Goal: Task Accomplishment & Management: Use online tool/utility

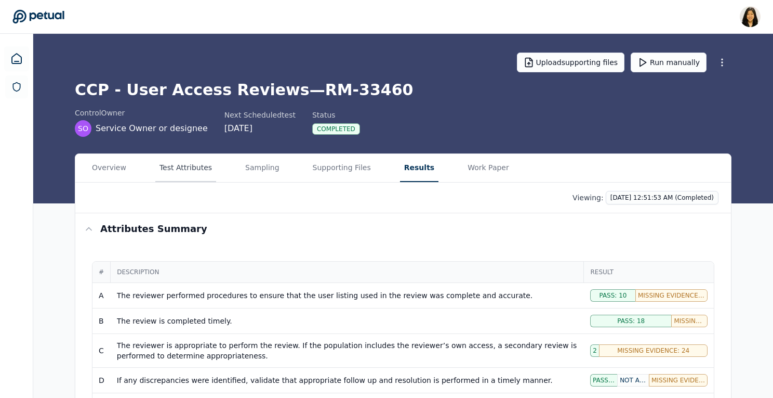
click at [194, 163] on button "Test Attributes" at bounding box center [185, 168] width 61 height 28
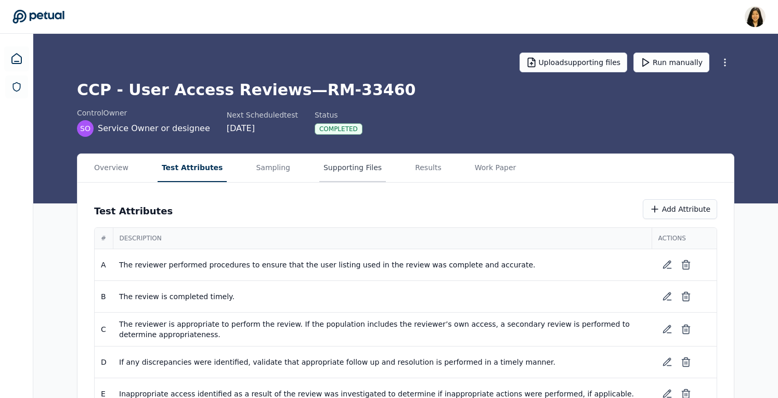
click at [349, 165] on button "Supporting Files" at bounding box center [352, 168] width 67 height 28
click at [183, 167] on button "Test Attributes" at bounding box center [190, 168] width 70 height 28
click at [319, 170] on button "Supporting Files" at bounding box center [352, 168] width 67 height 28
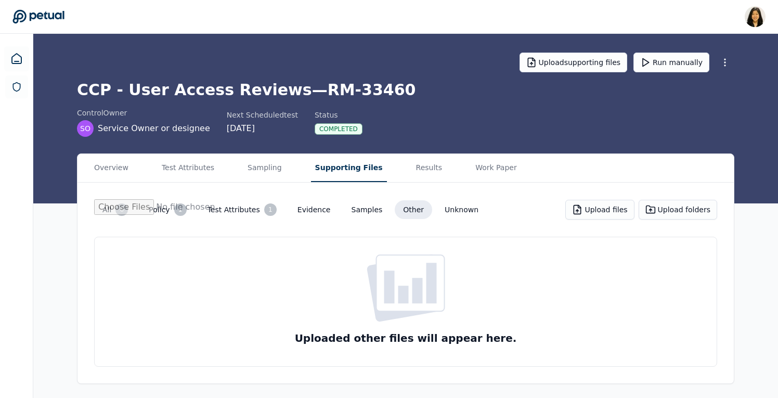
click at [112, 212] on button "All 6" at bounding box center [115, 209] width 42 height 21
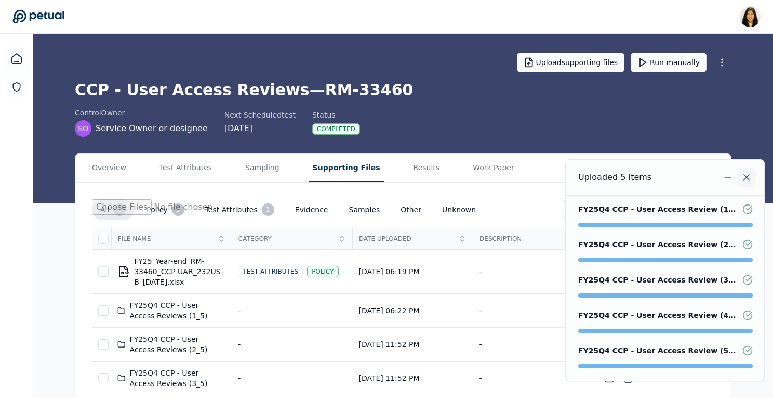
click at [745, 177] on icon "Notifications (F8)" at bounding box center [747, 177] width 10 height 10
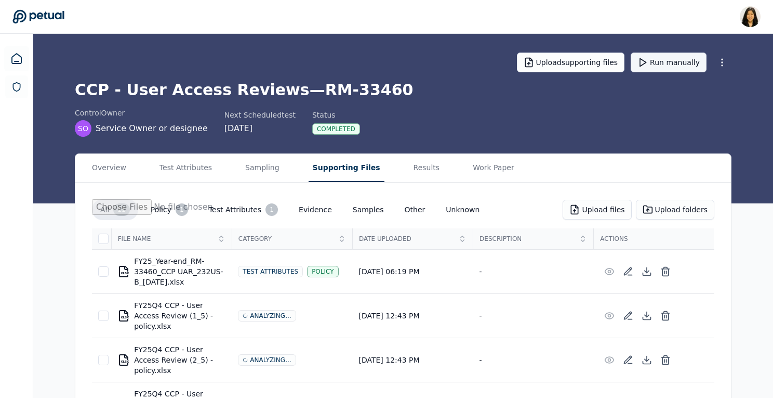
click at [658, 65] on button "Run manually" at bounding box center [669, 63] width 76 height 20
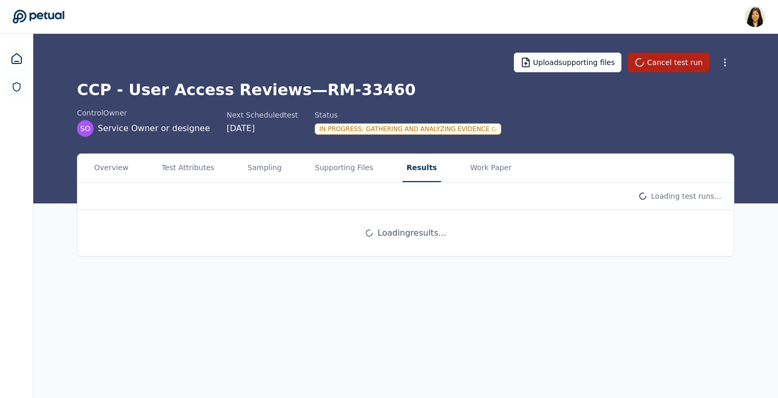
click at [402, 167] on button "Results" at bounding box center [421, 168] width 38 height 28
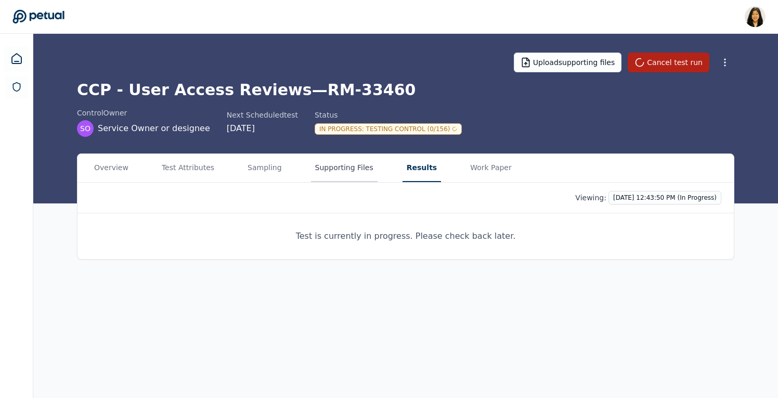
click at [349, 162] on button "Supporting Files" at bounding box center [344, 168] width 67 height 28
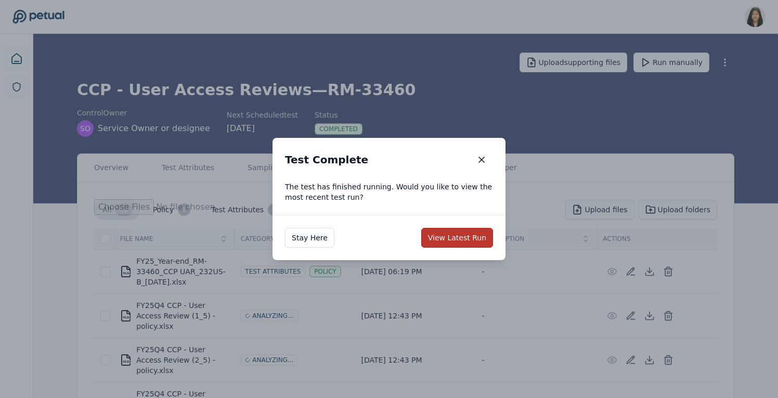
click at [464, 235] on button "View Latest Run" at bounding box center [457, 238] width 72 height 20
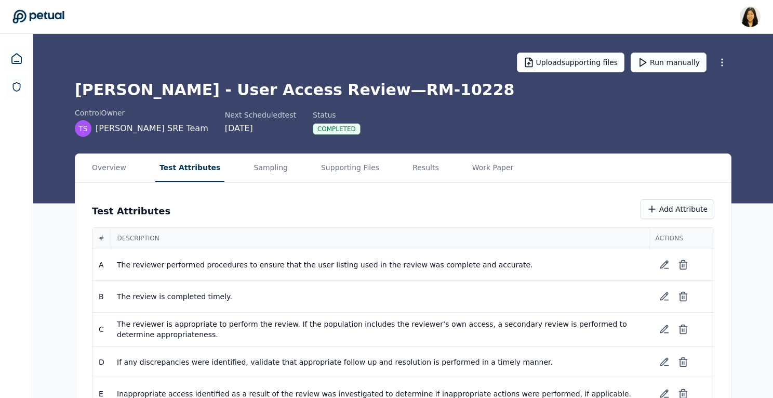
click at [189, 157] on button "Test Attributes" at bounding box center [190, 168] width 70 height 28
click at [663, 72] on button "Run manually" at bounding box center [669, 63] width 76 height 20
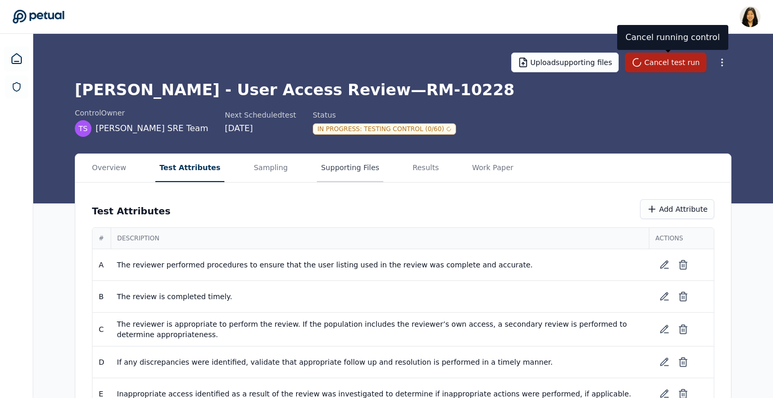
click at [336, 173] on button "Supporting Files" at bounding box center [350, 168] width 67 height 28
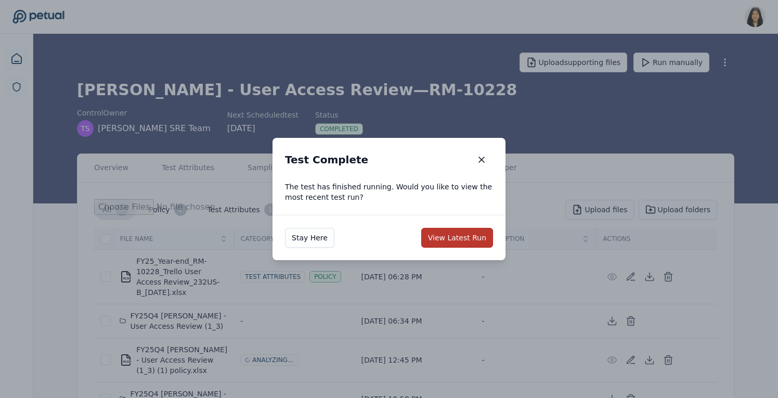
click at [454, 238] on button "View Latest Run" at bounding box center [457, 238] width 72 height 20
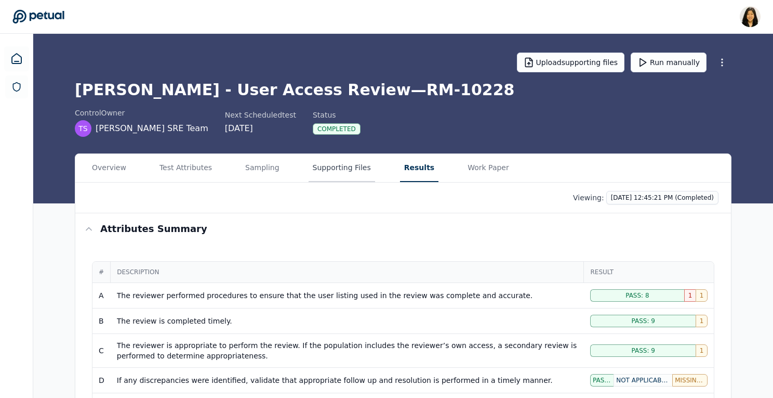
click at [343, 169] on button "Supporting Files" at bounding box center [342, 168] width 67 height 28
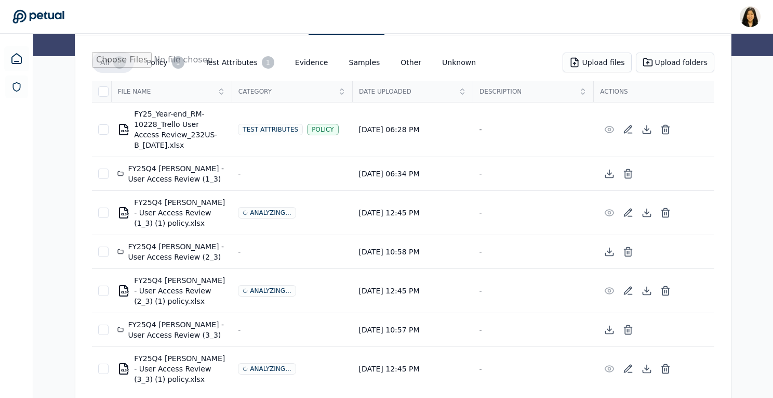
scroll to position [157, 0]
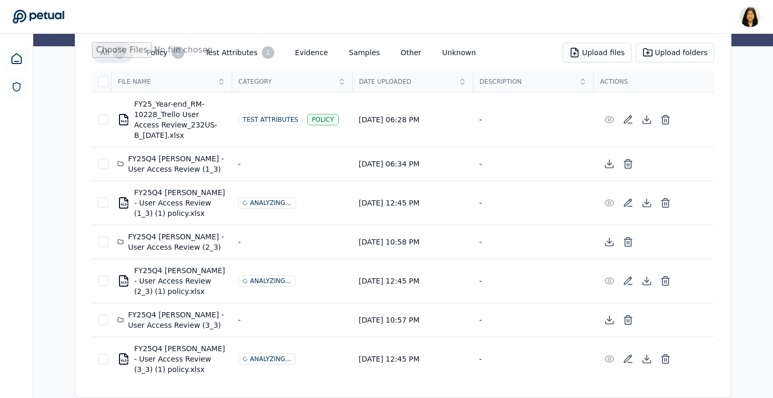
click at [167, 47] on button "Policy 1" at bounding box center [165, 52] width 54 height 21
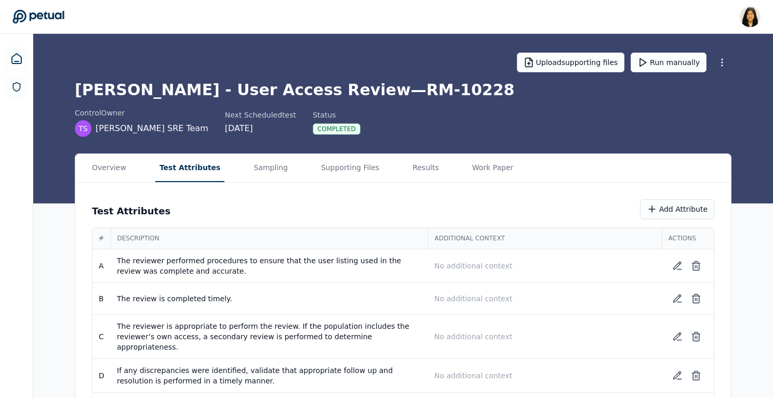
click at [200, 165] on button "Test Attributes" at bounding box center [190, 168] width 70 height 28
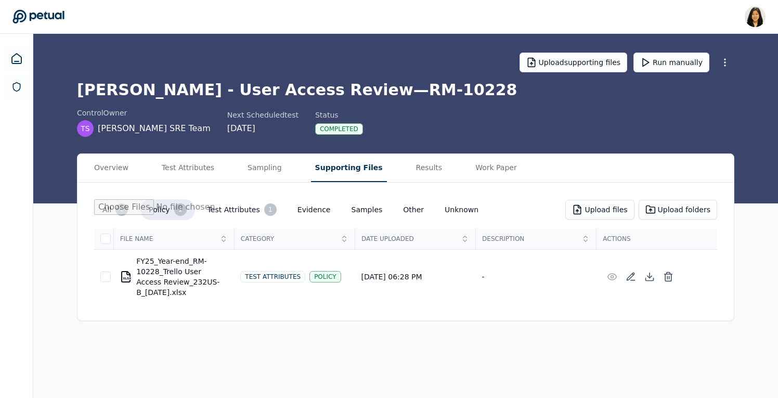
click at [331, 168] on button "Supporting Files" at bounding box center [349, 168] width 76 height 28
click at [116, 213] on div "7" at bounding box center [121, 209] width 12 height 12
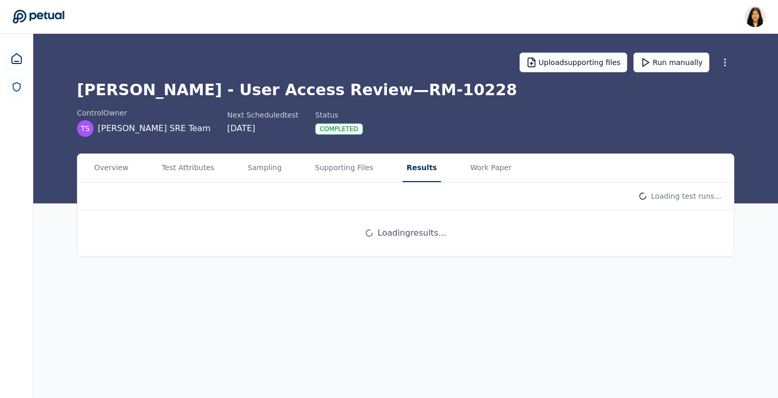
click at [417, 77] on main "Upload supporting files Run manually Trello - User Access Review — RM-10228 con…" at bounding box center [405, 216] width 744 height 364
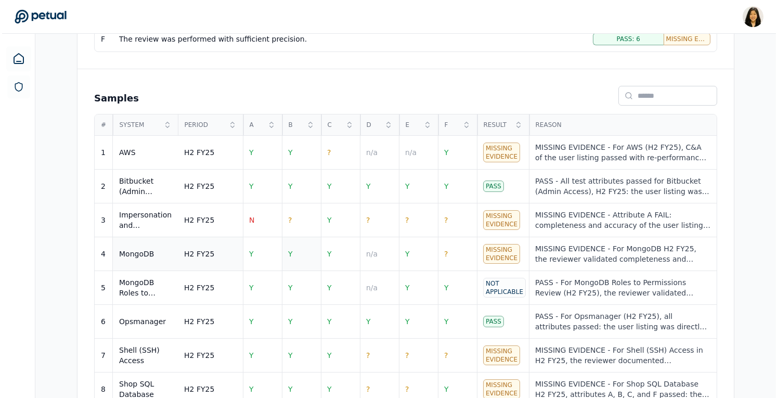
scroll to position [386, 0]
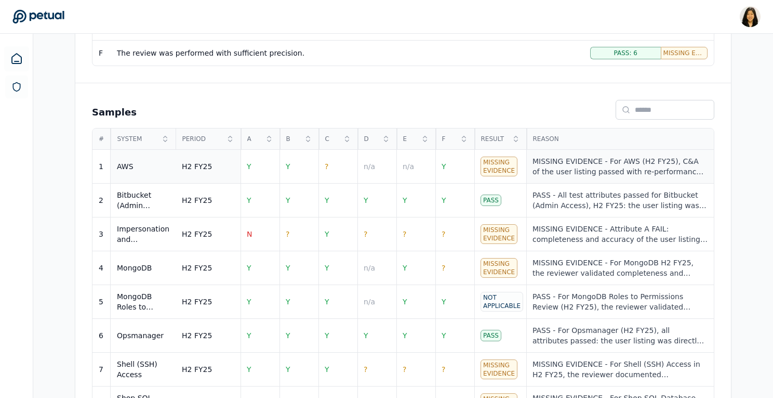
click at [581, 166] on div "MISSING EVIDENCE - For AWS (H2 FY25), C&A of the user listing passed with re-pe…" at bounding box center [620, 166] width 175 height 21
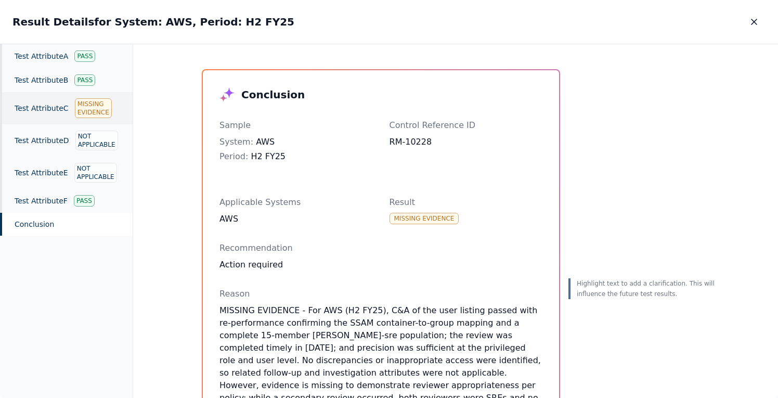
click at [56, 110] on div "Test Attribute C Missing Evidence" at bounding box center [66, 108] width 133 height 32
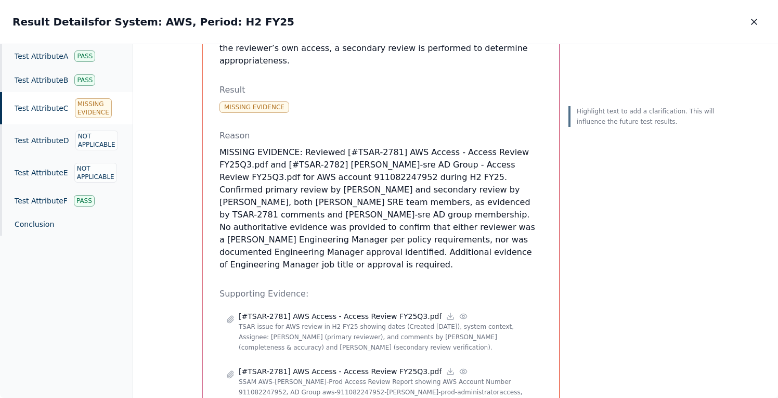
scroll to position [164, 0]
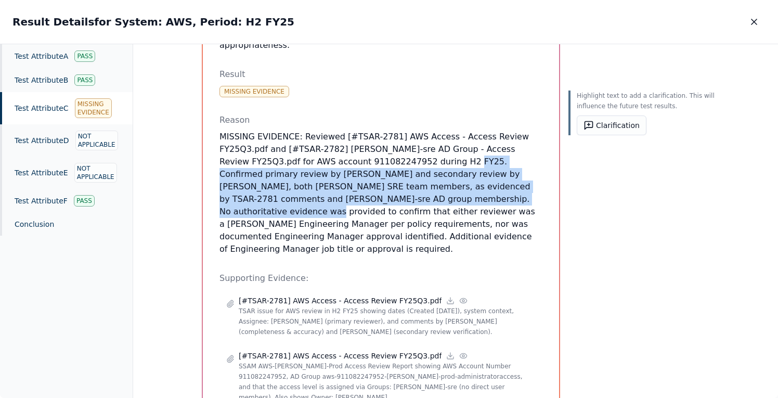
drag, startPoint x: 410, startPoint y: 146, endPoint x: 405, endPoint y: 183, distance: 37.1
click at [406, 183] on p "MISSING EVIDENCE: Reviewed [#TSAR-2781] AWS Access - Access Review FY25Q3.pdf a…" at bounding box center [380, 192] width 323 height 125
click at [405, 183] on p "MISSING EVIDENCE: Reviewed [#TSAR-2781] AWS Access - Access Review FY25Q3.pdf a…" at bounding box center [380, 192] width 323 height 125
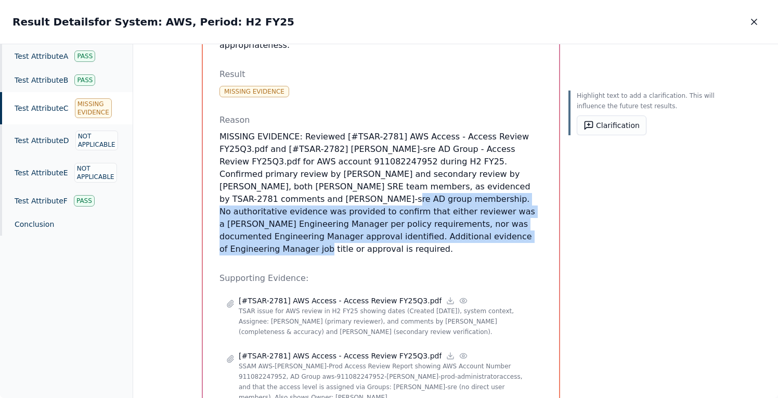
drag, startPoint x: 388, startPoint y: 220, endPoint x: 498, endPoint y: 175, distance: 118.8
click at [498, 175] on p "MISSING EVIDENCE: Reviewed [#TSAR-2781] AWS Access - Access Review FY25Q3.pdf a…" at bounding box center [380, 192] width 323 height 125
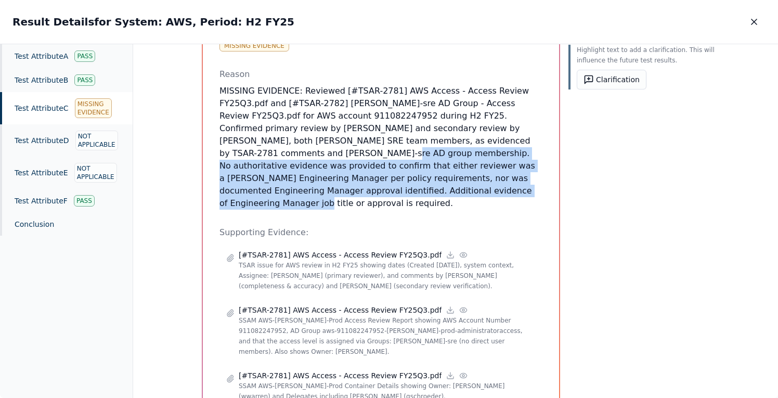
scroll to position [207, 0]
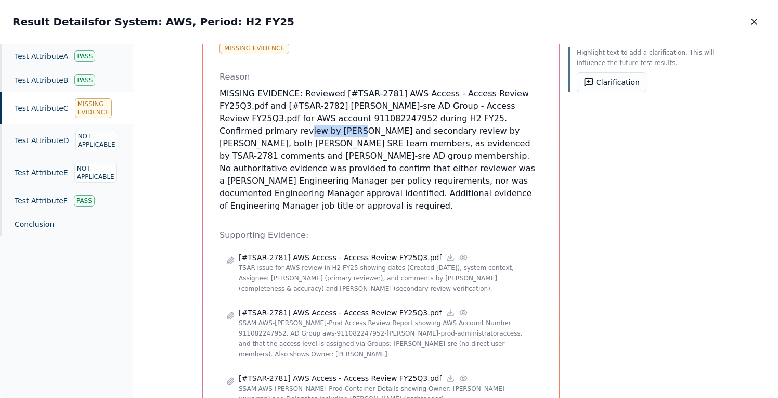
drag, startPoint x: 517, startPoint y: 106, endPoint x: 246, endPoint y: 120, distance: 271.7
click at [246, 120] on p "MISSING EVIDENCE: Reviewed [#TSAR-2781] AWS Access - Access Review FY25Q3.pdf a…" at bounding box center [380, 149] width 323 height 125
click at [752, 16] on button "button" at bounding box center [753, 21] width 23 height 19
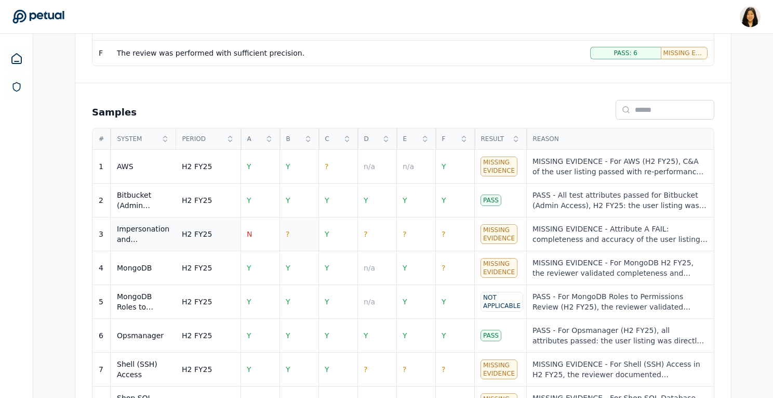
click at [291, 228] on td "?" at bounding box center [299, 234] width 39 height 34
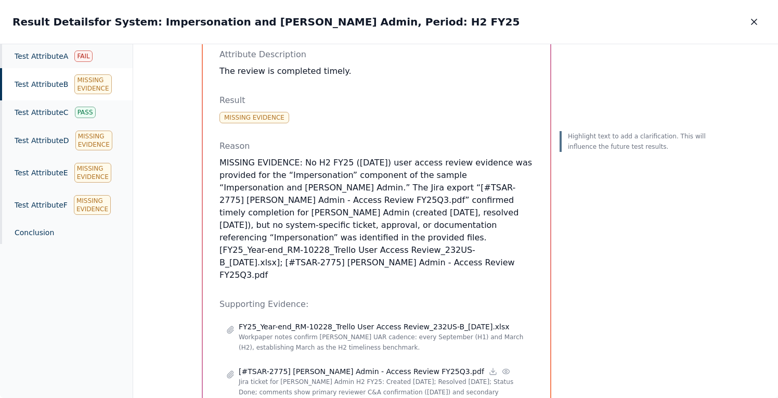
scroll to position [119, 0]
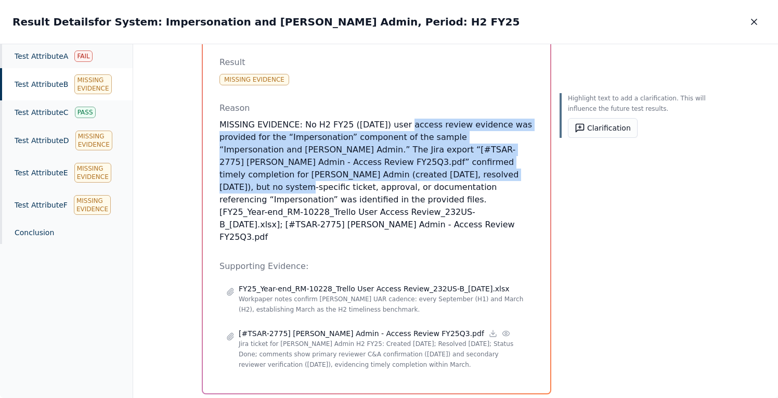
drag, startPoint x: 401, startPoint y: 127, endPoint x: 388, endPoint y: 177, distance: 51.6
click at [388, 177] on p "MISSING EVIDENCE: No H2 FY25 (March 2025) user access review evidence was provi…" at bounding box center [376, 181] width 314 height 125
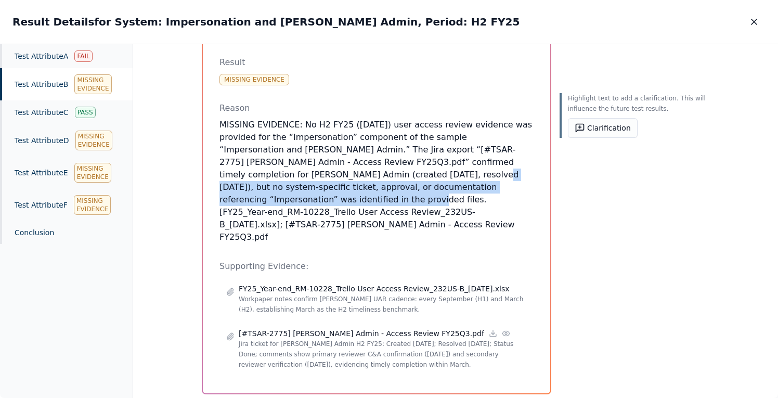
drag, startPoint x: 298, startPoint y: 171, endPoint x: 460, endPoint y: 182, distance: 162.1
click at [460, 182] on p "MISSING EVIDENCE: No H2 FY25 (March 2025) user access review evidence was provi…" at bounding box center [376, 181] width 314 height 125
click at [755, 20] on icon "button" at bounding box center [753, 21] width 5 height 5
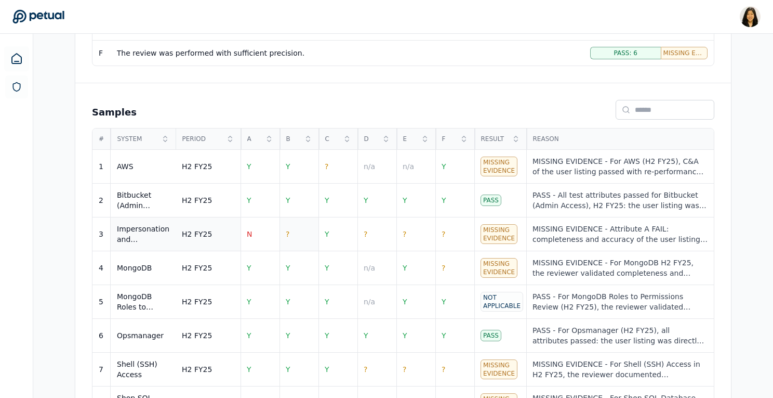
click at [291, 234] on td "?" at bounding box center [299, 234] width 39 height 34
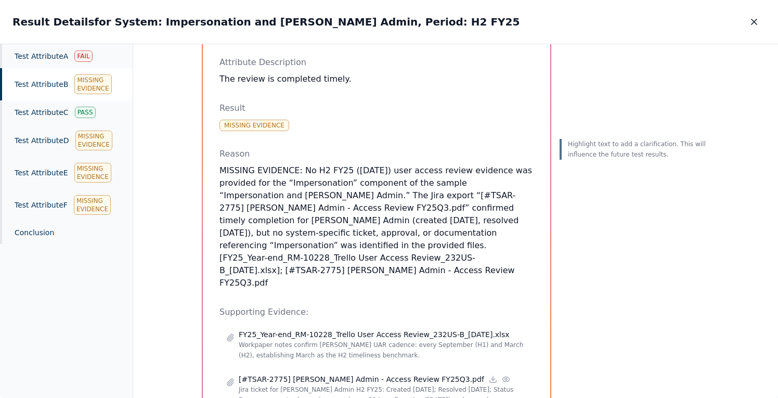
scroll to position [84, 0]
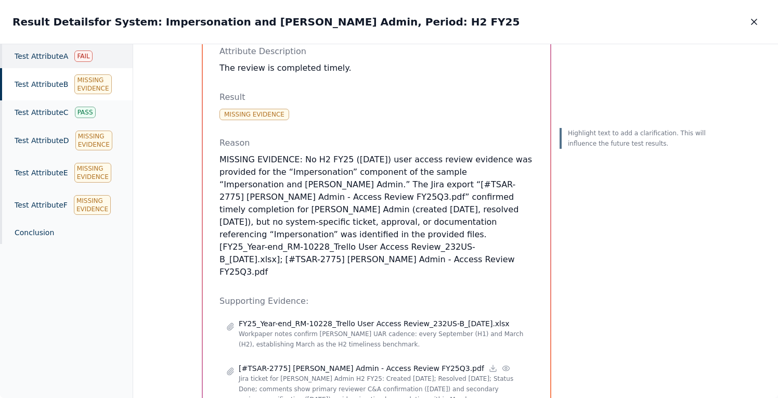
click at [83, 58] on div "Fail" at bounding box center [83, 55] width 18 height 11
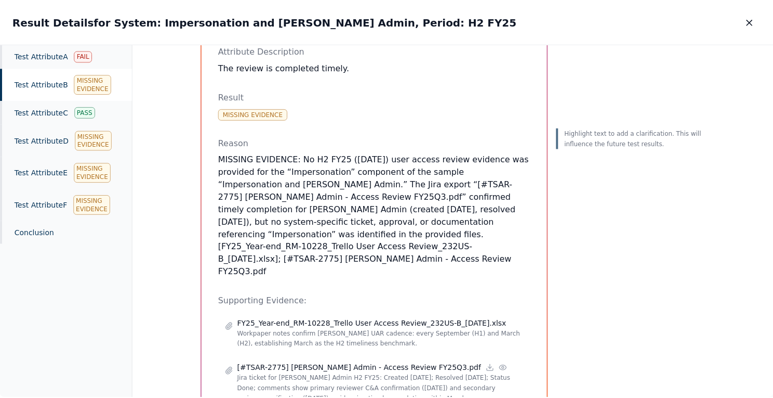
scroll to position [102, 0]
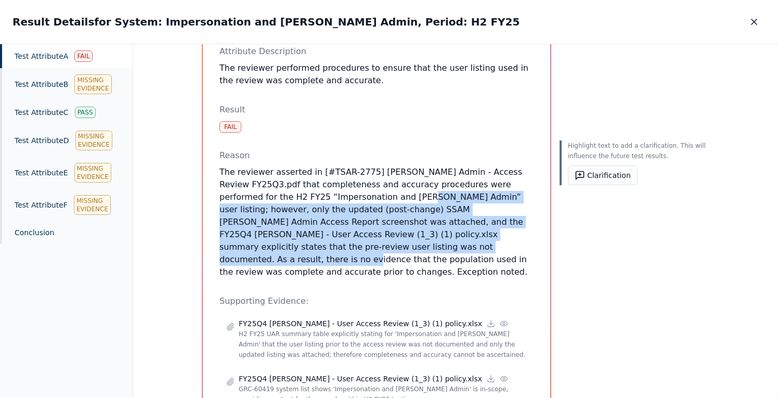
drag, startPoint x: 335, startPoint y: 200, endPoint x: 332, endPoint y: 250, distance: 49.5
click at [332, 250] on p "The reviewer asserted in [#TSAR-2775] Trello Admin - Access Review FY25Q3.pdf t…" at bounding box center [376, 222] width 314 height 112
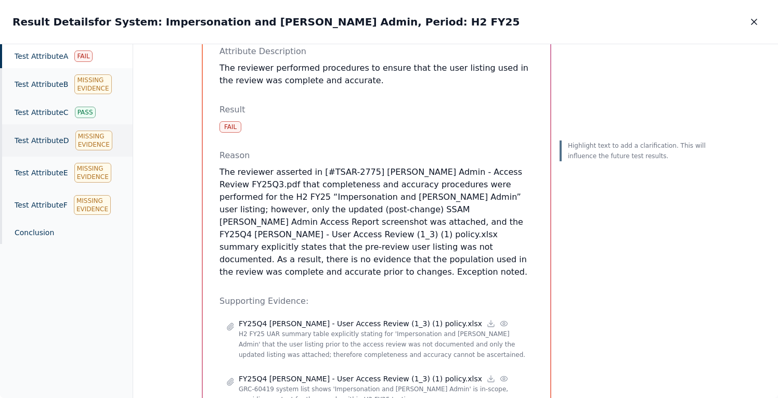
click at [67, 149] on div "Test Attribute D Missing Evidence" at bounding box center [66, 140] width 133 height 32
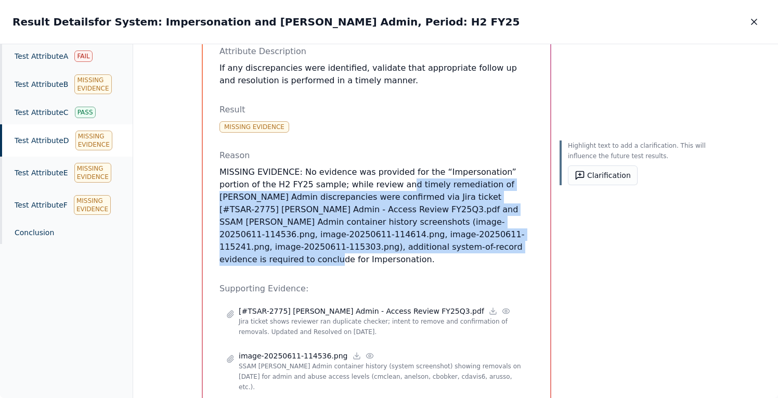
drag, startPoint x: 356, startPoint y: 185, endPoint x: 390, endPoint y: 244, distance: 68.7
click at [390, 244] on p "MISSING EVIDENCE: No evidence was provided for the “Impersonation” portion of t…" at bounding box center [376, 216] width 314 height 100
click at [750, 19] on icon "button" at bounding box center [754, 22] width 10 height 10
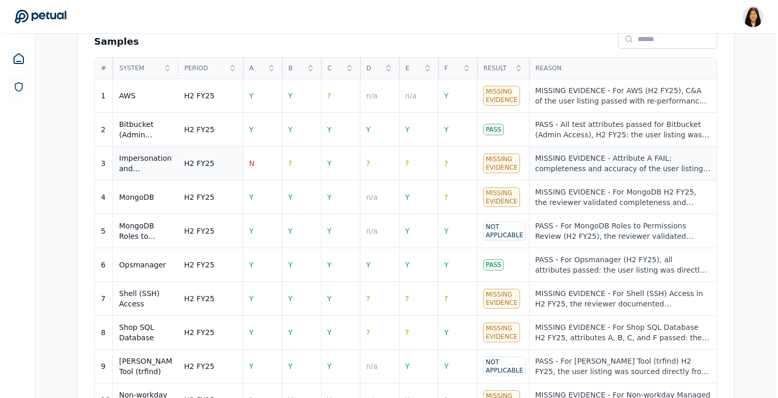
scroll to position [493, 0]
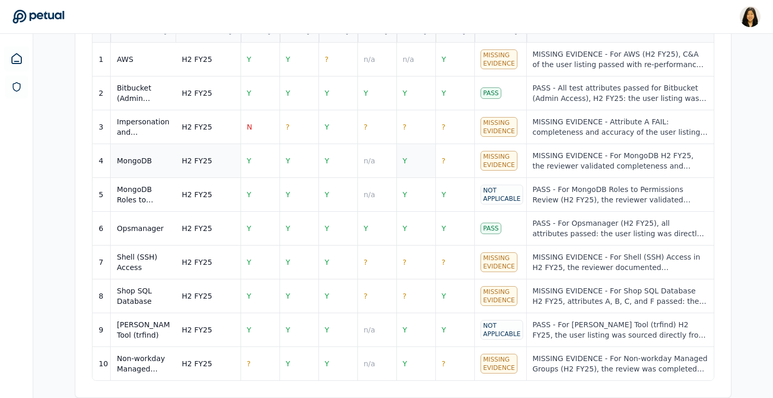
click at [410, 154] on td "Y" at bounding box center [416, 161] width 39 height 34
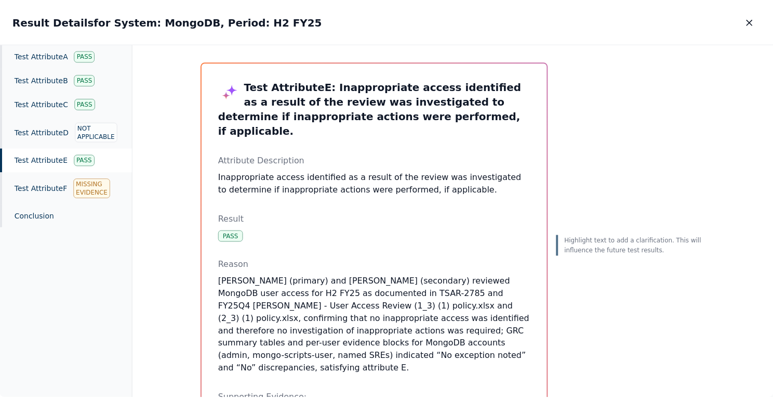
scroll to position [4, 0]
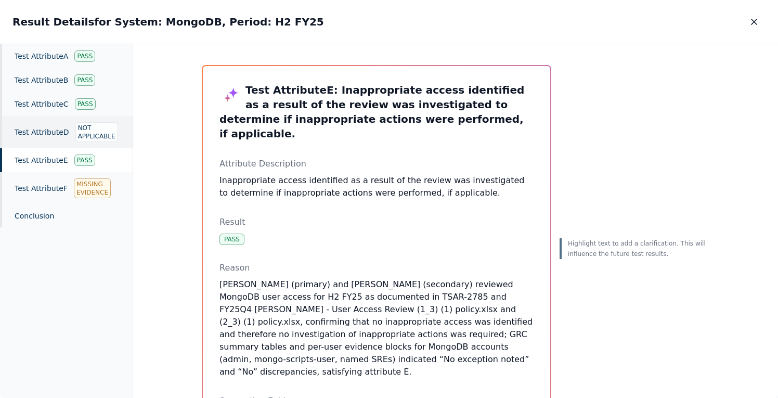
click at [89, 138] on div "Not Applicable" at bounding box center [96, 132] width 43 height 20
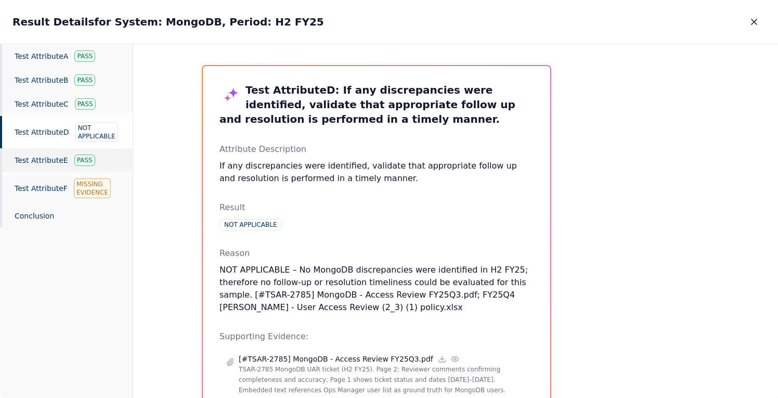
click at [85, 162] on div "Pass" at bounding box center [84, 159] width 21 height 11
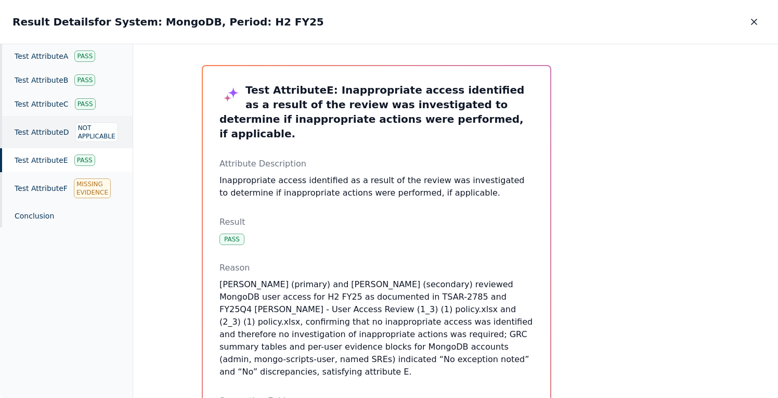
click at [100, 137] on div "Not Applicable" at bounding box center [96, 132] width 43 height 20
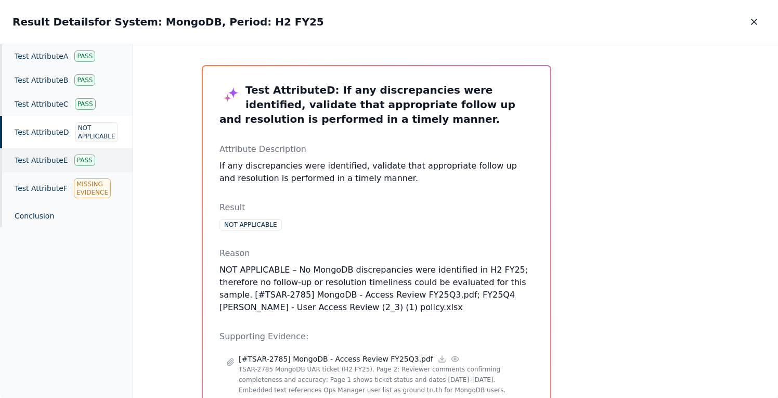
click at [95, 163] on div "Test Attribute E Pass" at bounding box center [66, 160] width 133 height 24
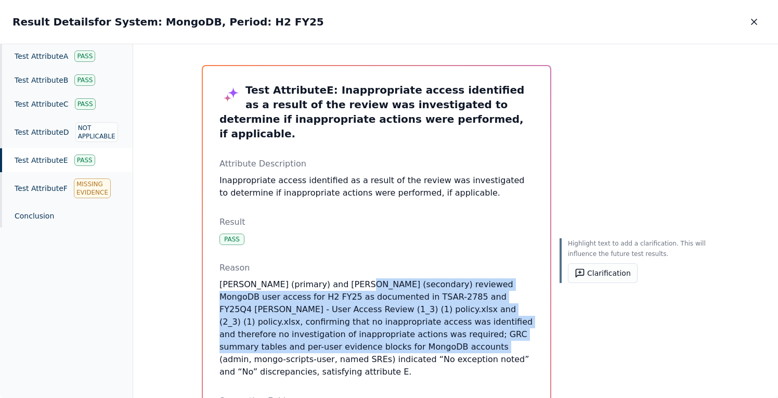
drag, startPoint x: 348, startPoint y: 267, endPoint x: 338, endPoint y: 330, distance: 63.2
click at [338, 330] on p "Quentin Moon (primary) and Will Warren (secondary) reviewed MongoDB user access…" at bounding box center [376, 328] width 314 height 100
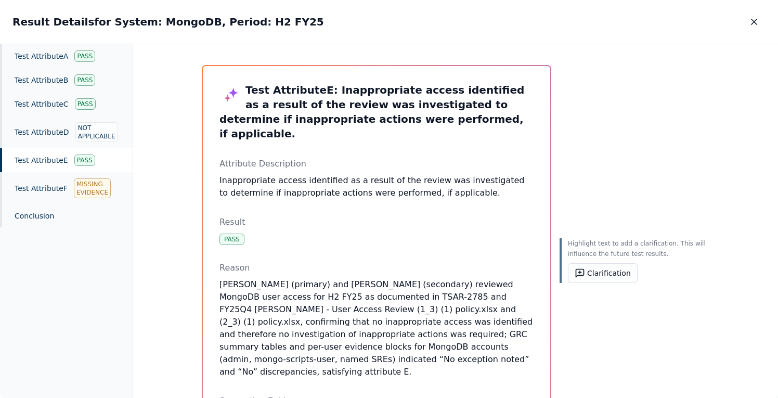
click at [338, 329] on p "Quentin Moon (primary) and Will Warren (secondary) reviewed MongoDB user access…" at bounding box center [376, 328] width 314 height 100
click at [99, 189] on div "Missing Evidence" at bounding box center [92, 188] width 37 height 20
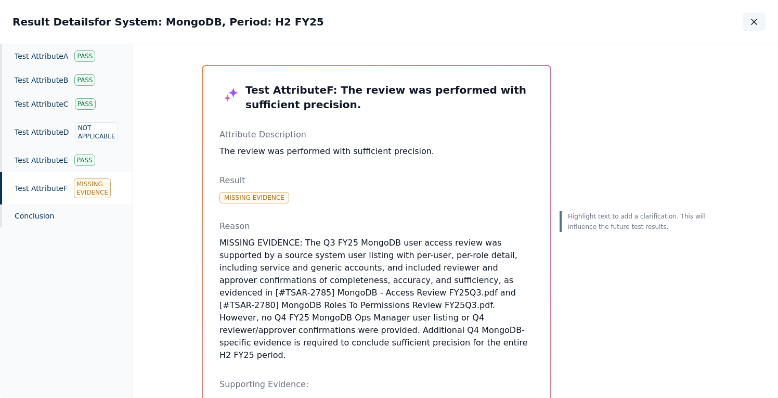
click at [754, 22] on icon "button" at bounding box center [753, 21] width 5 height 5
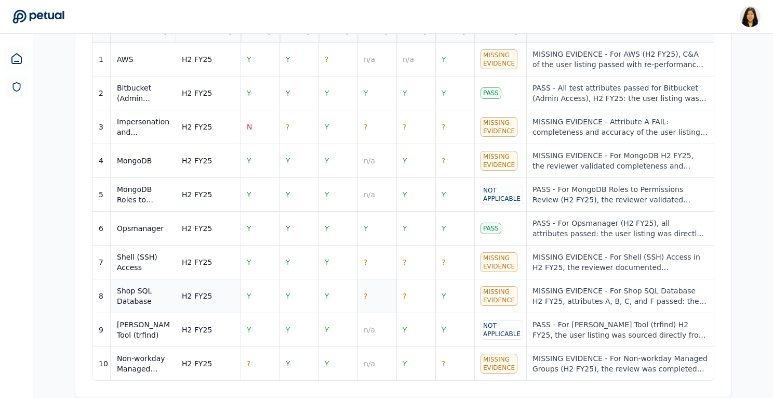
click at [377, 294] on td "?" at bounding box center [377, 296] width 39 height 34
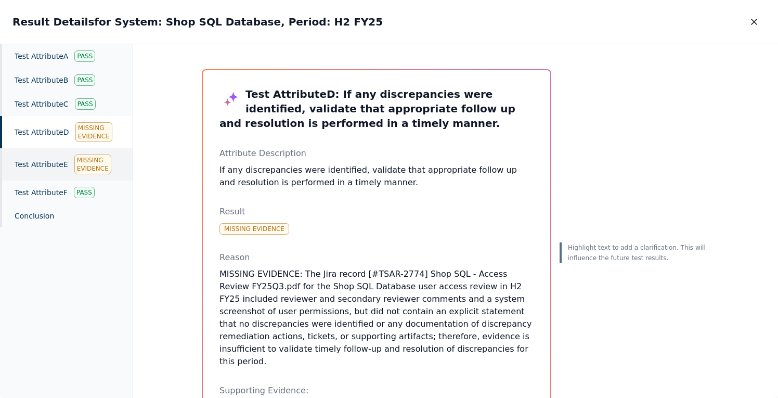
click at [115, 168] on div "Test Attribute E Missing Evidence" at bounding box center [66, 164] width 133 height 32
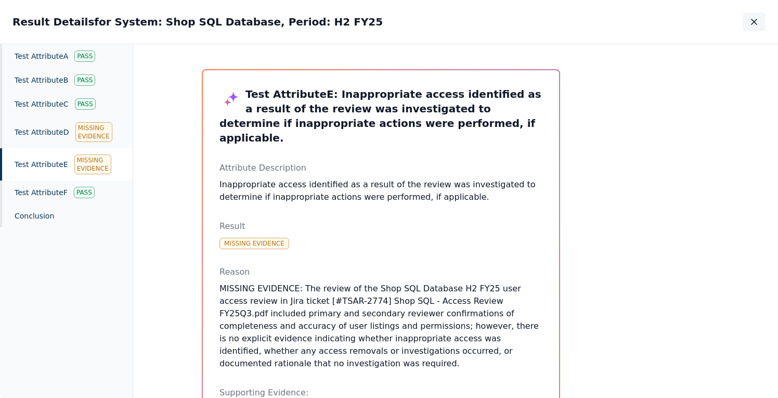
click at [756, 21] on icon "button" at bounding box center [754, 22] width 10 height 10
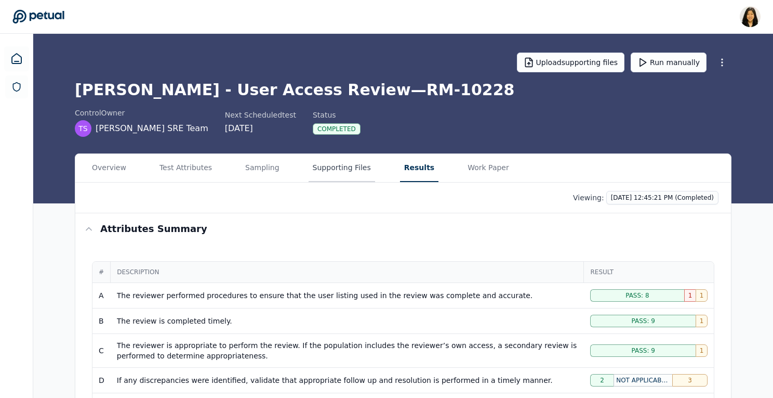
click at [366, 155] on button "Supporting Files" at bounding box center [342, 168] width 67 height 28
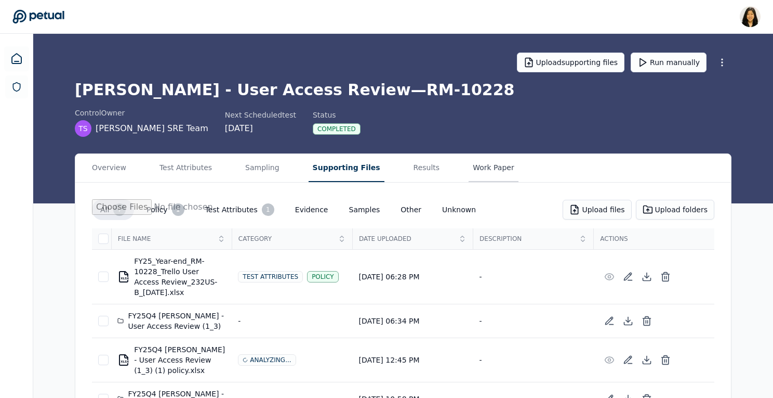
click at [482, 174] on button "Work Paper" at bounding box center [494, 168] width 50 height 28
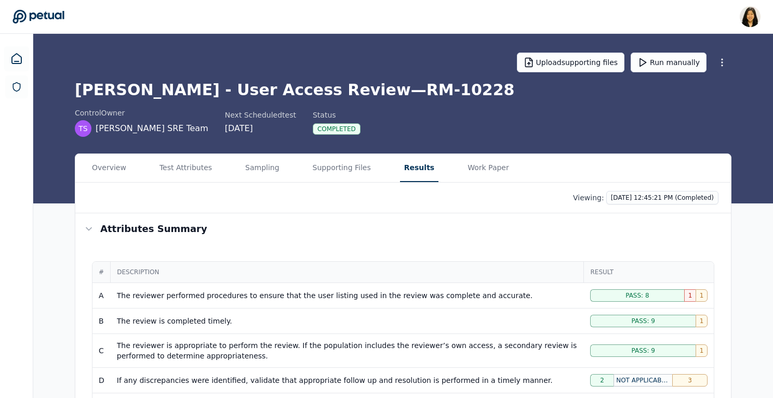
click at [403, 175] on button "Results" at bounding box center [419, 168] width 38 height 28
click at [343, 170] on button "Supporting Files" at bounding box center [342, 168] width 67 height 28
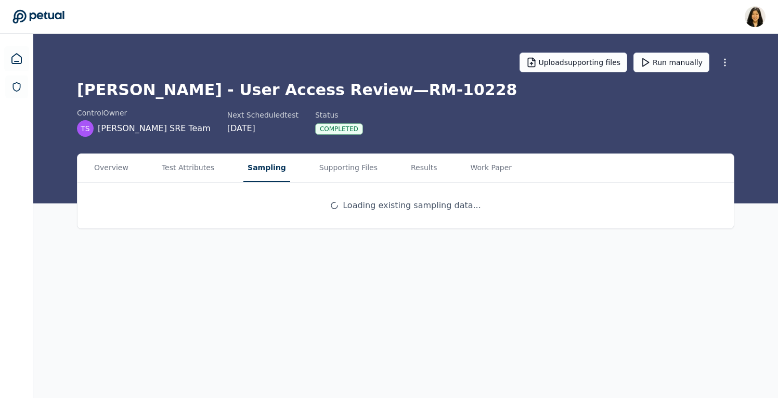
click at [265, 166] on button "Sampling" at bounding box center [266, 168] width 47 height 28
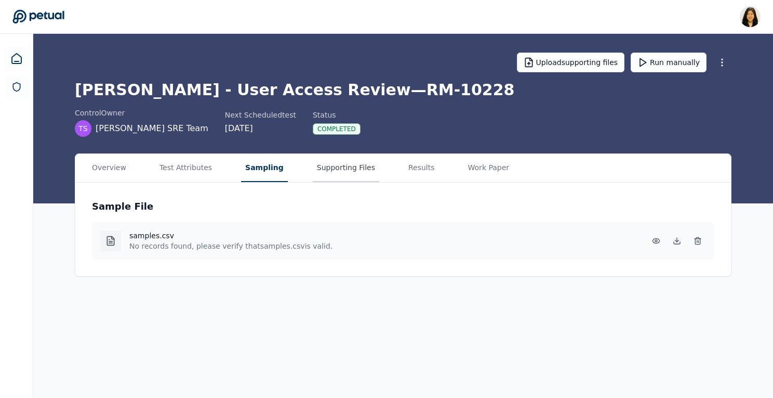
click at [313, 167] on button "Supporting Files" at bounding box center [346, 168] width 67 height 28
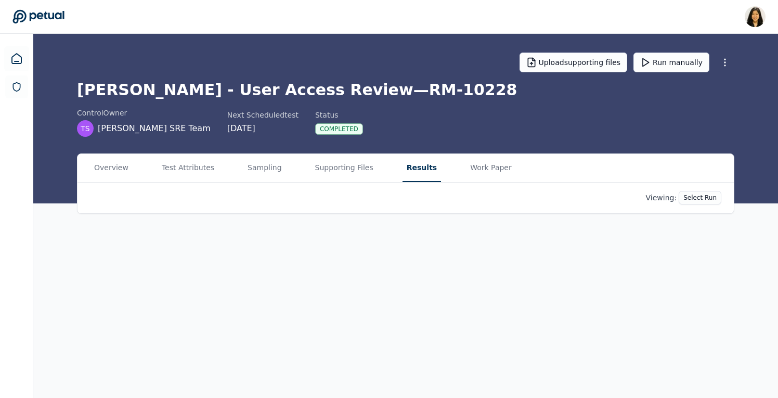
click at [411, 167] on button "Results" at bounding box center [421, 168] width 38 height 28
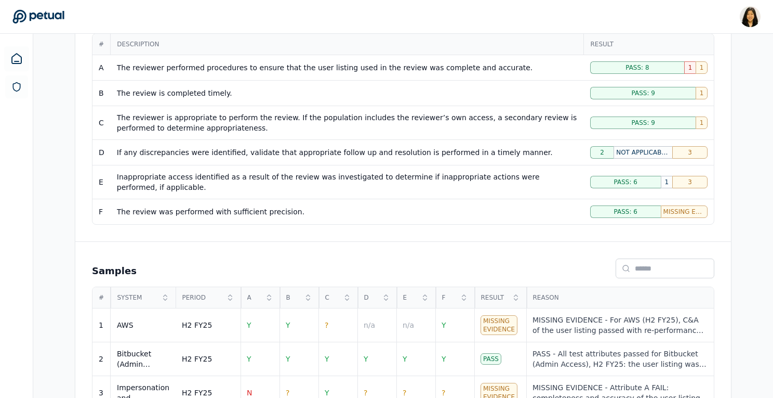
scroll to position [254, 0]
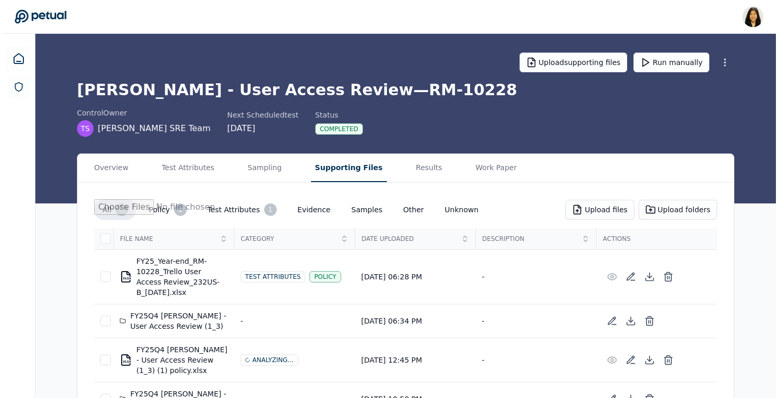
scroll to position [157, 0]
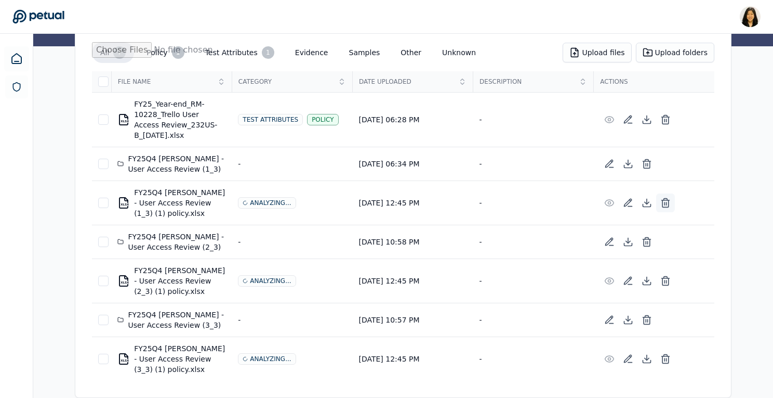
click at [671, 205] on icon at bounding box center [666, 203] width 10 height 10
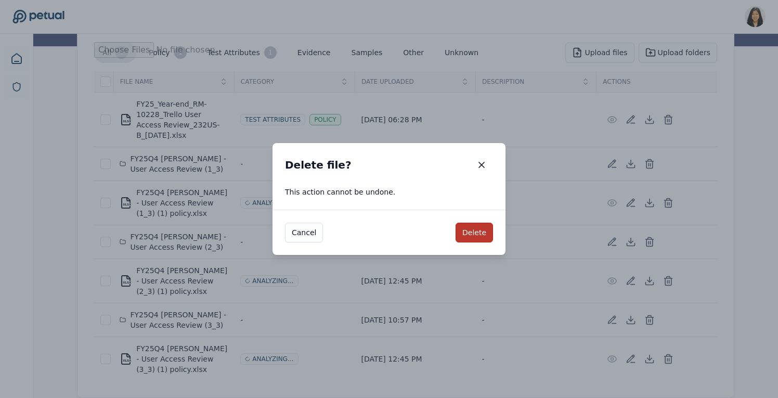
click at [484, 226] on button "Delete" at bounding box center [473, 232] width 37 height 20
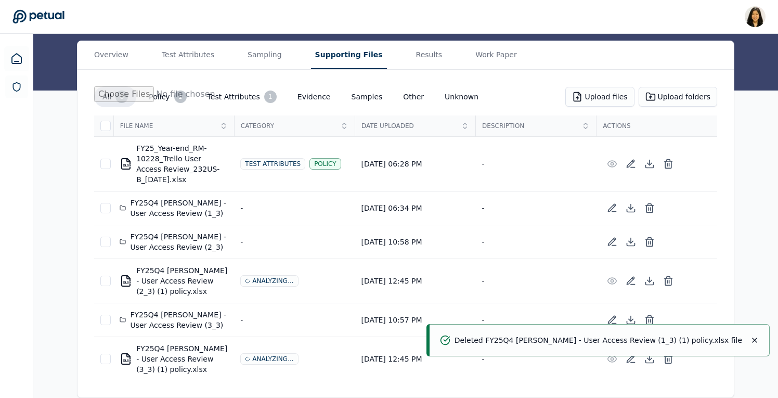
scroll to position [113, 0]
click at [668, 281] on icon at bounding box center [666, 281] width 6 height 7
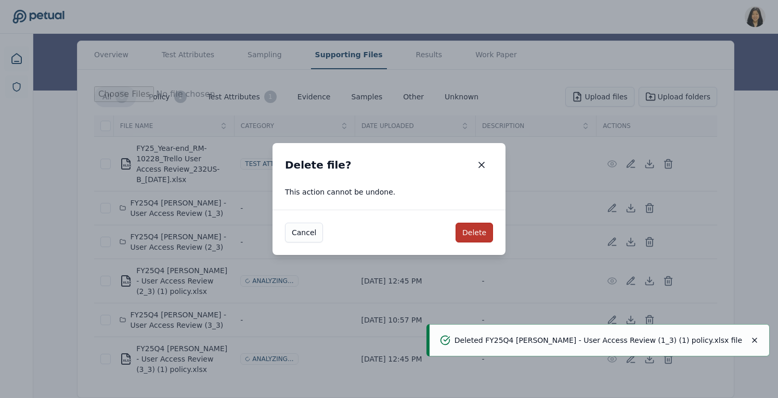
click at [474, 234] on button "Delete" at bounding box center [473, 232] width 37 height 20
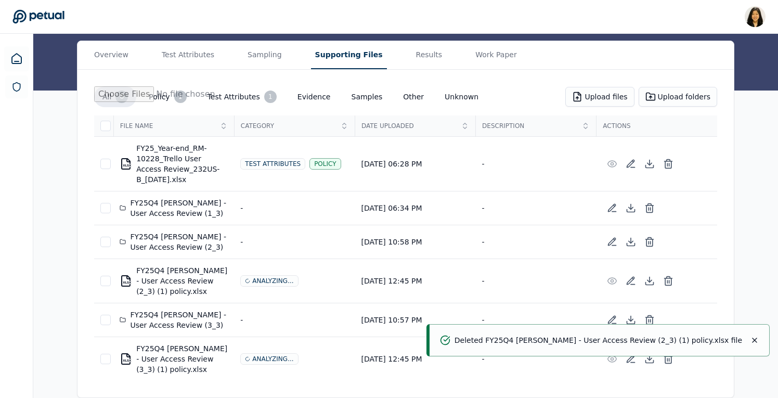
scroll to position [69, 0]
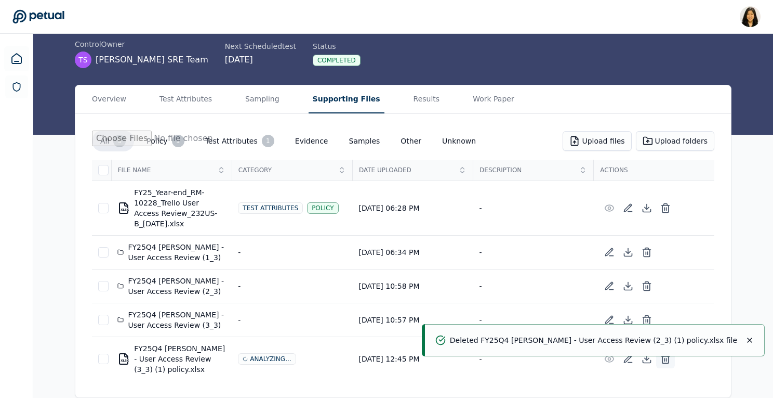
click at [669, 362] on icon at bounding box center [666, 359] width 6 height 7
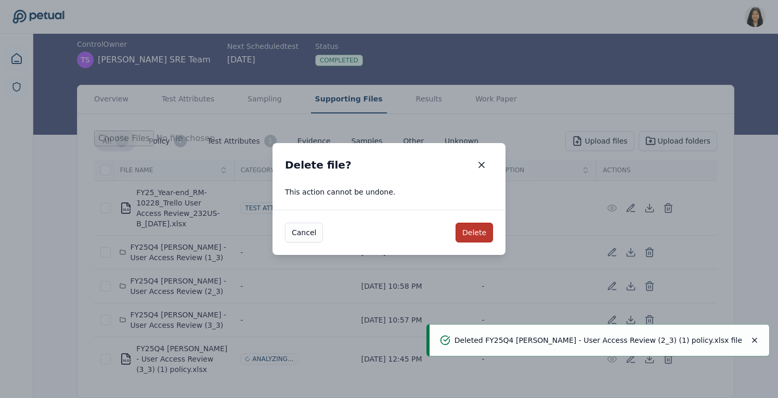
click at [476, 230] on button "Delete" at bounding box center [473, 232] width 37 height 20
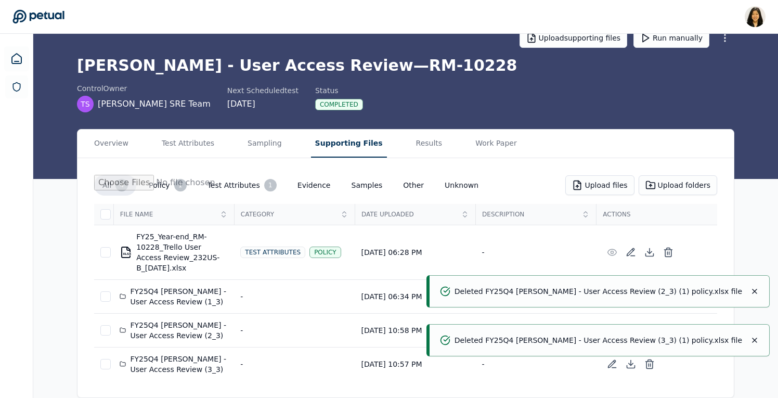
scroll to position [24, 0]
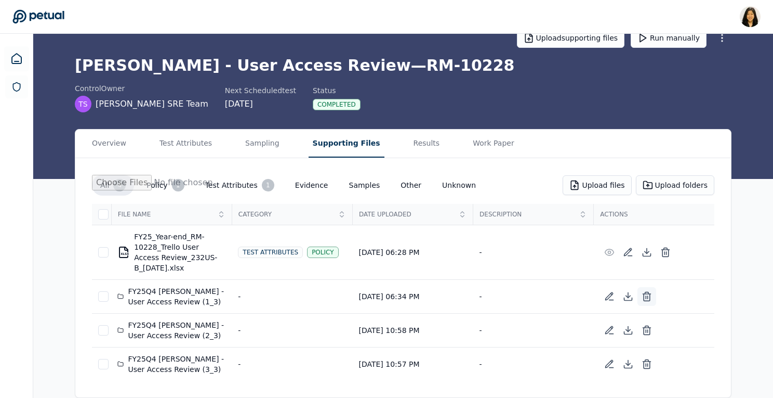
click at [649, 292] on icon at bounding box center [647, 293] width 4 height 2
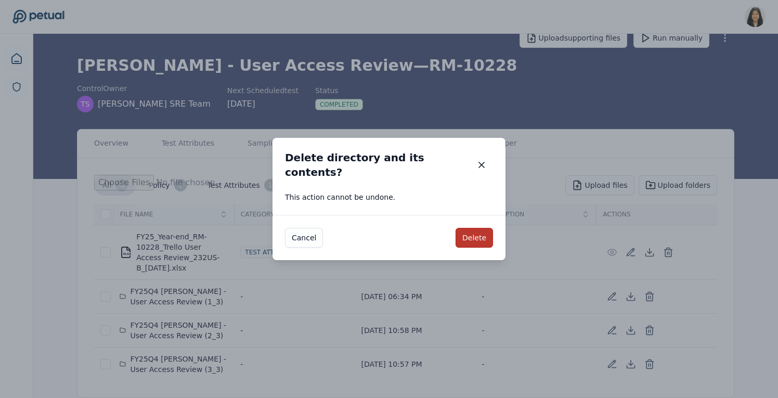
click at [479, 229] on button "Delete" at bounding box center [473, 238] width 37 height 20
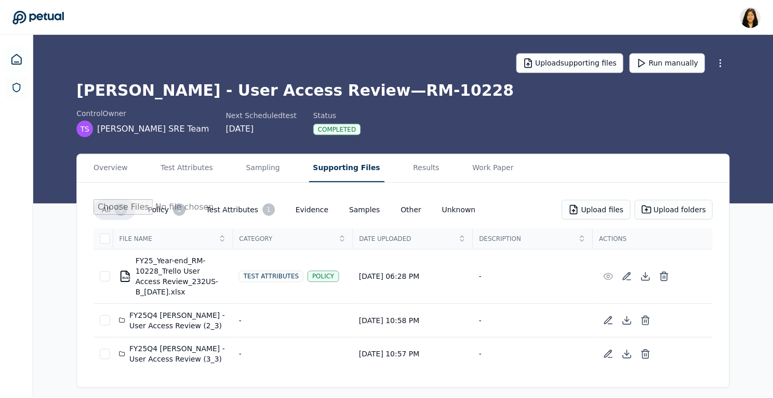
scroll to position [0, 0]
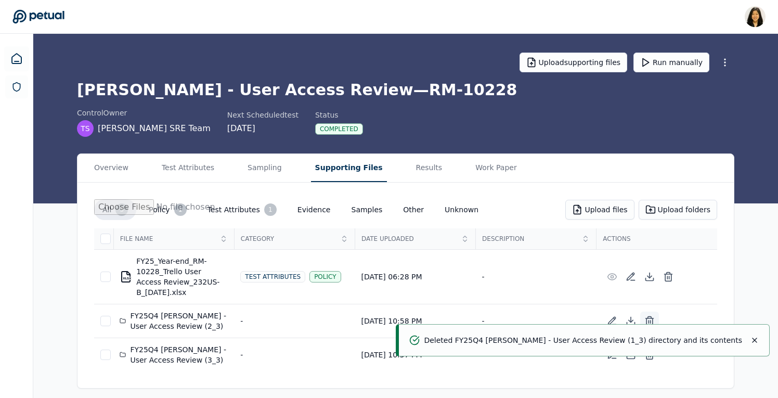
click at [647, 318] on icon at bounding box center [649, 318] width 4 height 2
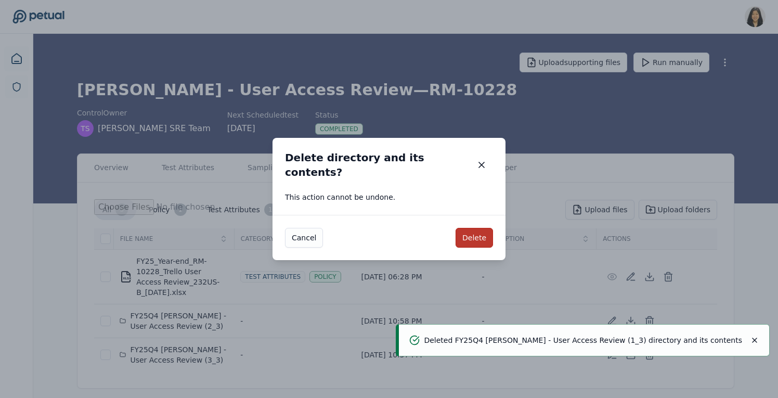
click at [489, 232] on button "Delete" at bounding box center [473, 238] width 37 height 20
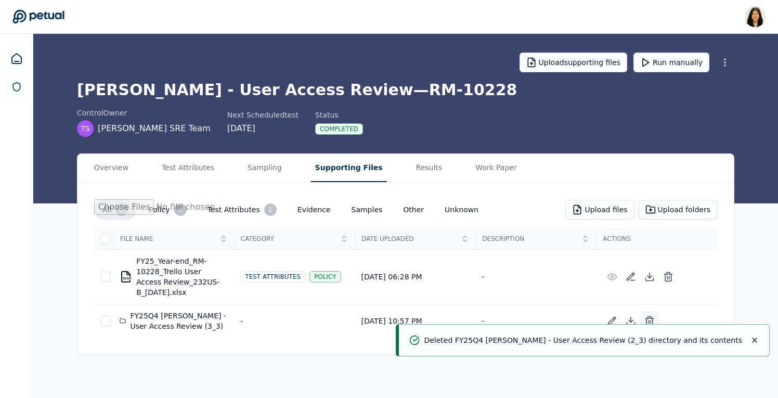
click at [648, 318] on icon at bounding box center [649, 318] width 8 height 0
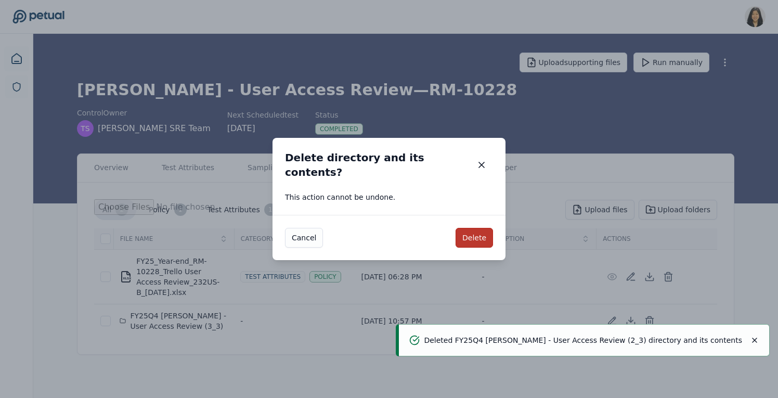
click at [481, 230] on button "Delete" at bounding box center [473, 238] width 37 height 20
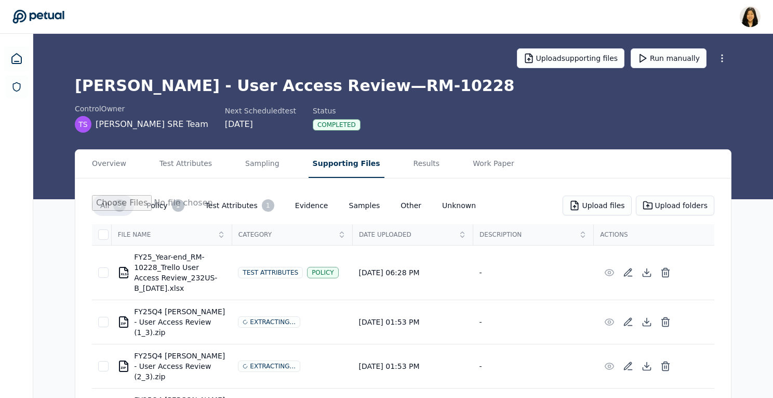
scroll to position [24, 0]
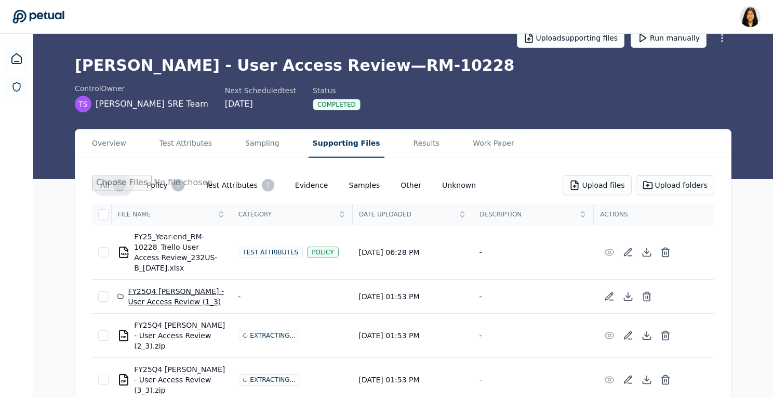
click at [162, 292] on div "FY25Q4 [PERSON_NAME] - User Access Review (1_3)" at bounding box center [171, 296] width 108 height 21
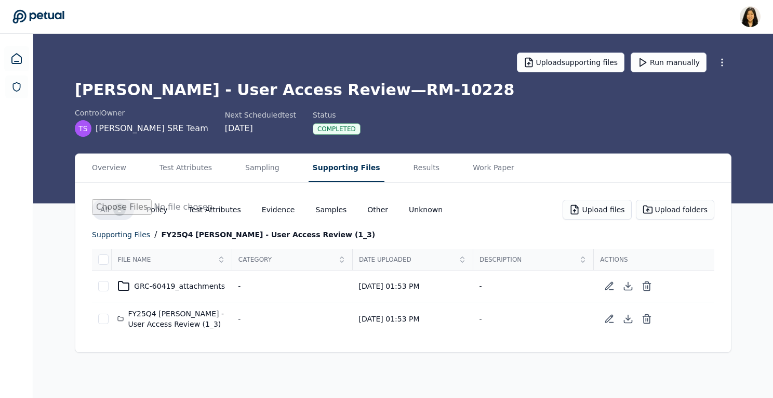
scroll to position [0, 0]
click at [167, 283] on div "GRC-60419_attachments" at bounding box center [174, 286] width 108 height 12
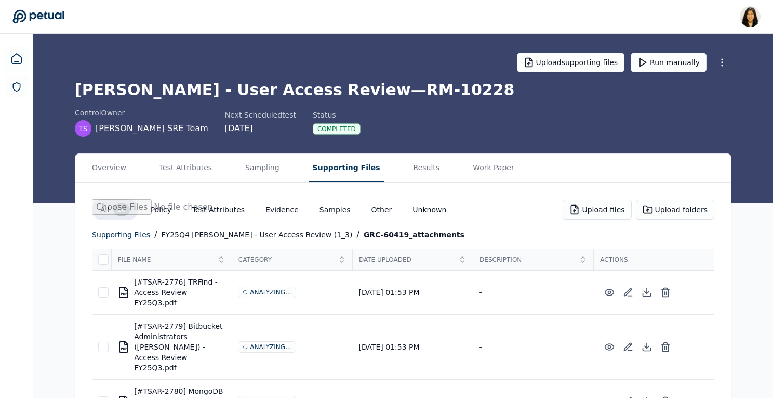
click at [181, 227] on div "All 16 Policy Test Attributes Evidence Samples Other Unknown Upload files Uploa…" at bounding box center [403, 213] width 623 height 29
click at [181, 232] on div "FY25Q4 Trello - User Access Review (1_3)" at bounding box center [257, 234] width 191 height 12
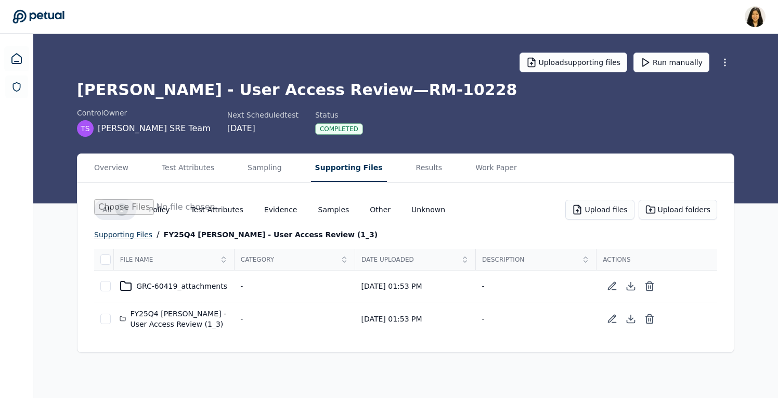
click at [132, 232] on div "supporting files" at bounding box center [123, 234] width 58 height 12
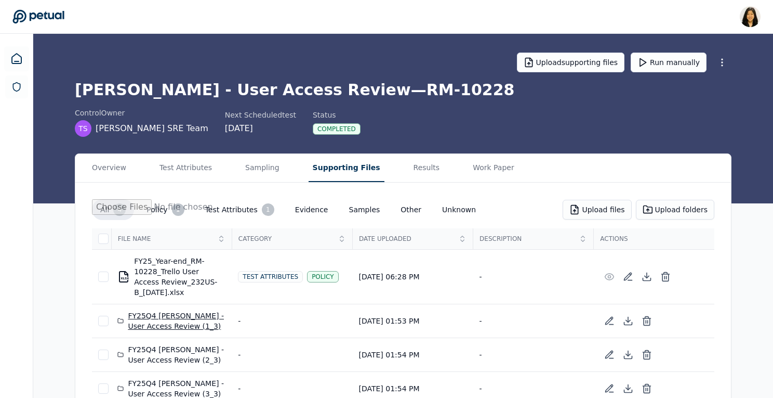
scroll to position [24, 0]
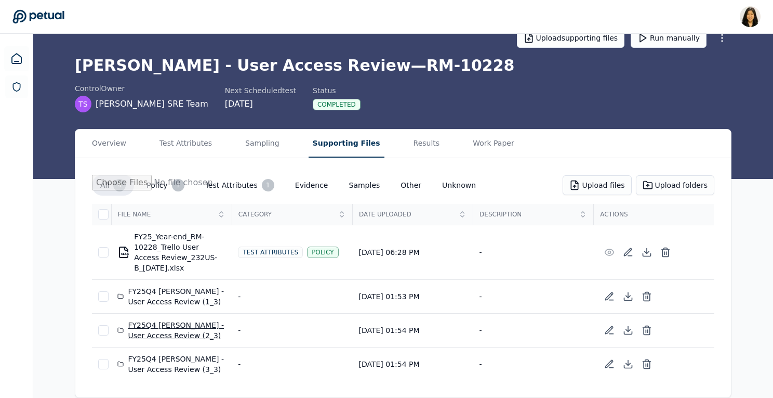
click at [156, 331] on div "FY25Q4 Trello - User Access Review (2_3)" at bounding box center [171, 330] width 108 height 21
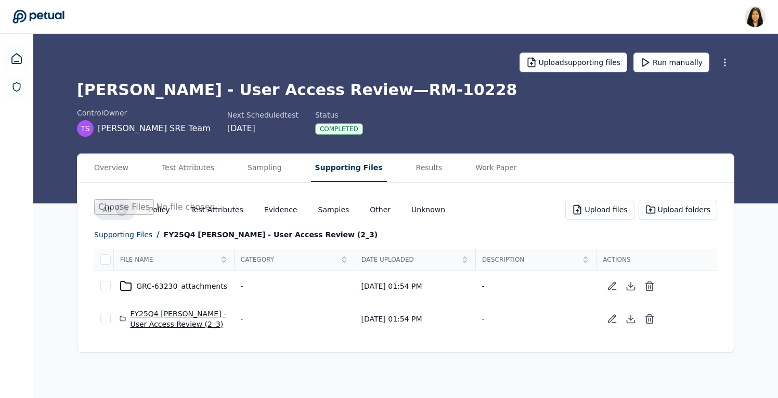
click at [155, 321] on div "FY25Q4 Trello - User Access Review (2_3)" at bounding box center [174, 318] width 108 height 21
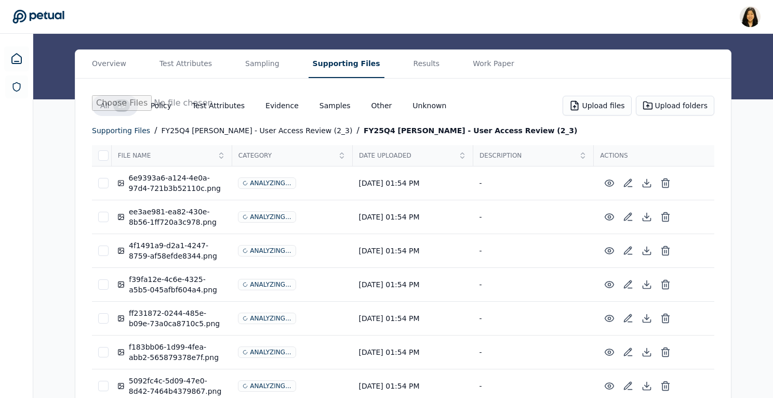
scroll to position [67, 0]
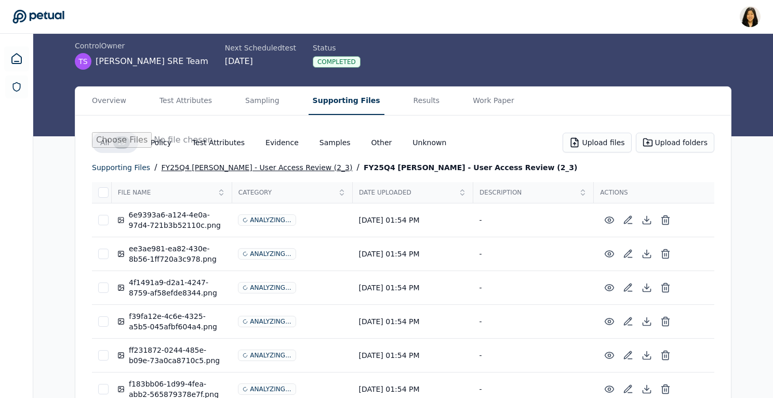
click at [170, 171] on div "FY25Q4 Trello - User Access Review (2_3)" at bounding box center [257, 167] width 191 height 12
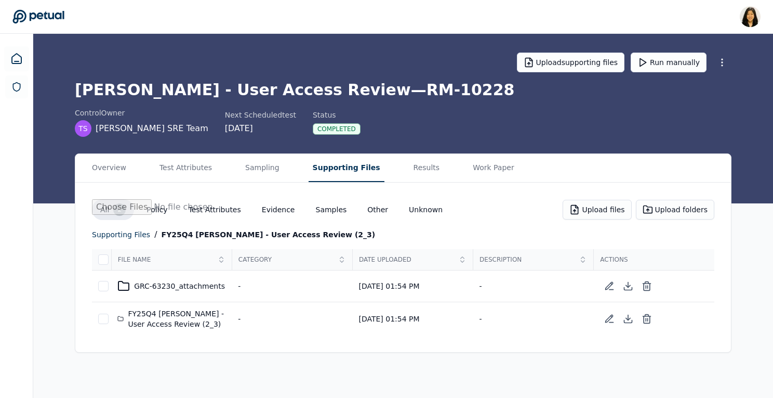
scroll to position [0, 0]
click at [154, 319] on div "FY25Q4 Trello - User Access Review (2_3)" at bounding box center [174, 318] width 108 height 21
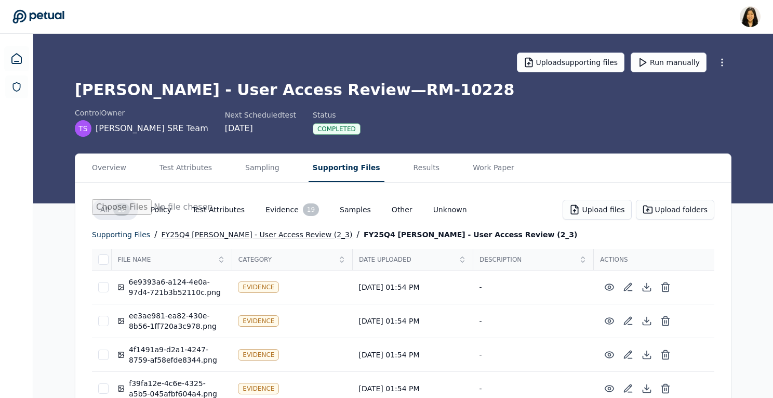
click at [231, 234] on div "FY25Q4 Trello - User Access Review (2_3)" at bounding box center [257, 234] width 191 height 12
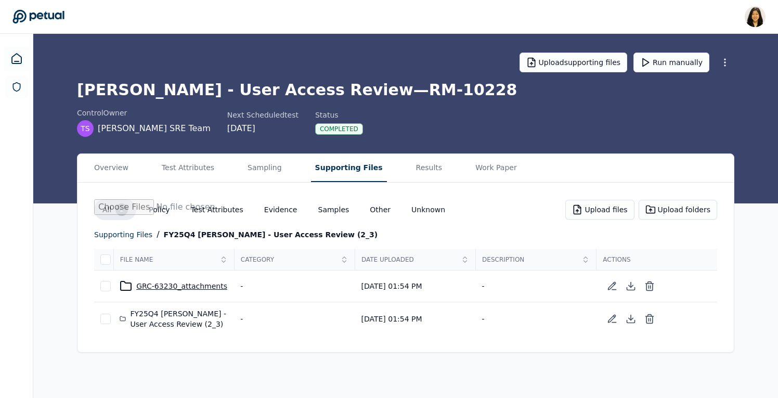
click at [166, 287] on div "GRC-63230_attachments" at bounding box center [174, 286] width 108 height 12
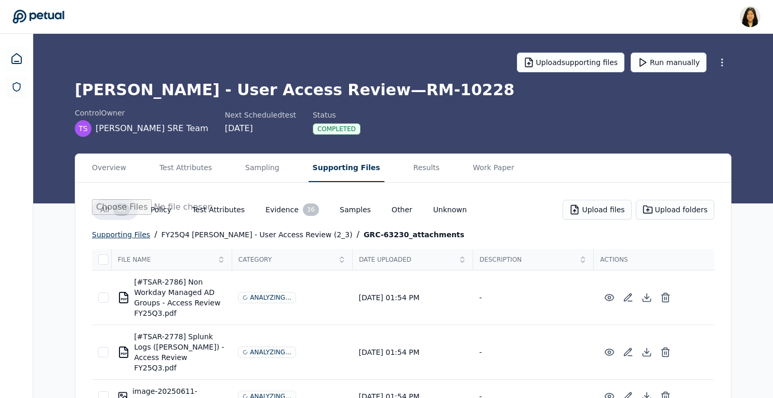
click at [126, 229] on div "supporting files" at bounding box center [121, 234] width 58 height 12
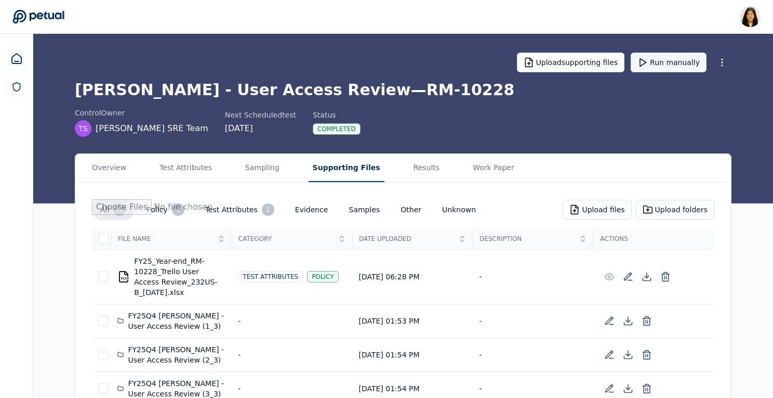
click at [658, 67] on button "Run manually" at bounding box center [669, 63] width 76 height 20
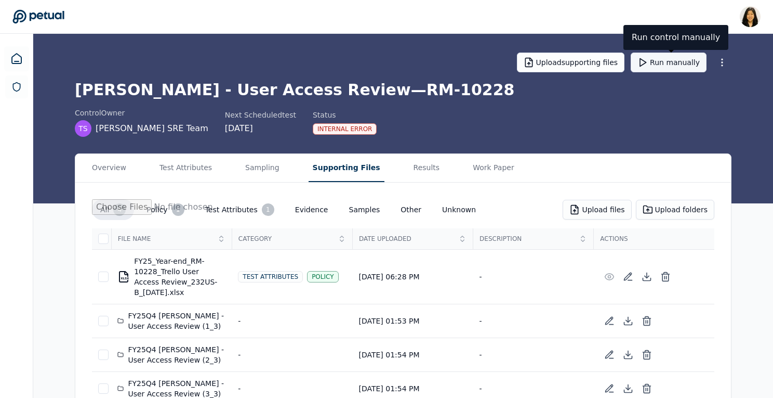
click at [662, 62] on button "Run manually" at bounding box center [669, 63] width 76 height 20
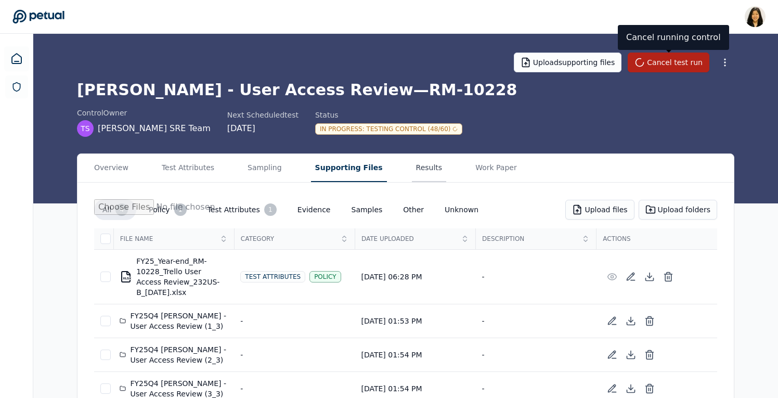
click at [413, 172] on button "Results" at bounding box center [429, 168] width 35 height 28
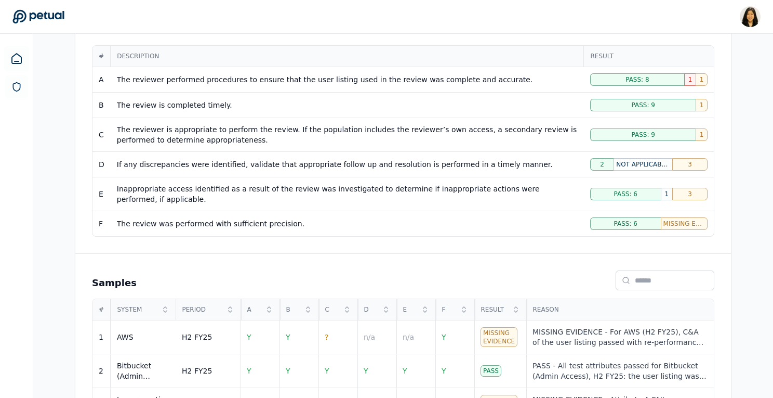
scroll to position [19, 0]
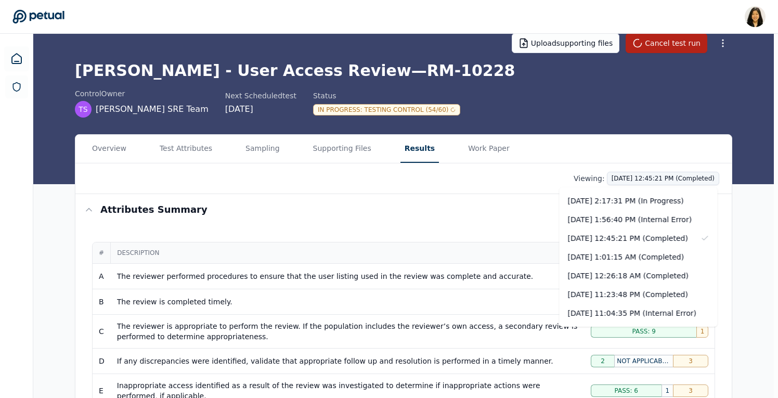
click at [623, 203] on div "10/7/2025, 2:17:31 PM (In Progress)" at bounding box center [638, 200] width 158 height 19
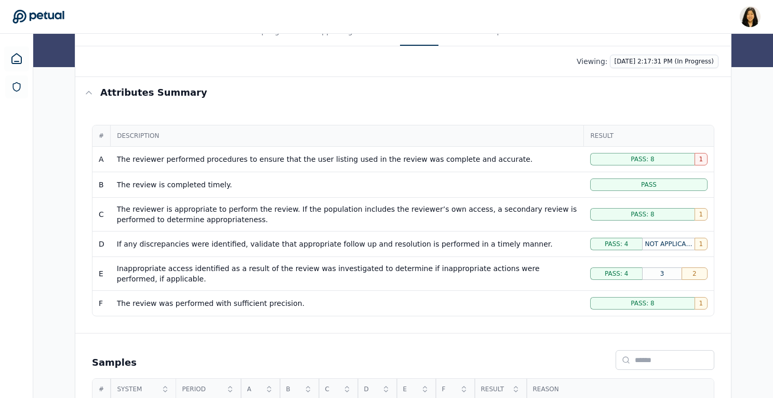
scroll to position [110, 0]
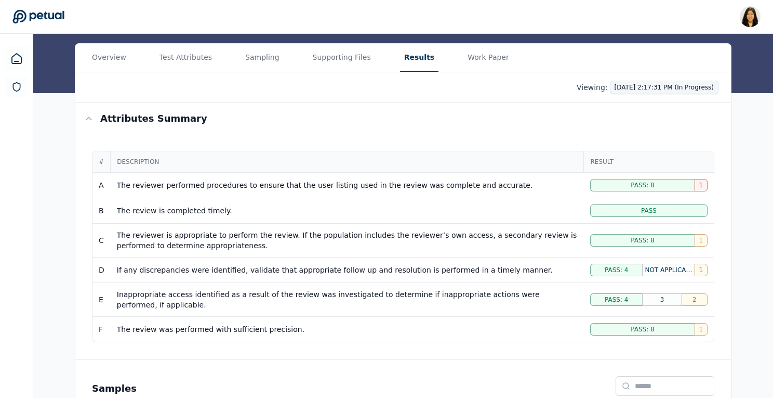
click at [662, 89] on html "Renee Park renee.park@petual.ai Sign out Upload supporting files Cancel test ru…" at bounding box center [386, 318] width 773 height 857
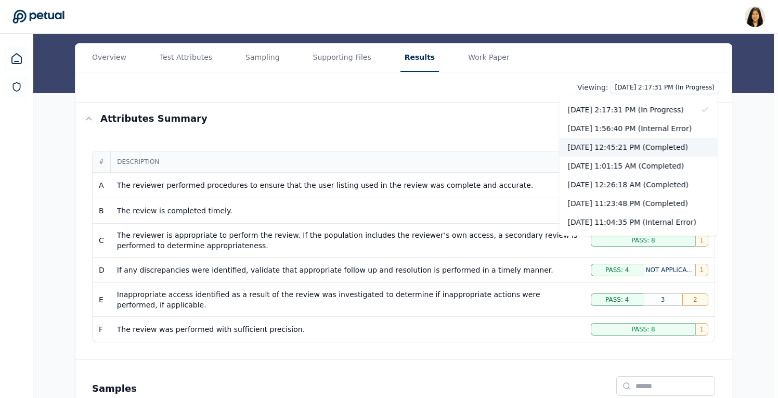
click at [647, 144] on div "10/7/2025, 12:45:21 PM (Completed)" at bounding box center [638, 147] width 158 height 19
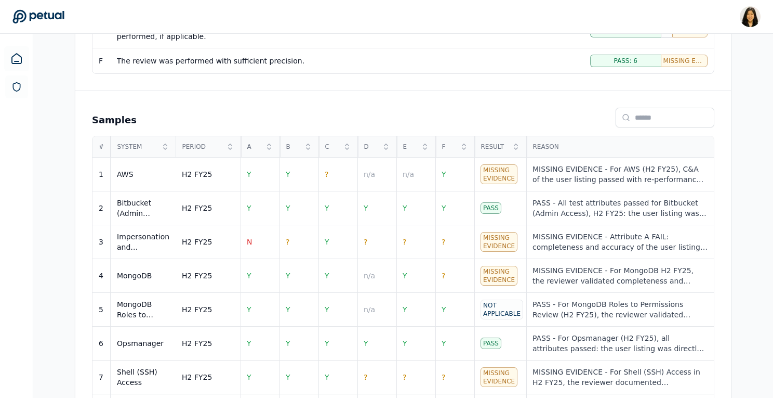
scroll to position [377, 0]
click at [265, 238] on td "N" at bounding box center [260, 243] width 39 height 34
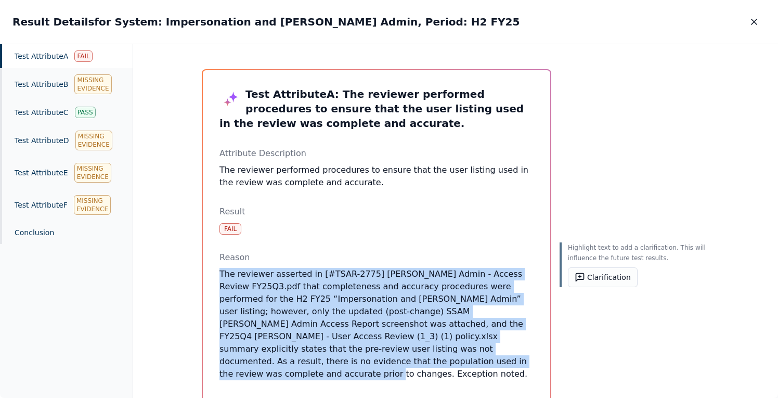
drag, startPoint x: 216, startPoint y: 273, endPoint x: 357, endPoint y: 373, distance: 172.2
click at [357, 373] on div "Test Attribute A : The reviewer performed procedures to ensure that the user li…" at bounding box center [376, 355] width 347 height 570
copy p "The reviewer asserted in [#TSAR-2775] Trello Admin - Access Review FY25Q3.pdf t…"
click at [759, 23] on button "button" at bounding box center [753, 21] width 23 height 19
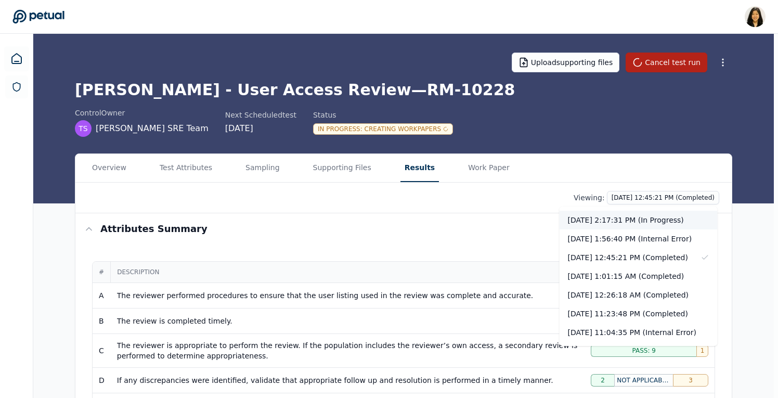
click at [655, 219] on div "10/7/2025, 2:17:31 PM (In Progress)" at bounding box center [638, 220] width 158 height 19
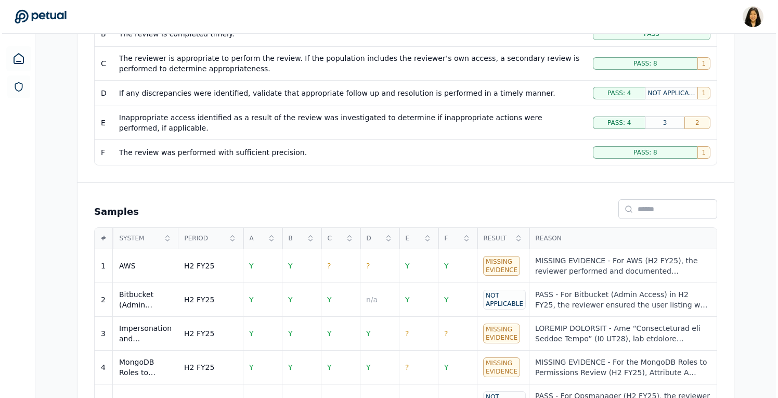
scroll to position [326, 0]
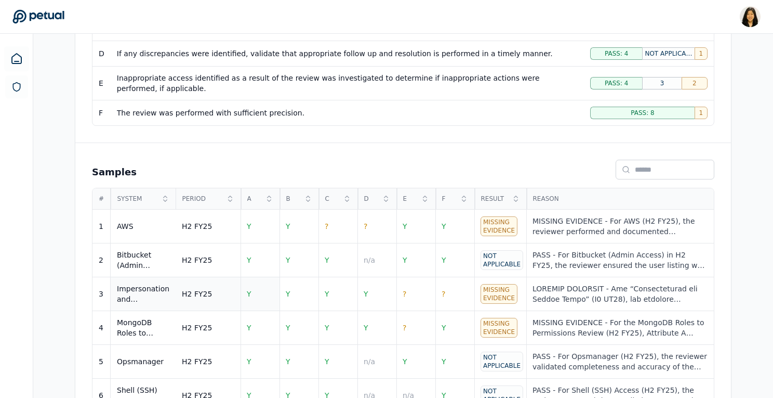
click at [260, 291] on td "Y" at bounding box center [260, 294] width 39 height 34
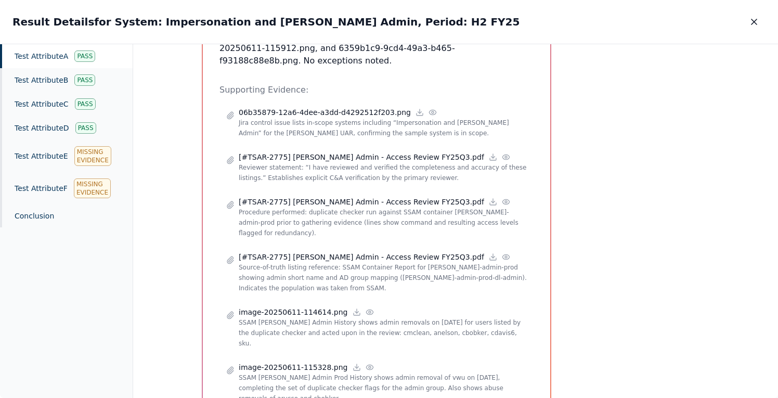
scroll to position [401, 0]
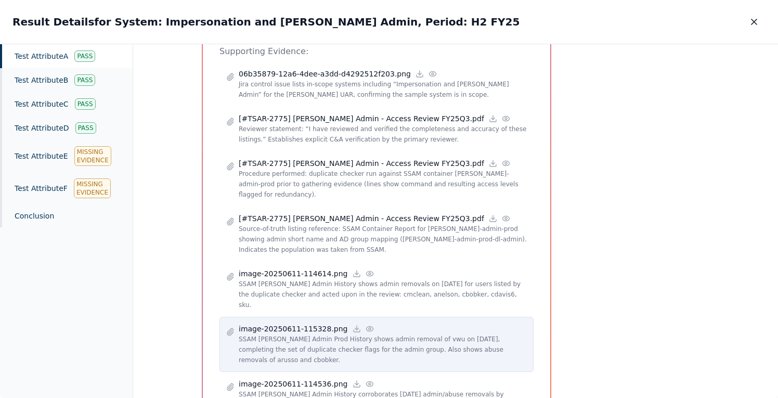
click at [365, 324] on icon at bounding box center [369, 328] width 8 height 8
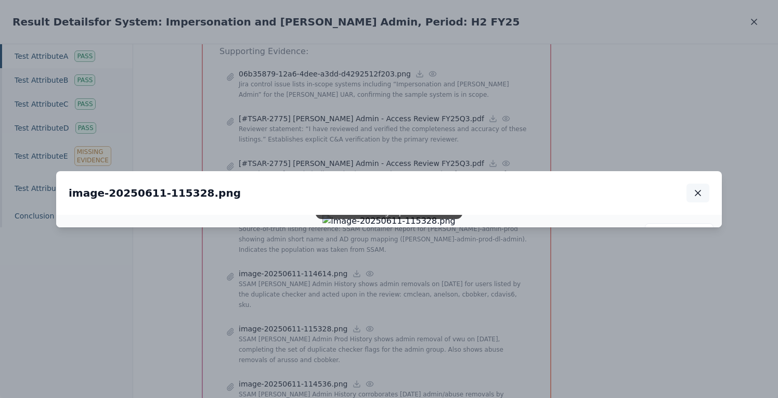
click at [704, 183] on button "button" at bounding box center [697, 192] width 23 height 19
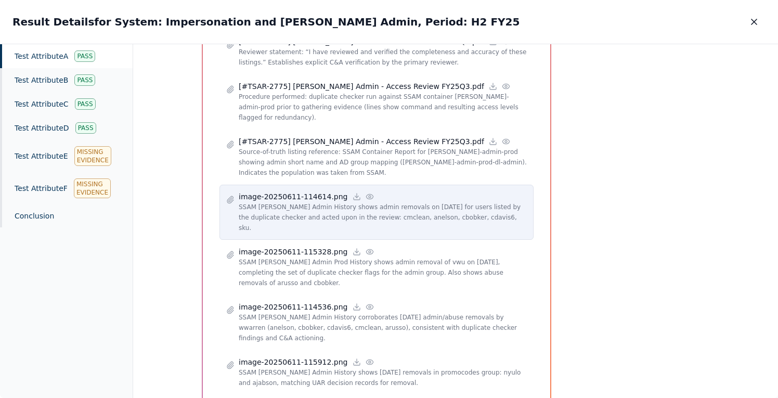
scroll to position [531, 0]
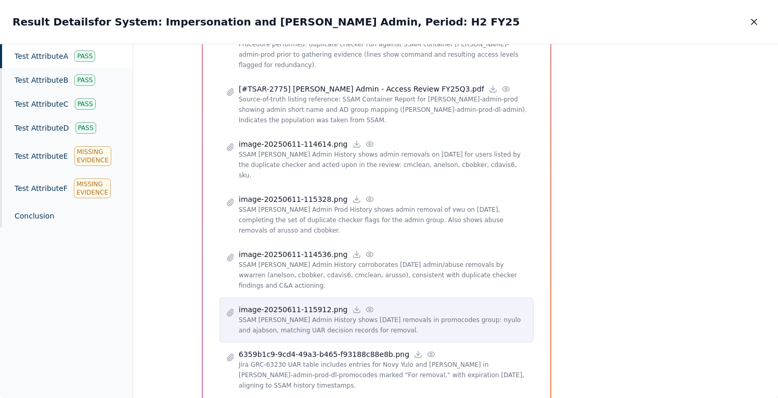
click at [388, 304] on div "image-20250611-115912.png" at bounding box center [383, 309] width 288 height 10
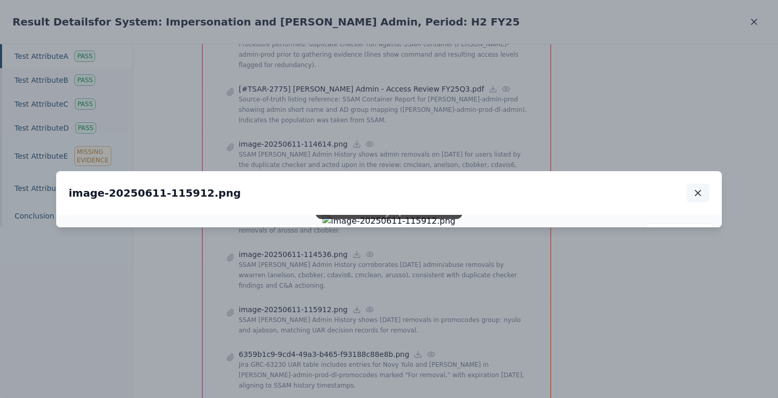
click at [699, 190] on icon "button" at bounding box center [697, 192] width 5 height 5
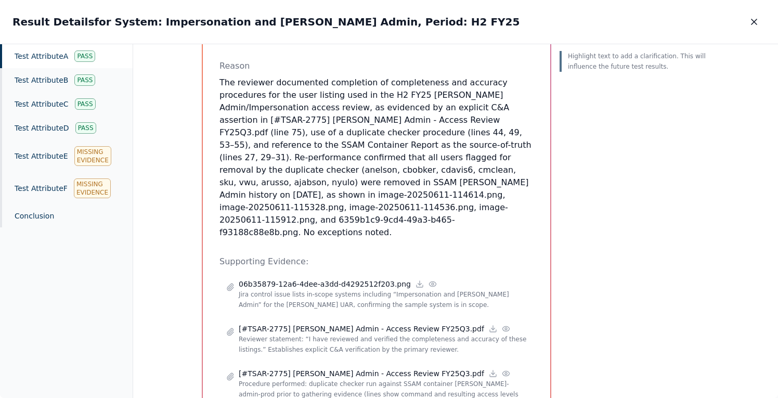
scroll to position [0, 0]
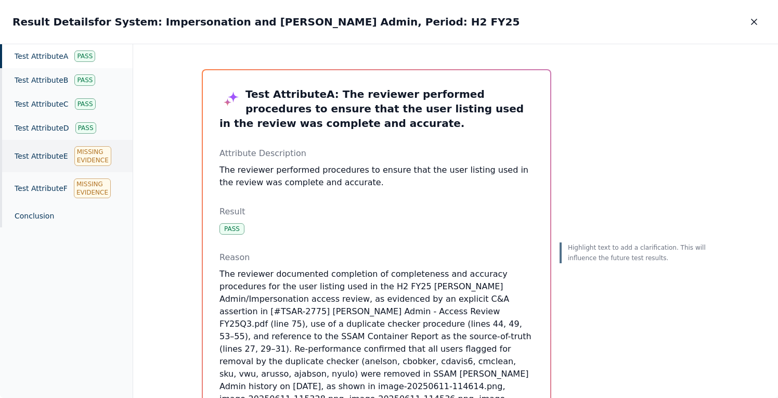
click at [81, 155] on div "Missing Evidence" at bounding box center [92, 156] width 37 height 20
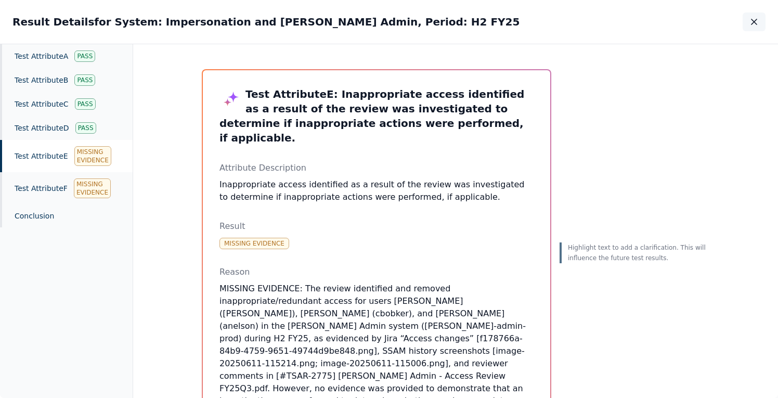
click at [751, 23] on icon "button" at bounding box center [754, 22] width 10 height 10
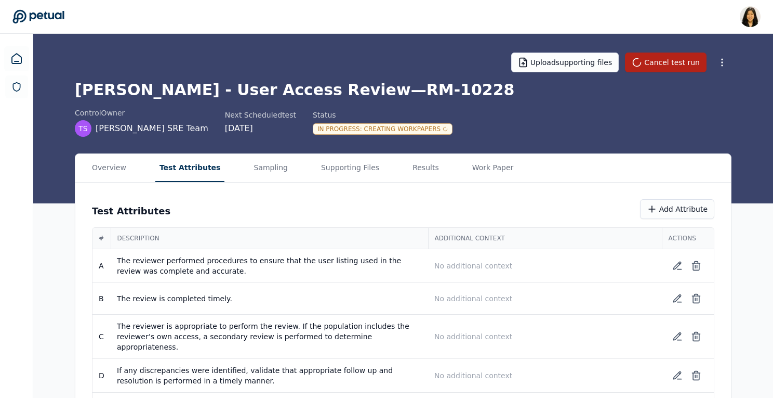
click at [200, 170] on button "Test Attributes" at bounding box center [190, 168] width 70 height 28
click at [365, 169] on button "Supporting Files" at bounding box center [350, 168] width 67 height 28
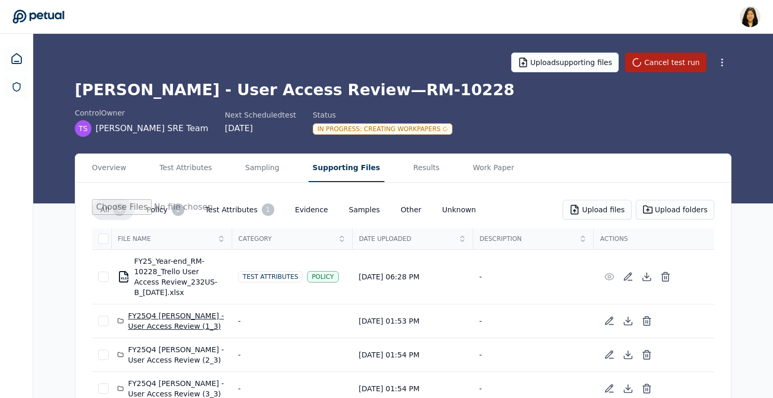
scroll to position [24, 0]
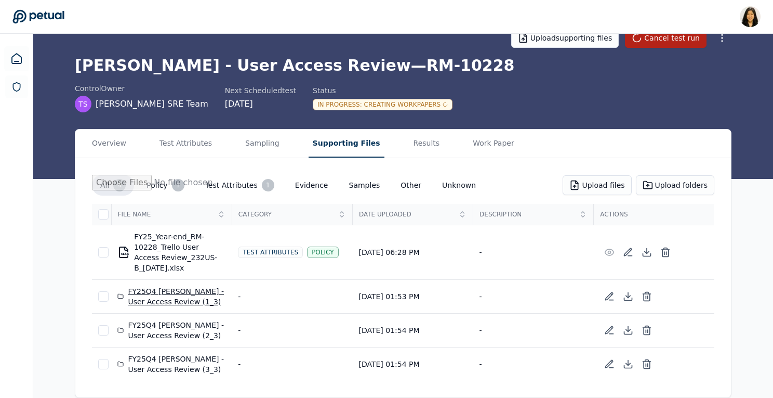
click at [176, 299] on div "FY25Q4 Trello - User Access Review (1_3)" at bounding box center [171, 296] width 108 height 21
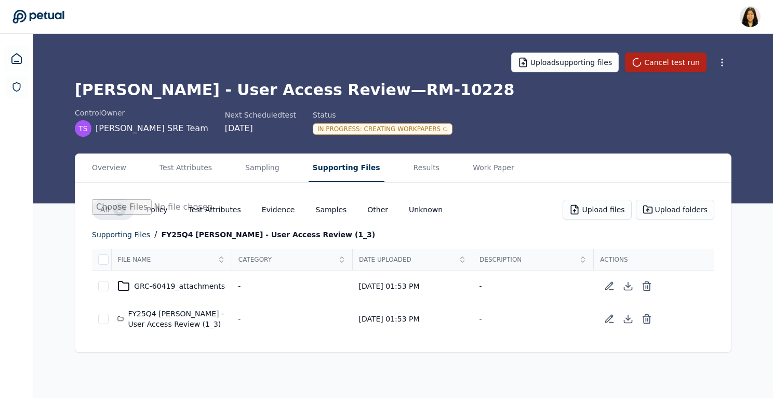
scroll to position [0, 0]
click at [610, 321] on icon at bounding box center [611, 318] width 7 height 7
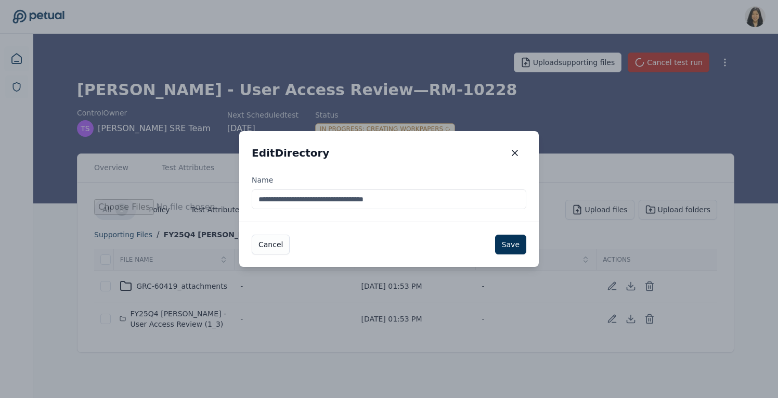
click at [413, 198] on input "**********" at bounding box center [389, 199] width 274 height 20
type input "**********"
click at [519, 243] on button "Save" at bounding box center [510, 244] width 31 height 20
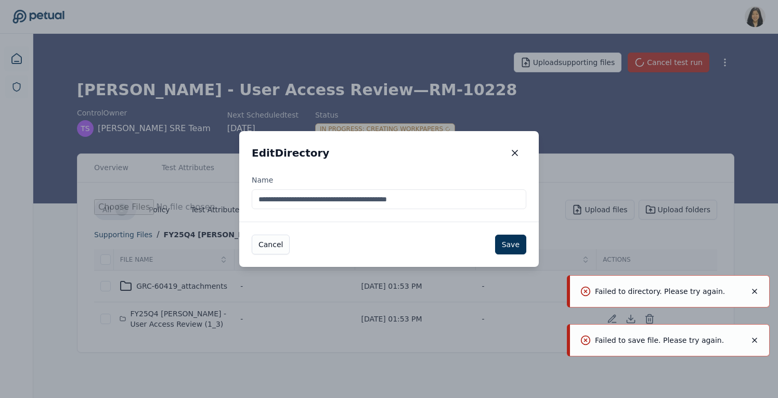
click at [752, 290] on icon "Notifications (F8)" at bounding box center [754, 291] width 8 height 8
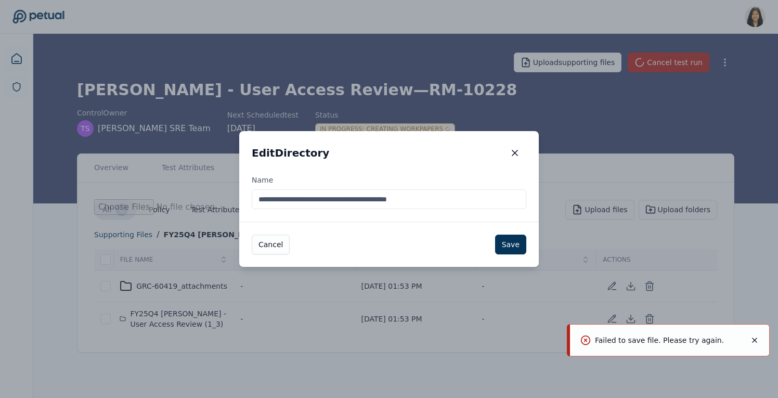
click at [755, 339] on icon "Notifications (F8)" at bounding box center [754, 340] width 8 height 8
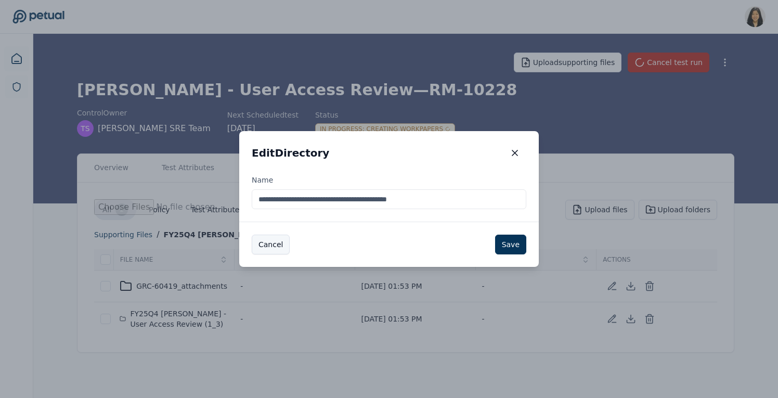
click at [265, 248] on button "Cancel" at bounding box center [271, 244] width 38 height 20
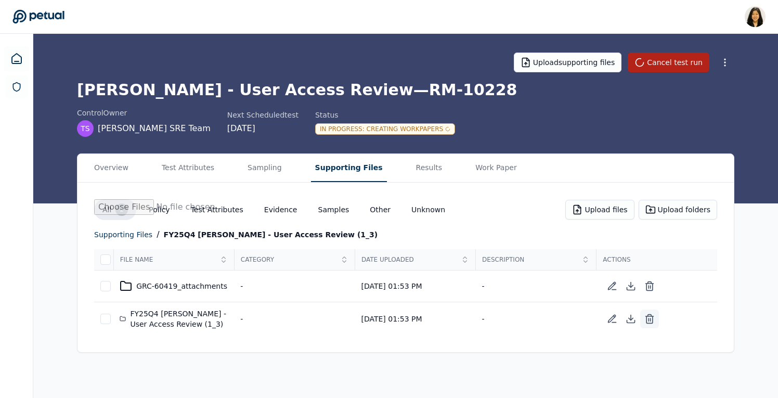
click at [651, 316] on icon at bounding box center [649, 316] width 8 height 0
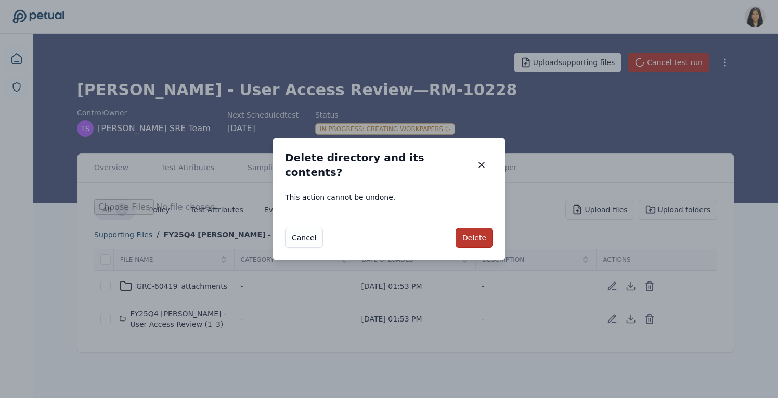
click at [473, 234] on button "Delete" at bounding box center [473, 238] width 37 height 20
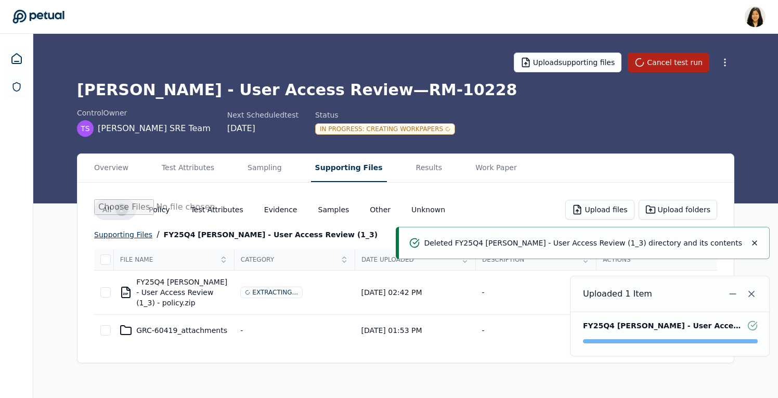
click at [134, 234] on div "supporting files" at bounding box center [123, 234] width 58 height 12
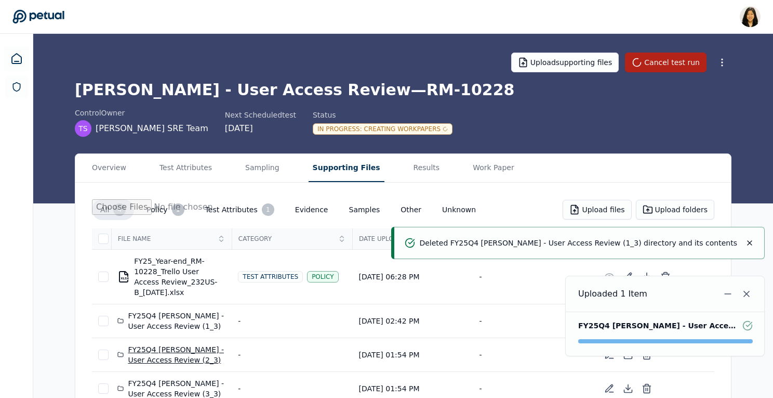
click at [182, 357] on div "FY25Q4 Trello - User Access Review (2_3)" at bounding box center [171, 354] width 108 height 21
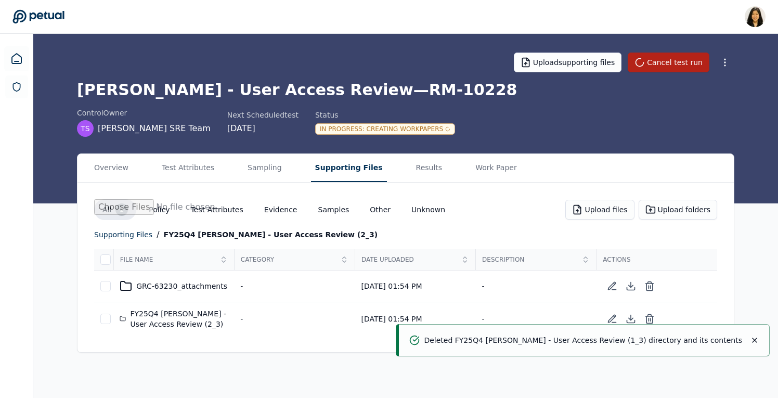
click at [753, 338] on icon "Notifications (F8)" at bounding box center [754, 340] width 4 height 4
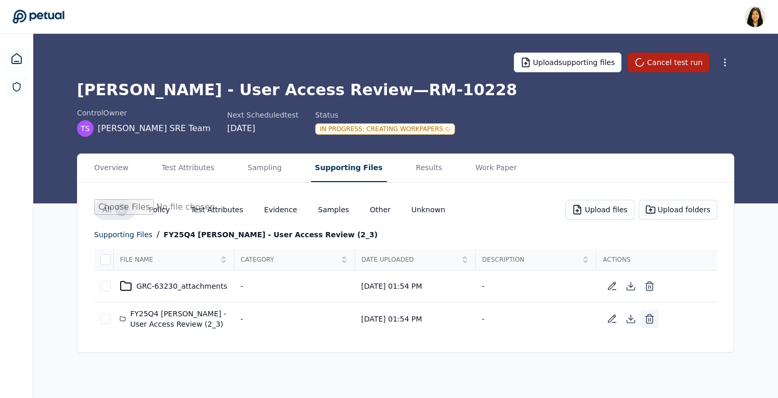
click at [650, 319] on line at bounding box center [650, 319] width 0 height 3
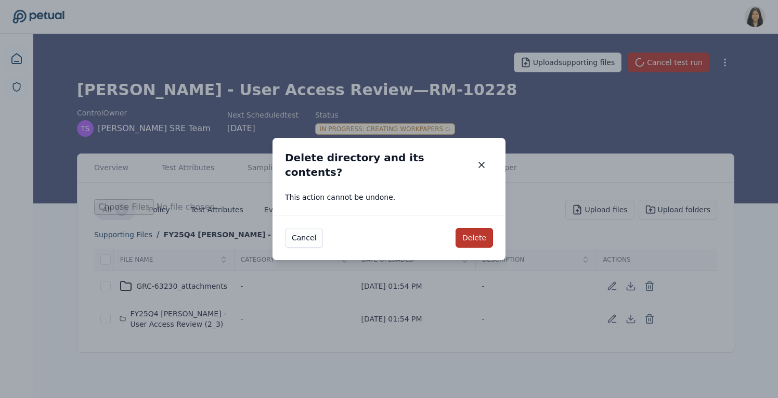
click at [480, 229] on button "Delete" at bounding box center [473, 238] width 37 height 20
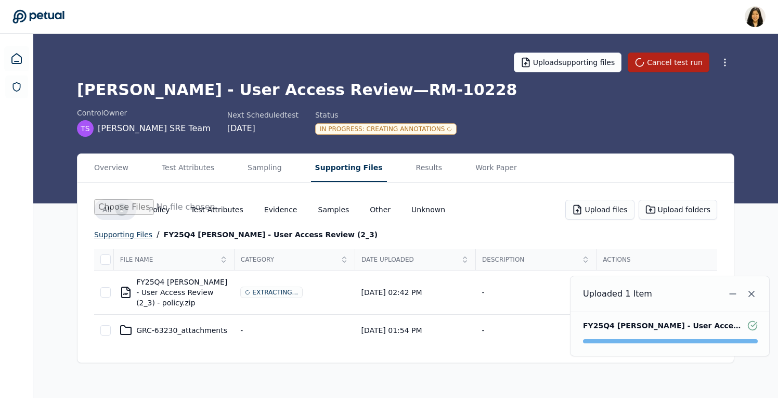
click at [134, 234] on div "supporting files" at bounding box center [123, 234] width 58 height 12
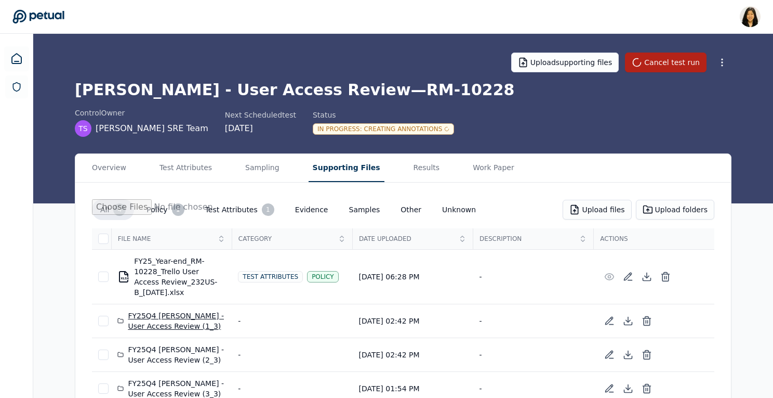
click at [186, 318] on div "FY25Q4 Trello - User Access Review (1_3)" at bounding box center [171, 320] width 108 height 21
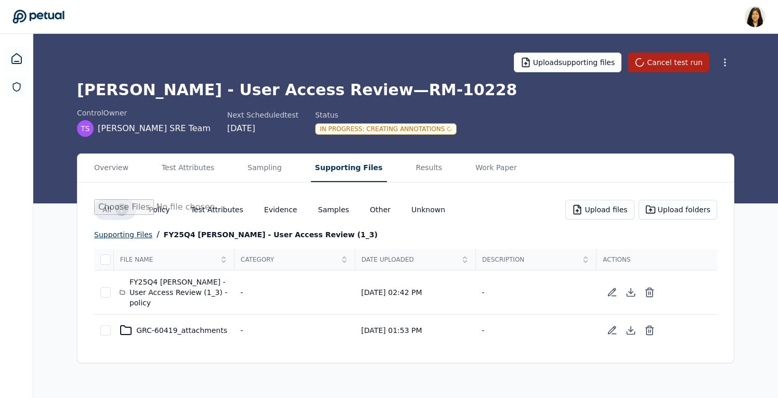
click at [125, 233] on div "supporting files" at bounding box center [123, 234] width 58 height 12
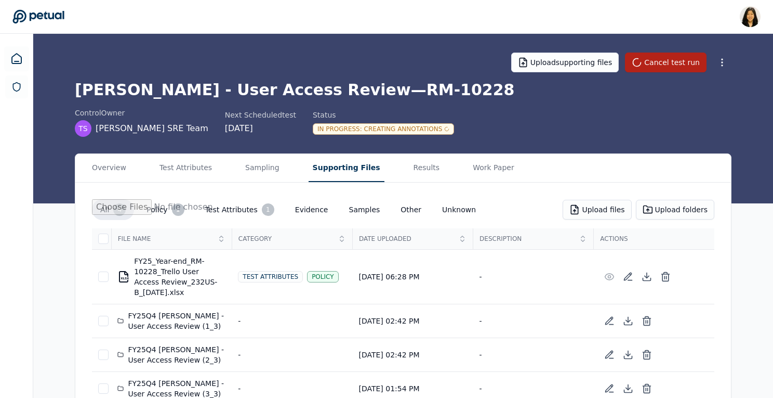
scroll to position [24, 0]
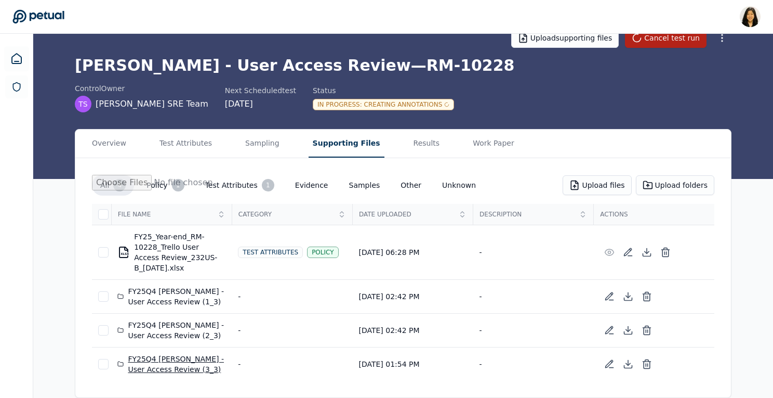
click at [152, 363] on div "FY25Q4 Trello - User Access Review (3_3)" at bounding box center [171, 363] width 108 height 21
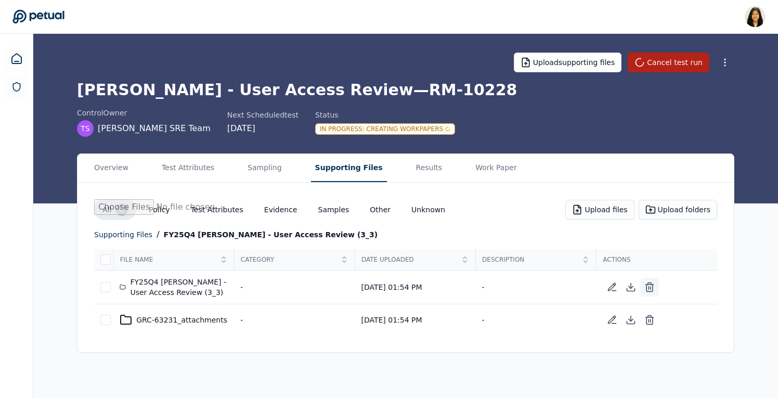
click at [651, 284] on icon at bounding box center [649, 284] width 8 height 0
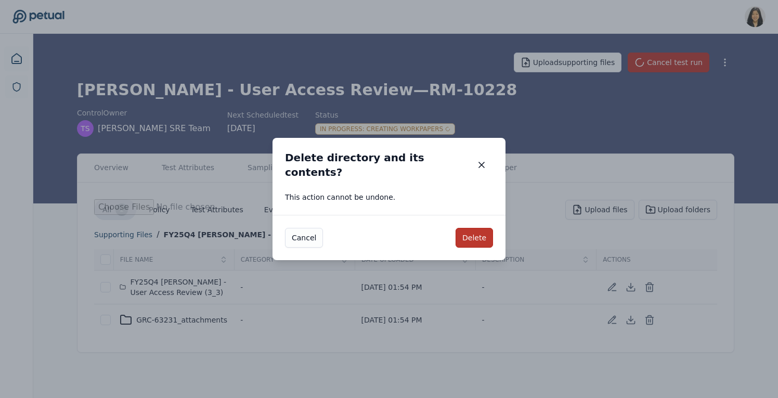
click at [471, 228] on button "Delete" at bounding box center [473, 238] width 37 height 20
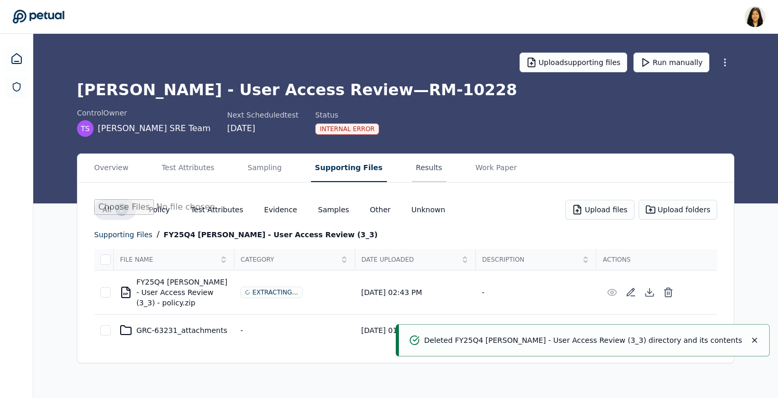
click at [415, 169] on button "Results" at bounding box center [429, 168] width 35 height 28
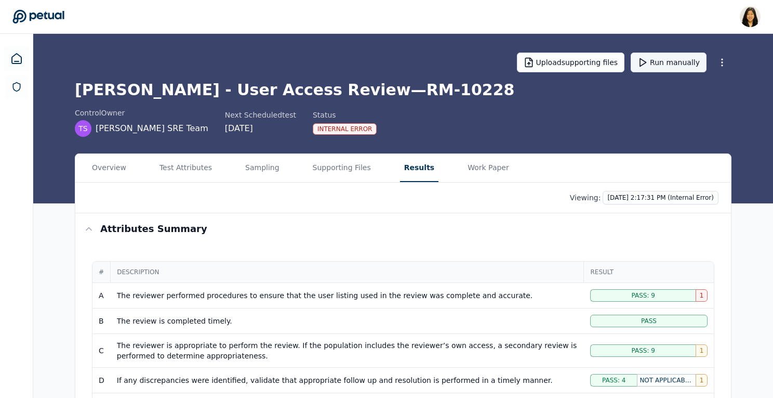
click at [658, 64] on button "Run manually" at bounding box center [669, 63] width 76 height 20
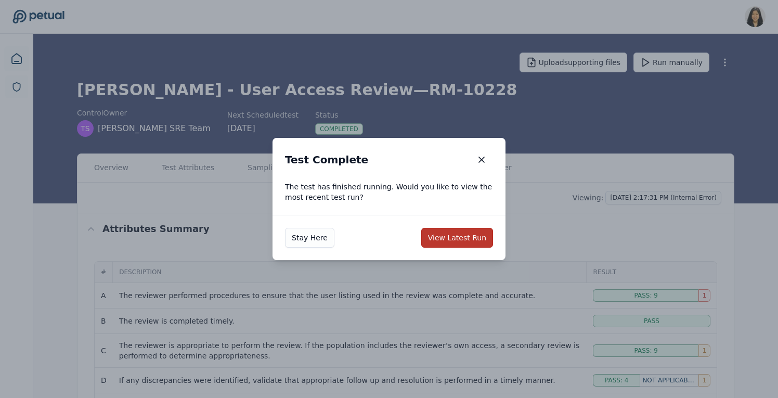
click at [443, 239] on button "View Latest Run" at bounding box center [457, 238] width 72 height 20
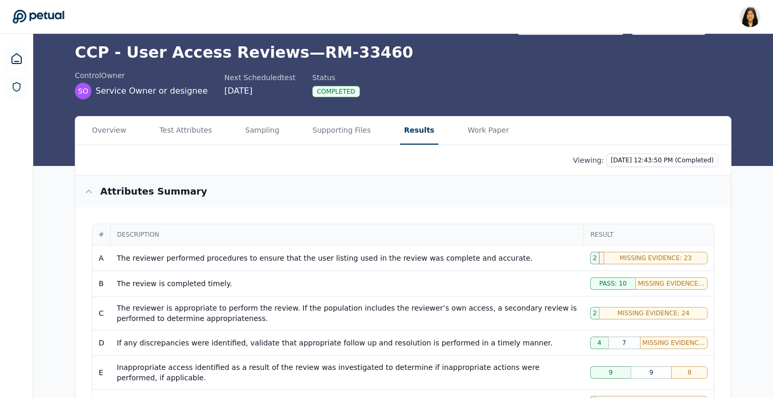
scroll to position [37, 0]
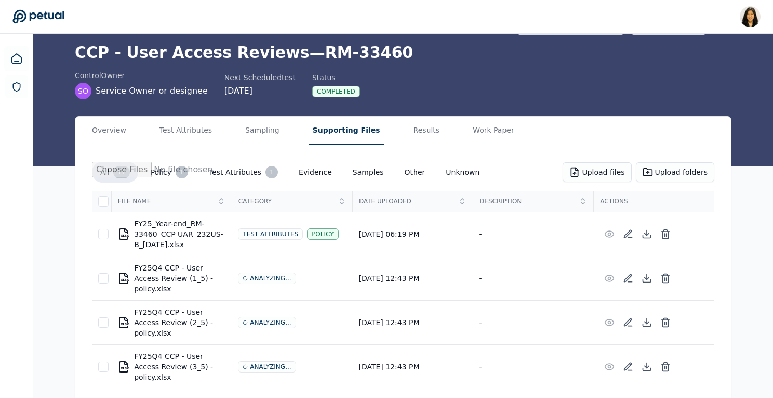
click at [330, 136] on button "Supporting Files" at bounding box center [347, 130] width 76 height 28
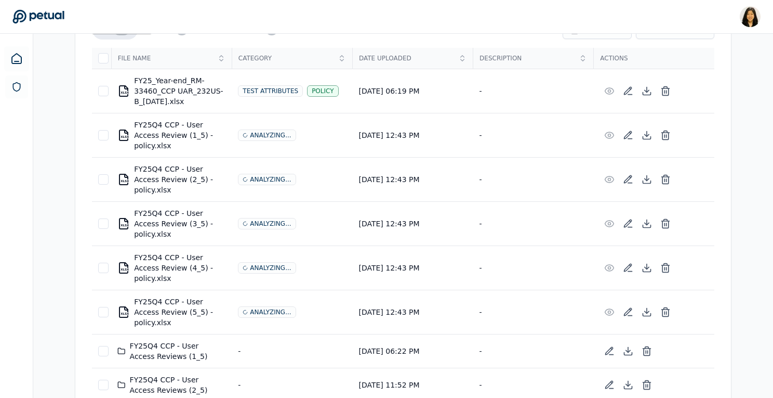
scroll to position [177, 0]
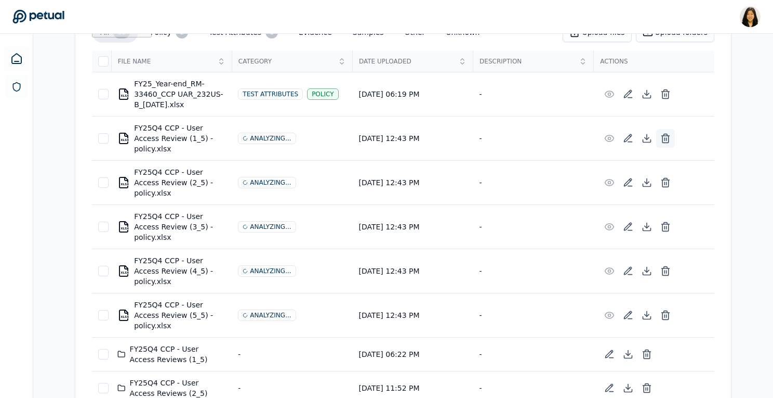
click at [669, 138] on icon at bounding box center [666, 139] width 6 height 7
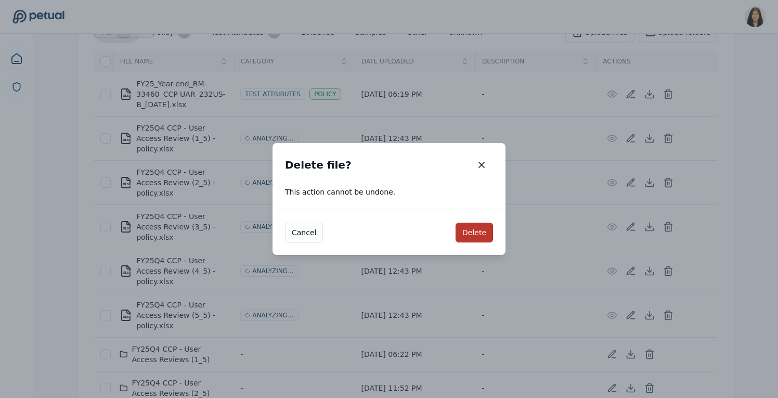
click at [478, 230] on button "Delete" at bounding box center [473, 232] width 37 height 20
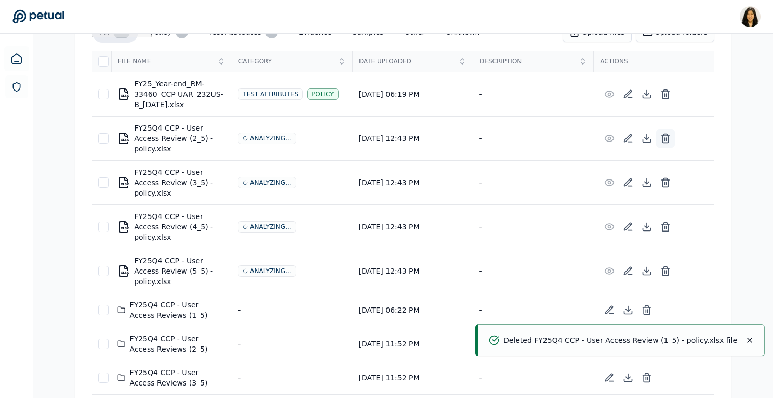
click at [664, 142] on icon at bounding box center [666, 138] width 10 height 10
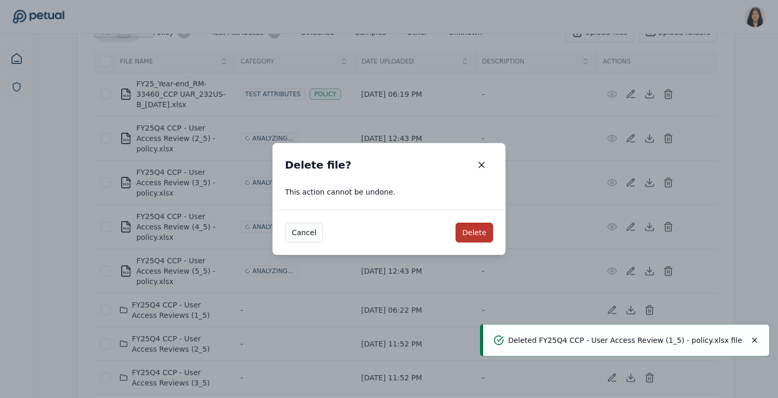
click at [470, 231] on button "Delete" at bounding box center [473, 232] width 37 height 20
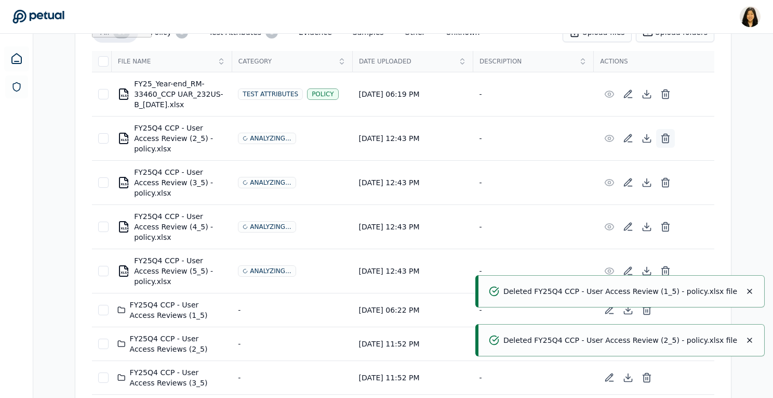
click at [666, 133] on icon at bounding box center [666, 138] width 10 height 10
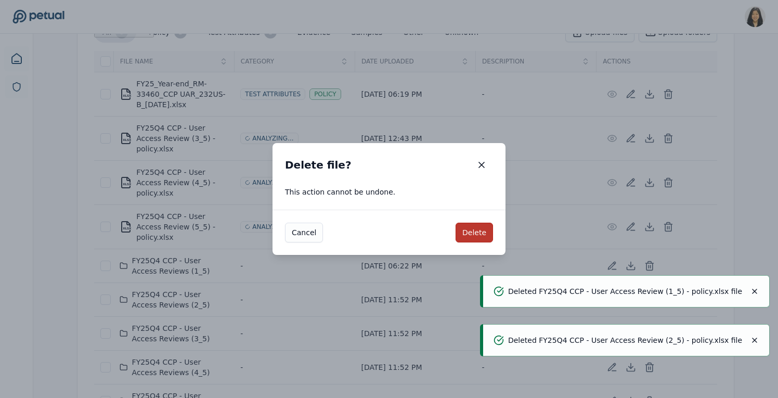
click at [479, 234] on button "Delete" at bounding box center [473, 232] width 37 height 20
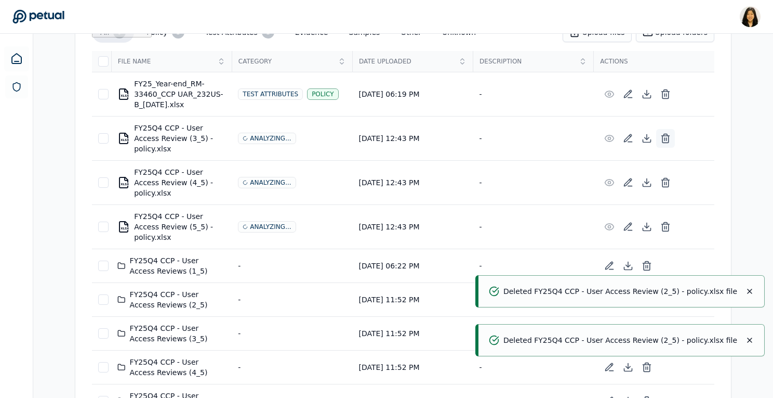
click at [664, 137] on icon at bounding box center [666, 138] width 10 height 10
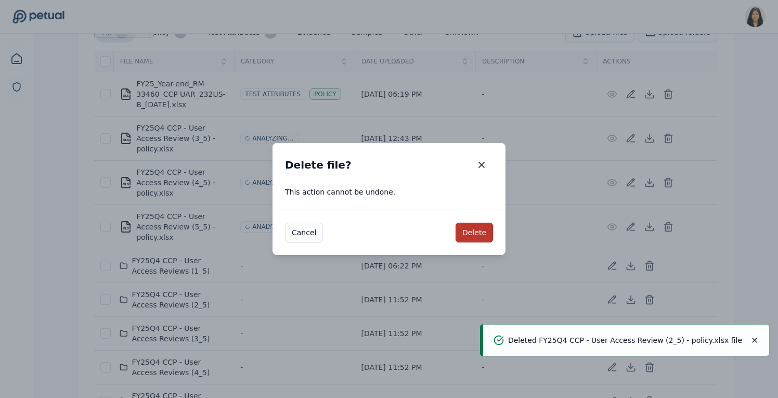
click at [485, 230] on button "Delete" at bounding box center [473, 232] width 37 height 20
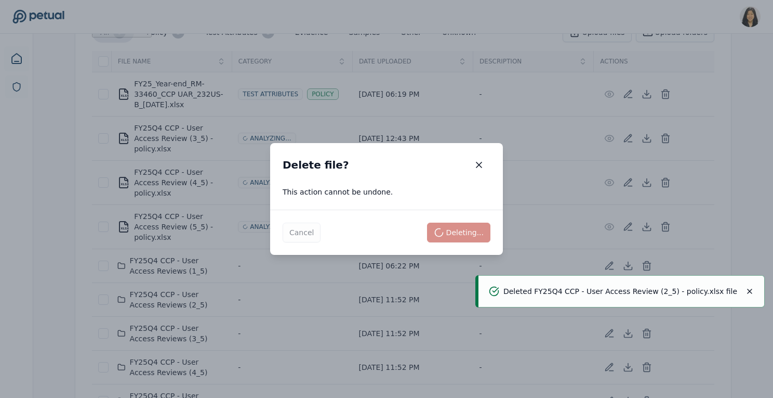
scroll to position [170, 0]
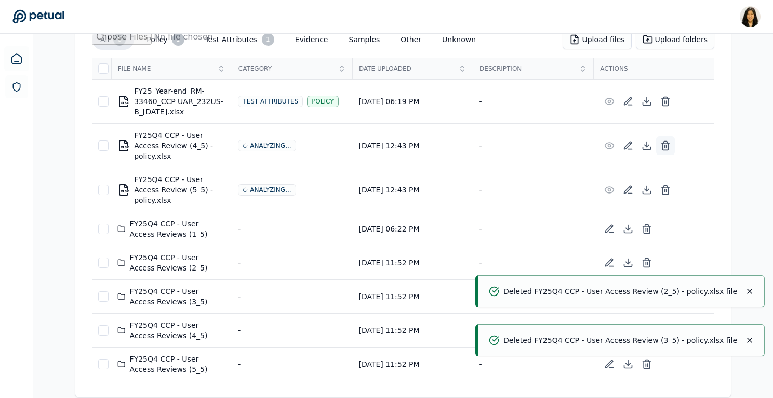
click at [671, 142] on button at bounding box center [666, 145] width 19 height 19
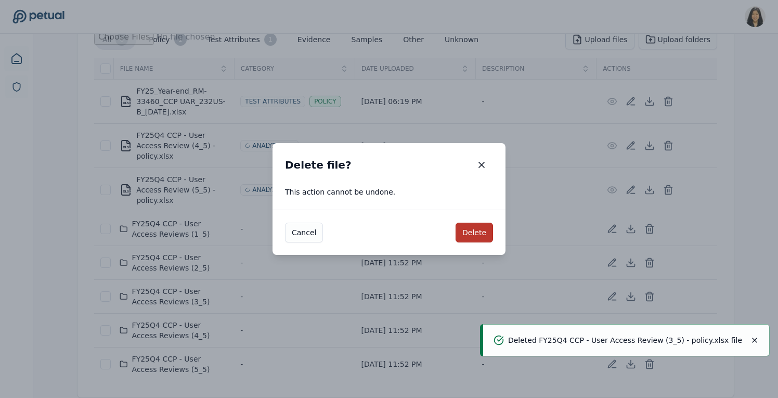
click at [478, 229] on button "Delete" at bounding box center [473, 232] width 37 height 20
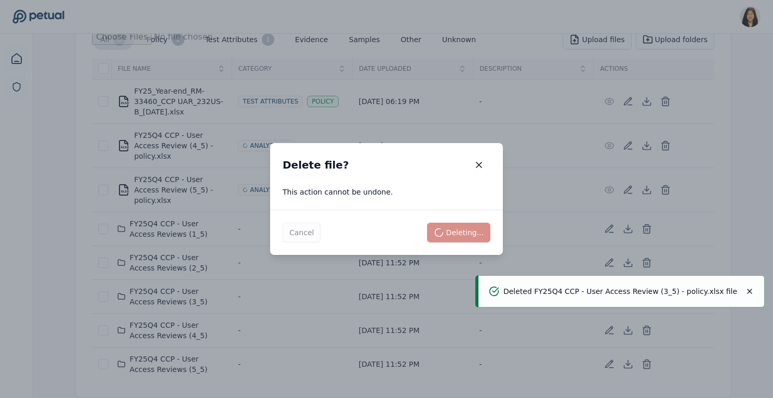
scroll to position [126, 0]
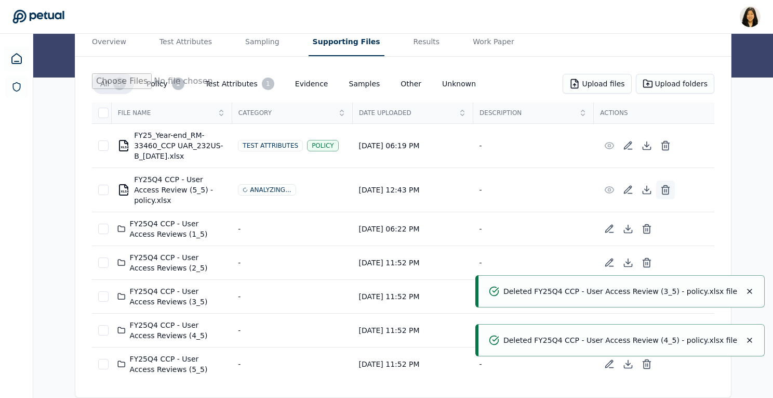
click at [665, 185] on icon at bounding box center [666, 190] width 10 height 10
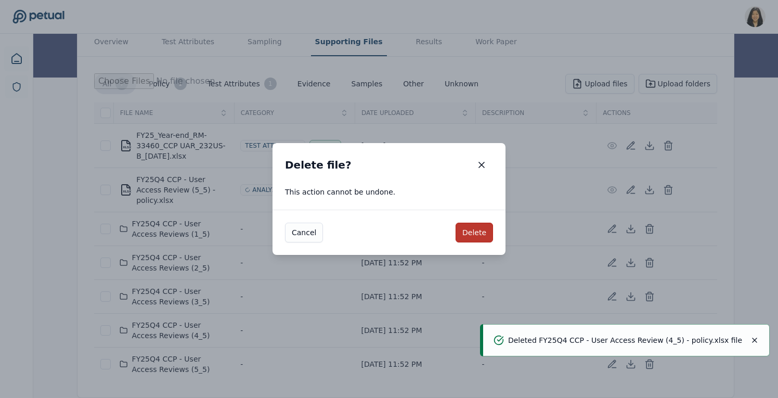
click at [472, 231] on button "Delete" at bounding box center [473, 232] width 37 height 20
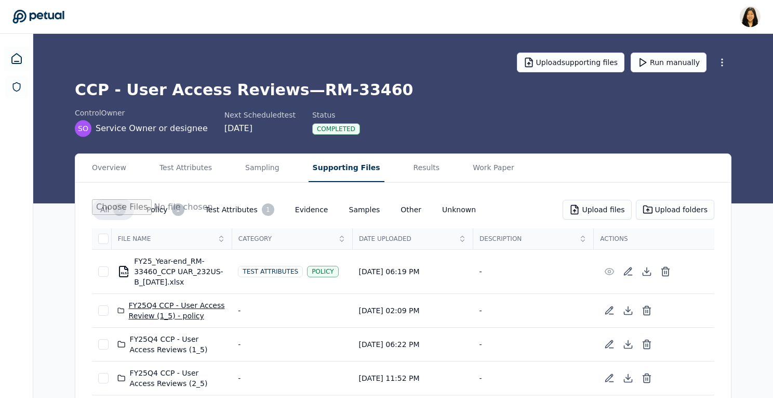
scroll to position [115, 0]
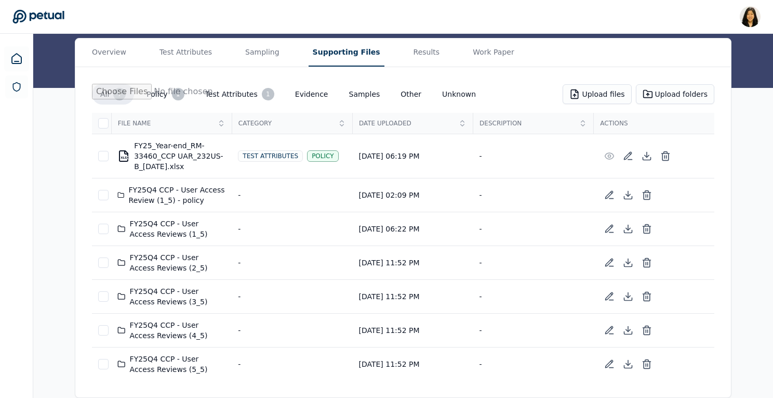
click at [209, 187] on div "FY25Q4 CCP - User Access Review (1_5) - policy" at bounding box center [171, 195] width 108 height 21
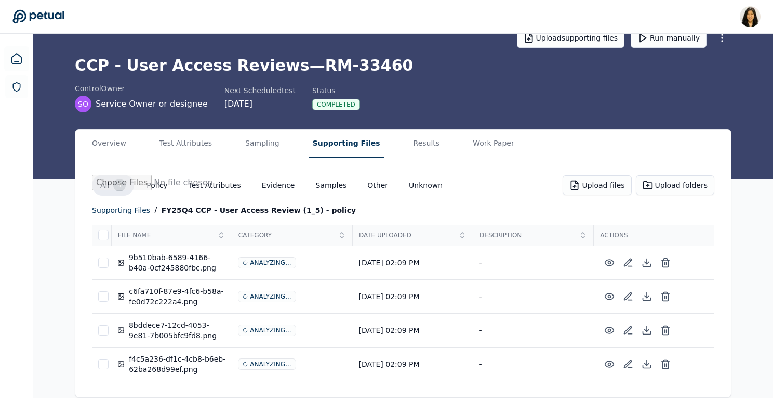
scroll to position [24, 0]
click at [116, 180] on div "4" at bounding box center [119, 185] width 12 height 12
click at [103, 184] on button "All 4" at bounding box center [113, 185] width 42 height 21
click at [132, 213] on div "supporting files" at bounding box center [121, 210] width 58 height 12
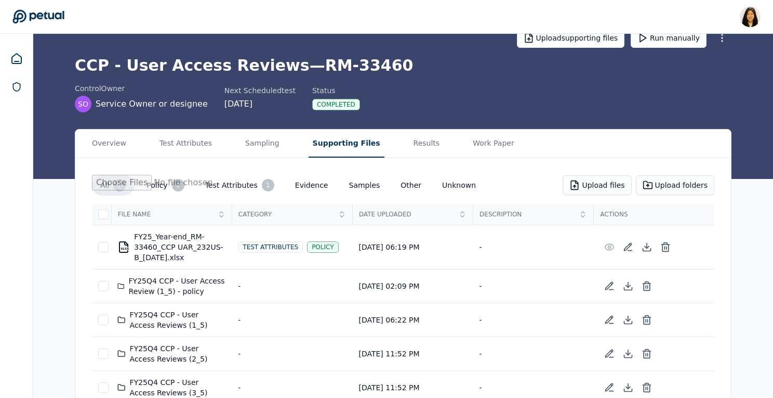
scroll to position [115, 0]
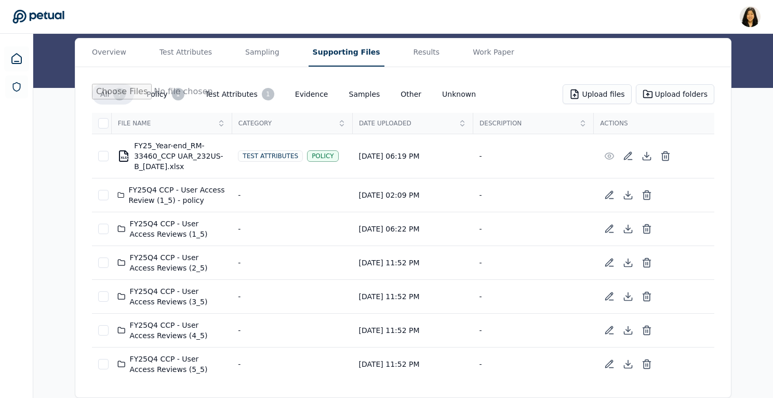
click at [165, 94] on button "Policy 1" at bounding box center [165, 94] width 54 height 21
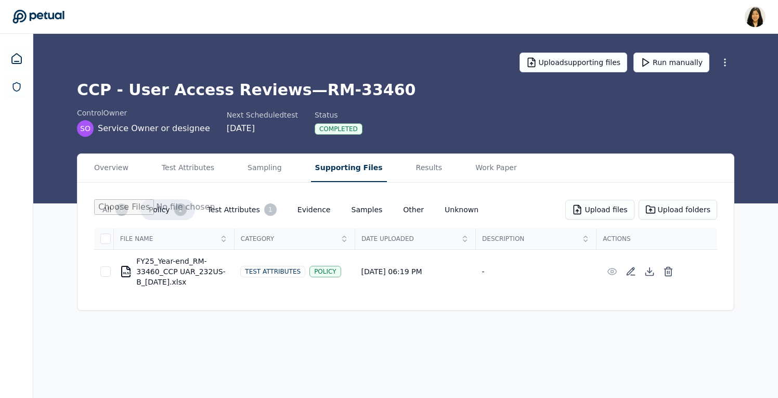
click at [114, 199] on button "All 7" at bounding box center [115, 209] width 42 height 21
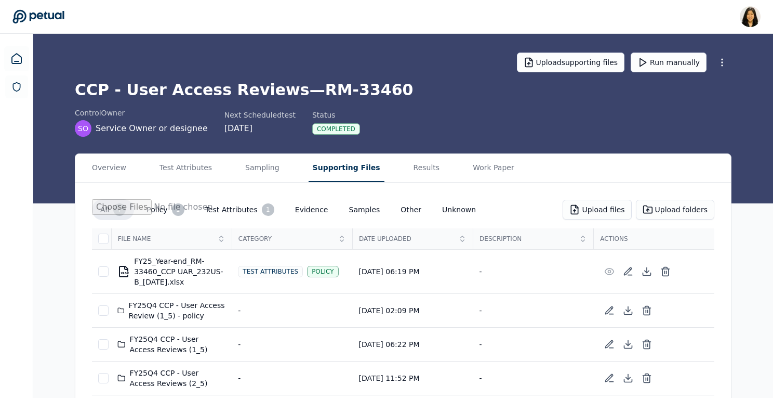
click at [229, 205] on button "Test Attributes 1" at bounding box center [240, 209] width 86 height 21
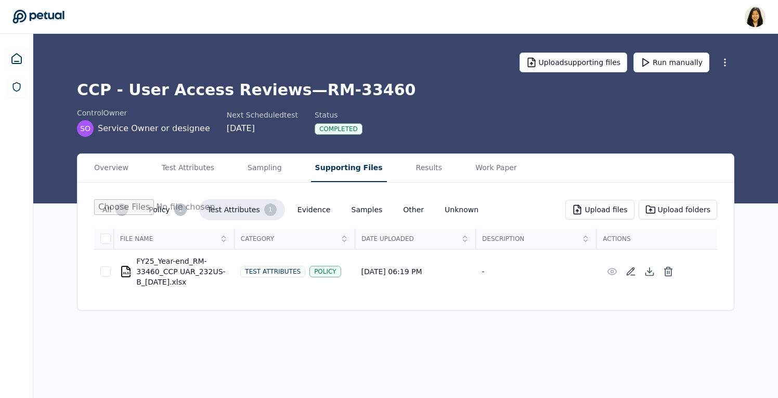
click at [121, 210] on div "7" at bounding box center [121, 209] width 12 height 12
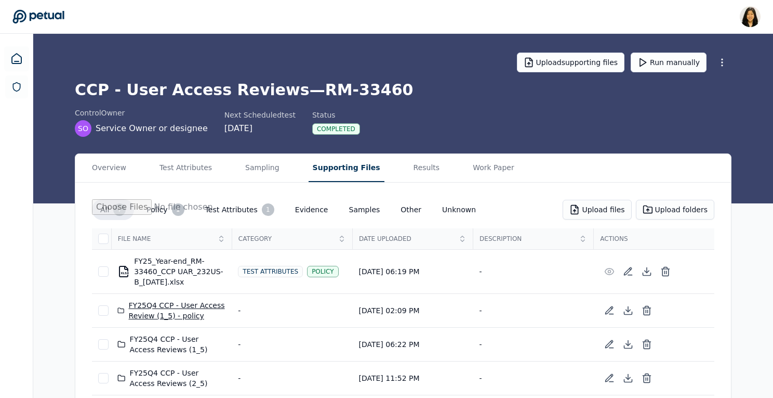
click at [170, 303] on div "FY25Q4 CCP - User Access Review (1_5) - policy" at bounding box center [171, 310] width 108 height 21
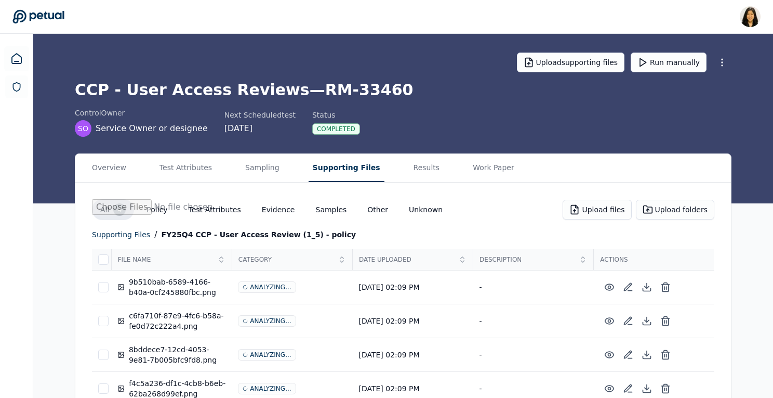
scroll to position [24, 0]
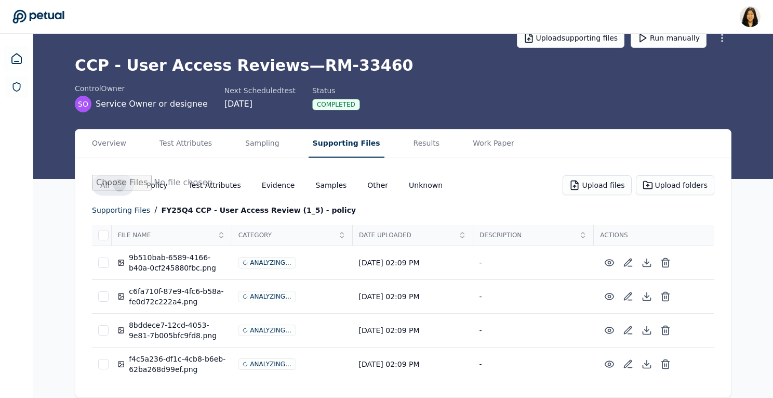
click at [216, 183] on button "Test Attributes" at bounding box center [214, 185] width 69 height 19
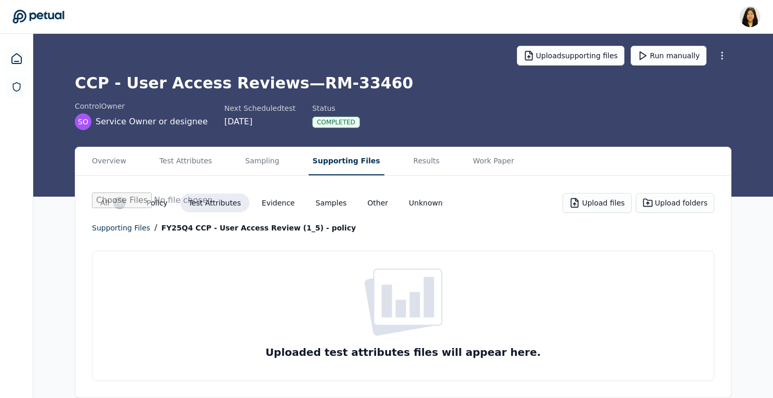
click at [110, 202] on button "All 4" at bounding box center [113, 202] width 42 height 21
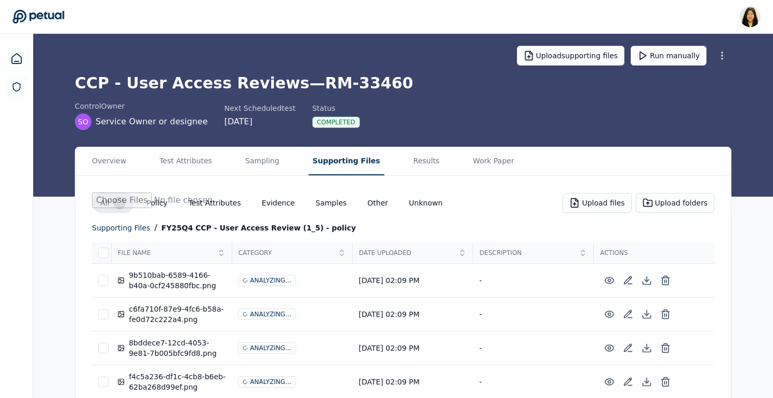
click at [160, 206] on button "Policy" at bounding box center [156, 202] width 37 height 19
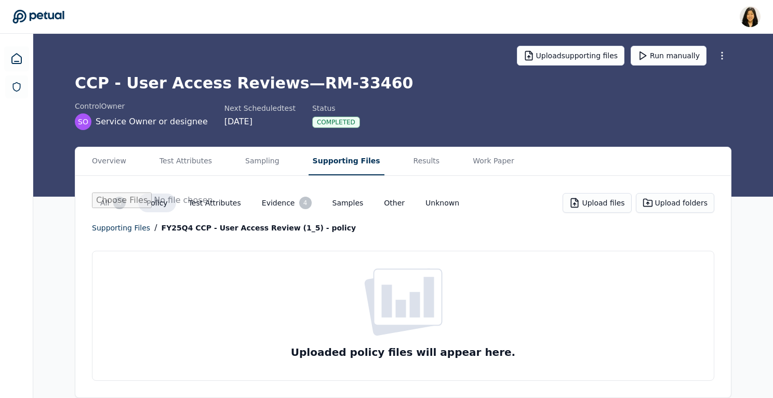
click at [284, 204] on button "Evidence 4" at bounding box center [287, 202] width 67 height 21
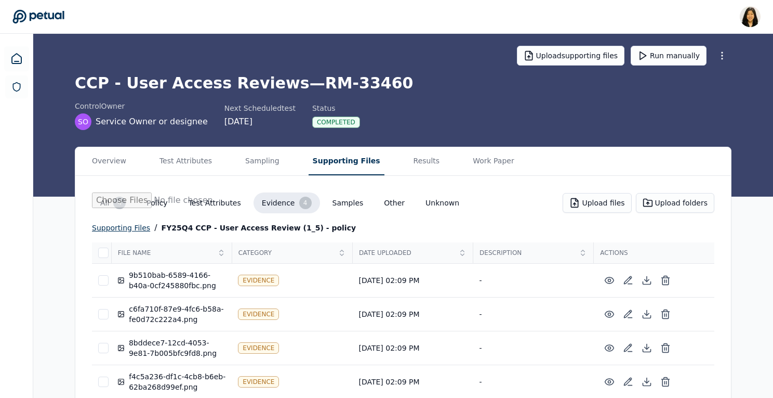
click at [125, 225] on div "supporting files" at bounding box center [121, 227] width 58 height 12
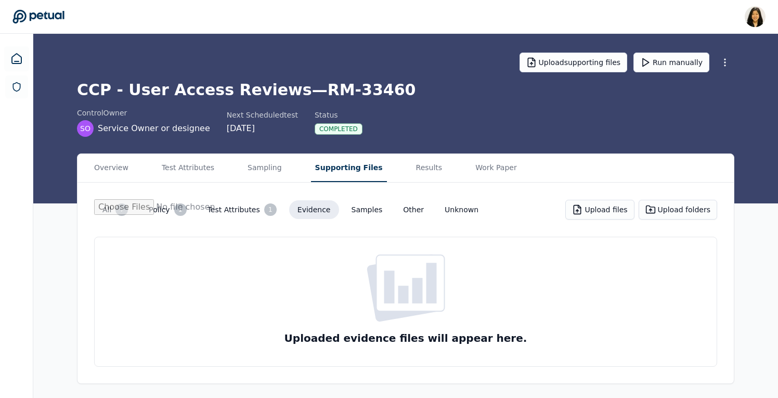
click at [109, 218] on button "All 7" at bounding box center [115, 209] width 42 height 21
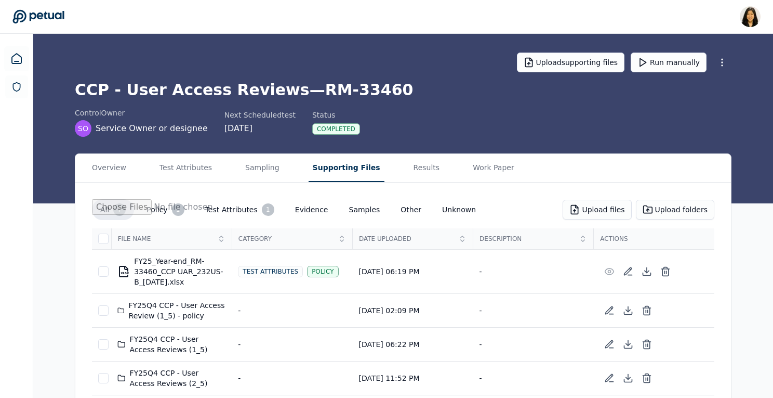
click at [113, 209] on div "7" at bounding box center [119, 209] width 12 height 12
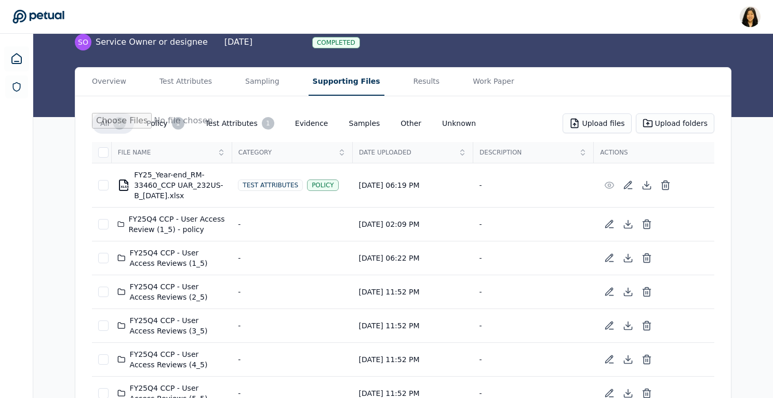
scroll to position [115, 0]
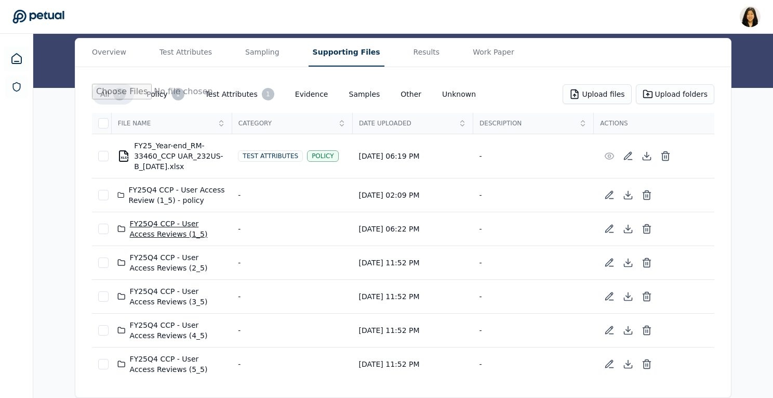
click at [173, 222] on div "FY25Q4 CCP - User Access Reviews (1_5)" at bounding box center [171, 228] width 108 height 21
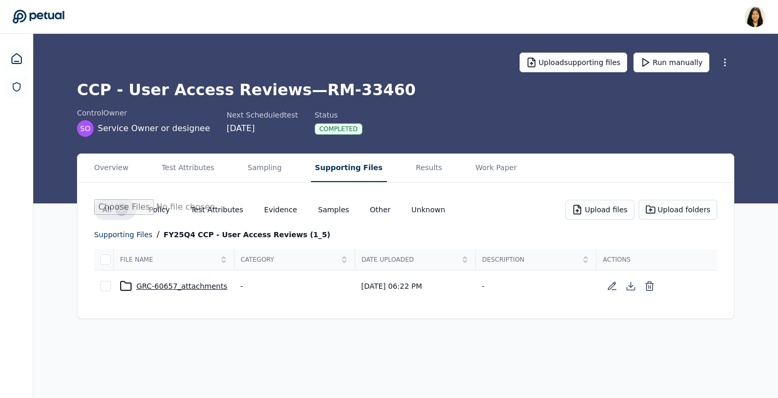
click at [164, 284] on div "GRC-60657_attachments" at bounding box center [174, 286] width 108 height 12
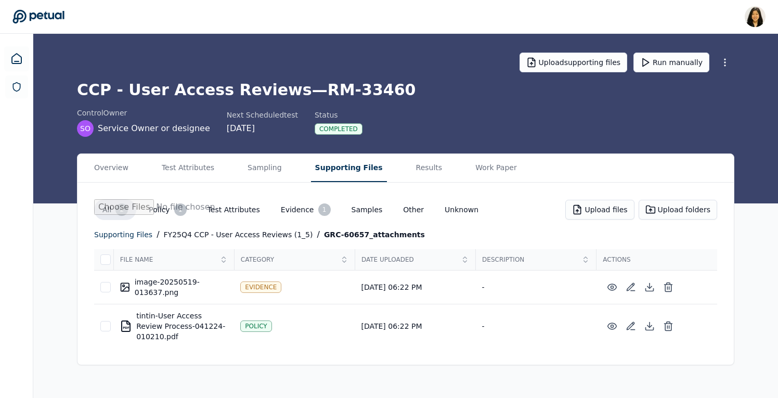
click at [122, 212] on div "2" at bounding box center [121, 209] width 12 height 12
click at [109, 236] on div "supporting files" at bounding box center [123, 234] width 58 height 12
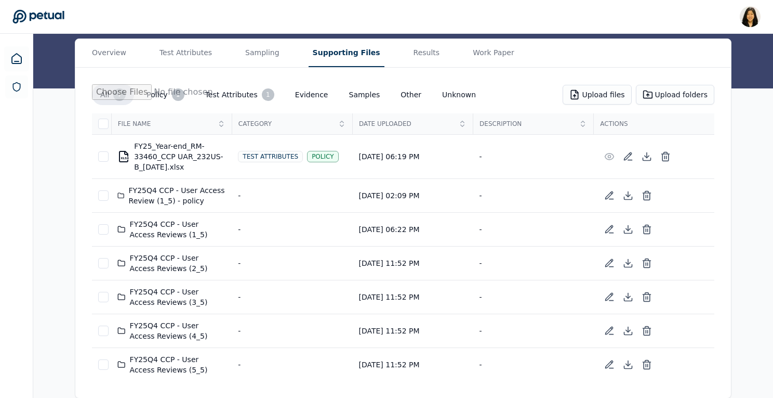
scroll to position [115, 0]
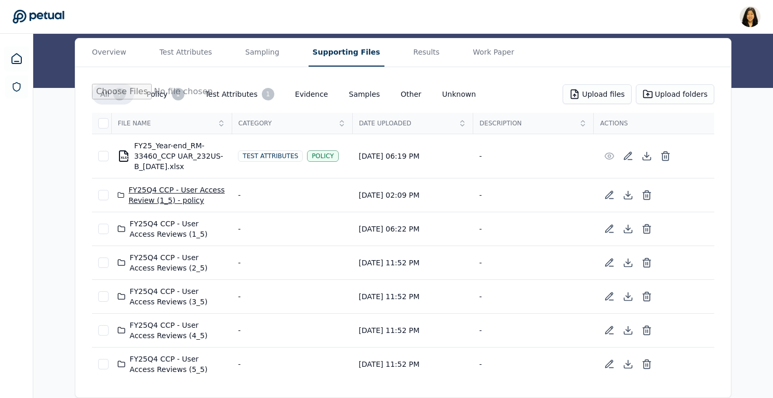
click at [174, 194] on div "FY25Q4 CCP - User Access Review (1_5) - policy" at bounding box center [171, 195] width 108 height 21
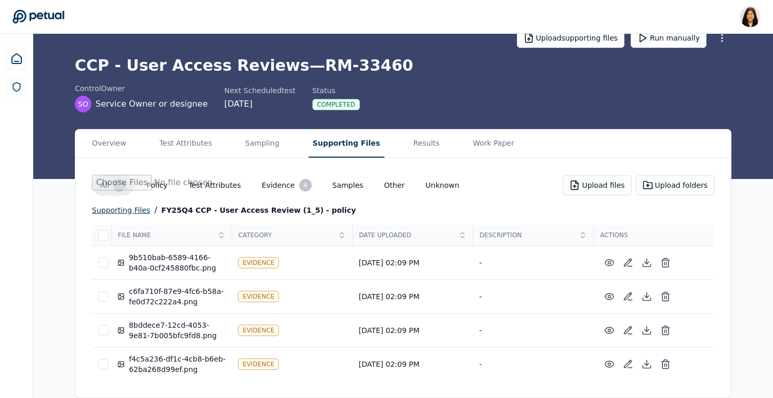
click at [136, 209] on div "supporting files" at bounding box center [121, 210] width 58 height 12
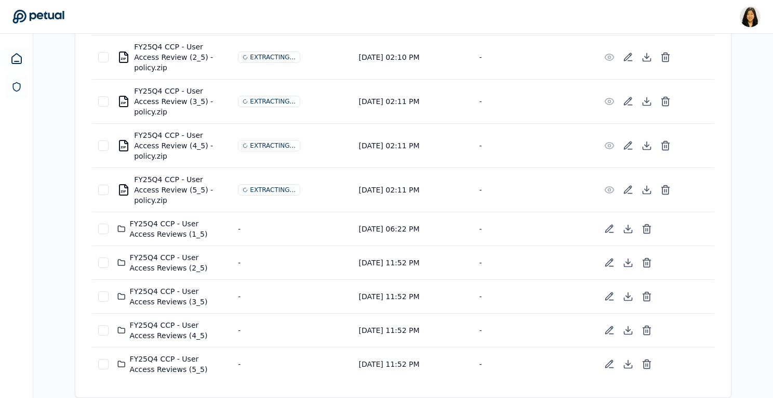
scroll to position [261, 0]
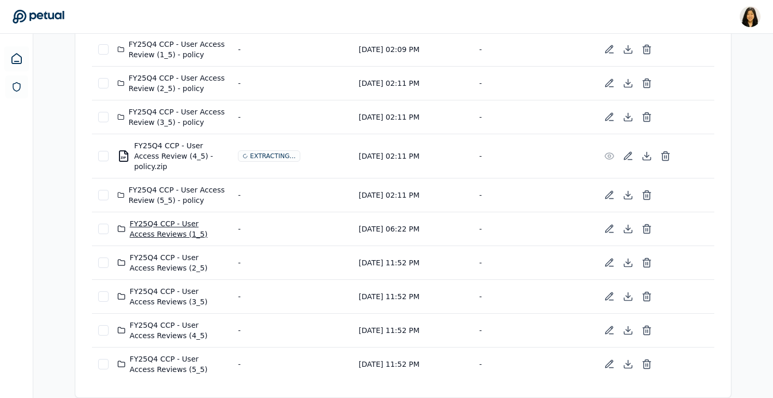
click at [175, 225] on div "FY25Q4 CCP - User Access Reviews (1_5)" at bounding box center [171, 228] width 108 height 21
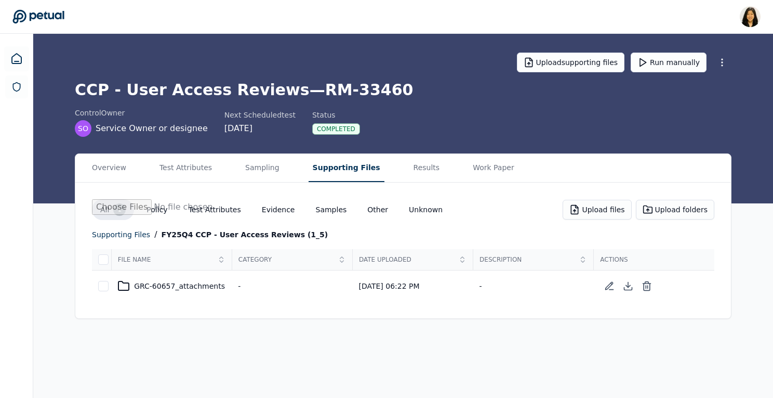
scroll to position [0, 0]
click at [130, 236] on div "supporting files" at bounding box center [123, 234] width 58 height 12
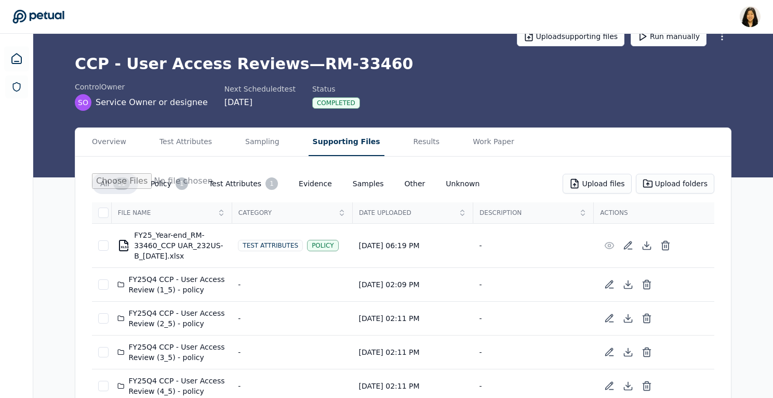
scroll to position [24, 0]
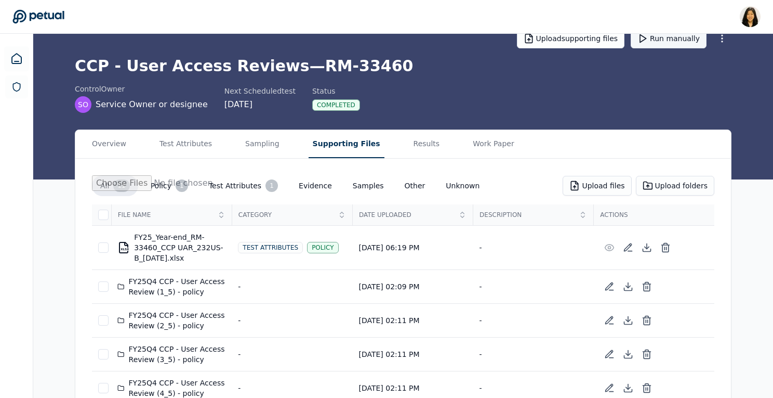
click at [666, 41] on button "Run manually" at bounding box center [669, 39] width 76 height 20
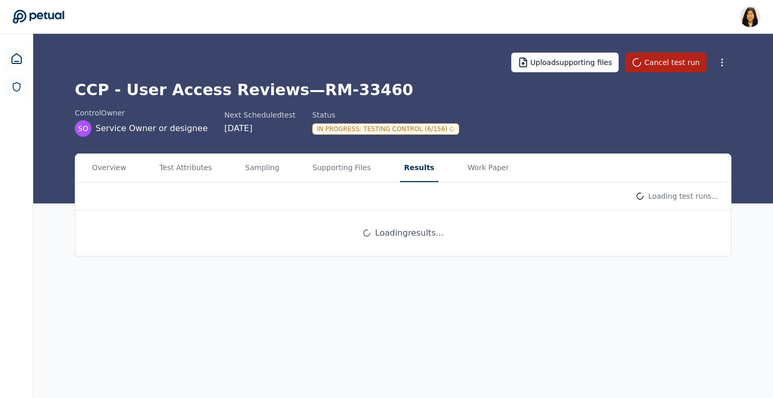
click at [413, 141] on main "Upload supporting files Cancel test run CCP - User Access Reviews — RM-33460 co…" at bounding box center [403, 216] width 740 height 364
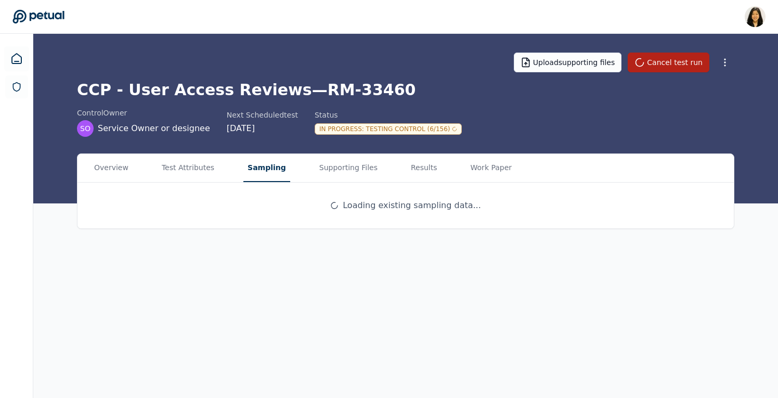
click at [270, 172] on button "Sampling" at bounding box center [266, 168] width 47 height 28
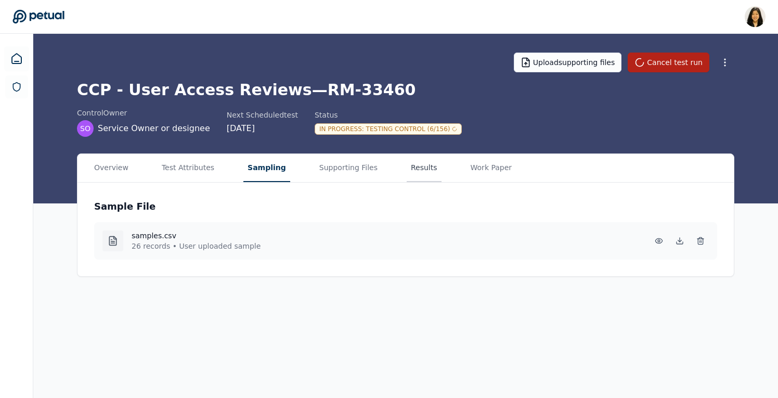
click at [406, 169] on button "Results" at bounding box center [423, 168] width 35 height 28
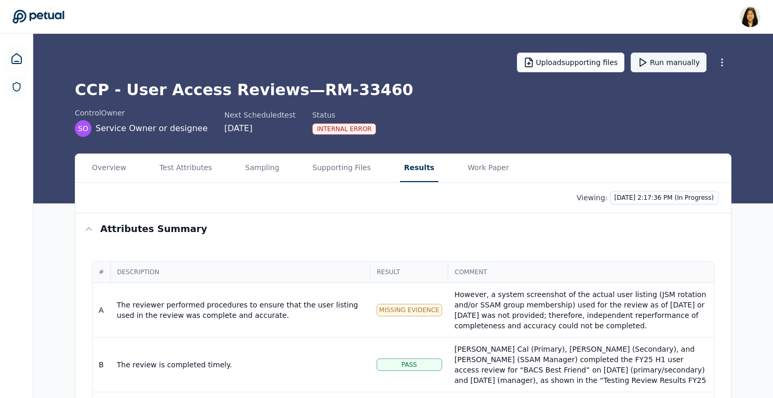
click at [657, 61] on button "Run manually" at bounding box center [669, 63] width 76 height 20
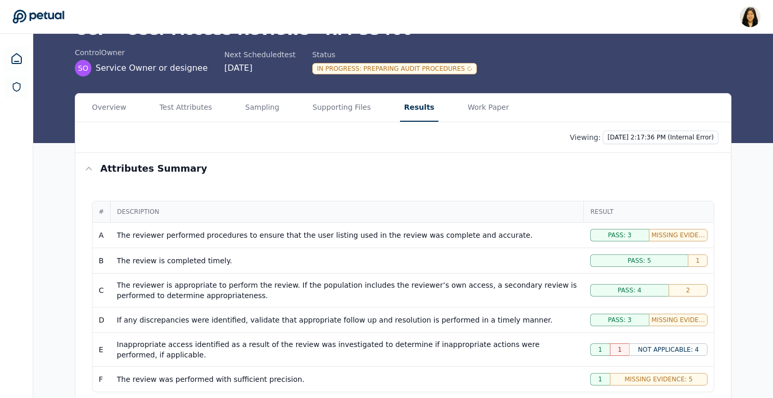
scroll to position [70, 0]
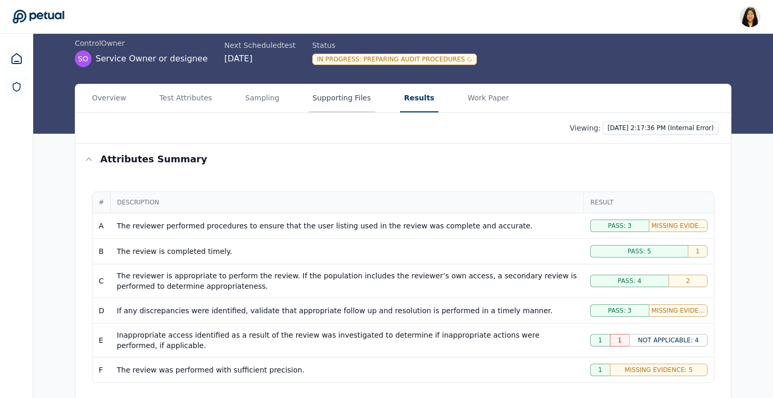
click at [338, 104] on button "Supporting Files" at bounding box center [342, 98] width 67 height 28
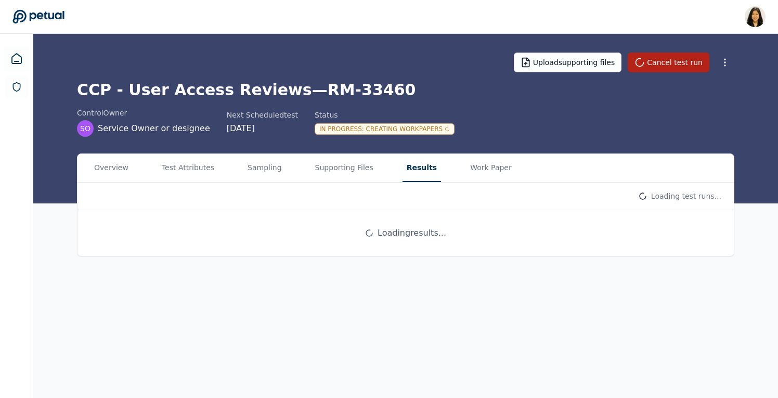
click at [411, 129] on main "Upload supporting files Cancel test run CCP - User Access Reviews — RM-33460 co…" at bounding box center [405, 216] width 744 height 364
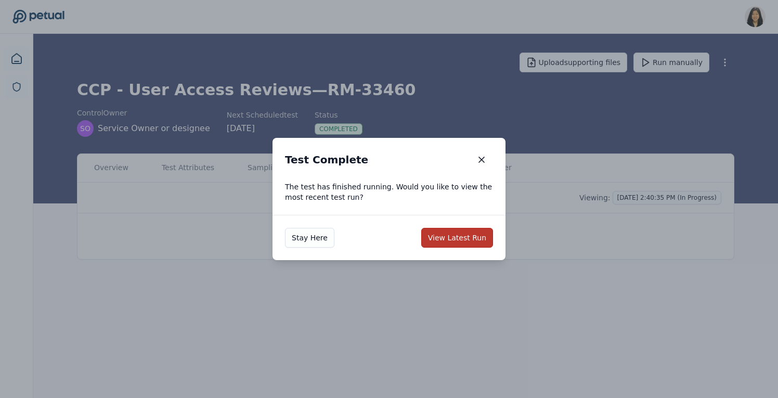
click at [443, 233] on button "View Latest Run" at bounding box center [457, 238] width 72 height 20
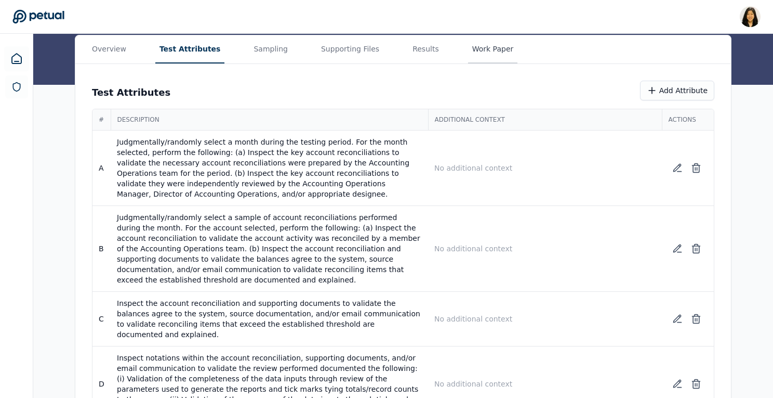
scroll to position [122, 0]
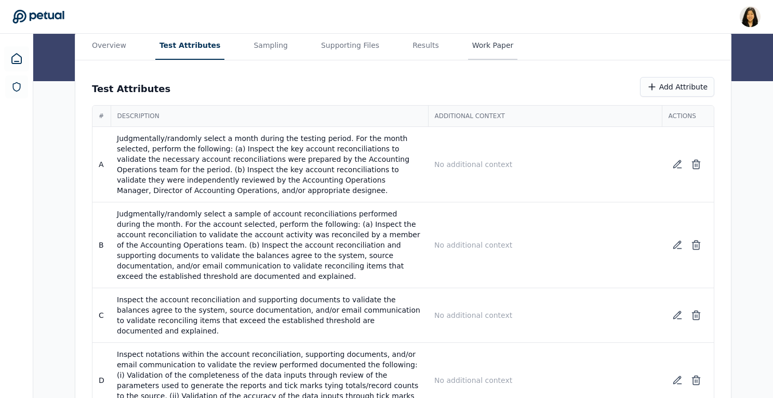
click at [467, 49] on main "Upload supporting files Run manually Key Account Reconciliations — BP-UPST.FSC.…" at bounding box center [403, 283] width 740 height 742
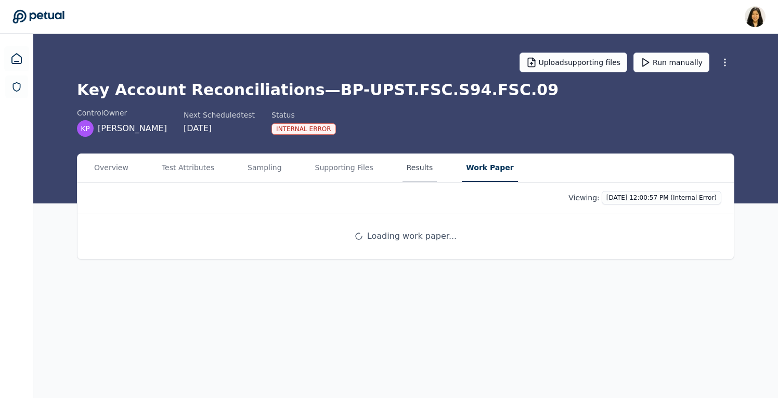
click at [413, 166] on button "Results" at bounding box center [419, 168] width 35 height 28
click at [627, 106] on div "Key Account Reconciliations — BP-UPST.FSC.S94.FSC.09 control Owner KP [PERSON_N…" at bounding box center [405, 109] width 657 height 56
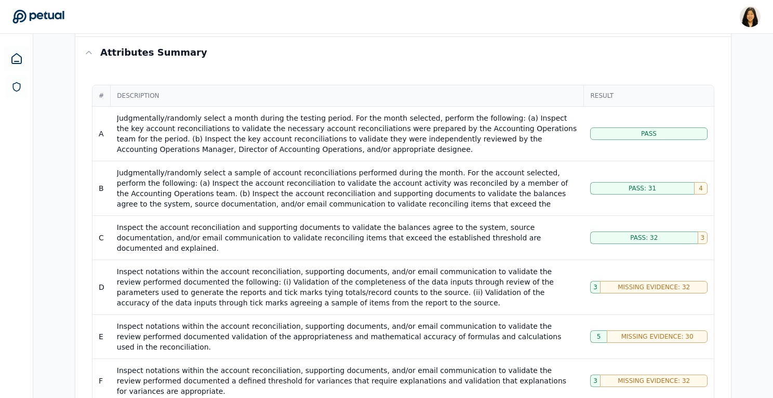
scroll to position [134, 0]
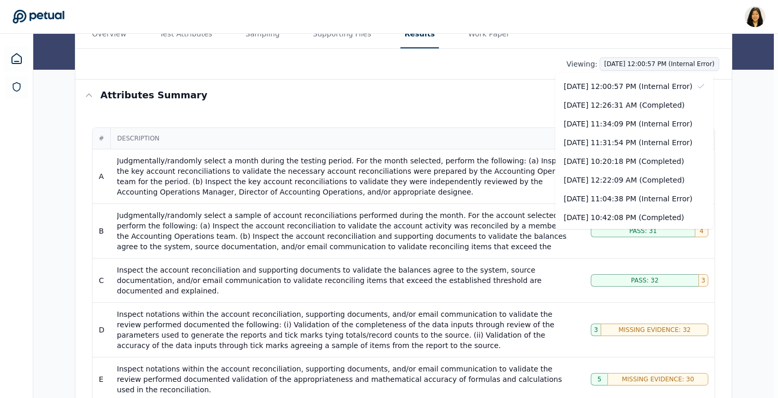
click at [644, 106] on div "[DATE] 12:26:31 AM (Completed)" at bounding box center [634, 105] width 158 height 19
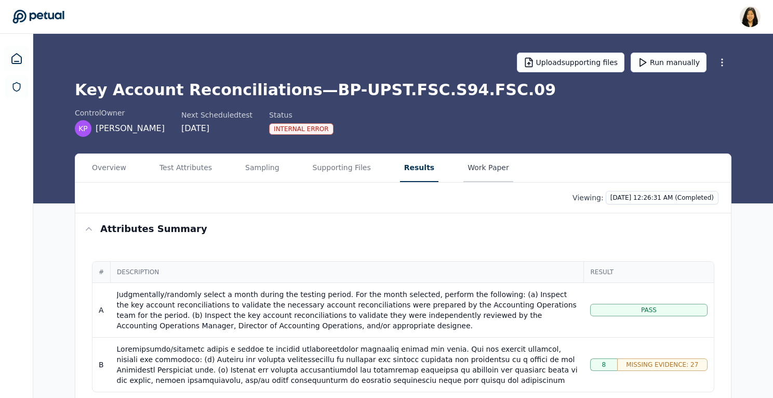
click at [470, 166] on button "Work Paper" at bounding box center [489, 168] width 50 height 28
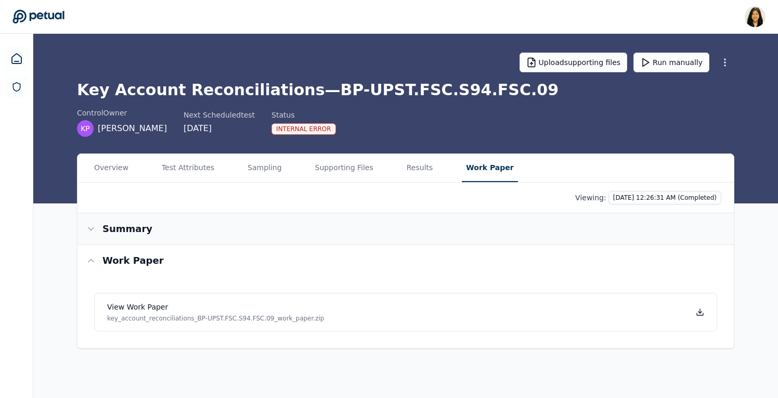
click at [120, 221] on h3 "Summary" at bounding box center [127, 228] width 50 height 15
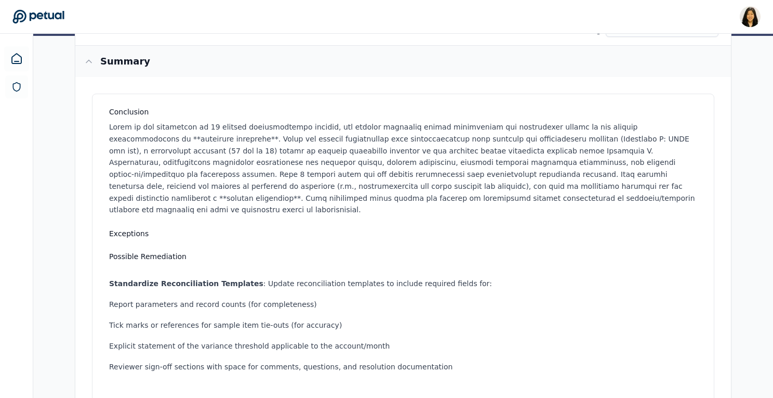
scroll to position [169, 0]
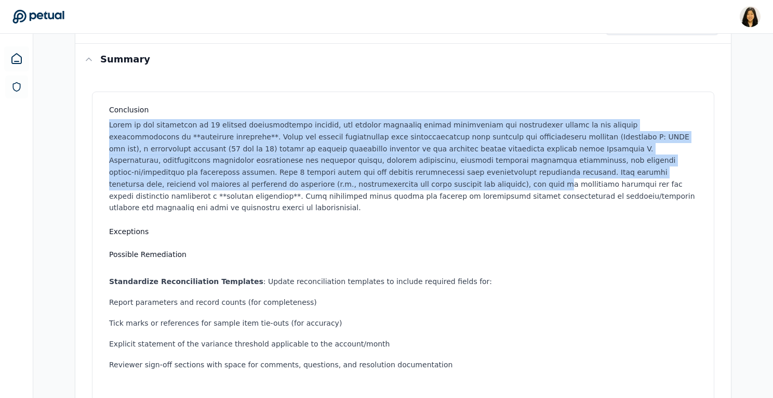
drag, startPoint x: 108, startPoint y: 123, endPoint x: 112, endPoint y: 188, distance: 65.1
click at [113, 189] on div "Conclusion Exceptions Possible Remediation Standardize Reconciliation Templates…" at bounding box center [403, 361] width 623 height 541
click at [112, 188] on p at bounding box center [405, 166] width 593 height 95
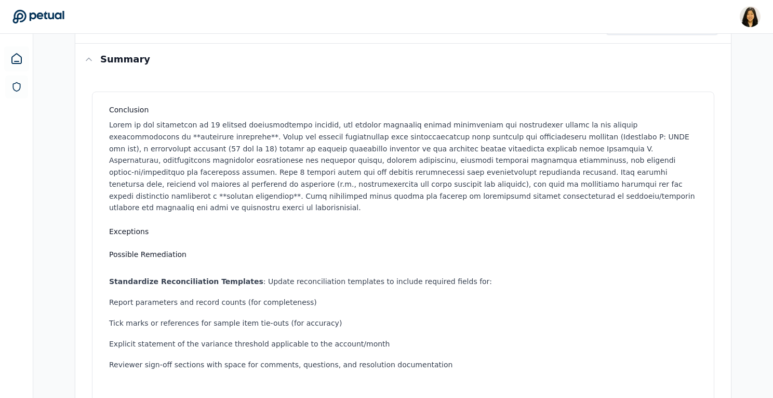
click at [116, 137] on p at bounding box center [405, 166] width 593 height 95
click at [662, 125] on p at bounding box center [405, 166] width 593 height 95
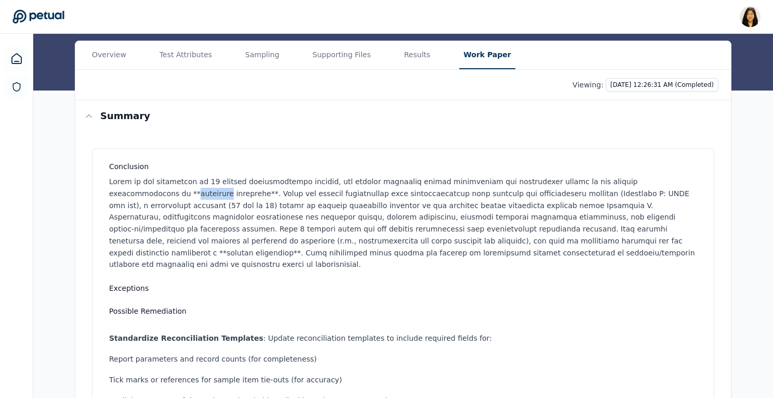
scroll to position [0, 0]
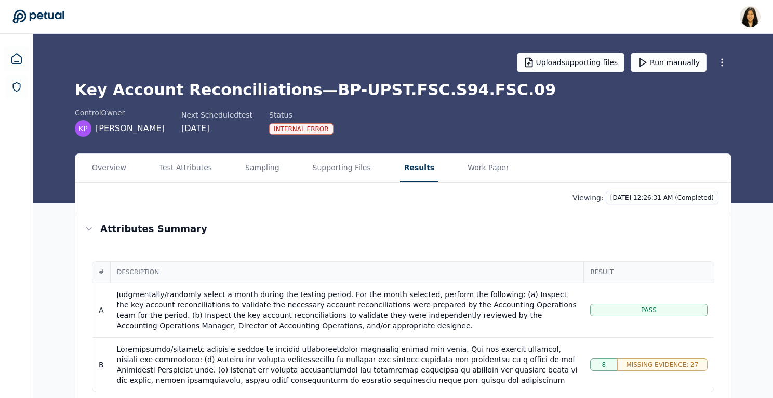
click at [400, 169] on button "Results" at bounding box center [419, 168] width 38 height 28
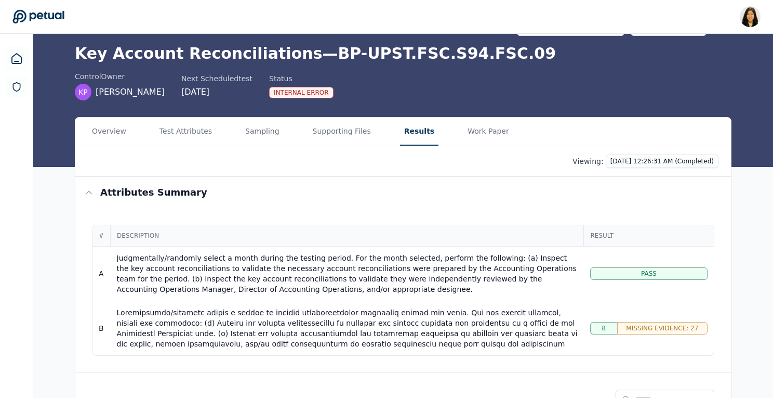
scroll to position [33, 0]
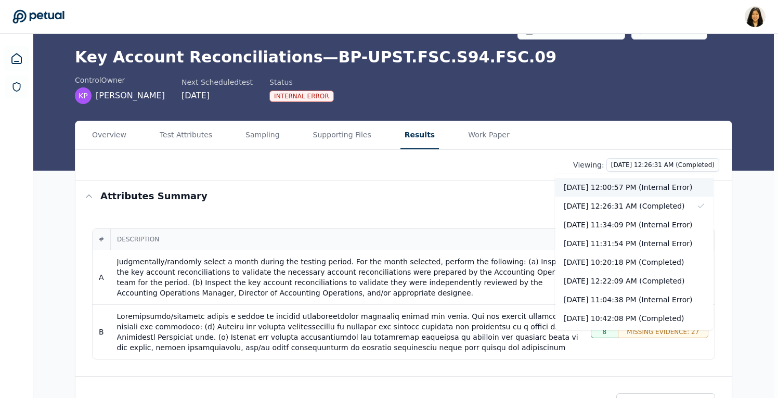
click at [640, 187] on div "[DATE] 12:00:57 PM (Internal Error)" at bounding box center [634, 187] width 158 height 19
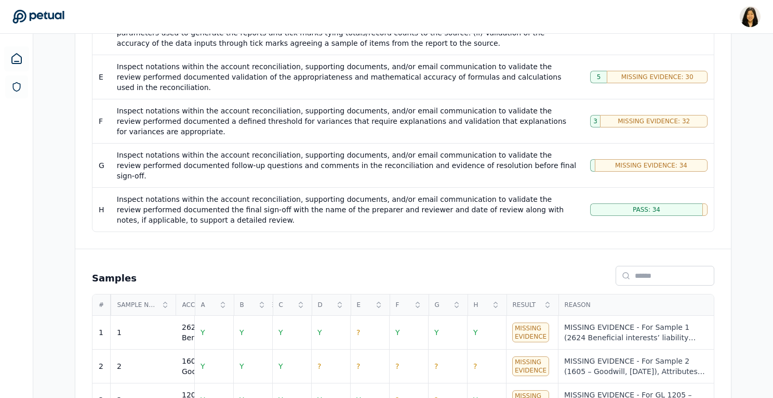
scroll to position [349, 0]
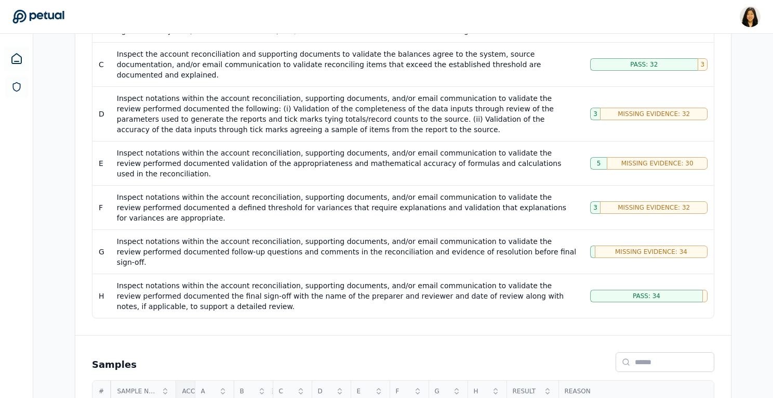
click at [191, 387] on span "Account Description" at bounding box center [202, 391] width 41 height 8
click at [188, 387] on span "Account Description" at bounding box center [202, 391] width 41 height 8
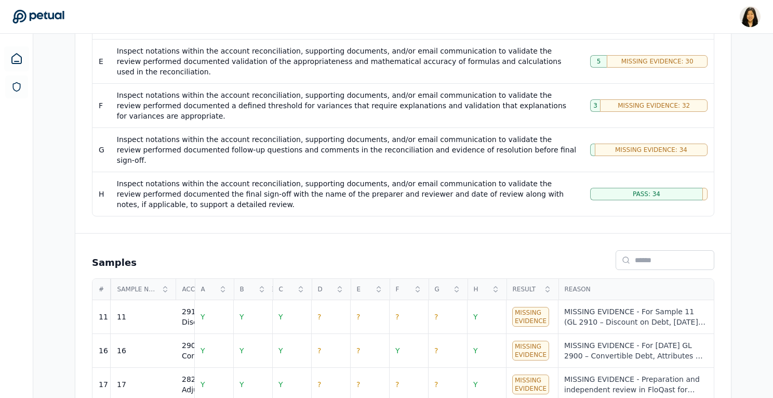
scroll to position [505, 0]
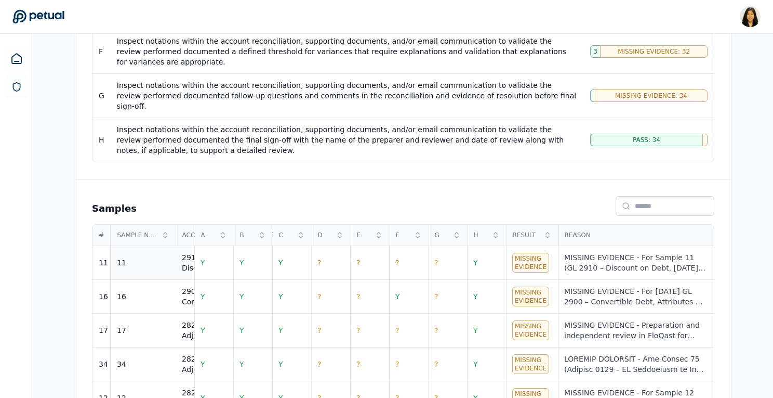
click at [178, 246] on td "2910 - Discount on Debt" at bounding box center [208, 263] width 65 height 34
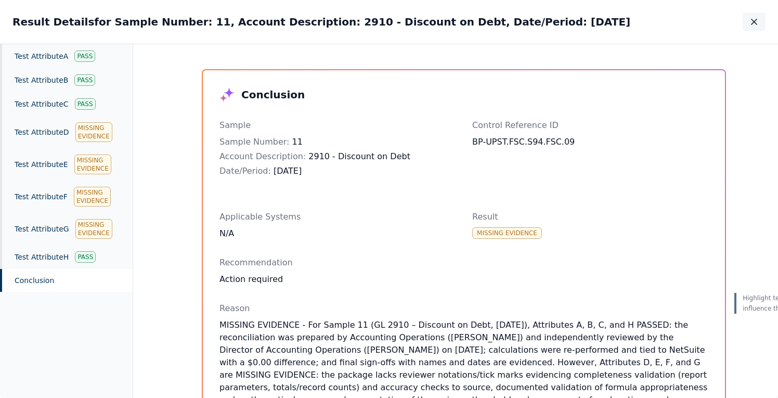
click at [756, 27] on icon "button" at bounding box center [754, 22] width 10 height 10
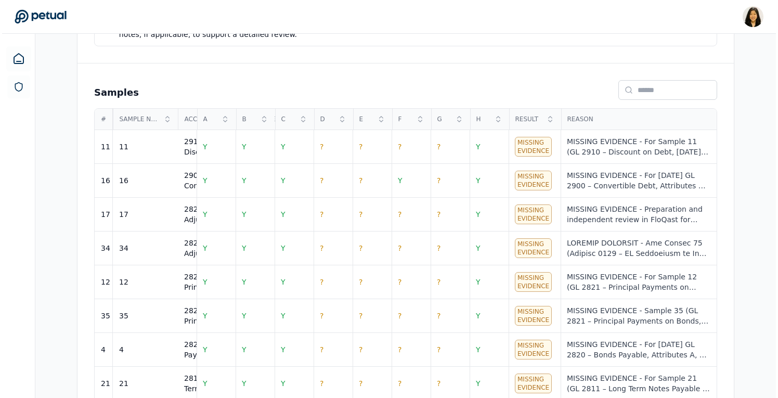
scroll to position [0, 1]
click at [325, 130] on td "?" at bounding box center [330, 147] width 39 height 34
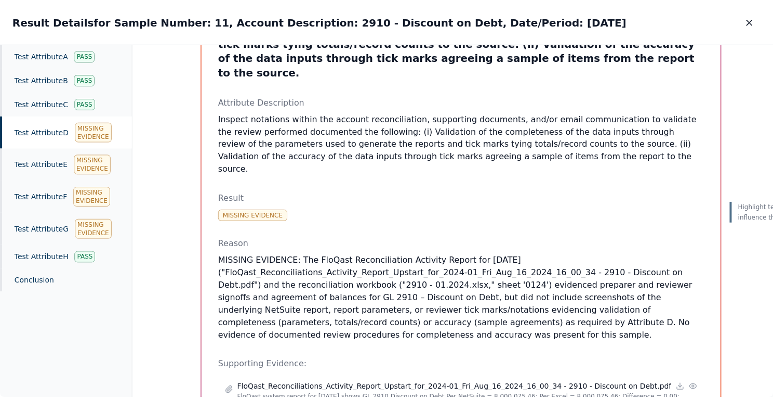
scroll to position [121, 0]
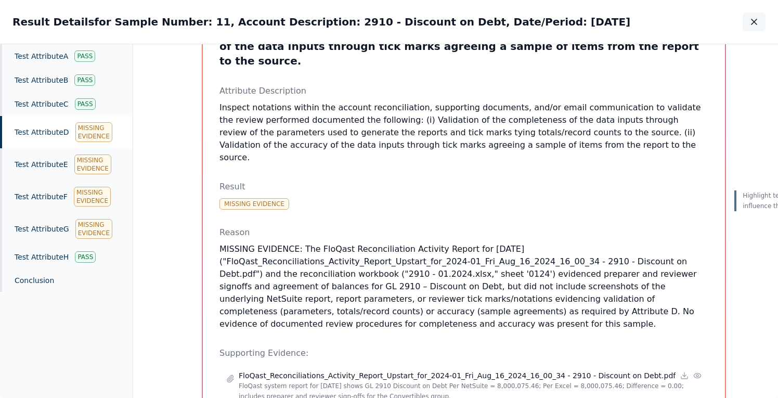
click at [755, 19] on icon "button" at bounding box center [753, 21] width 5 height 5
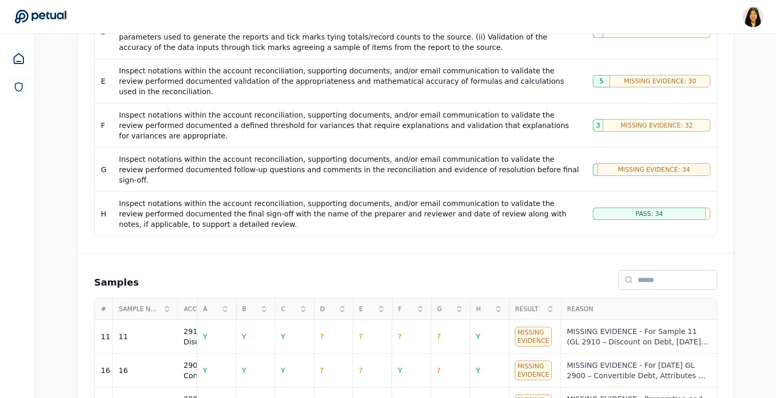
scroll to position [435, 0]
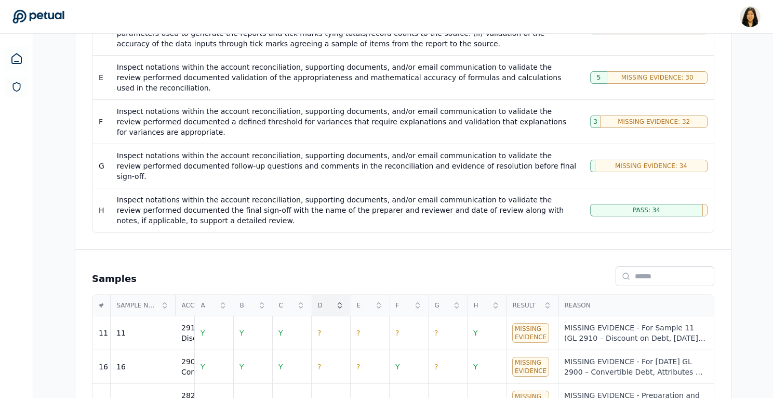
click at [339, 301] on icon at bounding box center [340, 305] width 8 height 8
click at [326, 316] on td "Y" at bounding box center [330, 333] width 39 height 34
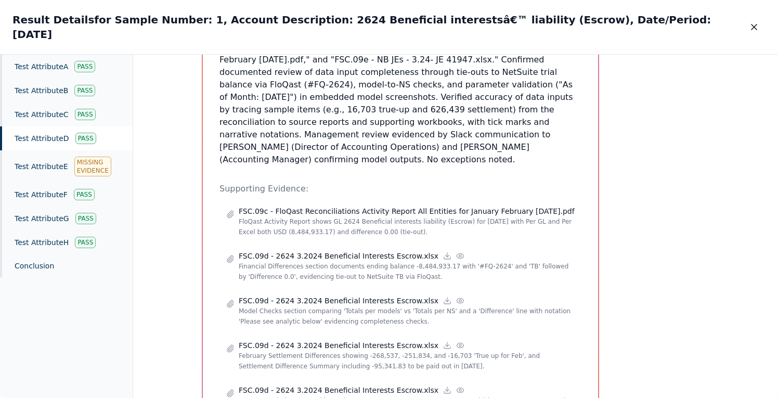
scroll to position [404, 0]
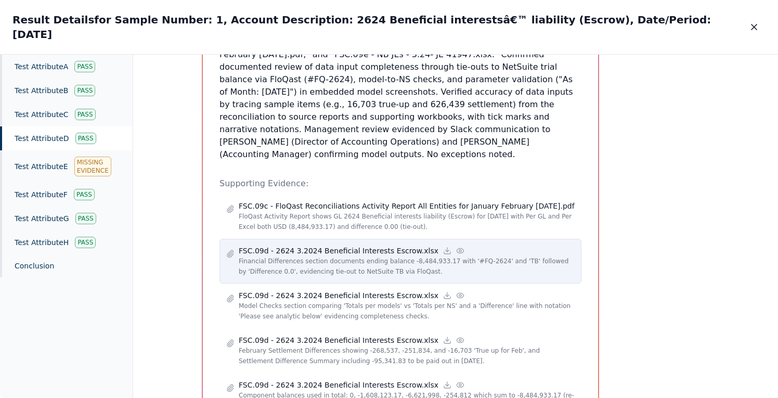
click at [456, 248] on icon at bounding box center [459, 250] width 7 height 5
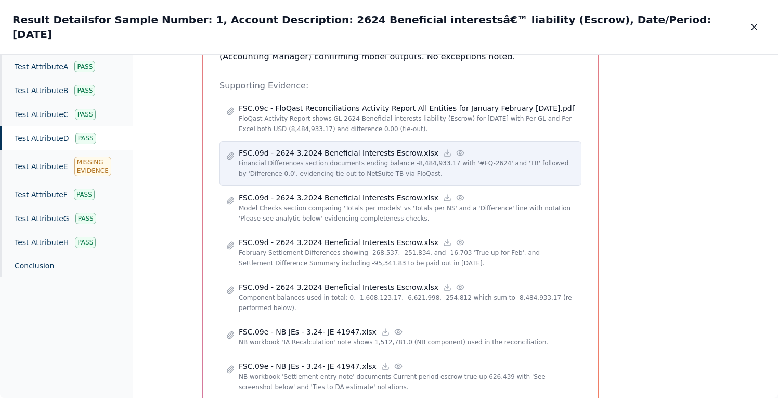
scroll to position [521, 0]
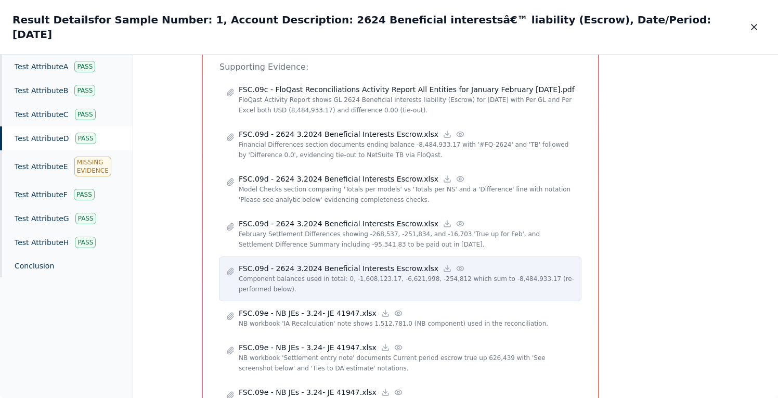
click at [456, 264] on icon at bounding box center [460, 268] width 8 height 8
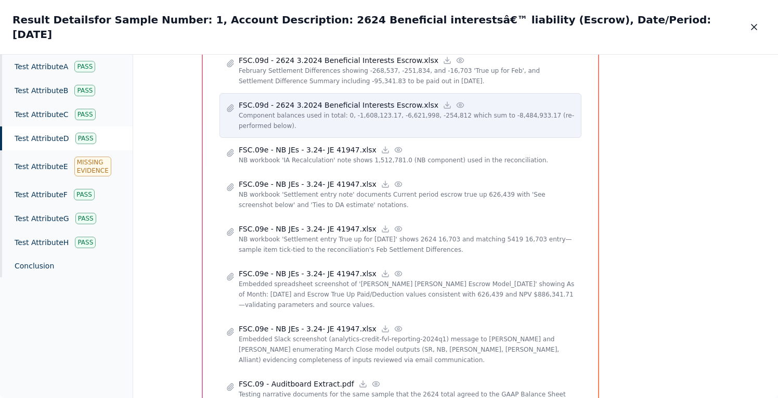
scroll to position [693, 0]
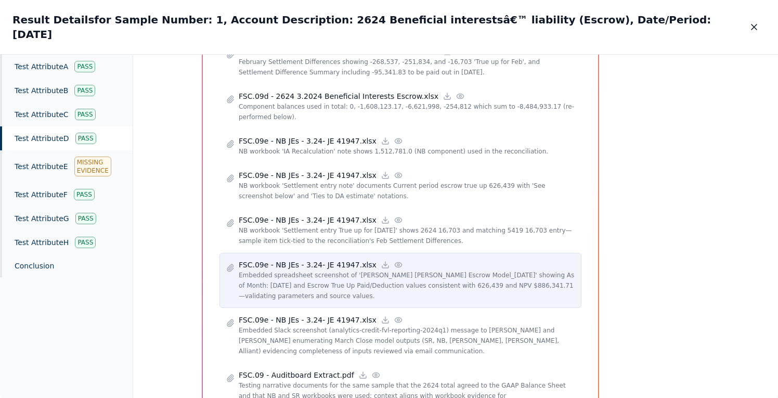
click at [394, 260] on icon at bounding box center [398, 264] width 8 height 8
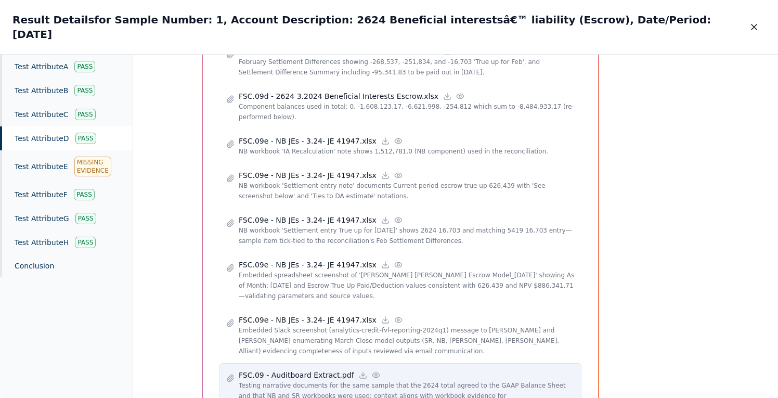
click at [372, 372] on icon at bounding box center [375, 374] width 7 height 5
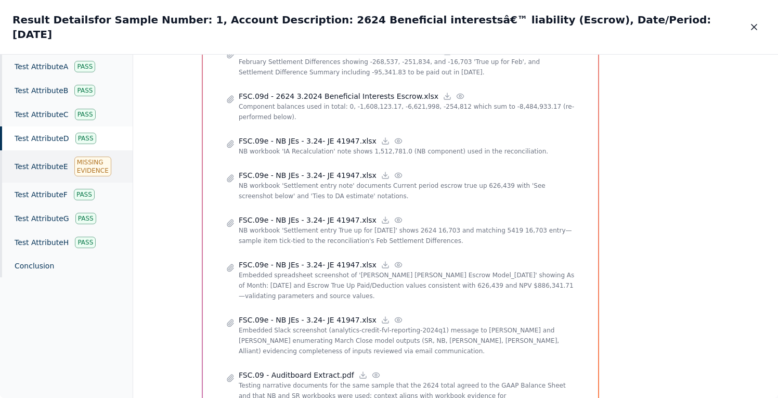
click at [76, 156] on div "Missing Evidence" at bounding box center [92, 166] width 37 height 20
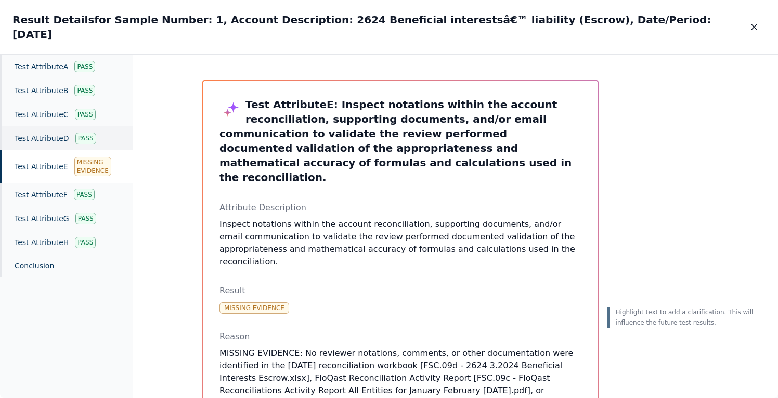
click at [47, 126] on div "Test Attribute D Pass" at bounding box center [66, 138] width 133 height 24
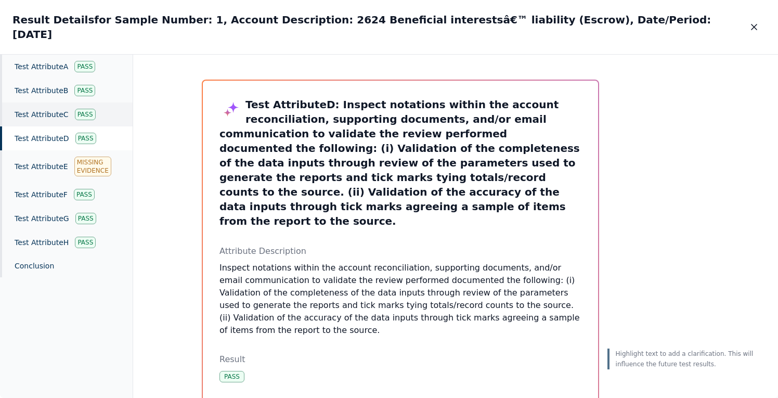
click at [57, 107] on div "Test Attribute C Pass" at bounding box center [66, 114] width 133 height 24
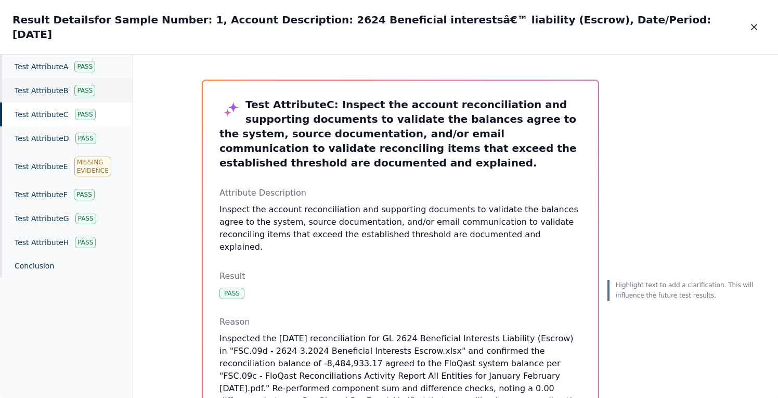
click at [61, 83] on div "Test Attribute B Pass" at bounding box center [66, 90] width 133 height 24
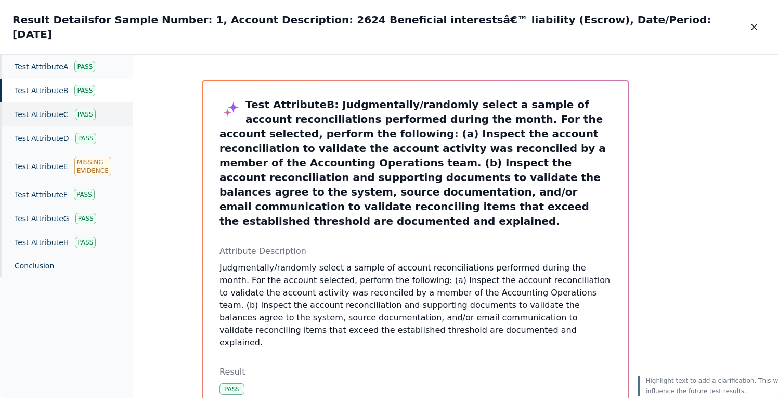
click at [61, 102] on div "Test Attribute C Pass" at bounding box center [66, 114] width 133 height 24
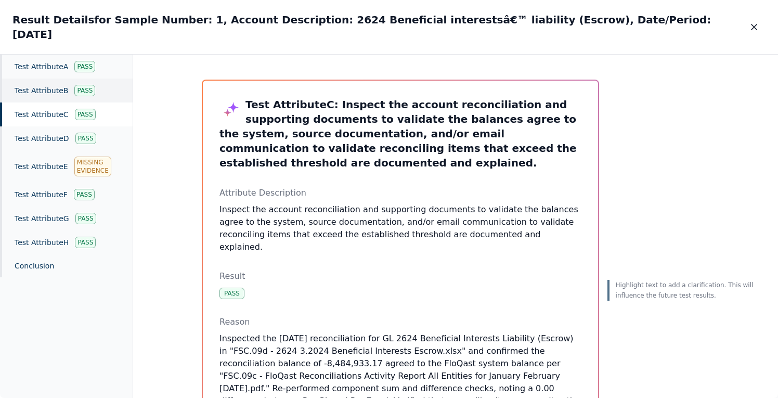
click at [64, 84] on div "Test Attribute B Pass" at bounding box center [66, 90] width 133 height 24
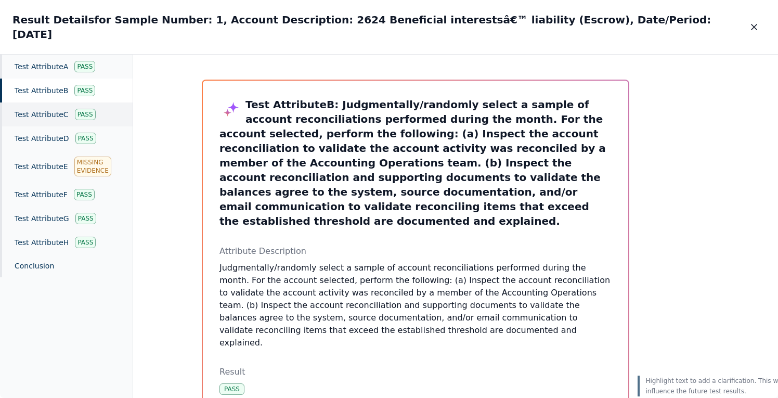
click at [63, 102] on div "Test Attribute C Pass" at bounding box center [66, 114] width 133 height 24
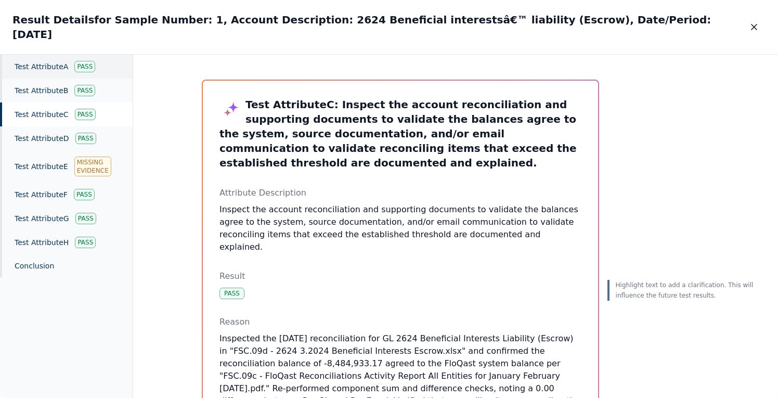
click at [99, 57] on div "Test Attribute A Pass" at bounding box center [66, 67] width 133 height 24
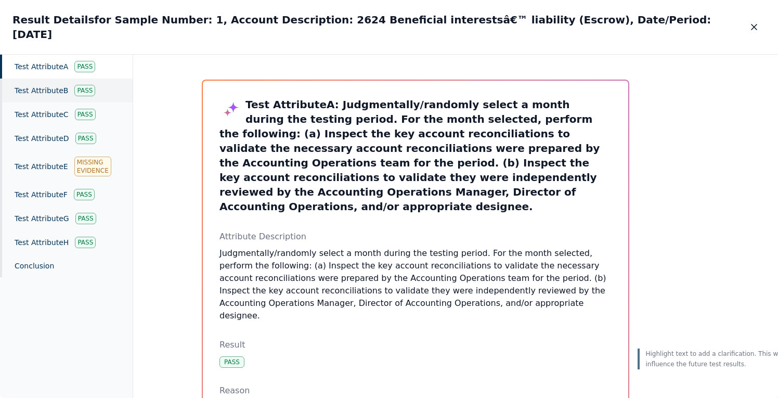
click at [77, 85] on div "Pass" at bounding box center [84, 90] width 21 height 11
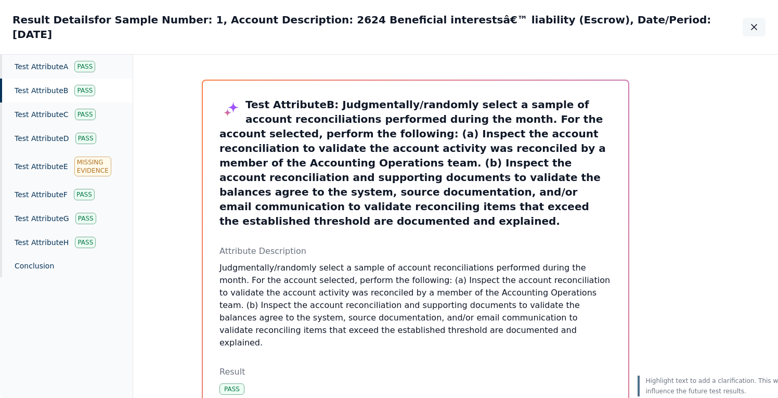
click at [756, 22] on icon "button" at bounding box center [754, 27] width 10 height 10
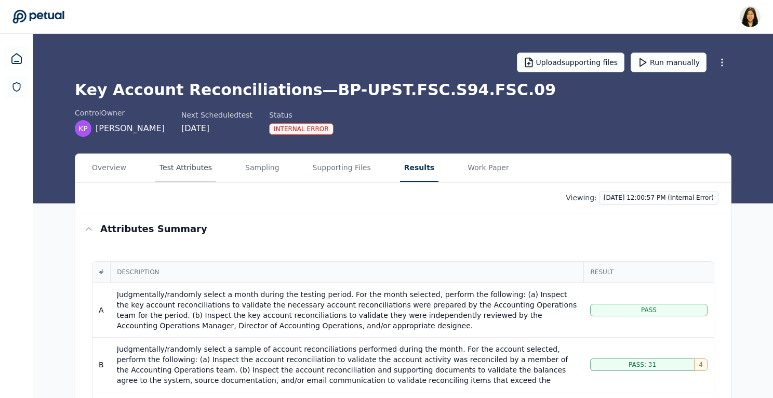
click at [202, 170] on button "Test Attributes" at bounding box center [185, 168] width 61 height 28
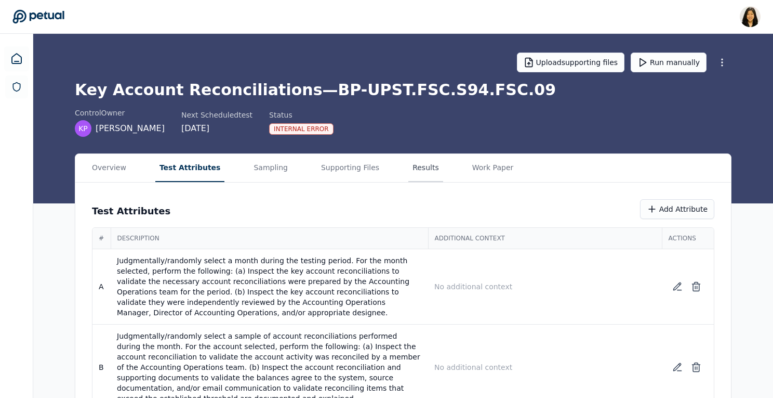
click at [409, 167] on button "Results" at bounding box center [426, 168] width 35 height 28
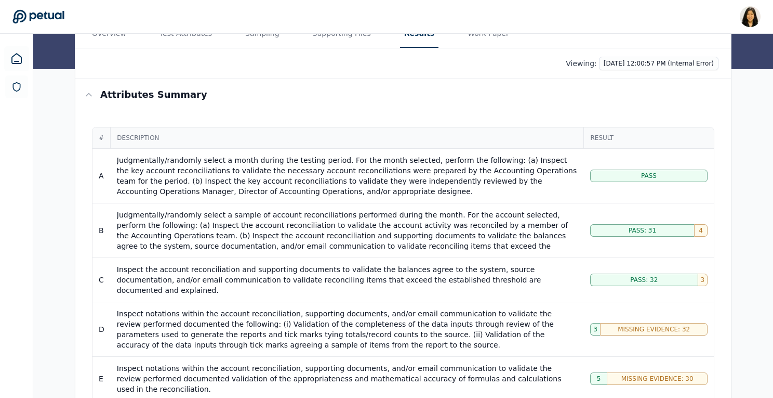
scroll to position [10, 0]
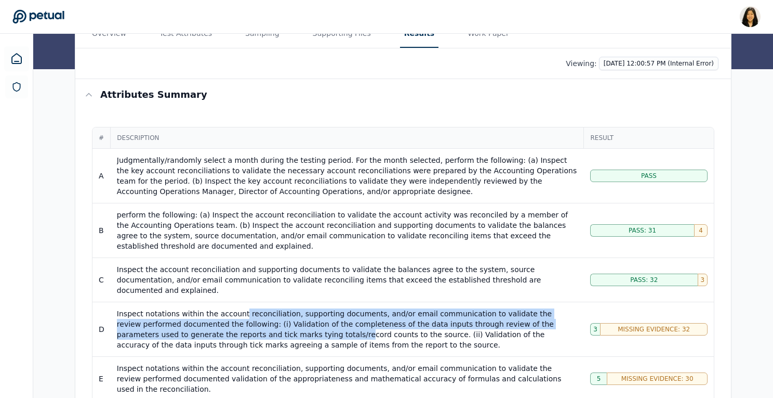
drag, startPoint x: 238, startPoint y: 303, endPoint x: 238, endPoint y: 323, distance: 19.8
click at [238, 323] on div "Inspect notations within the account reconciliation, supporting documents, and/…" at bounding box center [347, 329] width 461 height 42
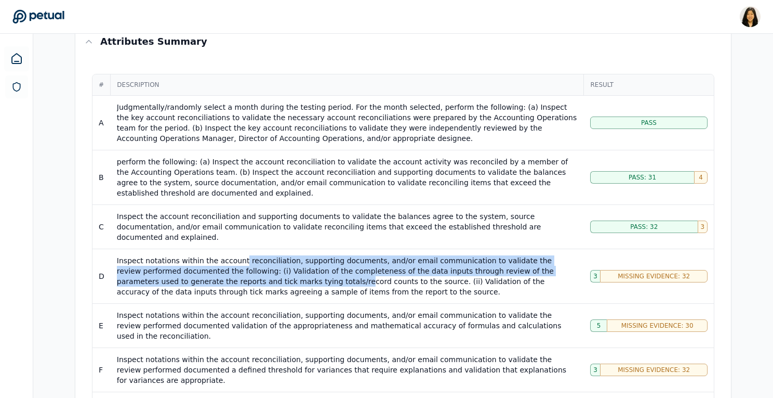
scroll to position [0, 0]
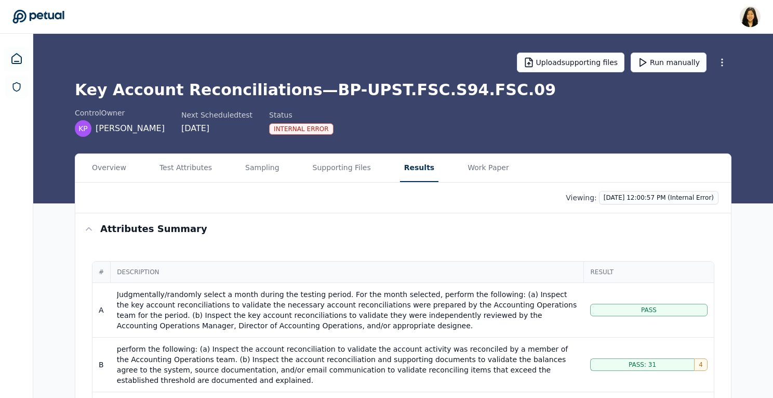
click at [408, 169] on button "Results" at bounding box center [419, 168] width 38 height 28
click at [403, 169] on button "Results" at bounding box center [419, 168] width 38 height 28
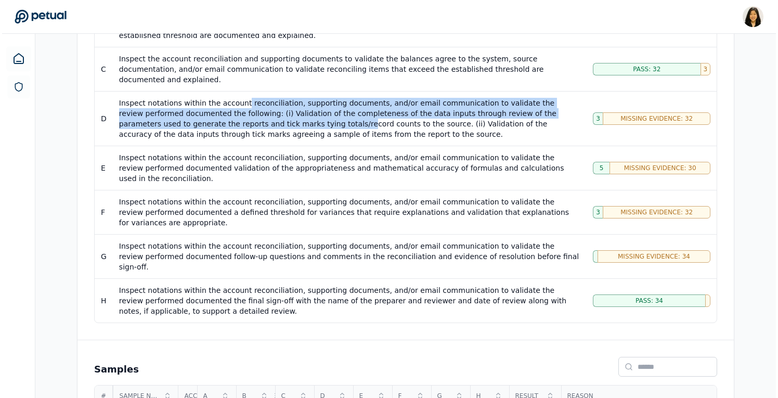
scroll to position [405, 0]
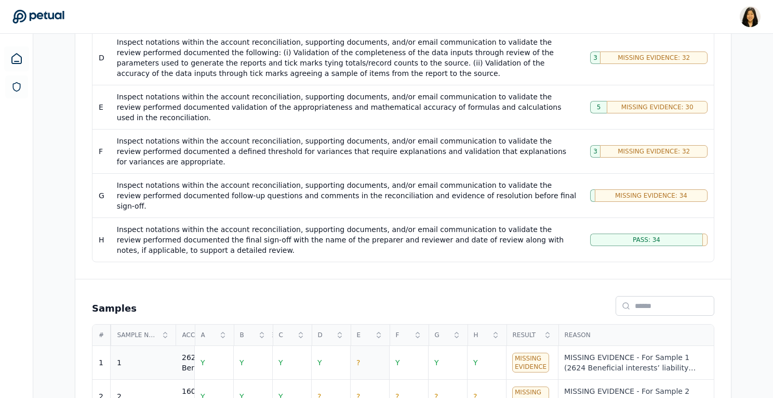
click at [381, 346] on td "?" at bounding box center [369, 363] width 39 height 34
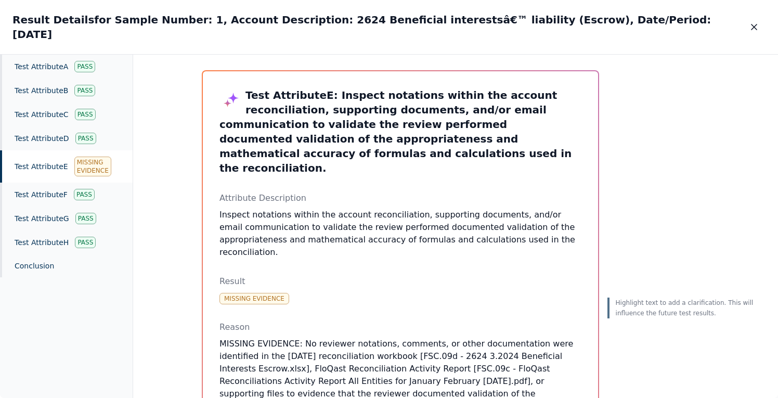
scroll to position [12, 0]
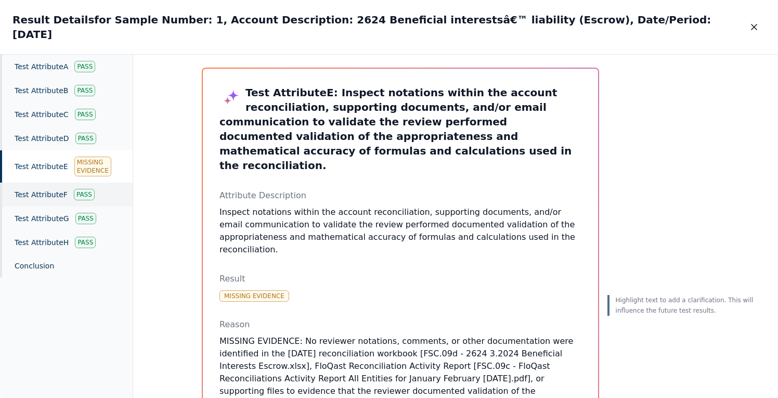
click at [85, 189] on div "Pass" at bounding box center [84, 194] width 21 height 11
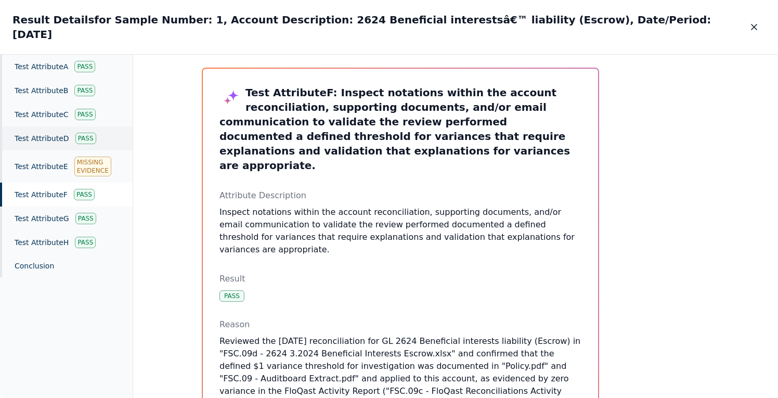
click at [91, 133] on div "Pass" at bounding box center [85, 138] width 21 height 11
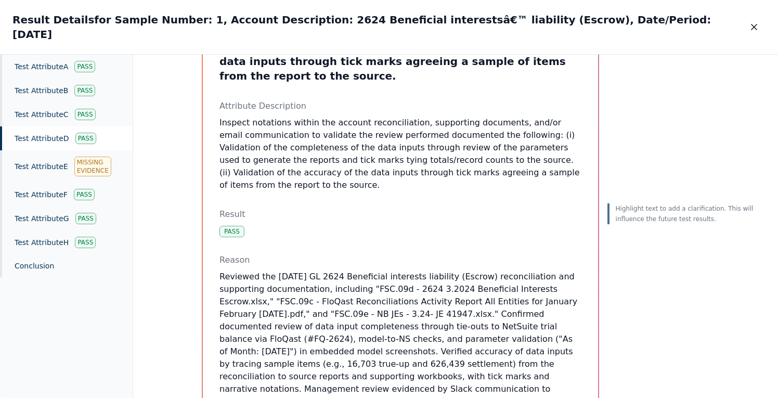
scroll to position [257, 0]
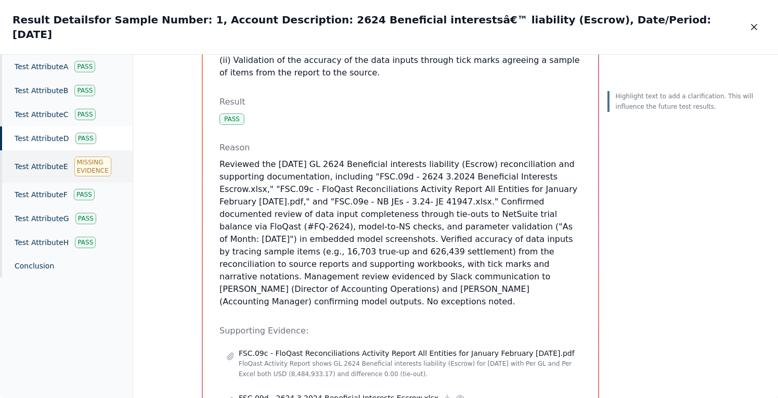
click at [59, 150] on div "Test Attribute E Missing Evidence" at bounding box center [66, 166] width 133 height 32
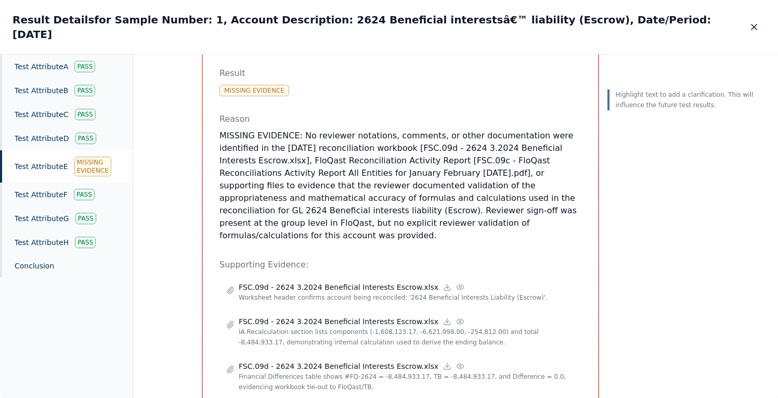
scroll to position [212, 0]
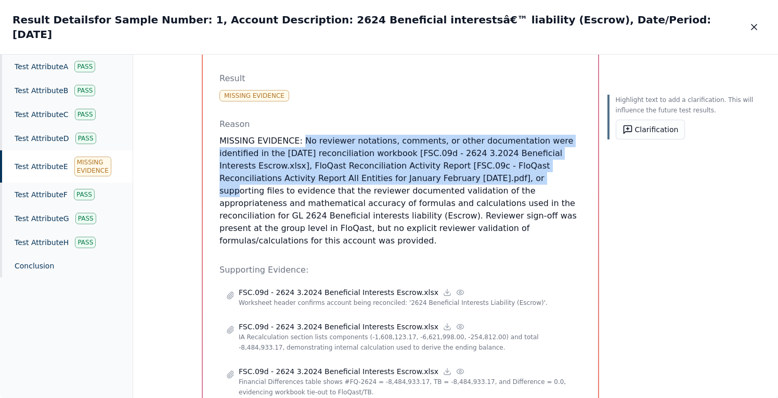
drag, startPoint x: 298, startPoint y: 116, endPoint x: 521, endPoint y: 155, distance: 226.8
click at [521, 155] on p "MISSING EVIDENCE: No reviewer notations, comments, or other documentation were …" at bounding box center [400, 191] width 362 height 112
click at [626, 120] on button "Clarification" at bounding box center [650, 130] width 70 height 20
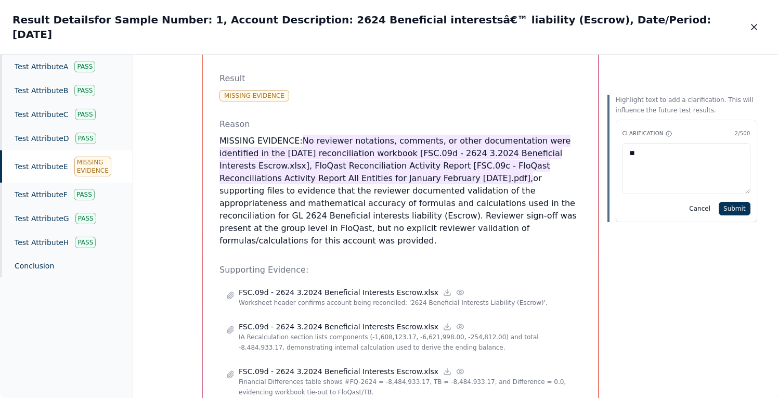
type textarea "*"
paste textarea "**********"
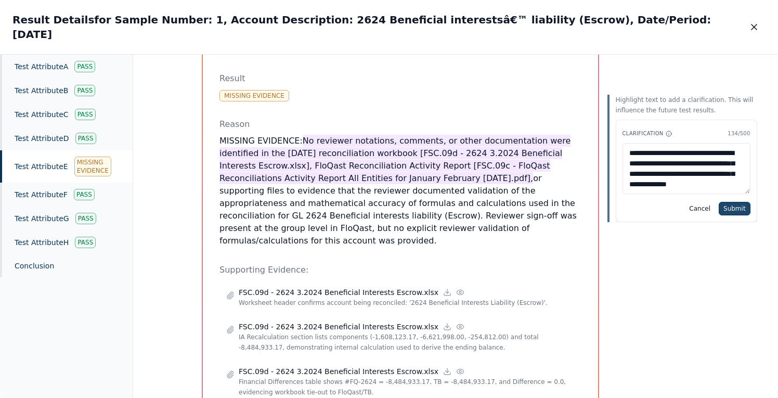
type textarea "**********"
click at [731, 202] on button "Submit" at bounding box center [734, 209] width 32 height 14
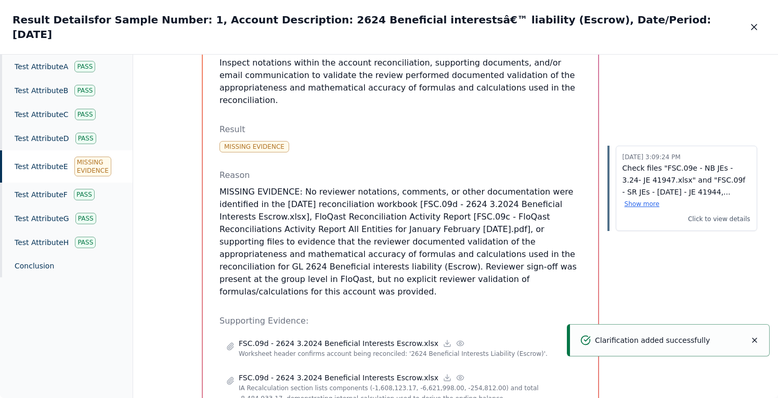
scroll to position [287, 0]
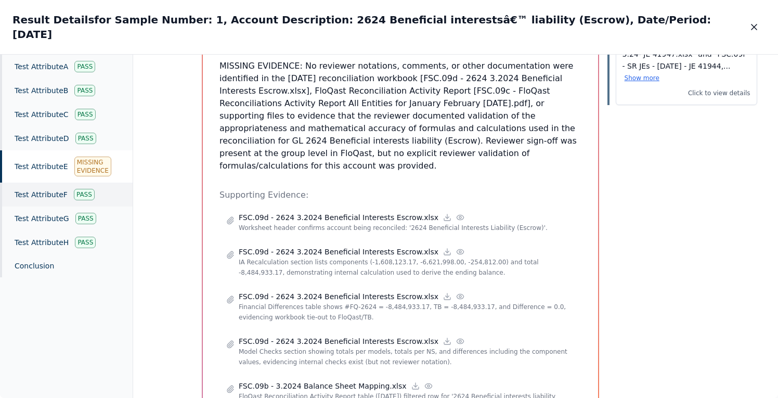
click at [48, 188] on div "Test Attribute F Pass" at bounding box center [66, 194] width 133 height 24
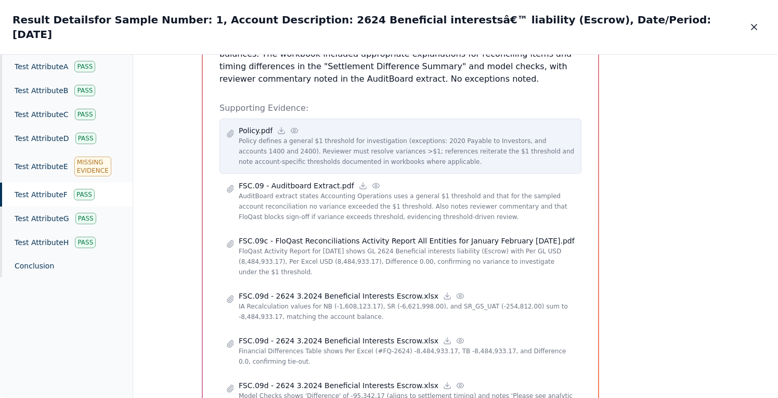
scroll to position [470, 0]
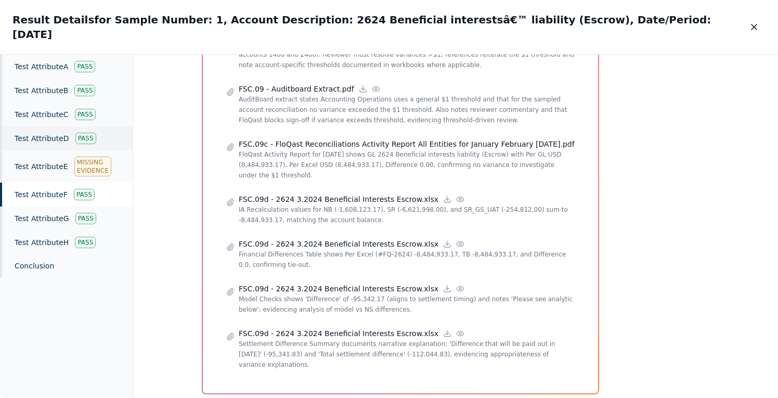
click at [64, 126] on div "Test Attribute D Pass" at bounding box center [66, 138] width 133 height 24
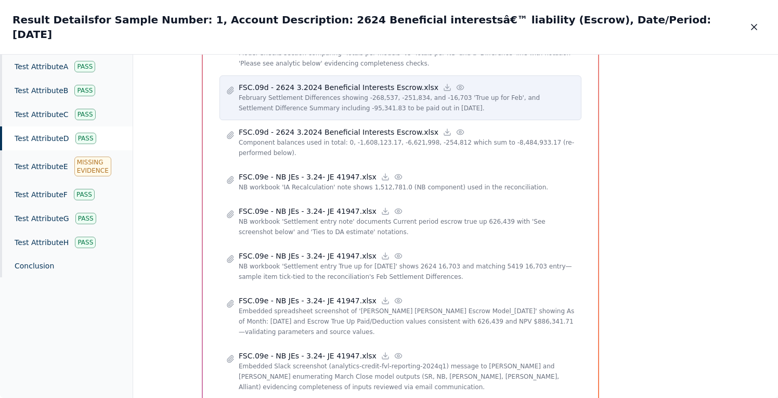
scroll to position [695, 0]
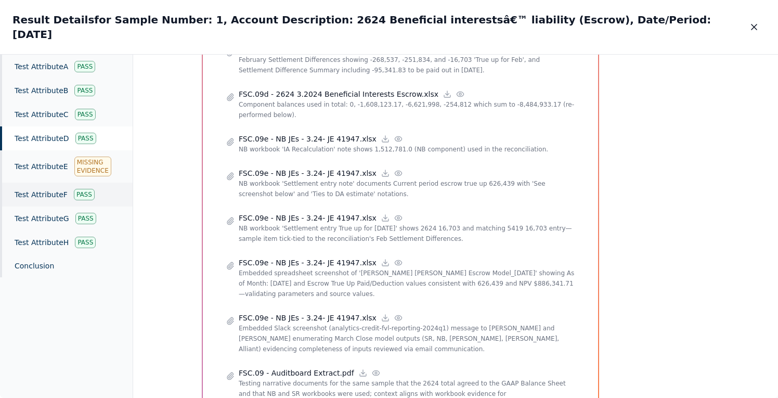
click at [59, 186] on div "Test Attribute F Pass" at bounding box center [66, 194] width 133 height 24
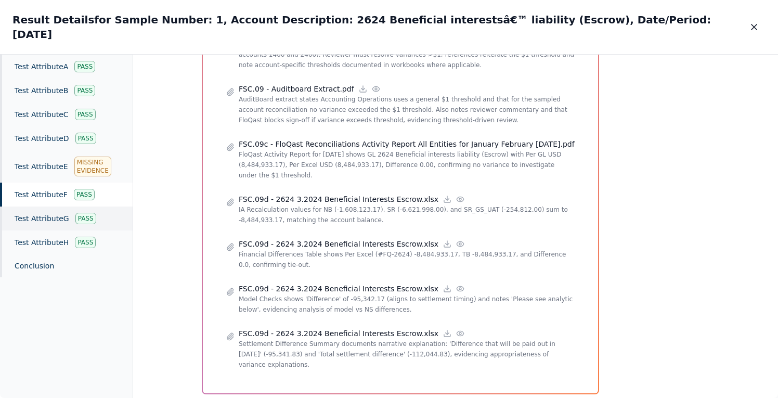
click at [59, 208] on div "Test Attribute G Pass" at bounding box center [66, 218] width 133 height 24
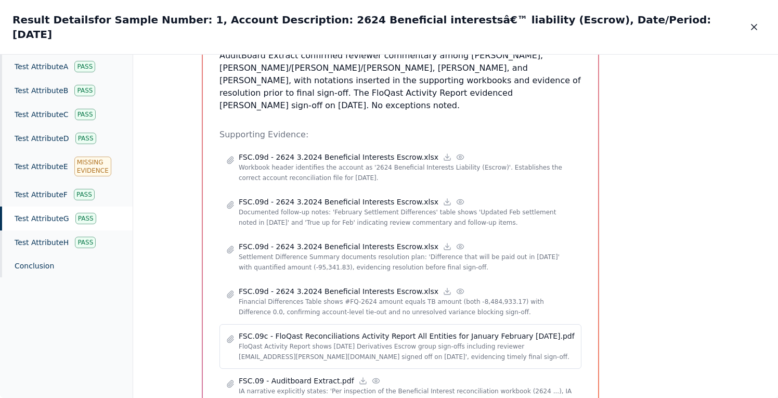
scroll to position [351, 0]
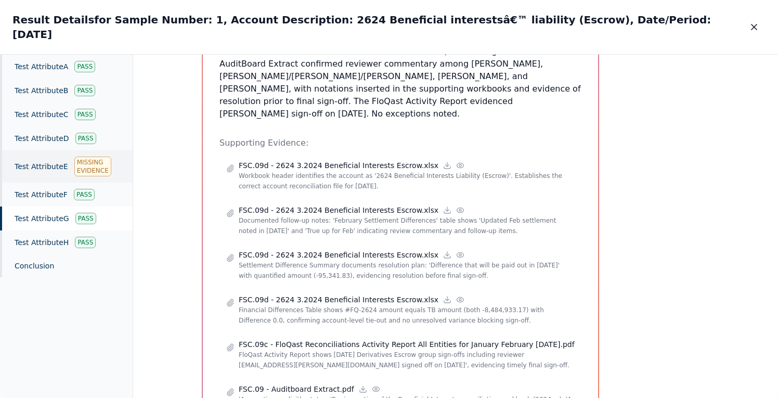
click at [103, 156] on div "Missing Evidence" at bounding box center [92, 166] width 37 height 20
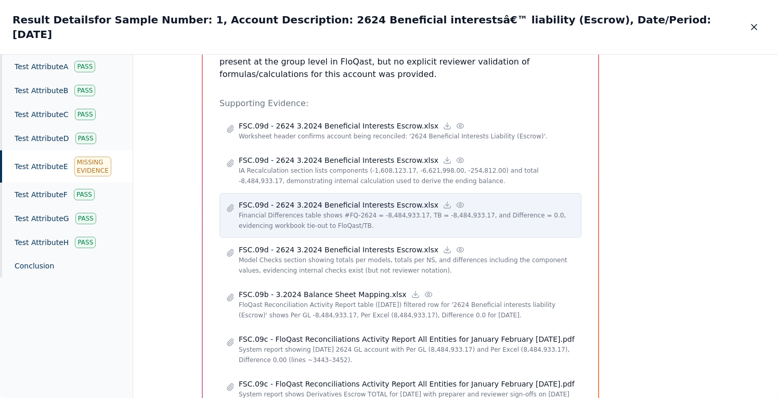
scroll to position [418, 0]
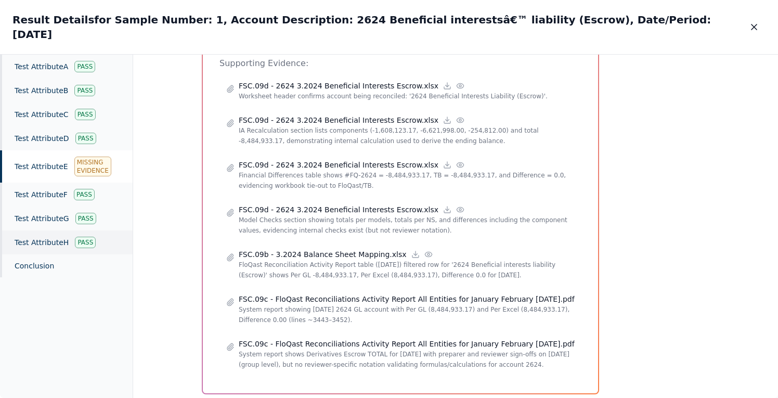
click at [59, 230] on div "Test Attribute H Pass" at bounding box center [66, 242] width 133 height 24
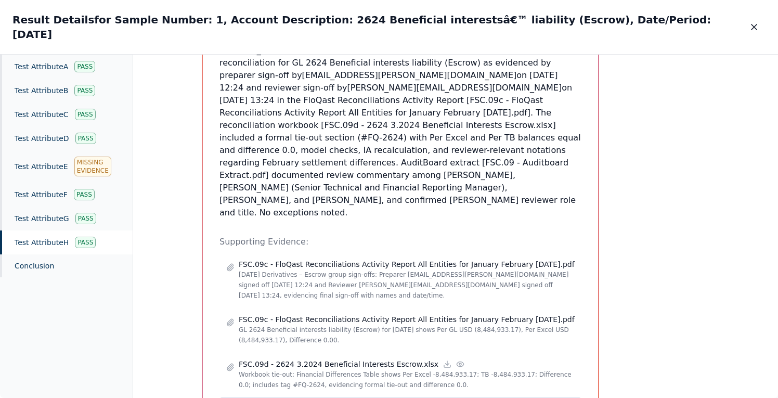
scroll to position [298, 0]
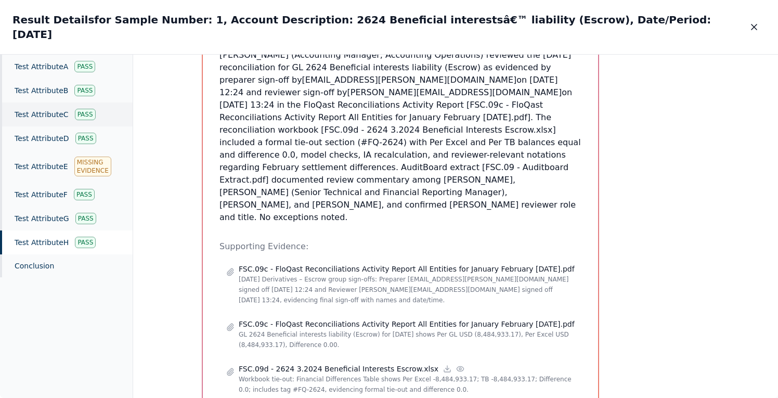
click at [76, 109] on div "Pass" at bounding box center [85, 114] width 21 height 11
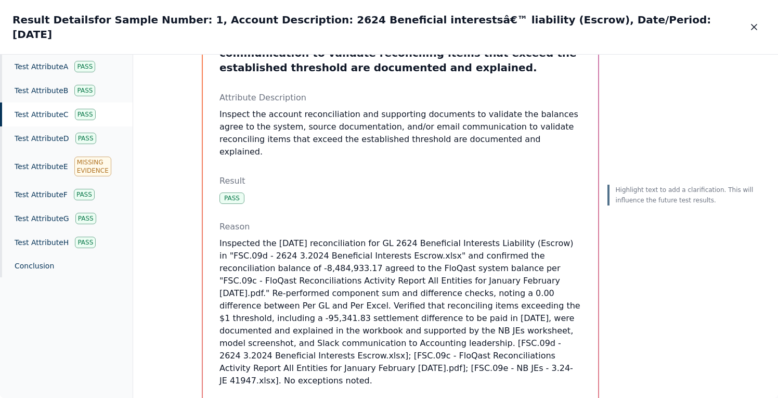
scroll to position [86, 0]
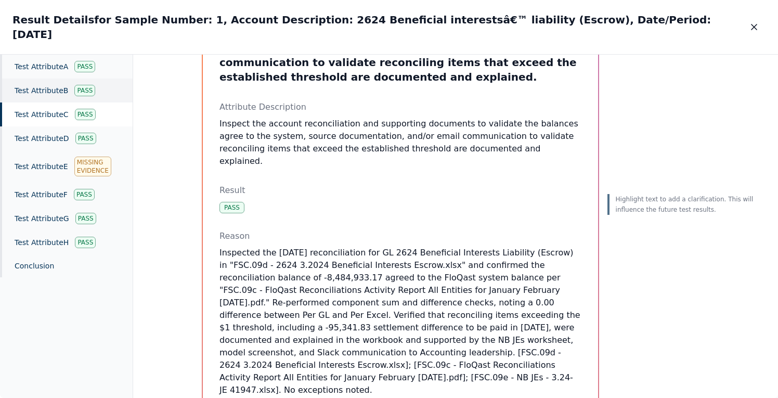
click at [99, 84] on div "Test Attribute B Pass" at bounding box center [66, 90] width 133 height 24
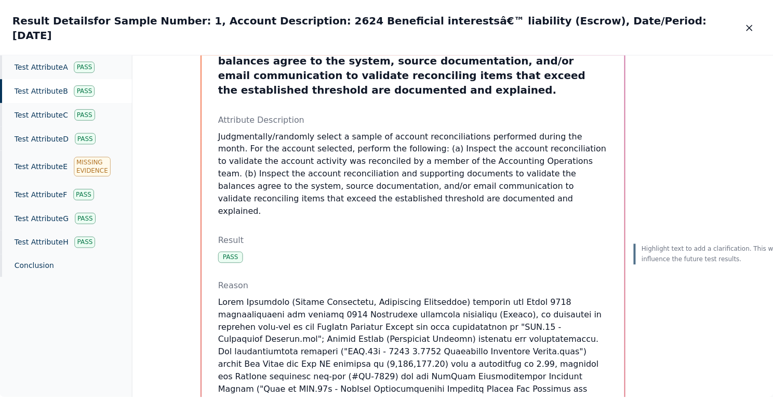
scroll to position [126, 0]
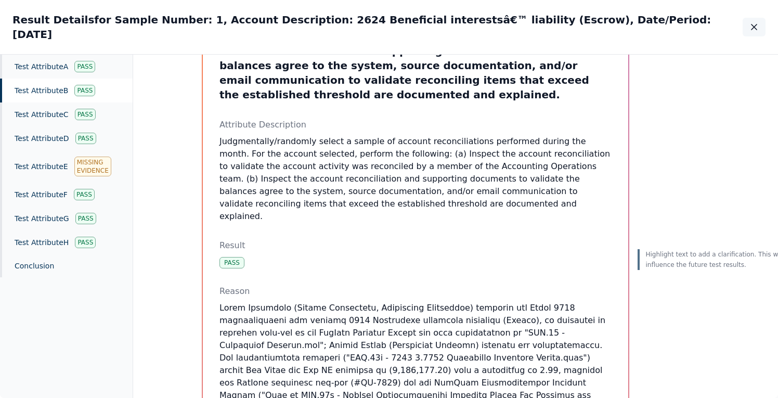
click at [756, 22] on icon "button" at bounding box center [754, 27] width 10 height 10
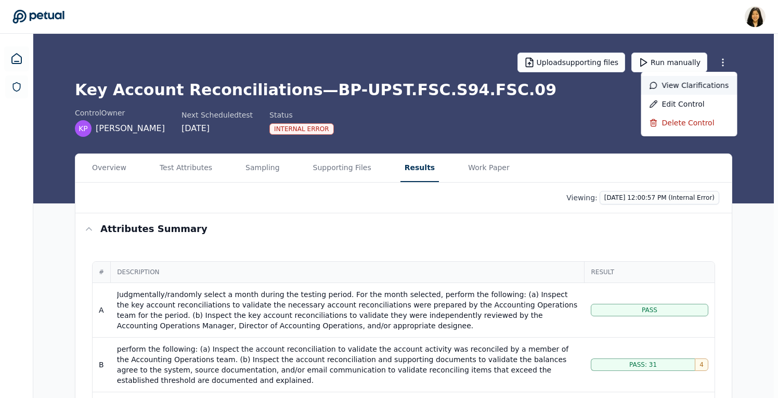
click at [690, 85] on div "View clarifications" at bounding box center [689, 85] width 96 height 19
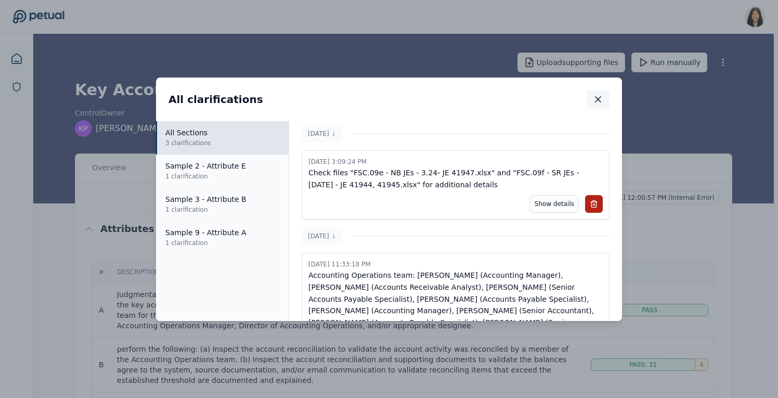
click at [599, 100] on icon "button" at bounding box center [598, 99] width 10 height 10
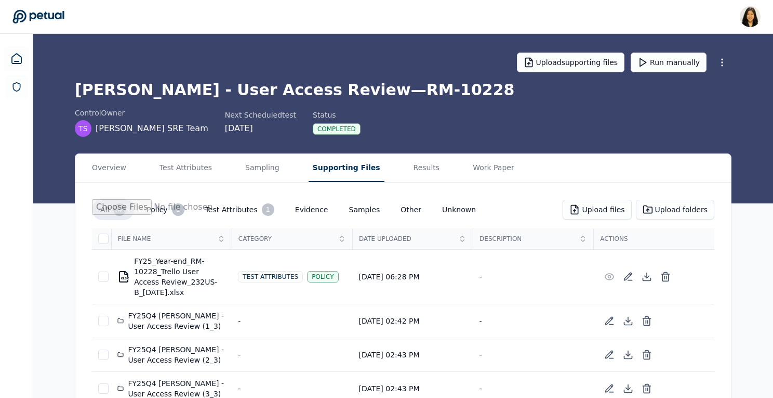
click at [333, 172] on button "Supporting Files" at bounding box center [347, 168] width 76 height 28
click at [181, 321] on div "FY25Q4 [PERSON_NAME] - User Access Review (1_3)" at bounding box center [171, 320] width 108 height 21
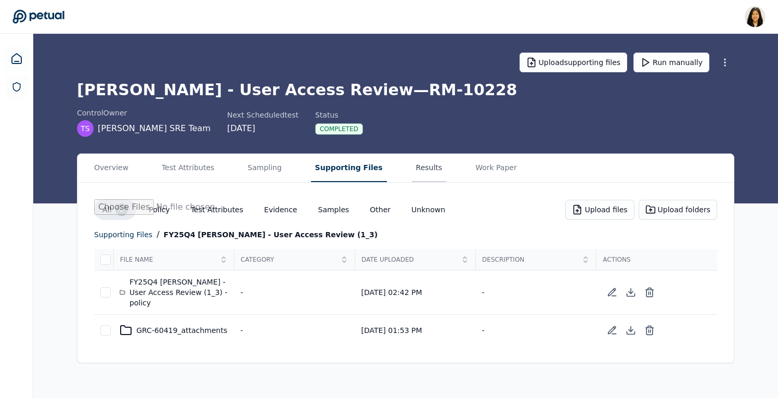
click at [412, 168] on button "Results" at bounding box center [429, 168] width 35 height 28
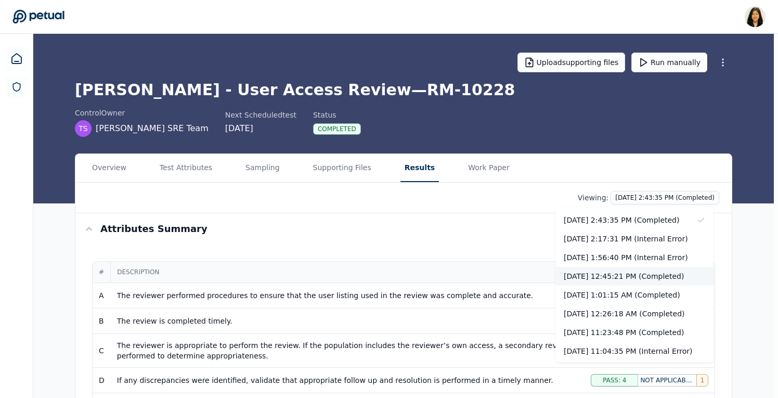
click at [622, 273] on div "[DATE] 12:45:21 PM (Completed)" at bounding box center [634, 276] width 158 height 19
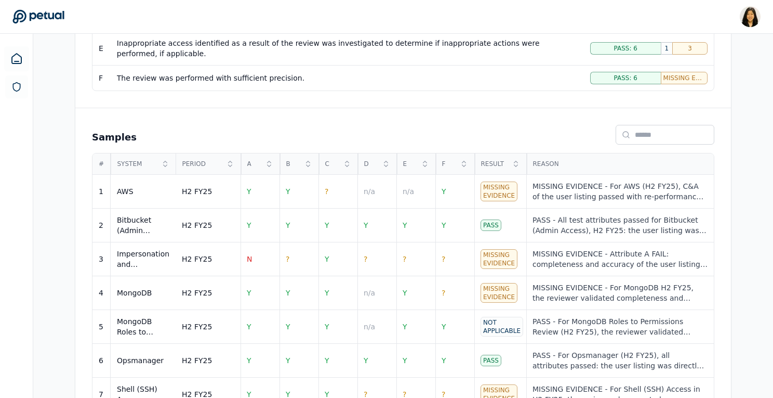
scroll to position [452, 0]
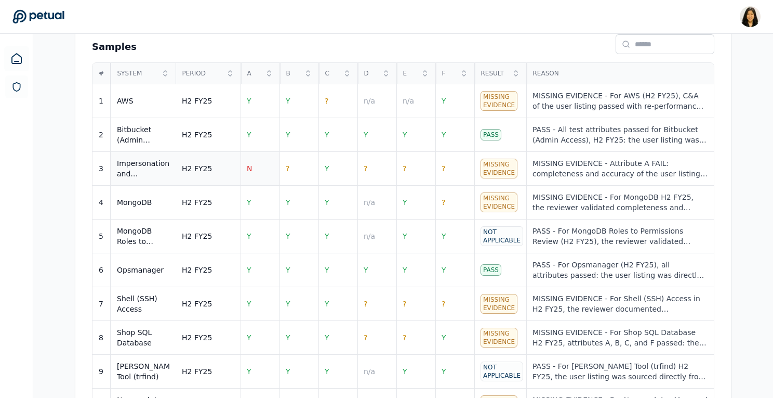
click at [254, 167] on td "N" at bounding box center [260, 169] width 39 height 34
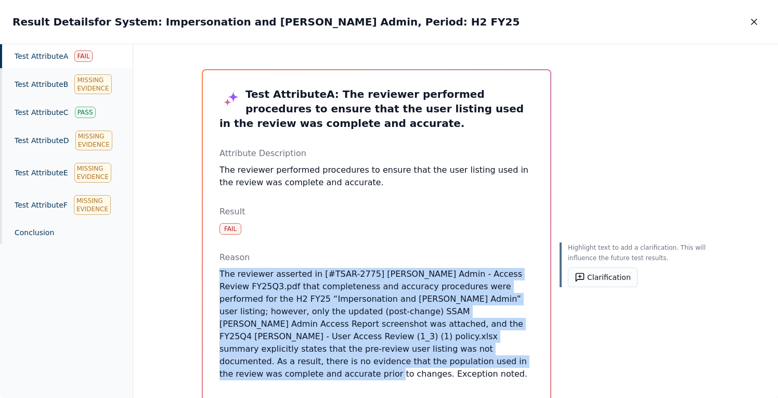
drag, startPoint x: 334, startPoint y: 364, endPoint x: 187, endPoint y: 275, distance: 171.9
click at [189, 274] on div "Test Attribute A : The reviewer performed procedures to ensure that the user li…" at bounding box center [455, 355] width 532 height 597
copy p "The reviewer asserted in [#TSAR-2775] Trello Admin - Access Review FY25Q3.pdf t…"
click at [757, 21] on icon "button" at bounding box center [754, 22] width 10 height 10
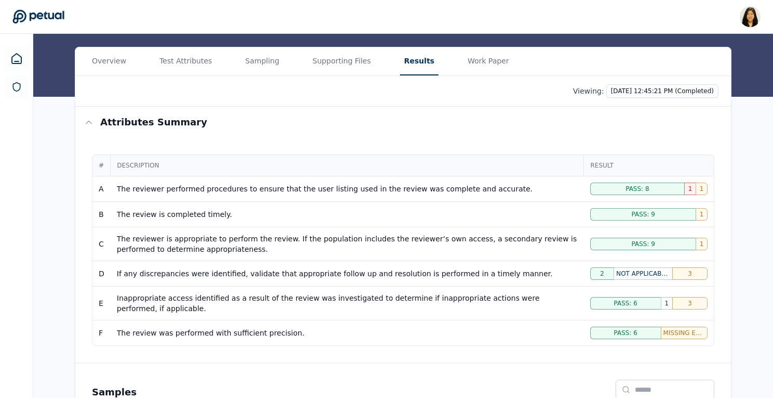
scroll to position [86, 0]
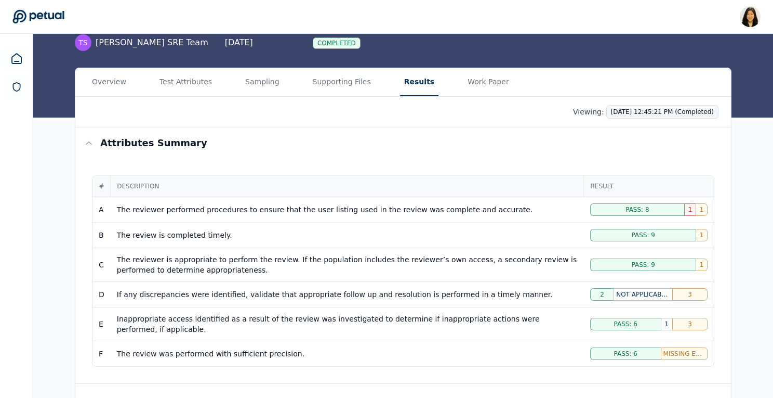
click at [655, 114] on html "Renee Park renee.park@petual.ai Sign out Upload supporting files Run manually T…" at bounding box center [386, 359] width 773 height 891
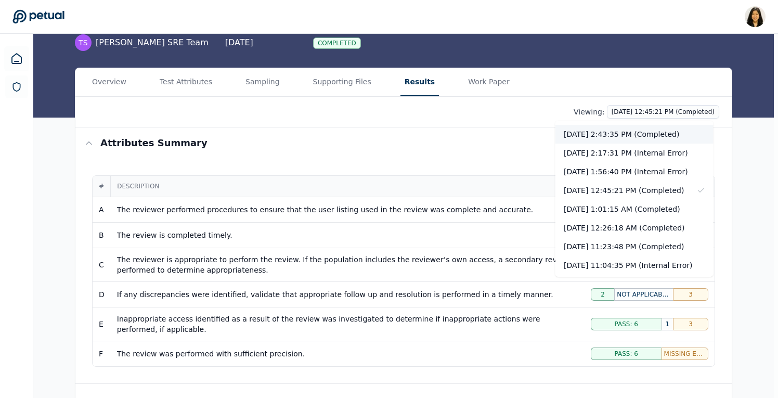
click at [633, 140] on div "10/7/2025, 2:43:35 PM (Completed)" at bounding box center [634, 134] width 158 height 19
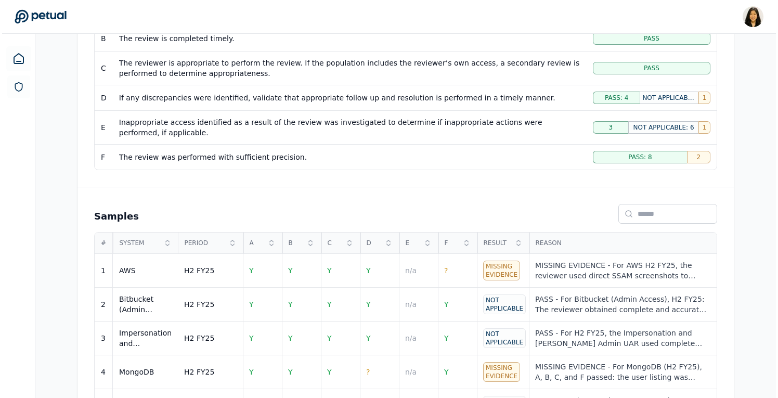
scroll to position [418, 0]
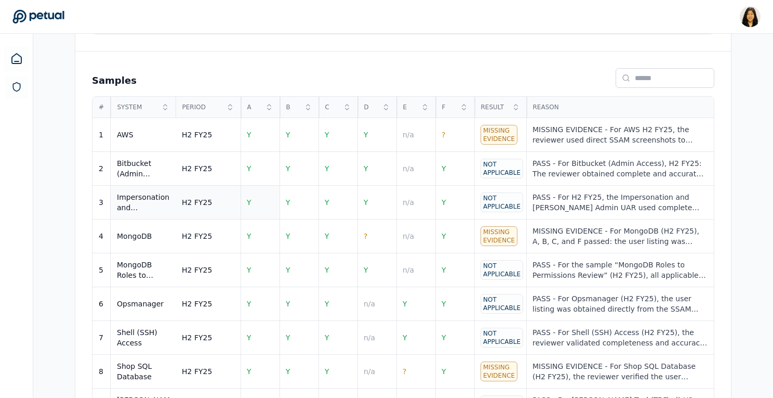
click at [244, 203] on td "Y" at bounding box center [260, 203] width 39 height 34
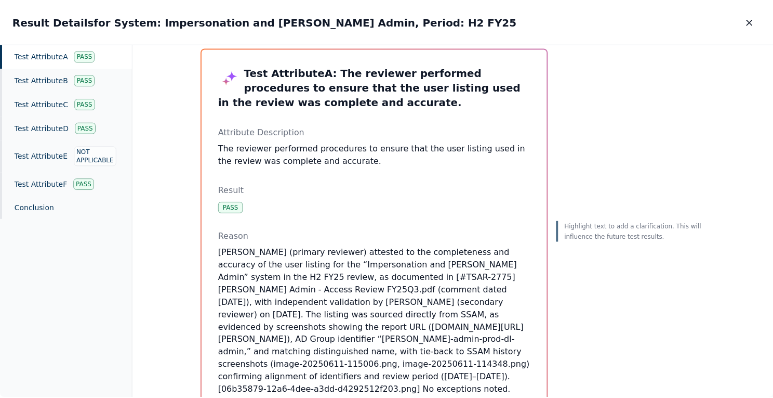
scroll to position [22, 0]
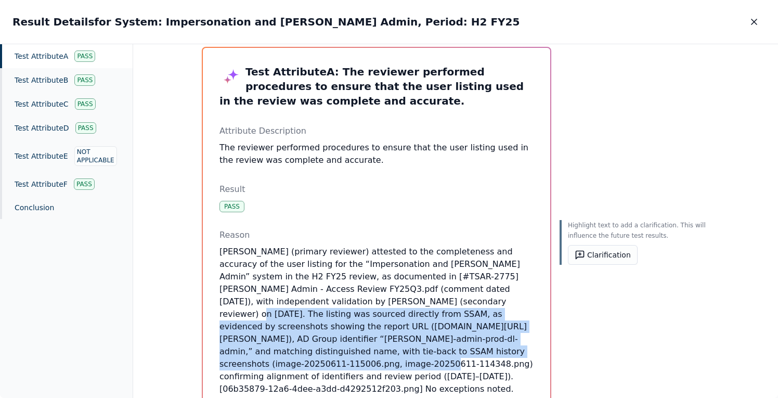
drag, startPoint x: 357, startPoint y: 301, endPoint x: 351, endPoint y: 351, distance: 50.3
click at [351, 351] on p "Will Warren (primary reviewer) attested to the completeness and accuracy of the…" at bounding box center [376, 320] width 314 height 150
drag, startPoint x: 509, startPoint y: 351, endPoint x: 353, endPoint y: 296, distance: 165.2
click at [353, 296] on p "Will Warren (primary reviewer) attested to the completeness and accuracy of the…" at bounding box center [376, 320] width 314 height 150
click at [589, 260] on button "Clarification" at bounding box center [603, 255] width 70 height 20
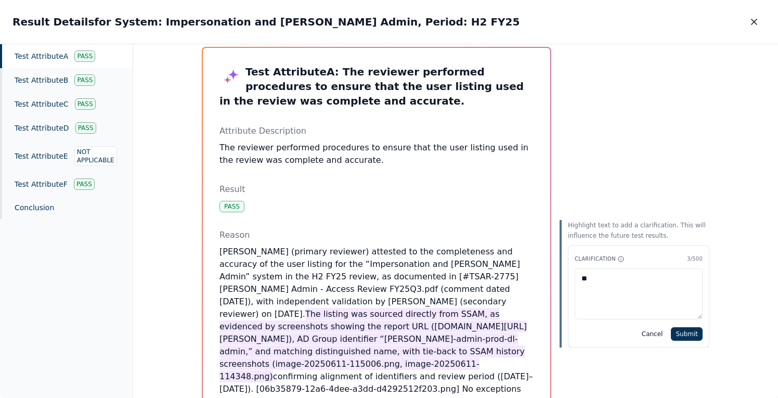
type textarea "*"
click at [676, 288] on textarea "**********" at bounding box center [638, 293] width 128 height 51
click at [672, 288] on textarea "**********" at bounding box center [638, 293] width 128 height 51
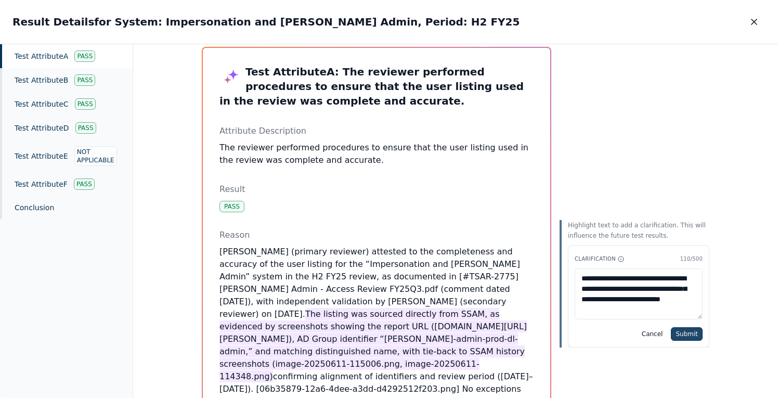
type textarea "**********"
click at [680, 333] on button "Submit" at bounding box center [687, 334] width 32 height 14
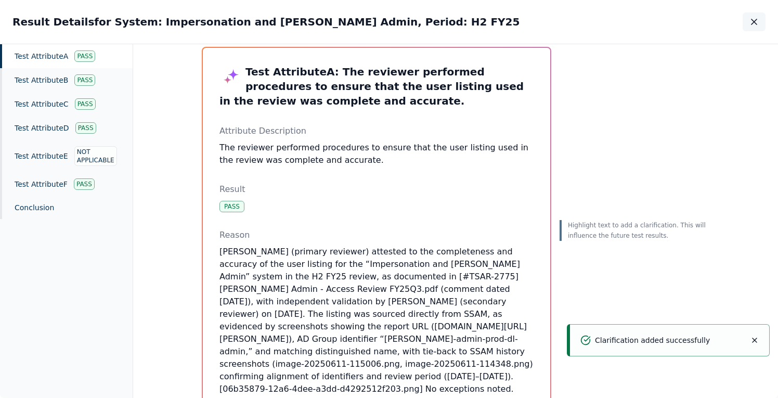
click at [751, 19] on icon "button" at bounding box center [753, 21] width 5 height 5
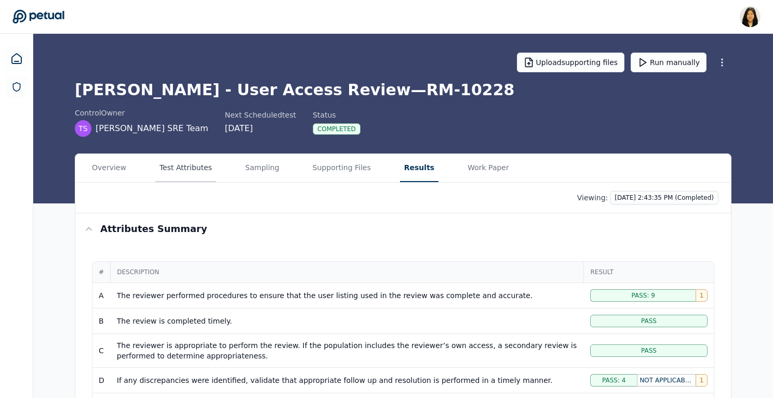
click at [191, 172] on button "Test Attributes" at bounding box center [185, 168] width 61 height 28
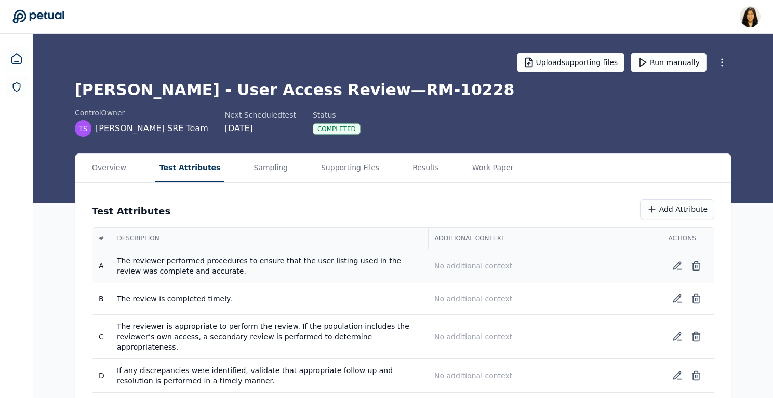
scroll to position [67, 0]
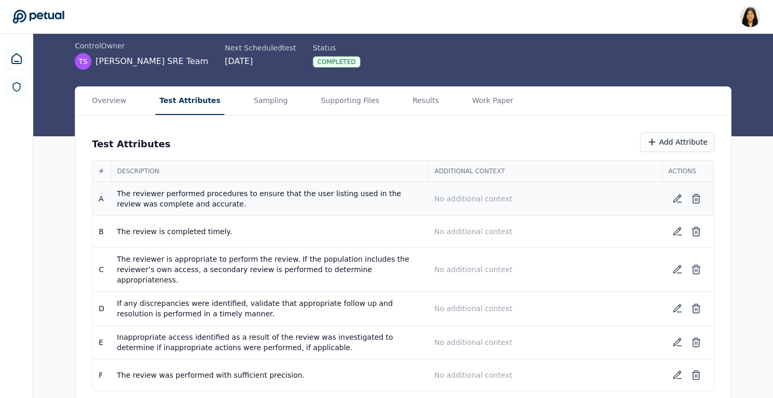
click at [486, 196] on p "No additional context" at bounding box center [545, 198] width 221 height 10
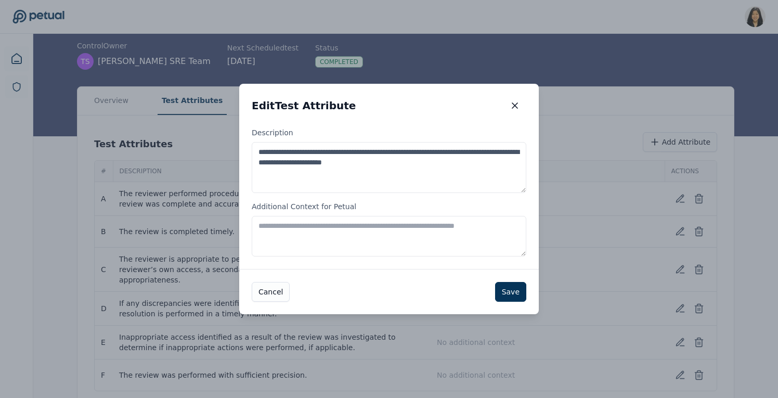
click at [440, 232] on textarea "Additional Context for Petual" at bounding box center [389, 236] width 274 height 41
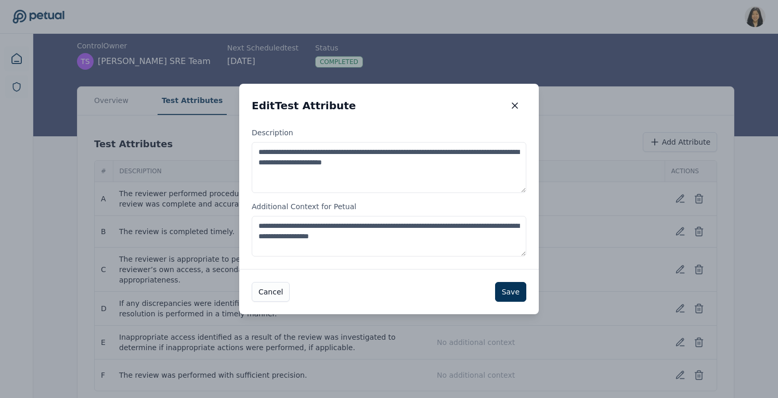
click at [423, 225] on textarea "**********" at bounding box center [389, 236] width 274 height 41
click at [416, 227] on textarea "**********" at bounding box center [389, 236] width 274 height 41
click at [421, 231] on textarea "**********" at bounding box center [389, 236] width 274 height 41
type textarea "**********"
click at [515, 287] on button "Save" at bounding box center [510, 292] width 31 height 20
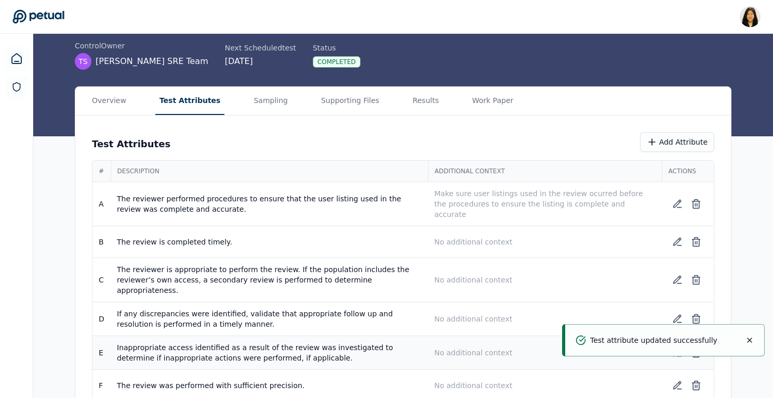
click at [480, 347] on p "No additional context" at bounding box center [545, 352] width 221 height 10
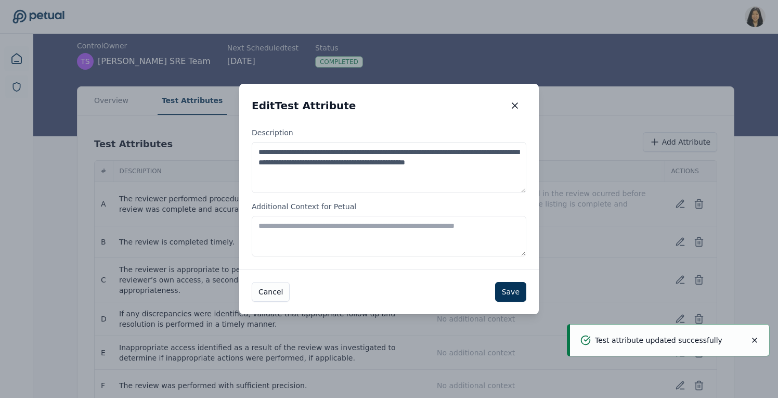
click at [465, 242] on textarea "Additional Context for Petual" at bounding box center [389, 236] width 274 height 41
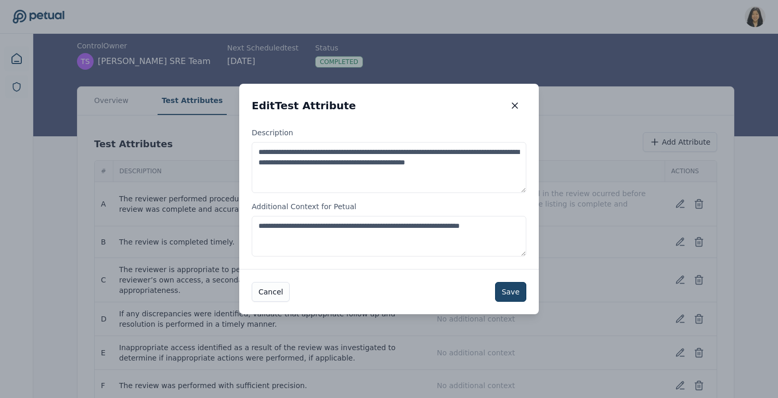
type textarea "**********"
click at [516, 292] on button "Save" at bounding box center [510, 292] width 31 height 20
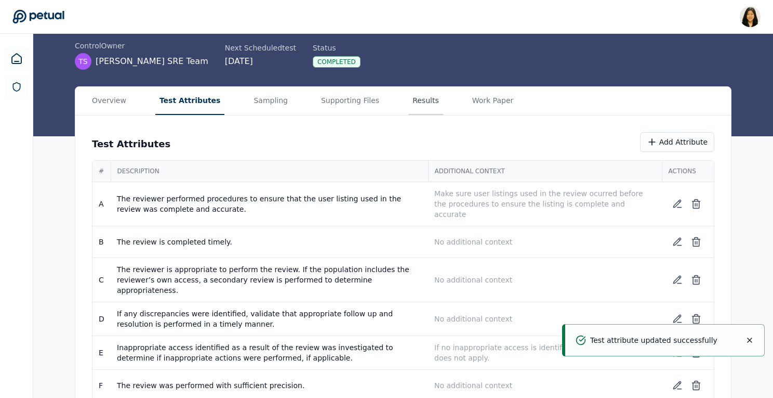
scroll to position [0, 0]
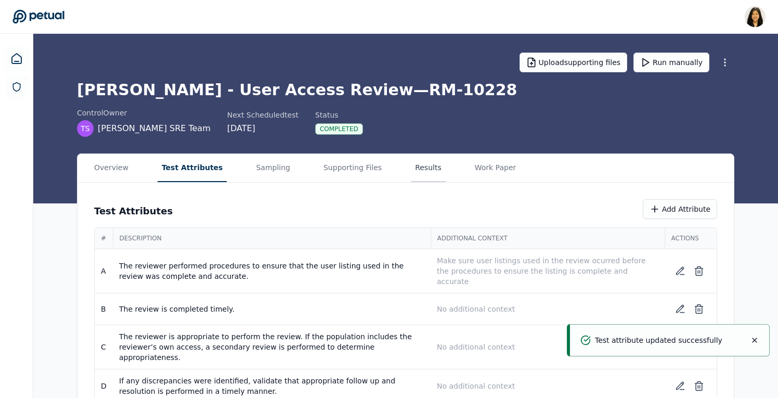
click at [411, 104] on main "Upload supporting files Run manually Trello - User Access Review — RM-10228 con…" at bounding box center [405, 260] width 744 height 452
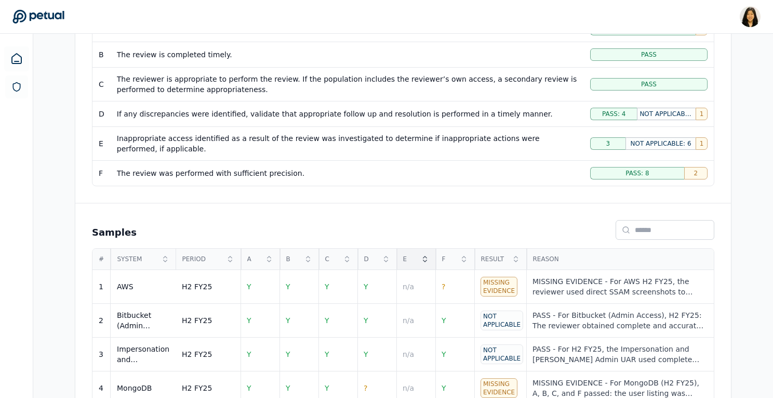
scroll to position [269, 0]
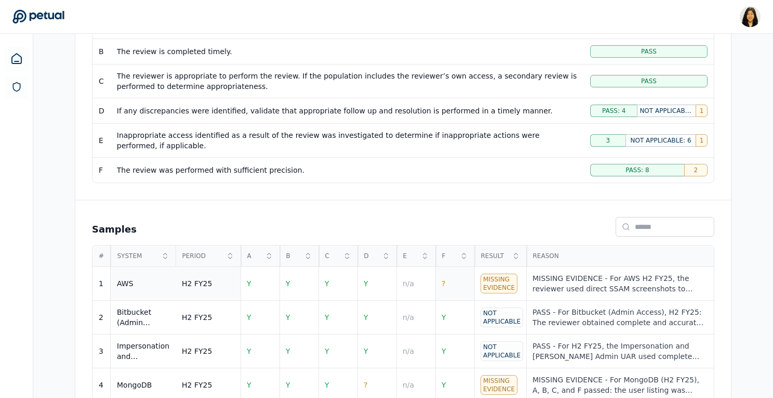
click at [450, 283] on td "?" at bounding box center [455, 284] width 39 height 34
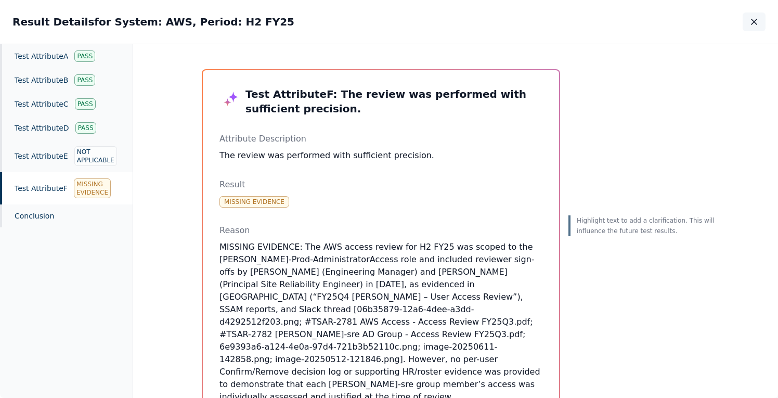
click at [751, 21] on icon "button" at bounding box center [754, 22] width 10 height 10
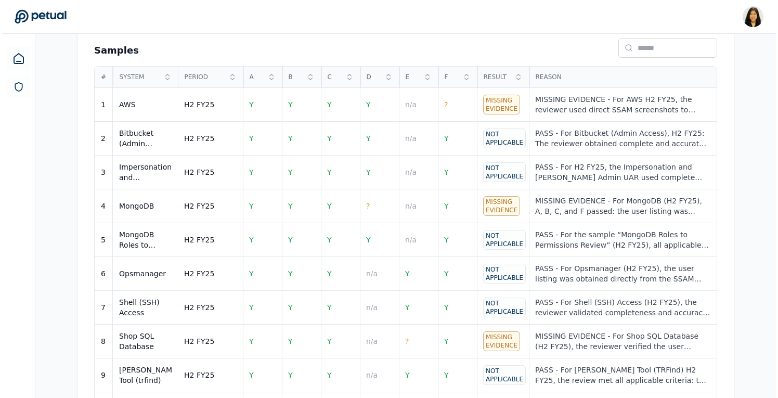
scroll to position [493, 0]
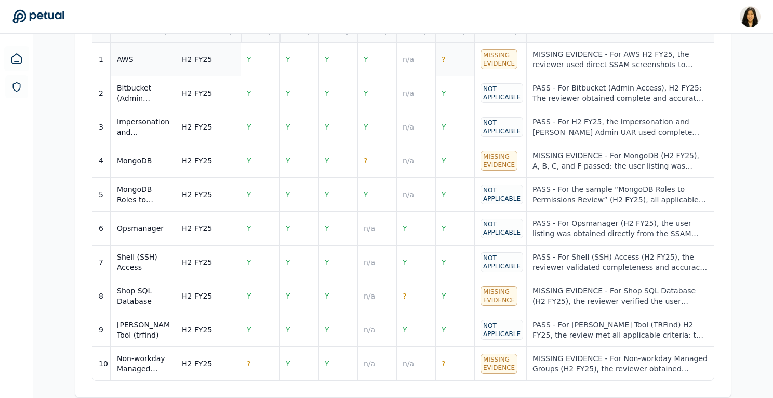
click at [456, 63] on td "?" at bounding box center [455, 60] width 39 height 34
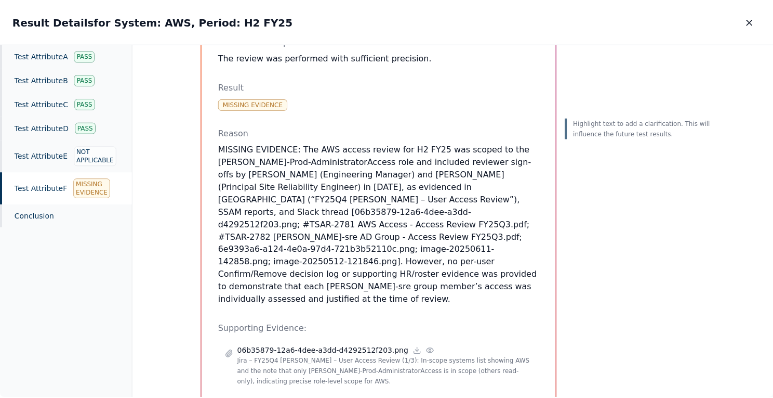
scroll to position [92, 0]
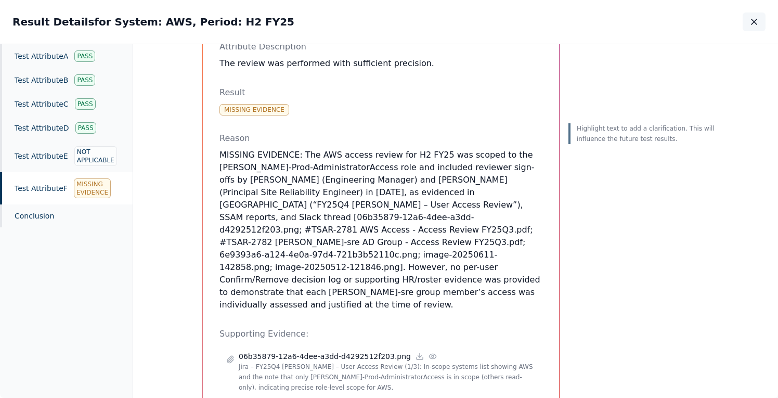
click at [762, 24] on button "button" at bounding box center [753, 21] width 23 height 19
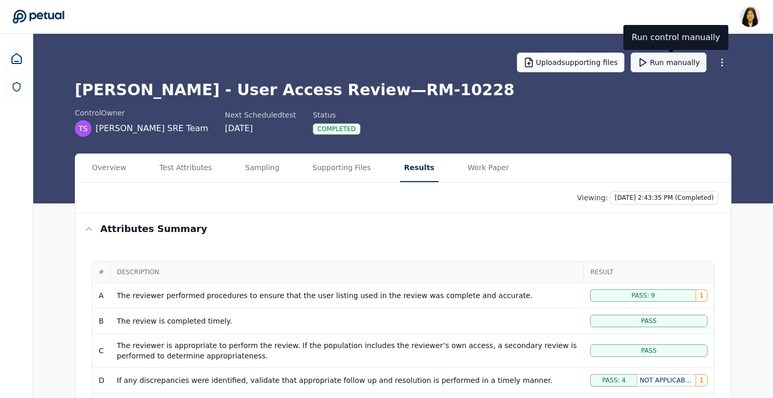
click at [677, 60] on button "Run manually" at bounding box center [669, 63] width 76 height 20
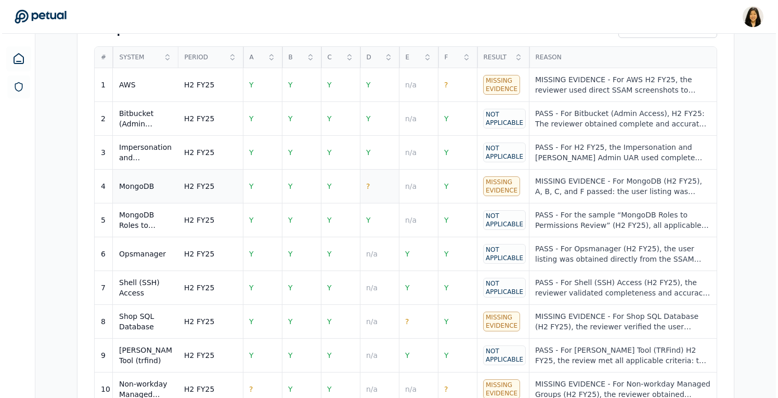
scroll to position [493, 0]
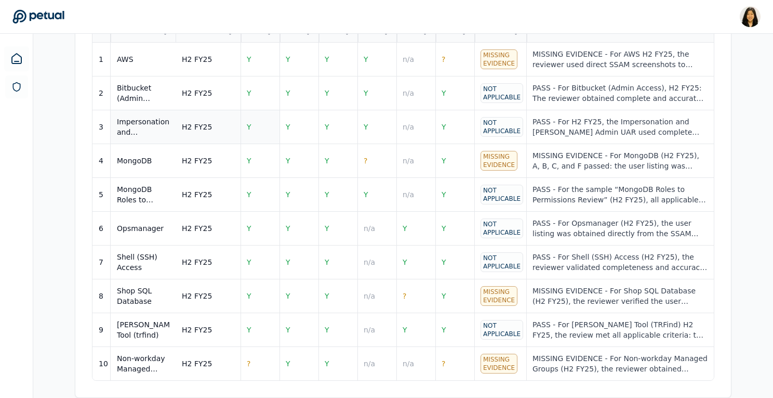
click at [253, 123] on td "Y" at bounding box center [260, 127] width 39 height 34
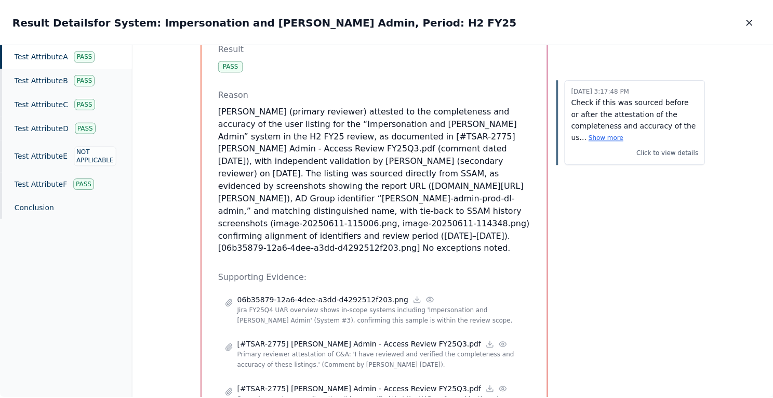
scroll to position [205, 0]
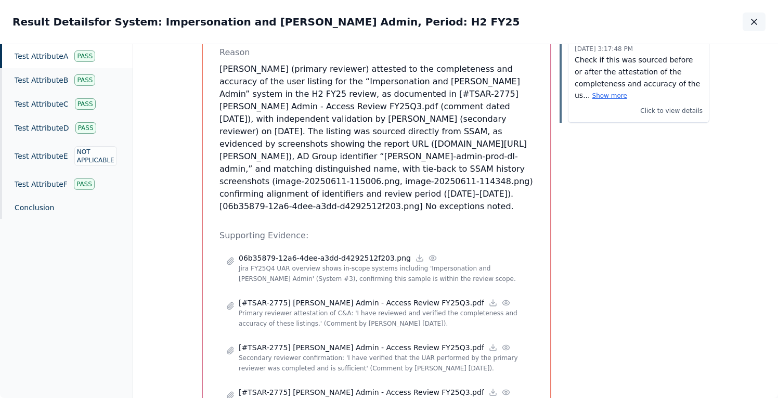
click at [753, 18] on icon "button" at bounding box center [754, 22] width 10 height 10
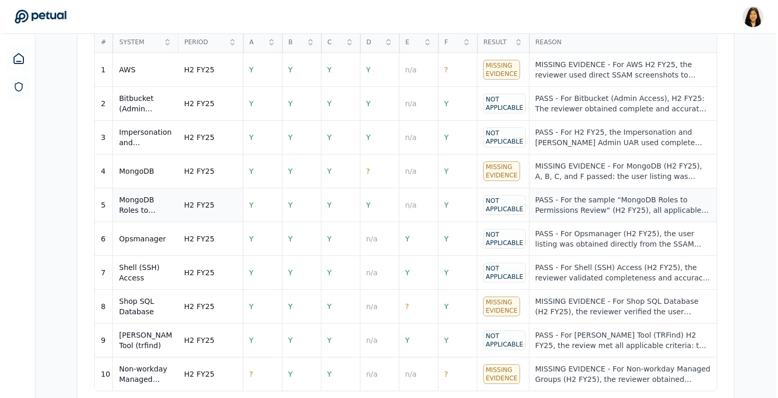
scroll to position [490, 0]
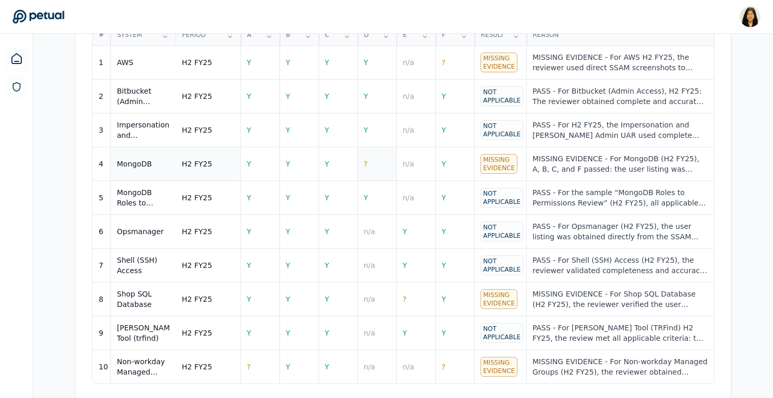
click at [372, 166] on td "?" at bounding box center [377, 164] width 39 height 34
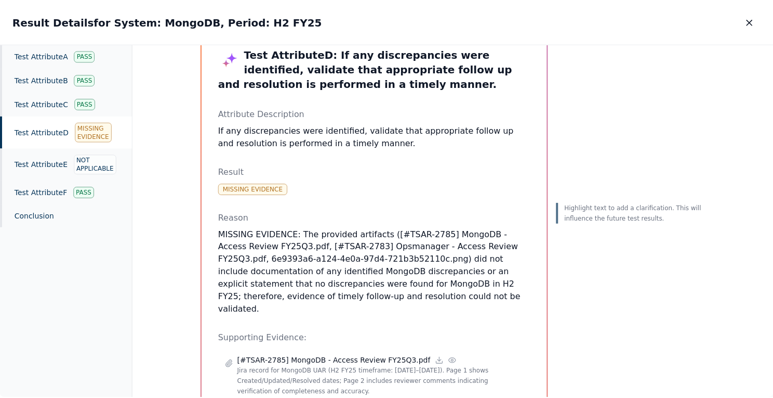
scroll to position [42, 0]
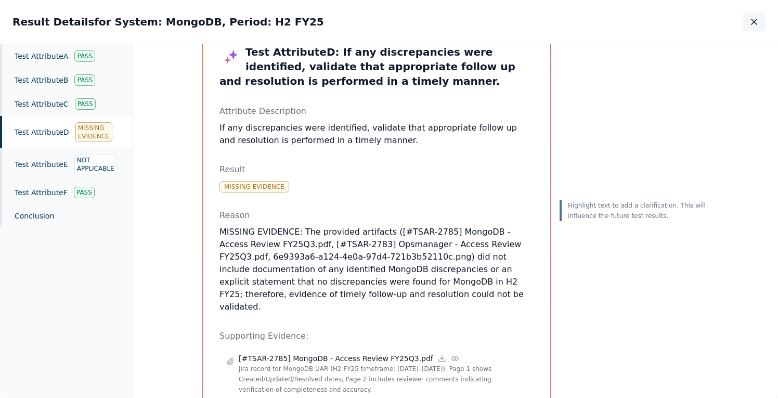
click at [760, 23] on button "button" at bounding box center [753, 21] width 23 height 19
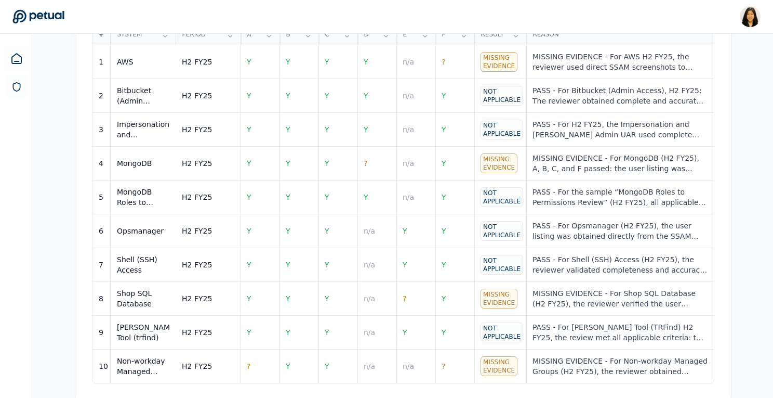
scroll to position [493, 0]
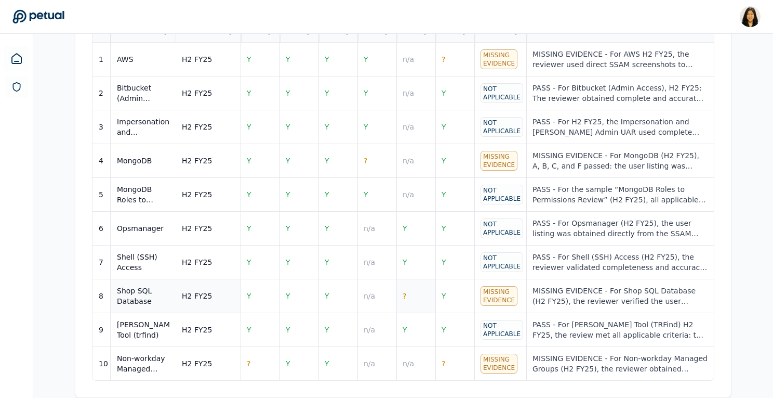
click at [420, 302] on td "?" at bounding box center [416, 296] width 39 height 34
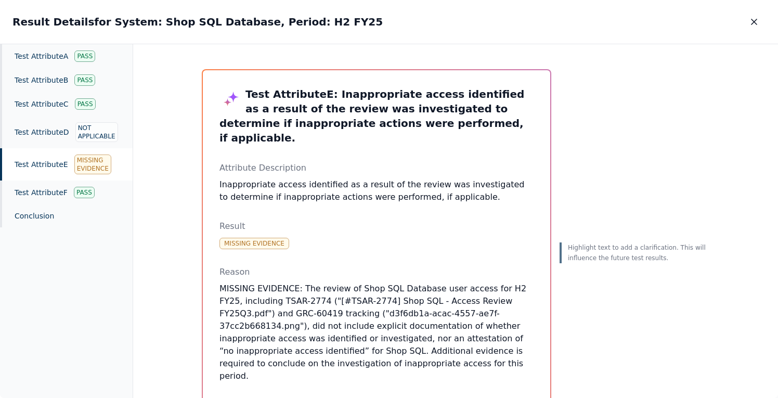
click at [752, 22] on icon "button" at bounding box center [754, 22] width 10 height 10
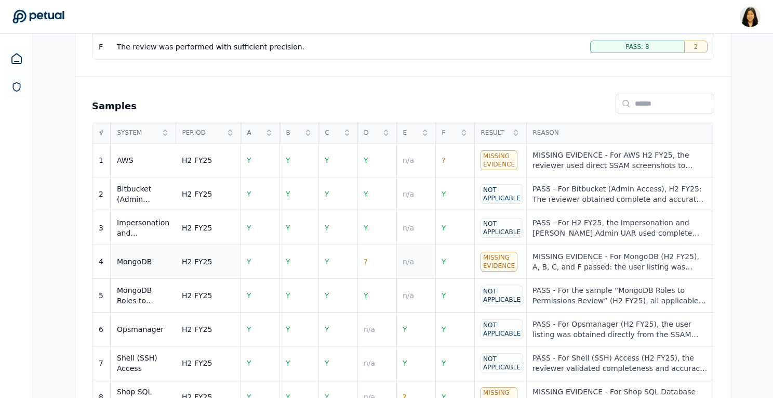
scroll to position [365, 0]
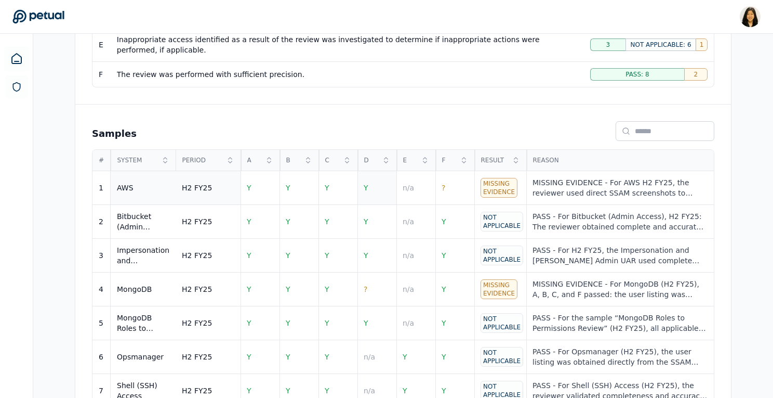
click at [378, 197] on td "Y" at bounding box center [377, 188] width 39 height 34
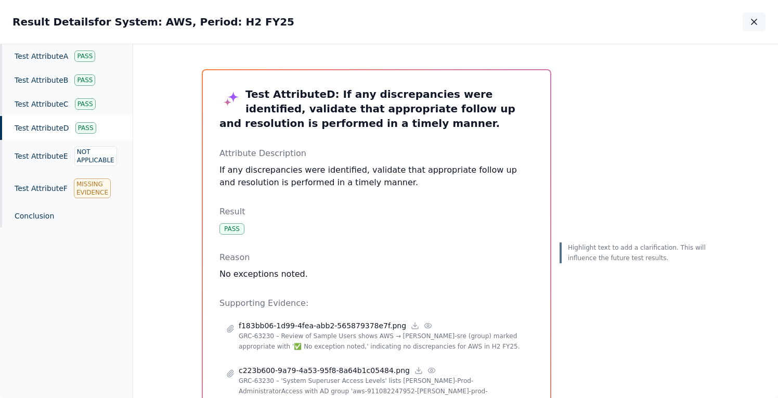
click at [749, 23] on icon "button" at bounding box center [754, 22] width 10 height 10
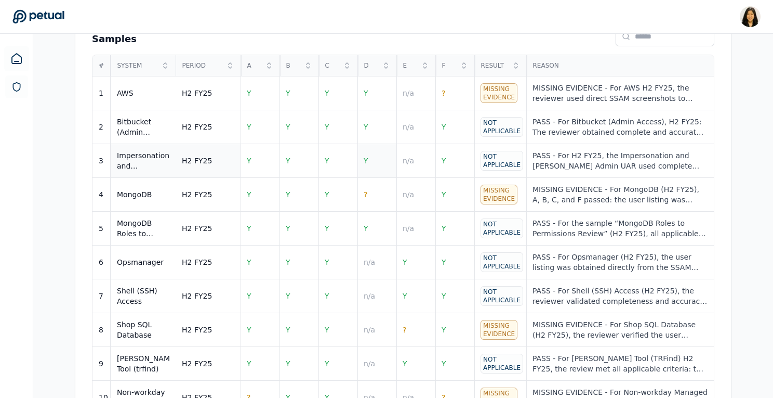
scroll to position [468, 0]
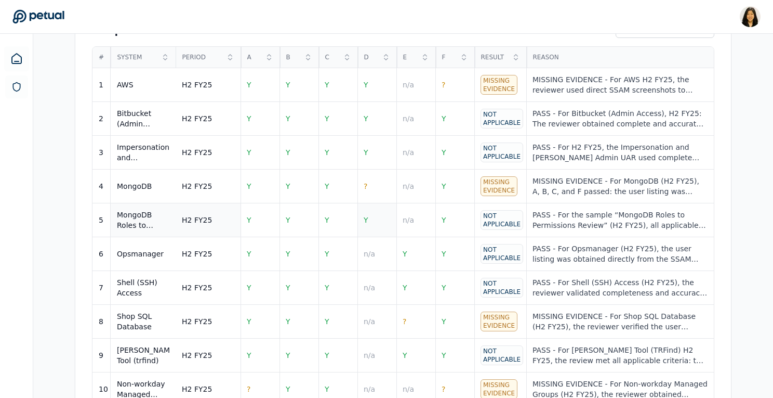
click at [377, 216] on td "Y" at bounding box center [377, 220] width 39 height 34
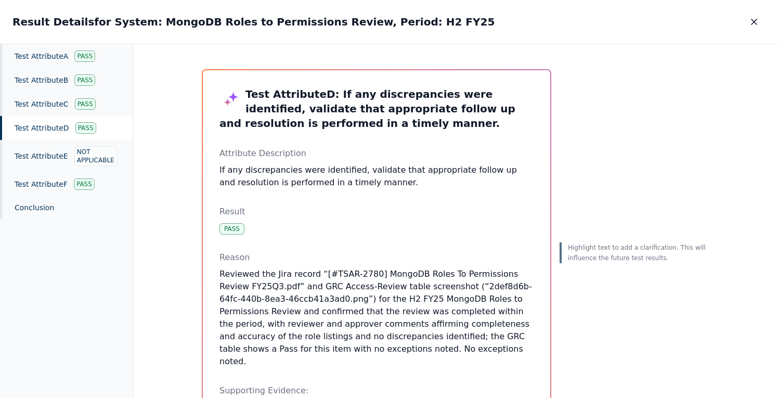
click at [602, 249] on p "Highlight text to add a clarification. This will influence the future test resu…" at bounding box center [638, 252] width 141 height 21
drag, startPoint x: 218, startPoint y: 338, endPoint x: 319, endPoint y: 339, distance: 100.8
click at [319, 339] on p "Reviewed the Jira record “[#TSAR-2780] MongoDB Roles To Permissions Review FY25…" at bounding box center [376, 318] width 314 height 100
click at [579, 276] on icon at bounding box center [579, 277] width 10 height 10
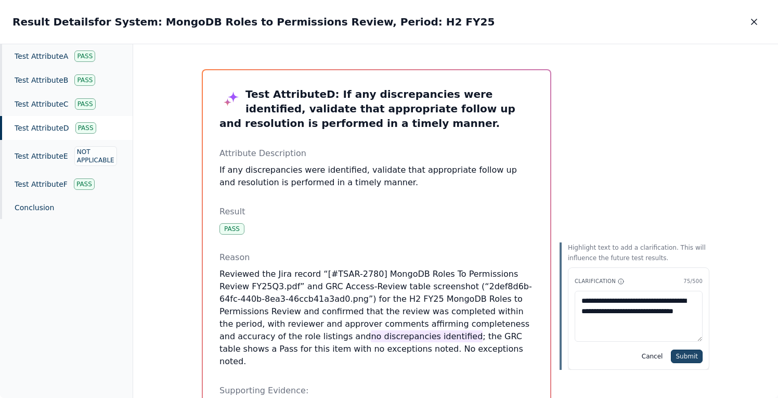
type textarea "**********"
click at [686, 353] on button "Submit" at bounding box center [687, 356] width 32 height 14
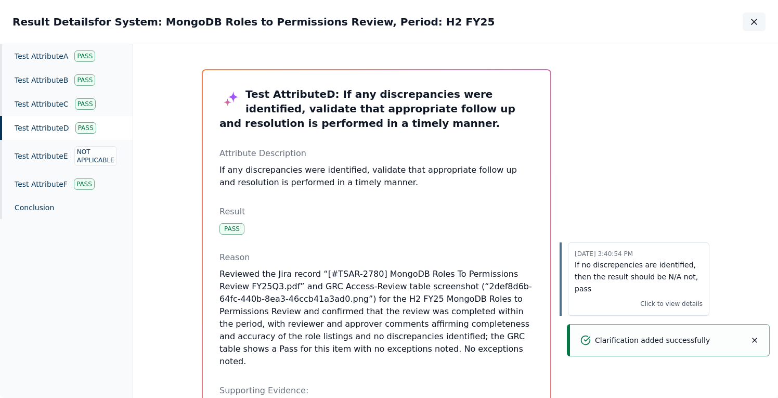
click at [752, 18] on icon "button" at bounding box center [754, 22] width 10 height 10
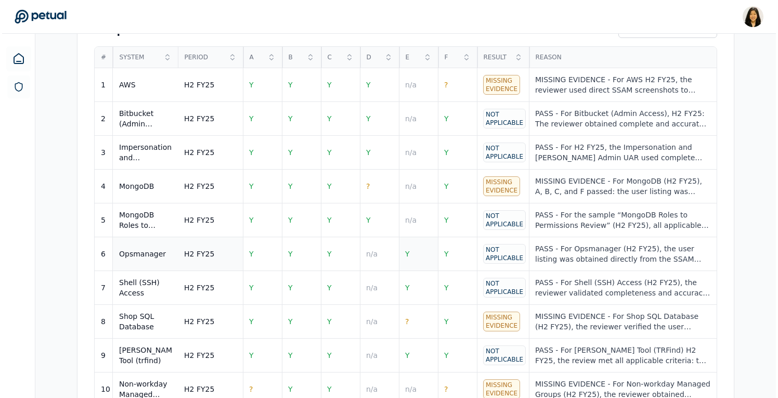
scroll to position [493, 0]
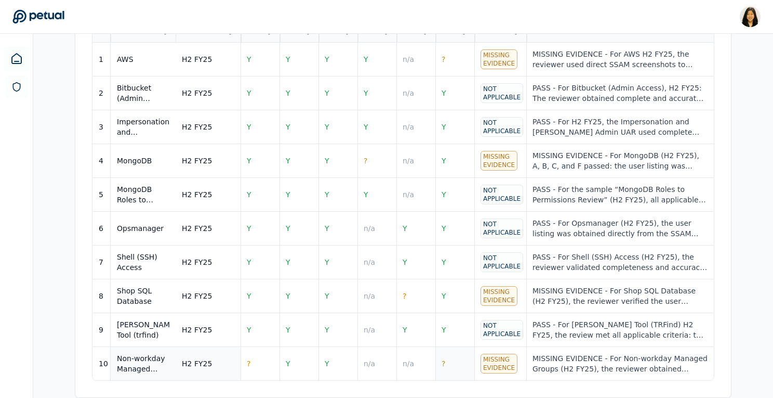
click at [459, 365] on td "?" at bounding box center [455, 364] width 39 height 34
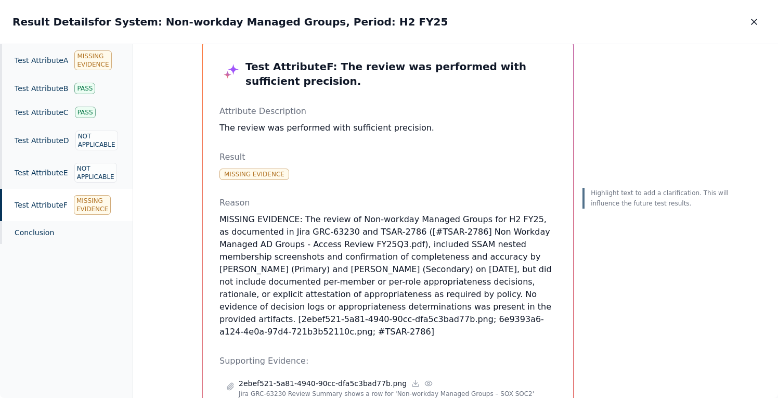
scroll to position [29, 0]
click at [755, 22] on icon "button" at bounding box center [754, 22] width 10 height 10
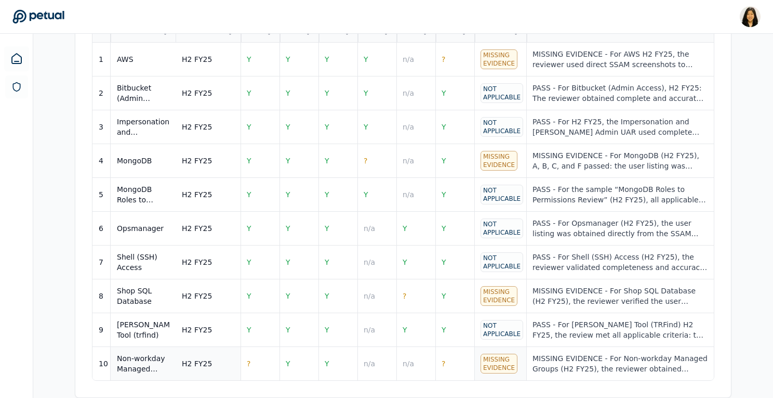
click at [499, 363] on div "Missing Evidence" at bounding box center [499, 363] width 37 height 20
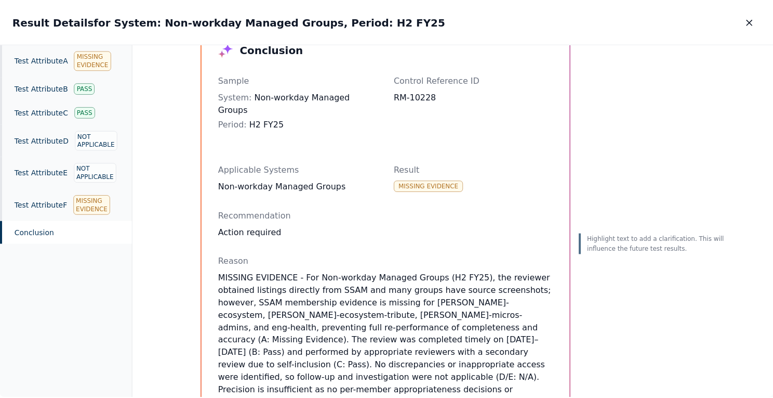
scroll to position [88, 0]
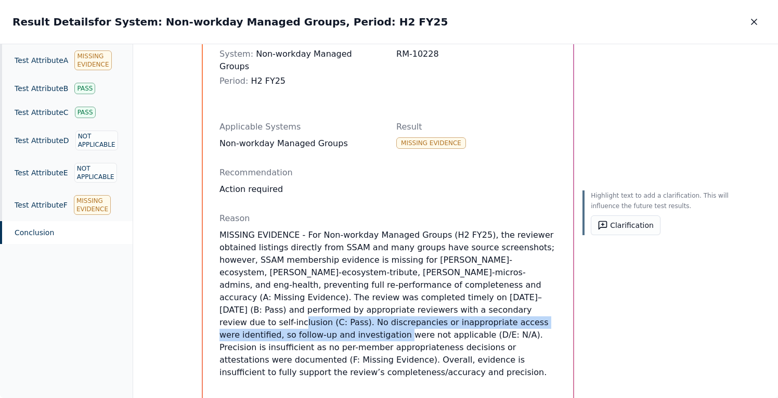
drag, startPoint x: 469, startPoint y: 297, endPoint x: 255, endPoint y: 323, distance: 215.7
click at [255, 323] on p "MISSING EVIDENCE - For Non-workday Managed Groups (H2 FY25), the reviewer obtai…" at bounding box center [387, 304] width 337 height 150
copy p "o discrepancies or inappropriate access were identified, so follow-up and inves…"
click at [747, 21] on button "button" at bounding box center [753, 21] width 23 height 19
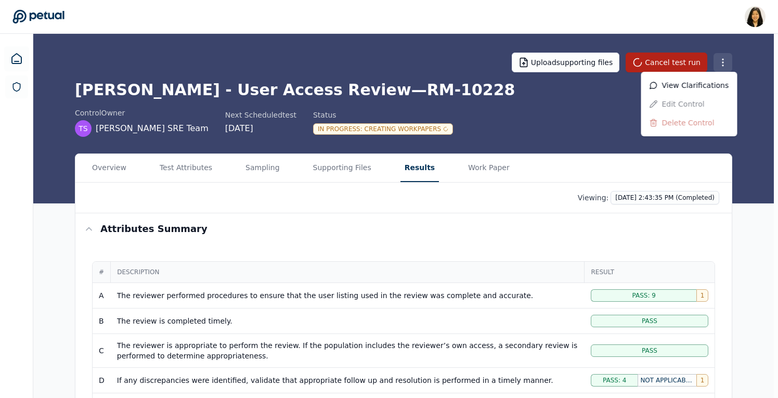
click at [702, 84] on div "View clarifications" at bounding box center [689, 85] width 96 height 19
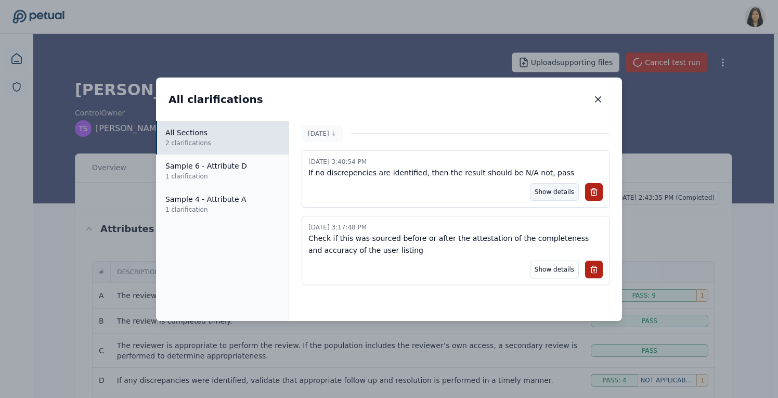
click at [560, 190] on button "Show details" at bounding box center [554, 192] width 49 height 18
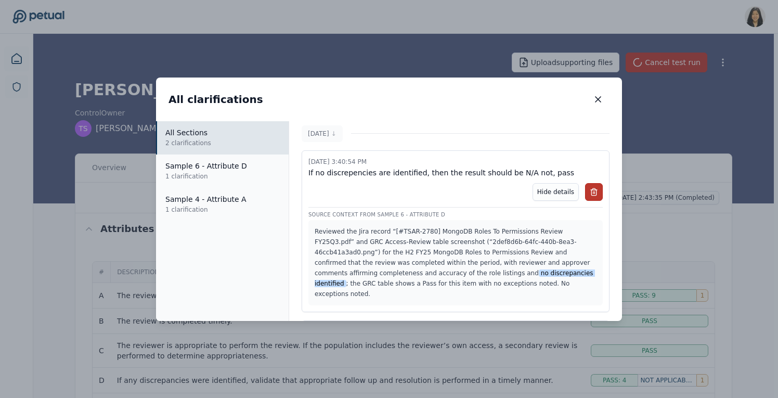
click at [591, 194] on icon at bounding box center [593, 192] width 8 height 8
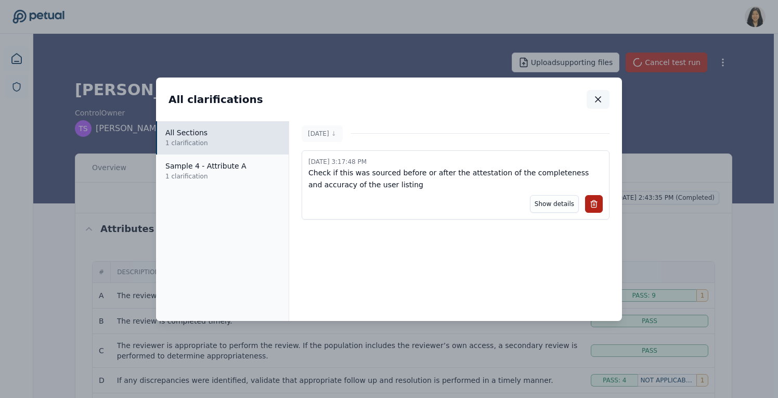
click at [608, 95] on button "button" at bounding box center [597, 99] width 23 height 19
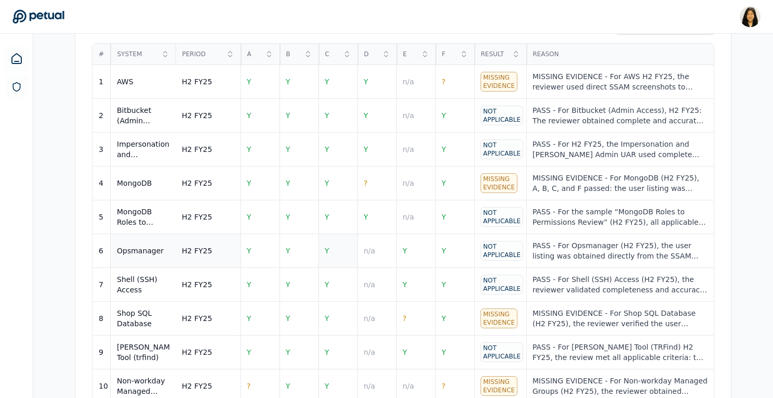
scroll to position [448, 0]
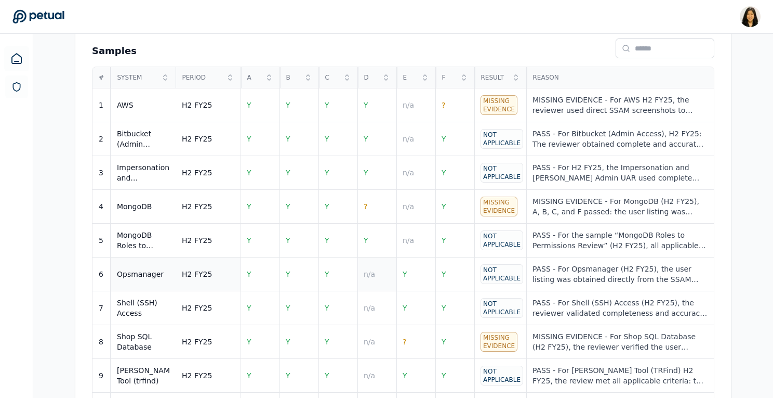
click at [377, 272] on td "n/a" at bounding box center [377, 274] width 39 height 34
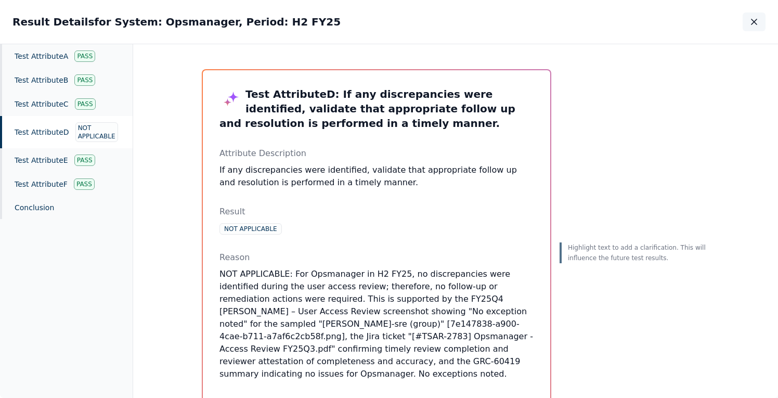
click at [756, 27] on icon "button" at bounding box center [754, 22] width 10 height 10
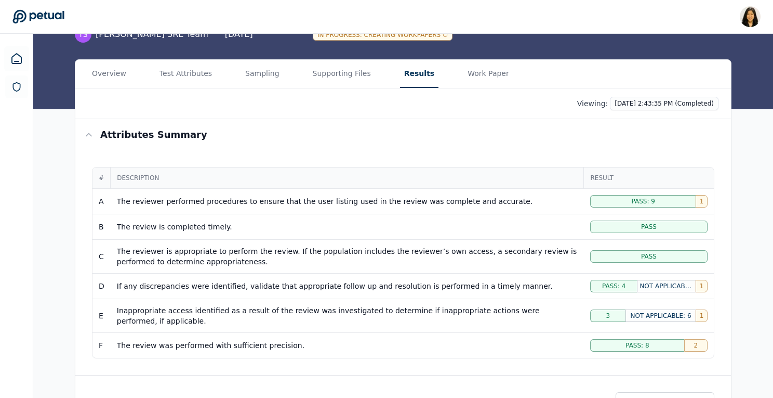
scroll to position [59, 0]
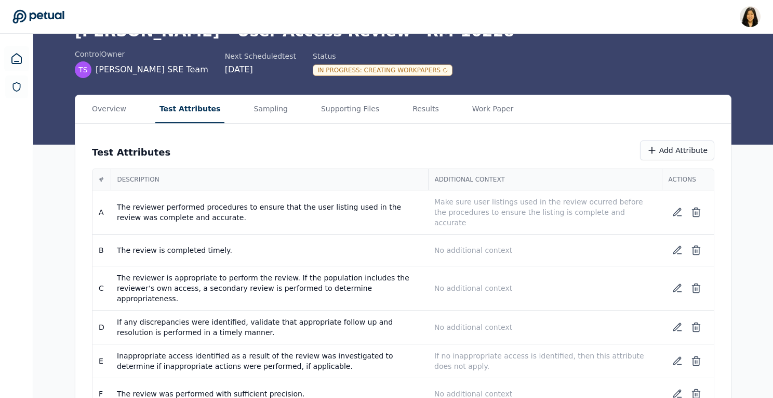
click at [191, 103] on button "Test Attributes" at bounding box center [190, 109] width 70 height 28
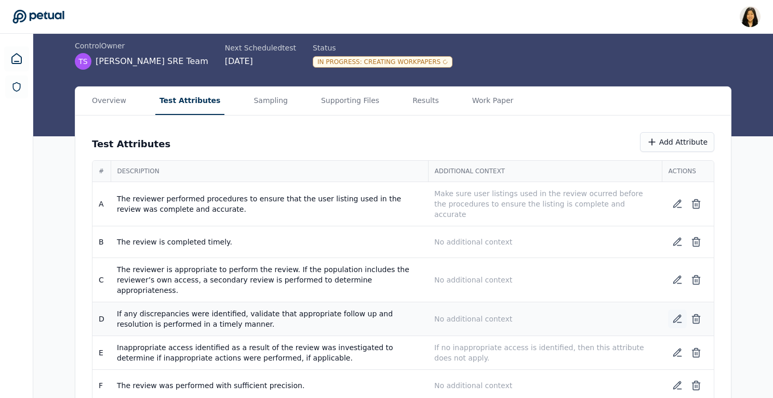
click at [678, 315] on icon at bounding box center [677, 318] width 7 height 7
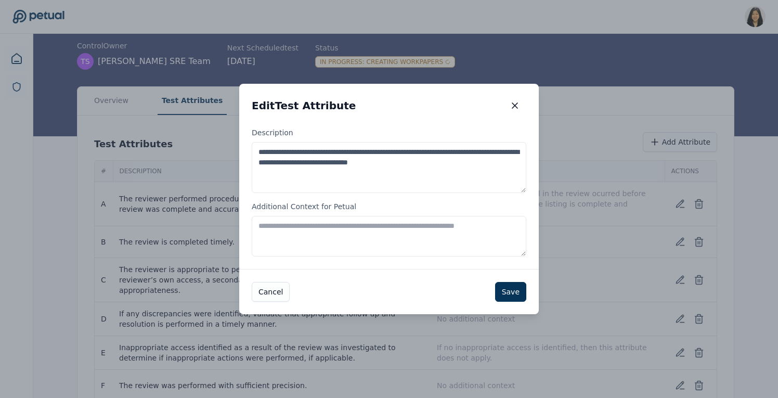
click at [468, 243] on textarea "Additional Context for Petual" at bounding box center [389, 236] width 274 height 41
paste textarea "**********"
drag, startPoint x: 325, startPoint y: 225, endPoint x: 406, endPoint y: 225, distance: 81.1
click at [406, 225] on textarea "**********" at bounding box center [389, 236] width 274 height 41
click at [387, 225] on textarea "**********" at bounding box center [389, 236] width 274 height 41
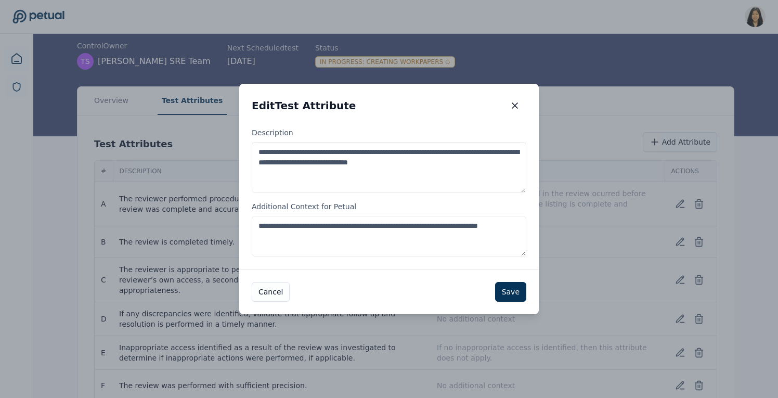
click at [486, 229] on textarea "**********" at bounding box center [389, 236] width 274 height 41
click at [378, 226] on textarea "**********" at bounding box center [389, 236] width 274 height 41
type textarea "**********"
click at [518, 288] on button "Save" at bounding box center [510, 292] width 31 height 20
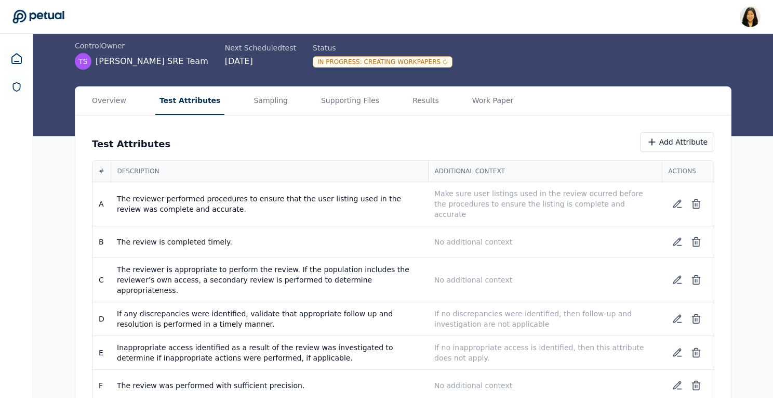
scroll to position [0, 0]
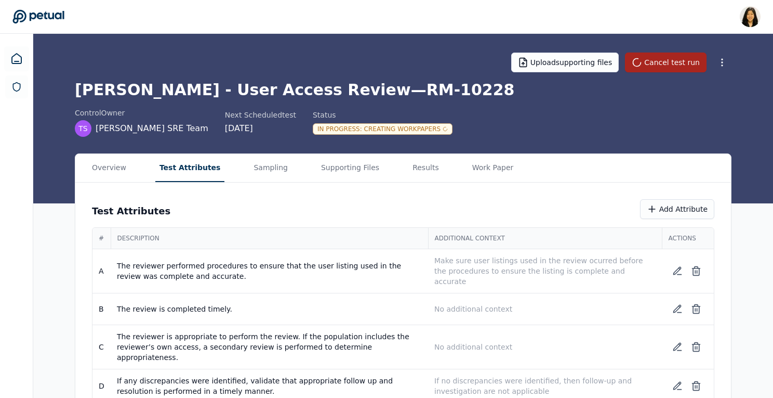
click at [684, 64] on button "Cancel test run" at bounding box center [666, 63] width 82 height 20
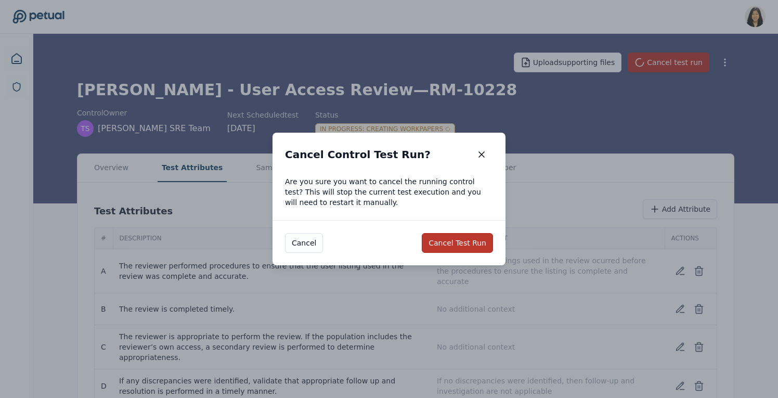
click at [465, 241] on button "Cancel Test Run" at bounding box center [457, 243] width 71 height 20
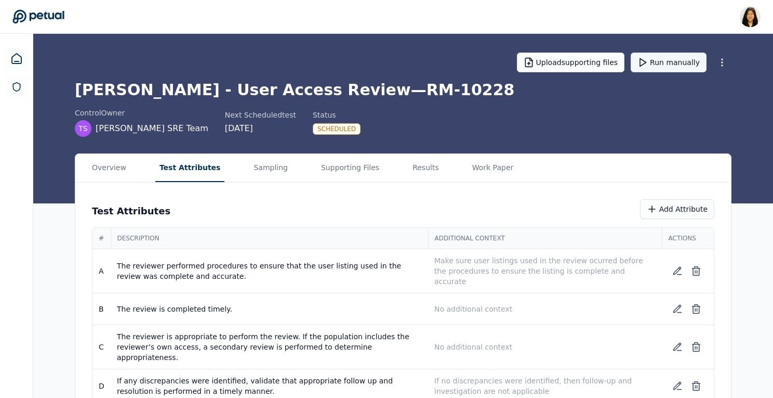
click at [679, 64] on button "Run manually" at bounding box center [669, 63] width 76 height 20
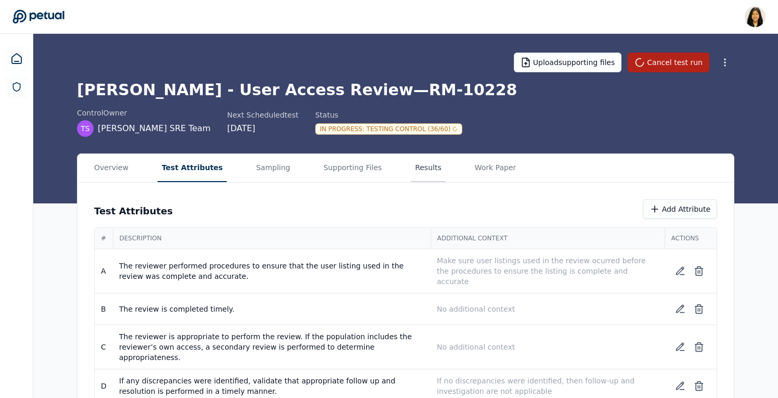
click at [416, 170] on button "Results" at bounding box center [428, 168] width 35 height 28
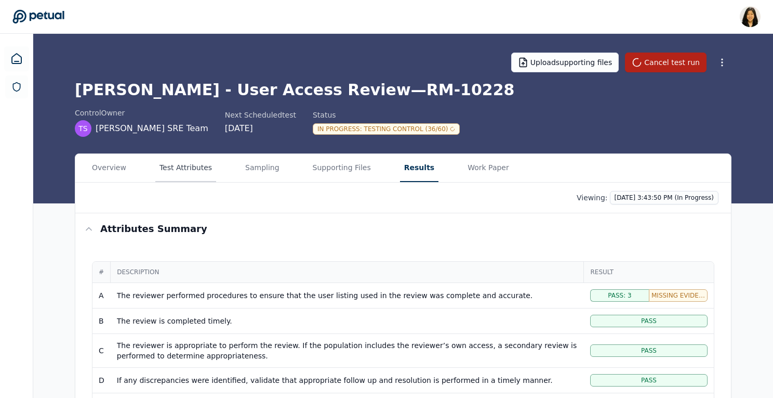
click at [187, 169] on button "Test Attributes" at bounding box center [185, 168] width 61 height 28
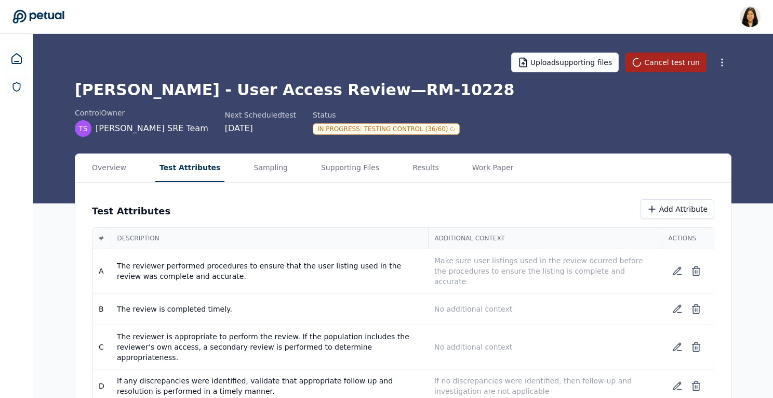
click at [681, 62] on button "Cancel test run" at bounding box center [666, 63] width 82 height 20
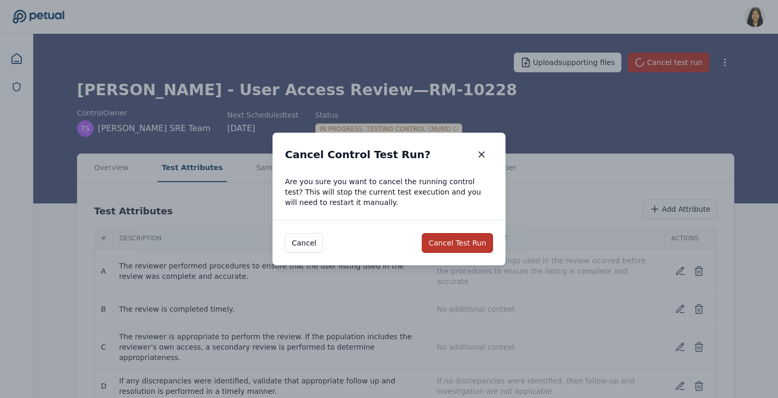
click at [462, 242] on button "Cancel Test Run" at bounding box center [457, 243] width 71 height 20
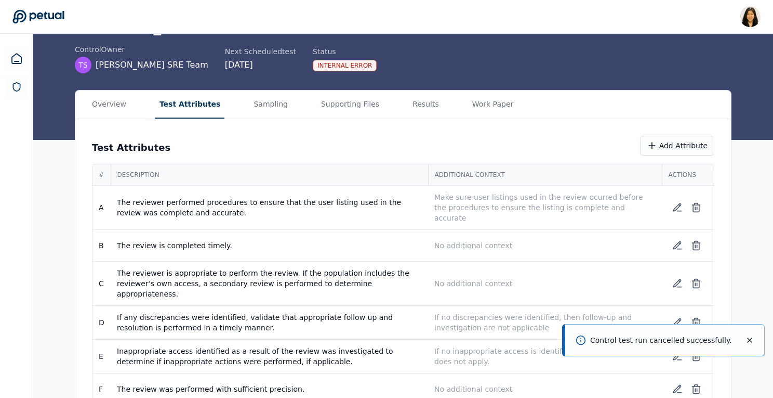
scroll to position [67, 0]
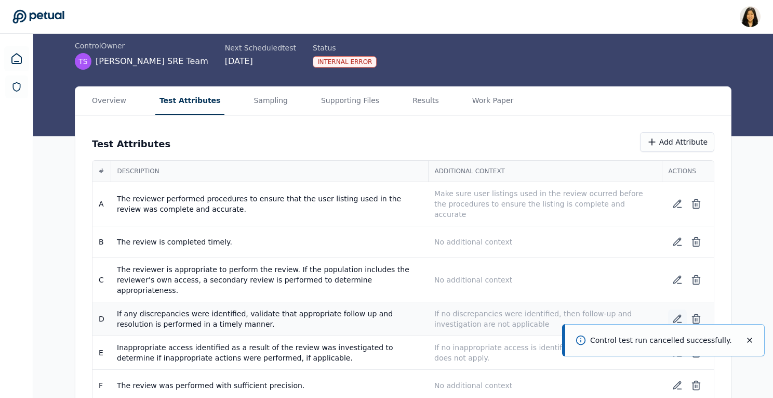
click at [674, 313] on icon at bounding box center [678, 318] width 10 height 10
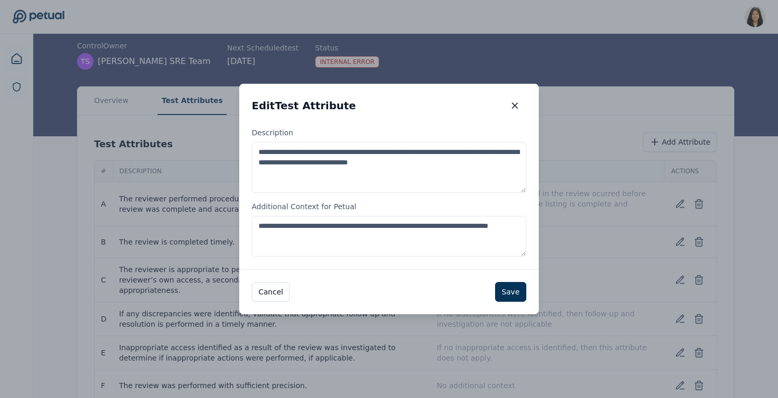
drag, startPoint x: 399, startPoint y: 226, endPoint x: 399, endPoint y: 240, distance: 13.5
click at [399, 240] on textarea "**********" at bounding box center [389, 236] width 274 height 41
type textarea "**********"
click at [507, 290] on button "Save" at bounding box center [510, 292] width 31 height 20
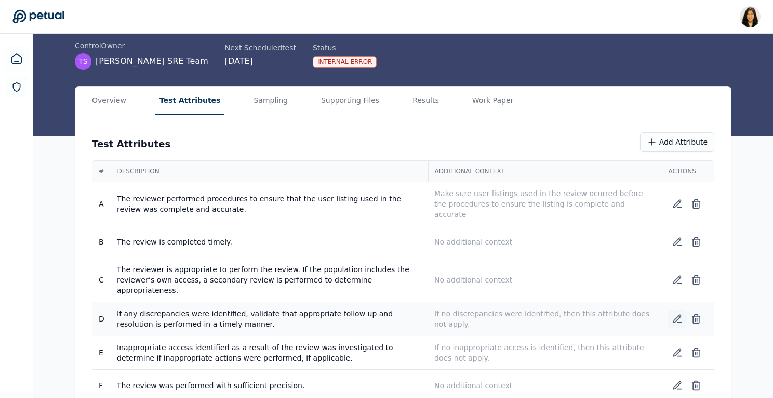
click at [678, 309] on button at bounding box center [677, 318] width 19 height 19
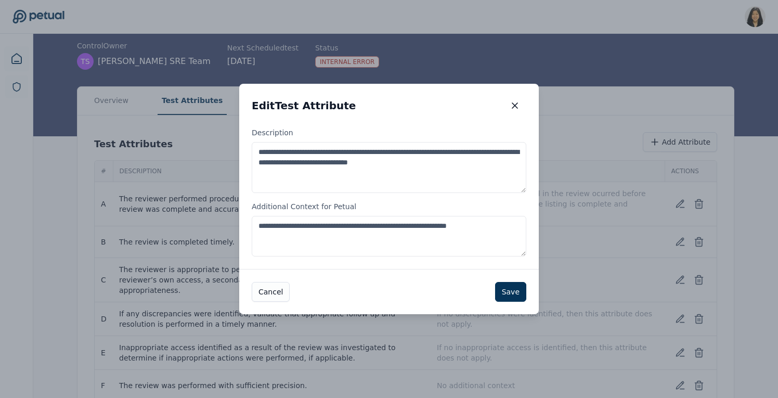
click at [335, 154] on textarea "**********" at bounding box center [389, 167] width 274 height 51
type textarea "**********"
click at [515, 292] on button "Save" at bounding box center [510, 292] width 31 height 20
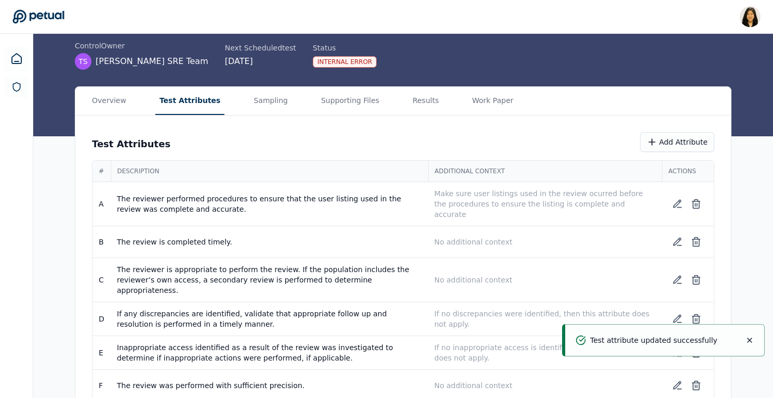
scroll to position [0, 0]
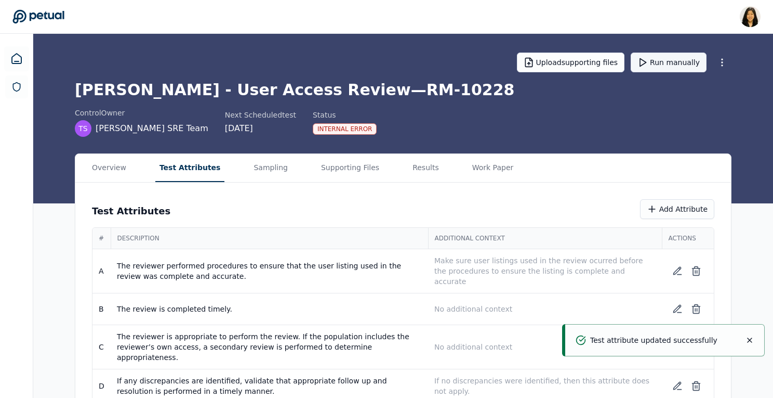
click at [687, 61] on button "Run manually" at bounding box center [669, 63] width 76 height 20
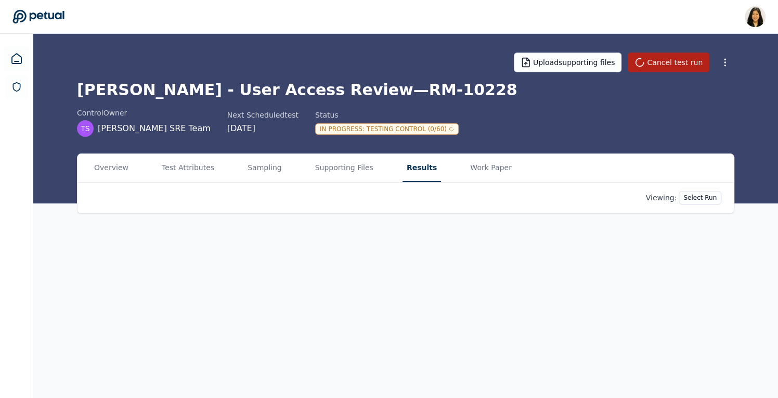
click at [406, 169] on button "Results" at bounding box center [421, 168] width 38 height 28
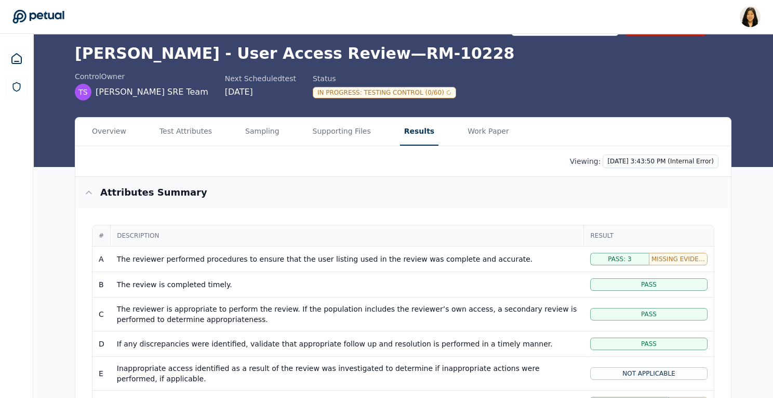
scroll to position [43, 0]
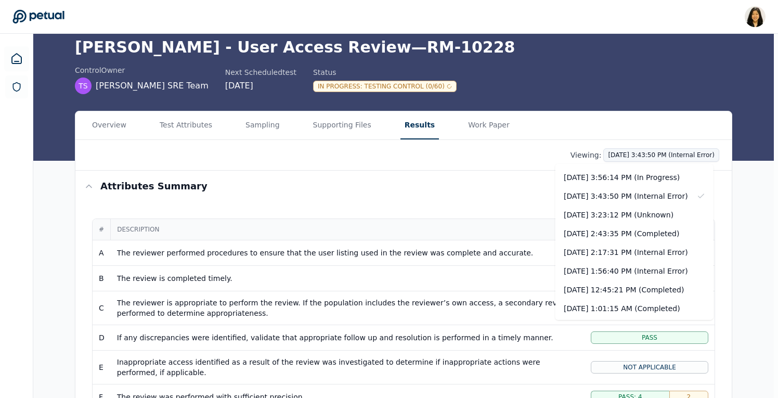
click at [652, 157] on html "Renee Park renee.park@petual.ai Sign out Upload supporting files Cancel test ru…" at bounding box center [389, 335] width 778 height 756
click at [652, 177] on div "10/7/2025, 3:56:14 PM (In Progress)" at bounding box center [634, 177] width 158 height 19
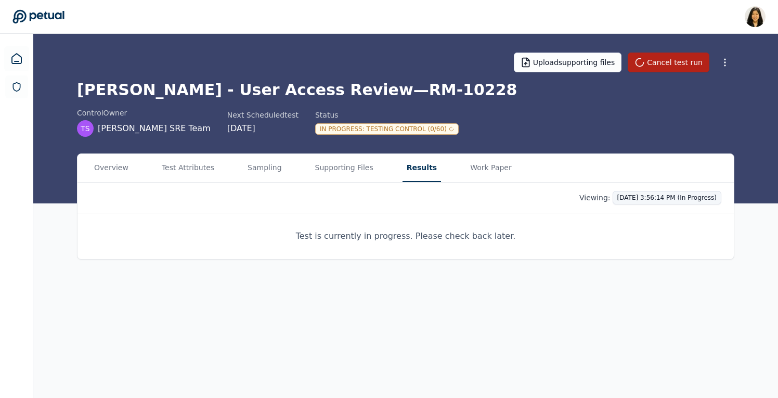
click at [645, 192] on html "Renee Park renee.park@petual.ai Sign out Upload supporting files Cancel test ru…" at bounding box center [389, 199] width 778 height 398
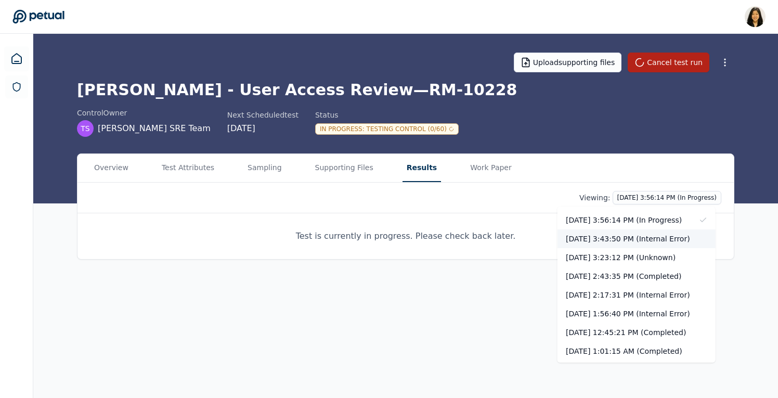
click at [664, 237] on div "10/7/2025, 3:43:50 PM (Internal Error)" at bounding box center [636, 238] width 158 height 19
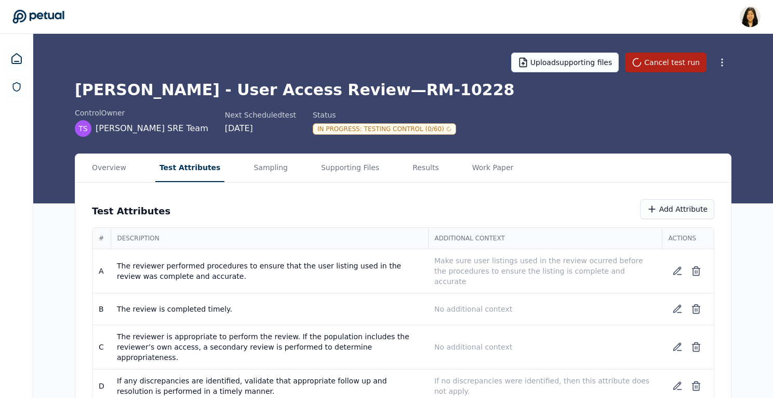
click at [170, 173] on button "Test Attributes" at bounding box center [190, 168] width 70 height 28
click at [351, 104] on main "Upload supporting files Cancel test run Trello - User Access Review — RM-10228 …" at bounding box center [405, 260] width 744 height 452
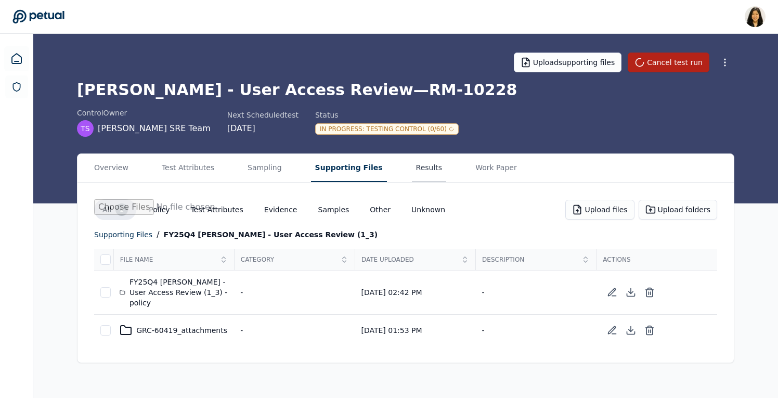
click at [419, 168] on button "Results" at bounding box center [429, 168] width 35 height 28
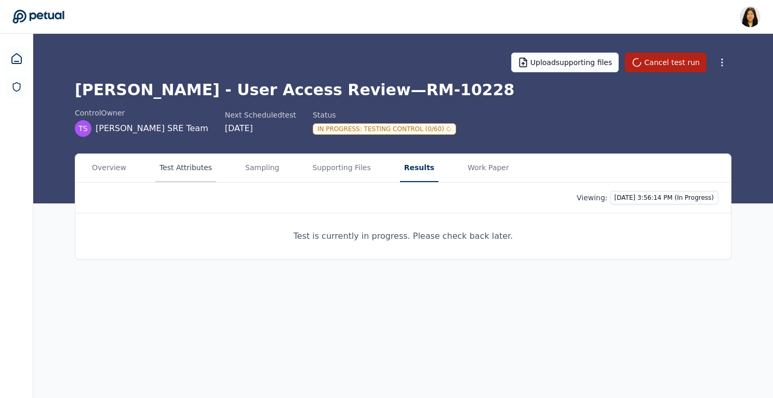
click at [183, 166] on button "Test Attributes" at bounding box center [185, 168] width 61 height 28
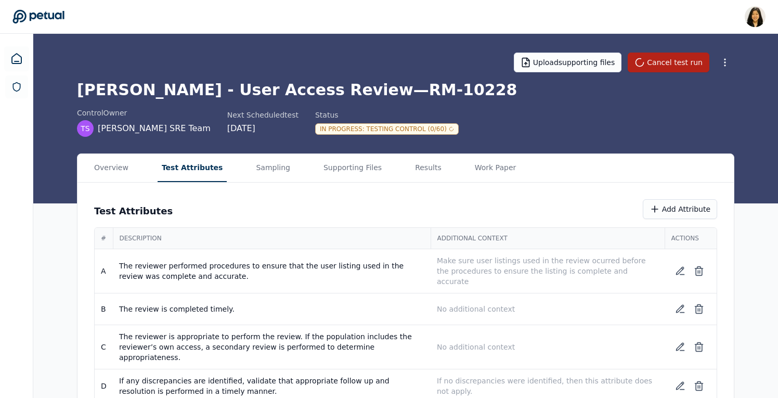
click at [410, 126] on main "Upload supporting files Cancel test run Trello - User Access Review — RM-10228 …" at bounding box center [405, 260] width 744 height 452
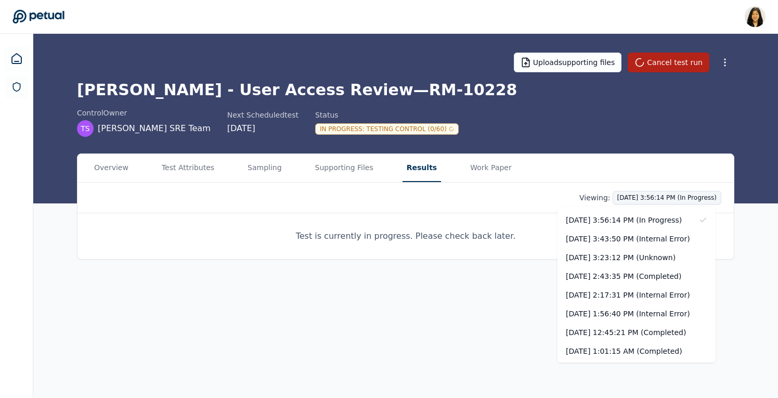
click at [637, 195] on html "Renee Park renee.park@petual.ai Sign out Upload supporting files Cancel test ru…" at bounding box center [389, 199] width 778 height 398
click at [634, 273] on div "10/7/2025, 2:43:35 PM (Completed)" at bounding box center [636, 276] width 158 height 19
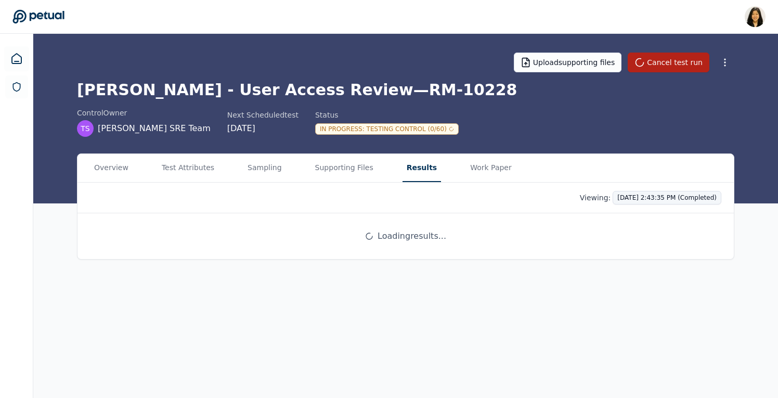
click at [645, 196] on html "Renee Park renee.park@petual.ai Sign out Upload supporting files Cancel test ru…" at bounding box center [389, 199] width 778 height 398
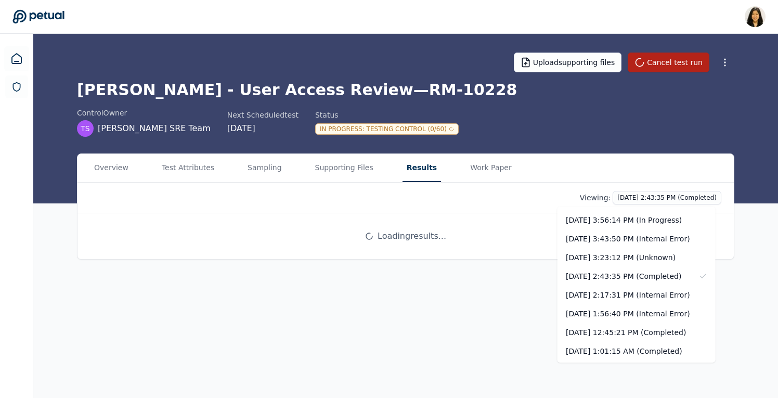
click at [645, 198] on html "Renee Park renee.park@petual.ai Sign out Upload supporting files Cancel test ru…" at bounding box center [389, 199] width 778 height 398
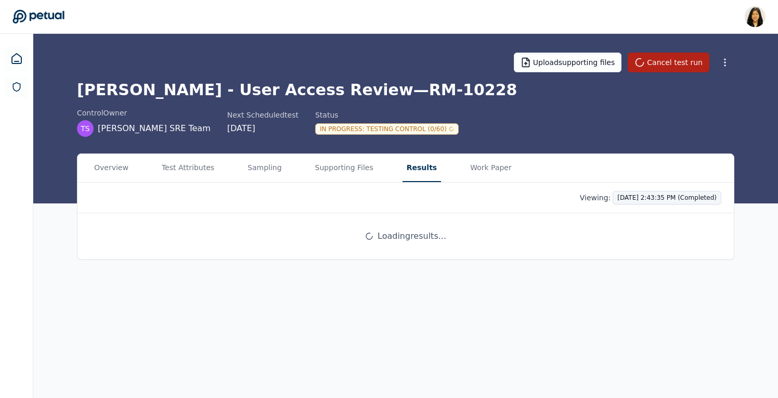
click at [632, 196] on html "Renee Park renee.park@petual.ai Sign out Upload supporting files Cancel test ru…" at bounding box center [389, 199] width 778 height 398
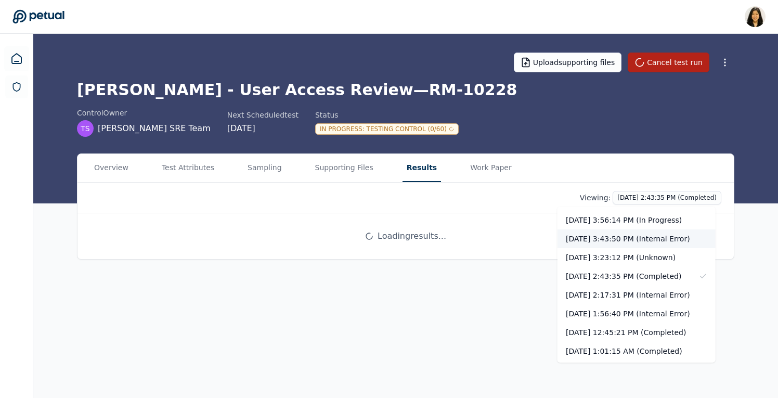
click at [634, 241] on div "10/7/2025, 3:43:50 PM (Internal Error)" at bounding box center [636, 238] width 158 height 19
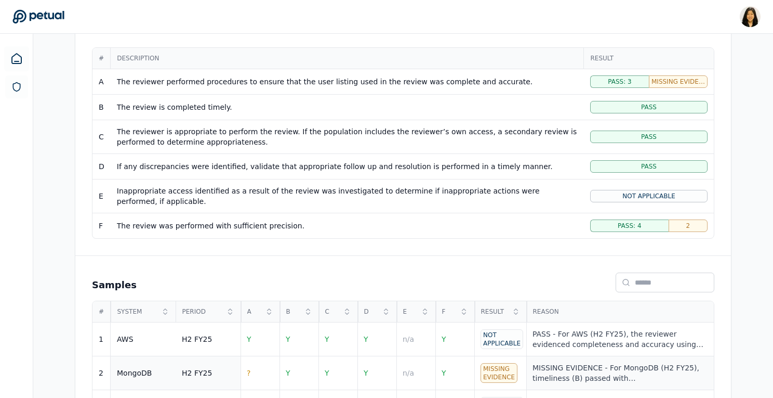
scroll to position [63, 0]
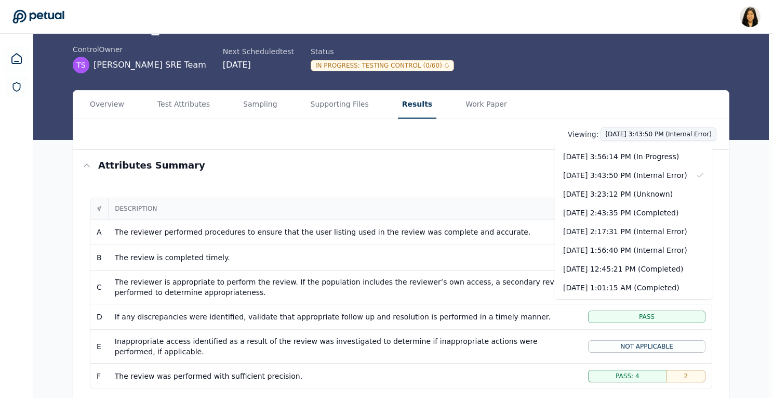
click at [666, 134] on html "Renee Park renee.park@petual.ai Sign out Upload supporting files Cancel test ru…" at bounding box center [386, 315] width 773 height 756
click at [652, 195] on div "10/7/2025, 3:23:12 PM (Unknown)" at bounding box center [634, 194] width 158 height 19
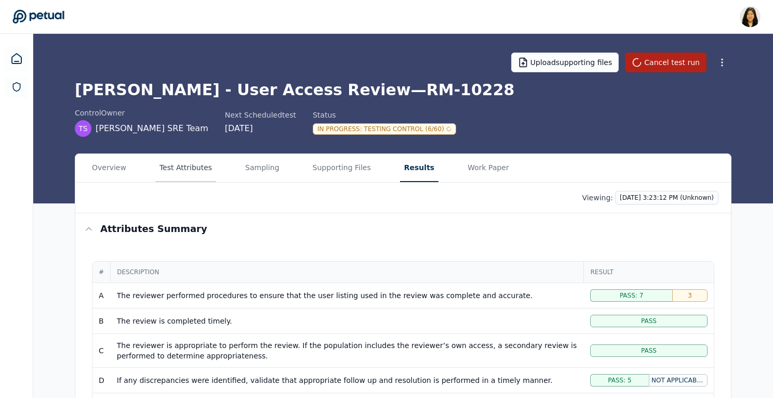
click at [193, 168] on button "Test Attributes" at bounding box center [185, 168] width 61 height 28
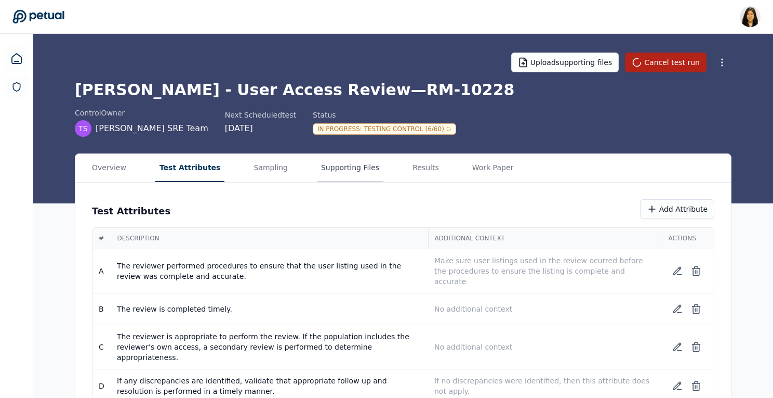
click at [325, 169] on button "Supporting Files" at bounding box center [350, 168] width 67 height 28
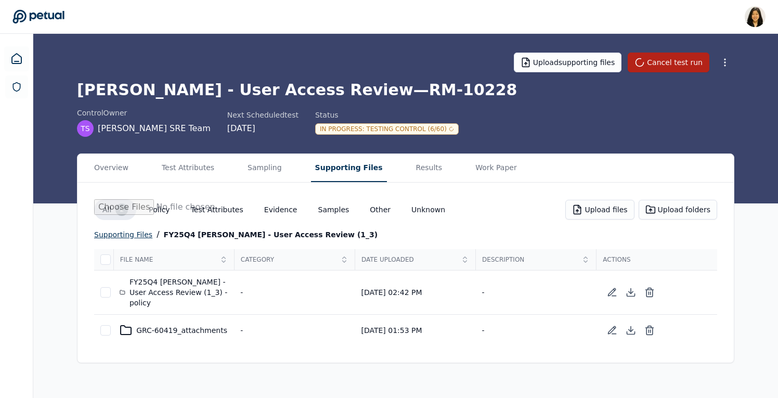
click at [125, 231] on div "supporting files" at bounding box center [123, 234] width 58 height 12
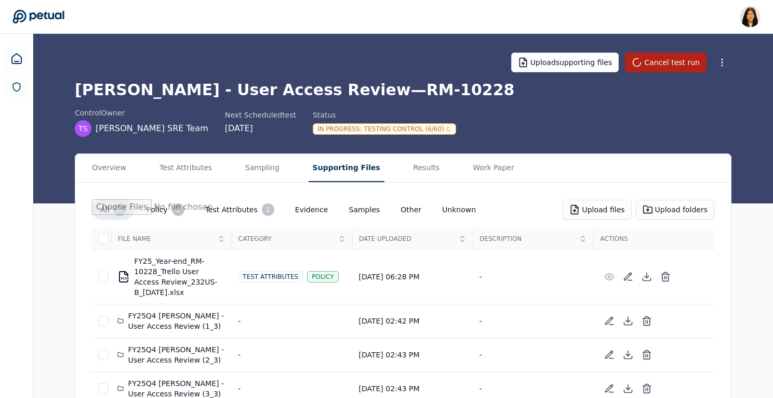
scroll to position [24, 0]
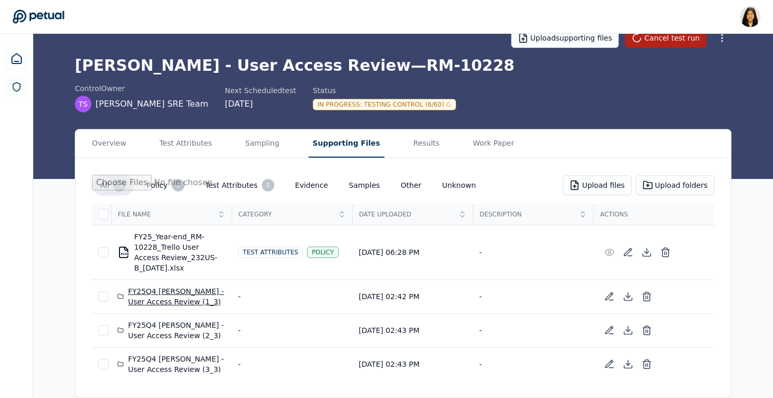
click at [158, 295] on div "FY25Q4 Trello - User Access Review (1_3)" at bounding box center [171, 296] width 108 height 21
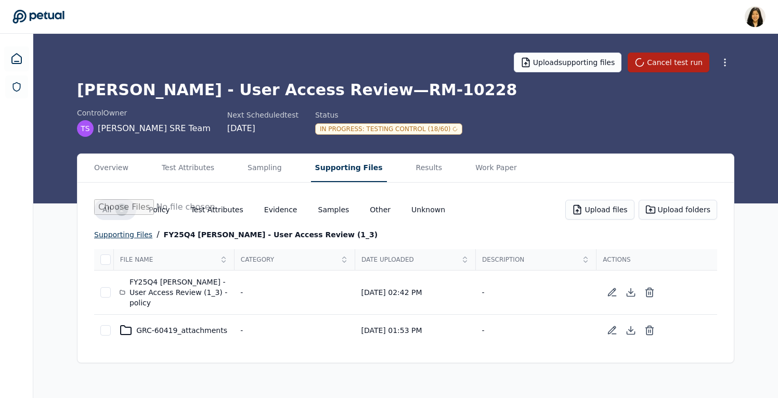
click at [126, 238] on div "supporting files" at bounding box center [123, 234] width 58 height 12
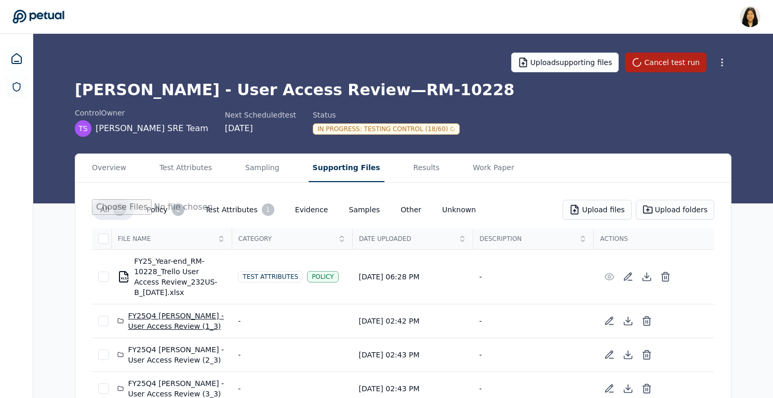
scroll to position [24, 0]
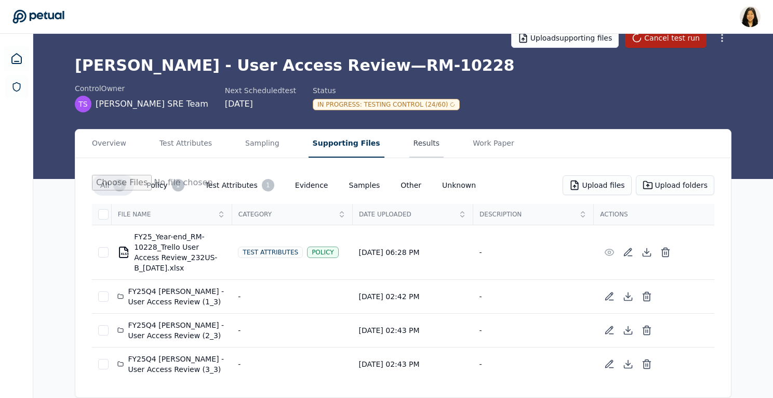
click at [416, 140] on main "Upload supporting files Cancel test run Trello - User Access Review — RM-10228 …" at bounding box center [403, 203] width 740 height 388
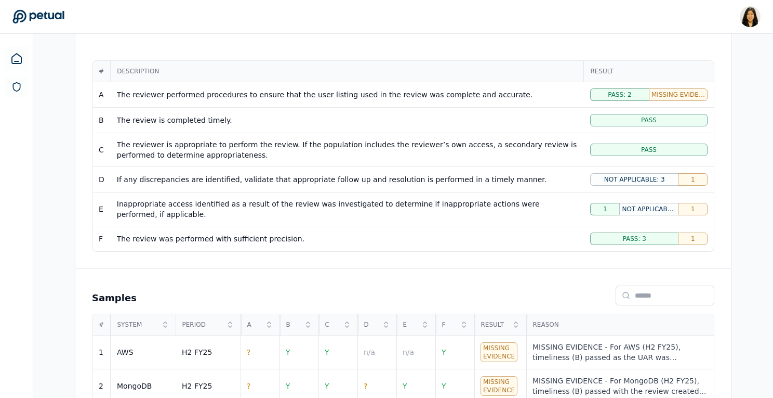
scroll to position [286, 0]
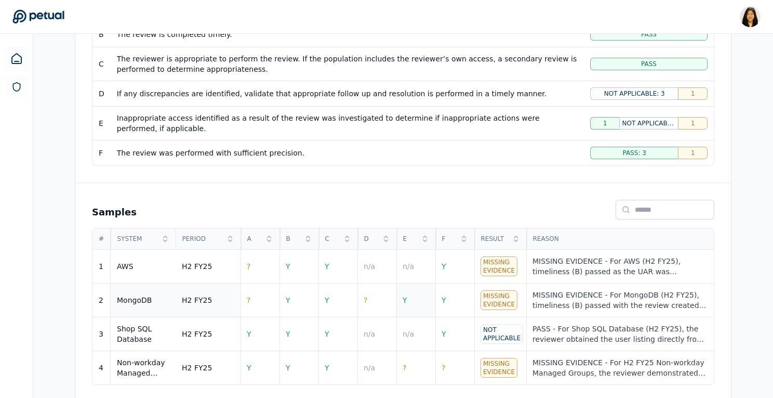
click at [405, 303] on span "Y" at bounding box center [405, 300] width 5 height 8
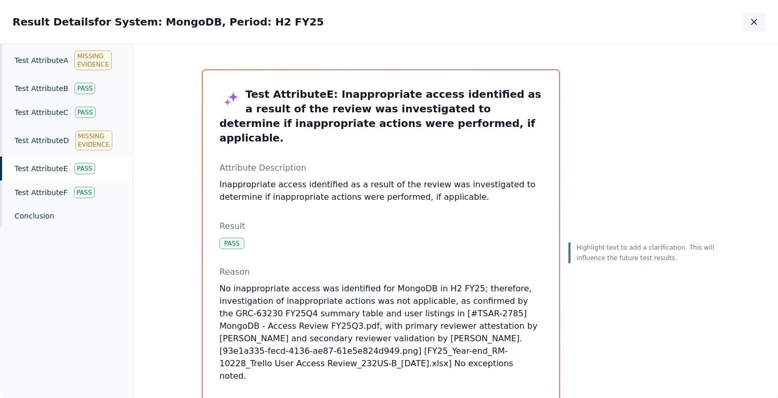
click at [751, 27] on icon "button" at bounding box center [754, 22] width 10 height 10
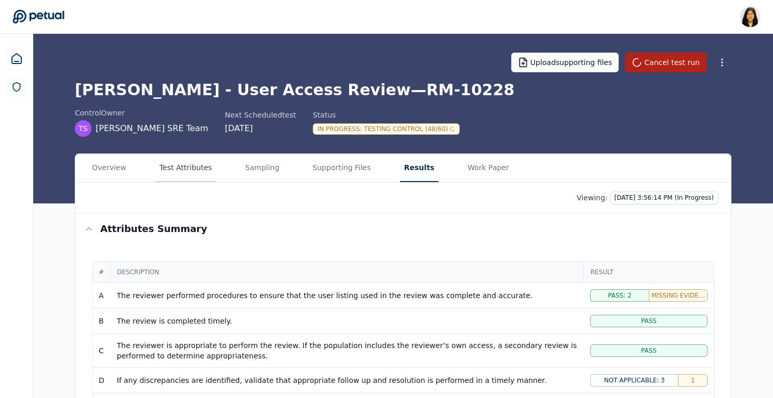
click at [170, 171] on button "Test Attributes" at bounding box center [185, 168] width 61 height 28
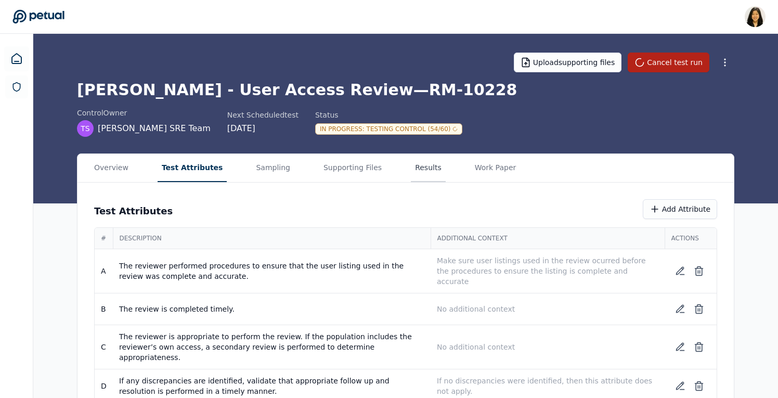
click at [415, 106] on main "Upload supporting files Cancel test run Trello - User Access Review — RM-10228 …" at bounding box center [405, 260] width 744 height 452
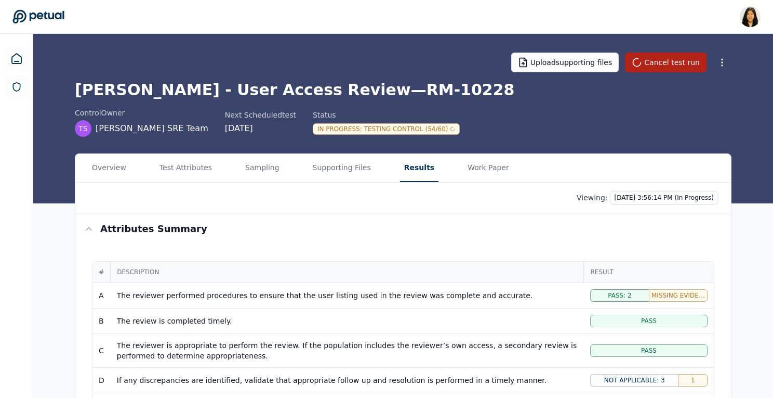
click at [427, 142] on div "Upload supporting files Cancel test run Trello - User Access Review — RM-10228 …" at bounding box center [403, 118] width 740 height 169
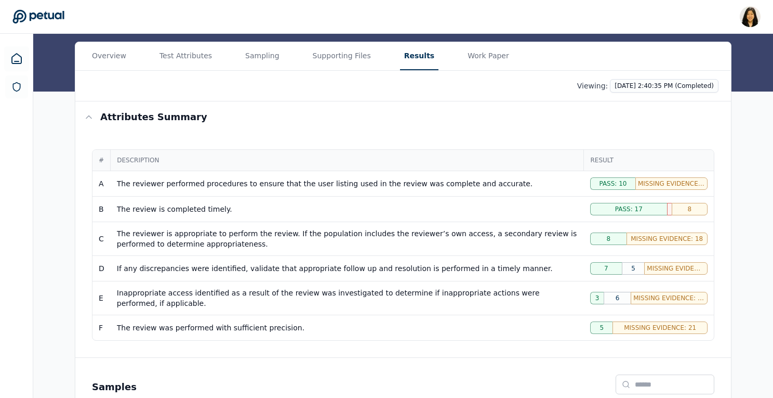
scroll to position [73, 0]
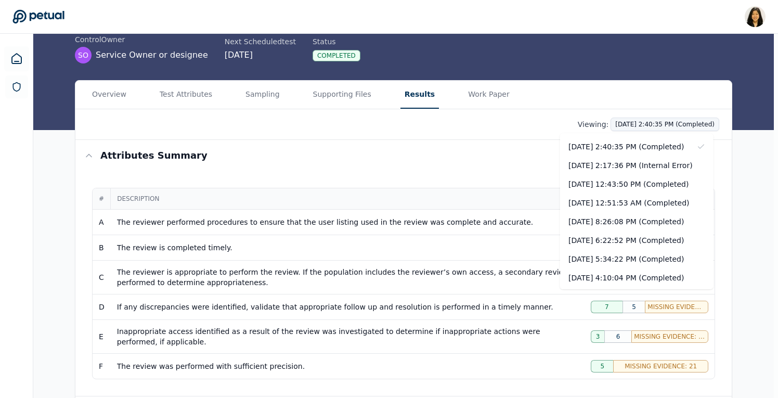
click at [623, 169] on div "[DATE] 2:17:36 PM (Internal Error)" at bounding box center [636, 165] width 153 height 19
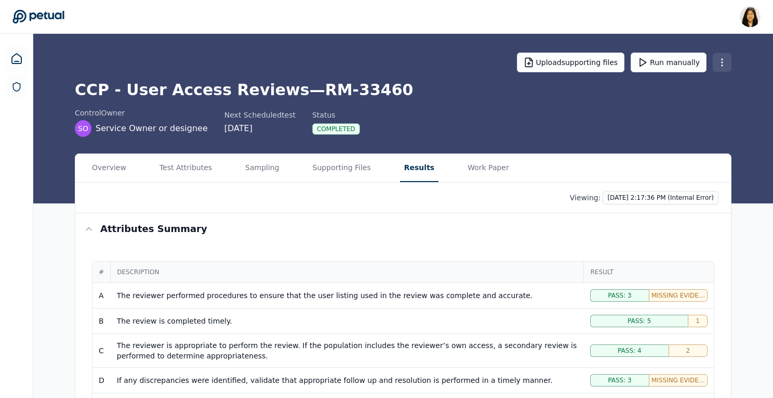
click at [719, 62] on html "[PERSON_NAME] [PERSON_NAME][EMAIL_ADDRESS] Sign out Upload supporting files Run…" at bounding box center [386, 378] width 773 height 756
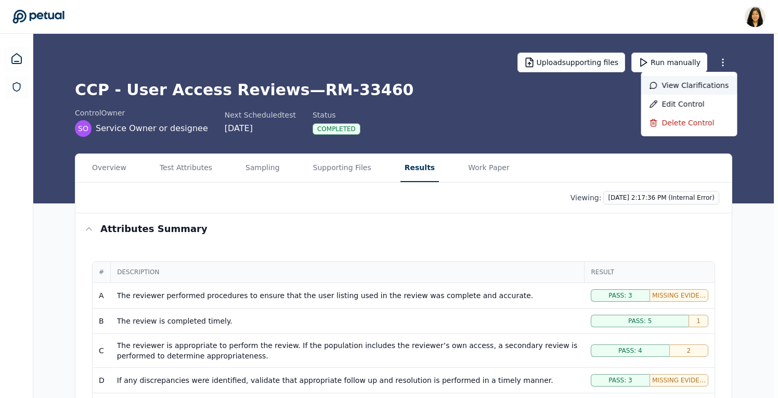
click at [706, 88] on div "View clarifications" at bounding box center [689, 85] width 96 height 19
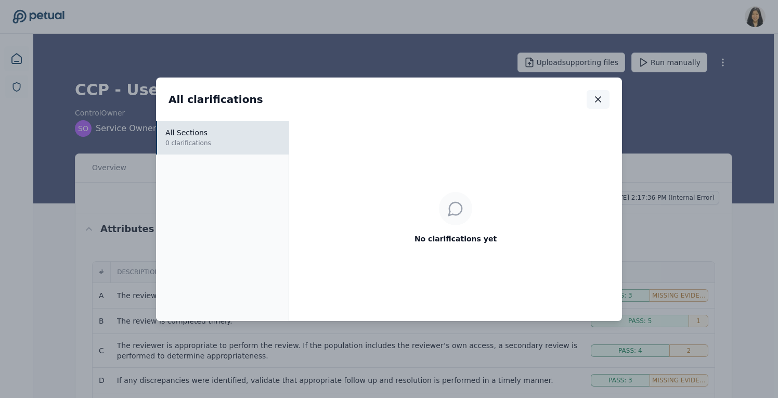
click at [597, 101] on icon "button" at bounding box center [598, 99] width 10 height 10
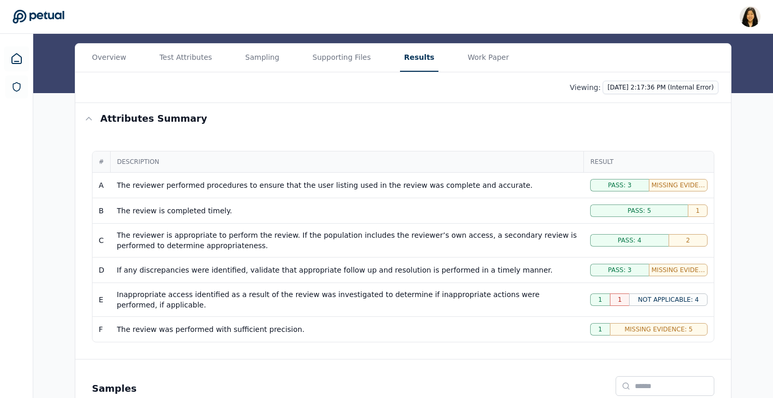
scroll to position [91, 0]
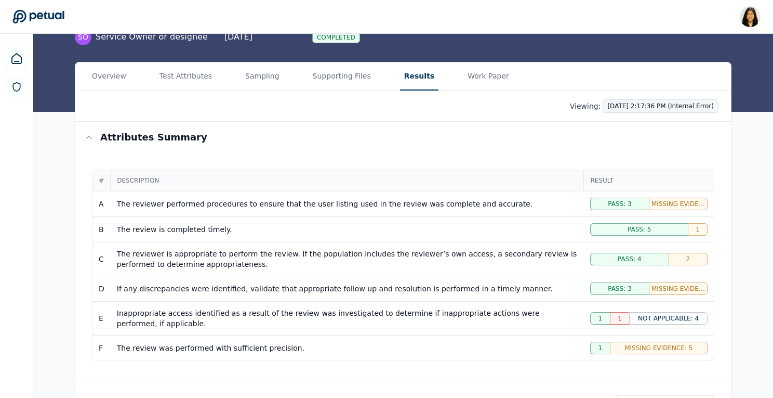
click at [672, 107] on html "[PERSON_NAME] [PERSON_NAME][EMAIL_ADDRESS] Sign out Upload supporting files Run…" at bounding box center [386, 287] width 773 height 756
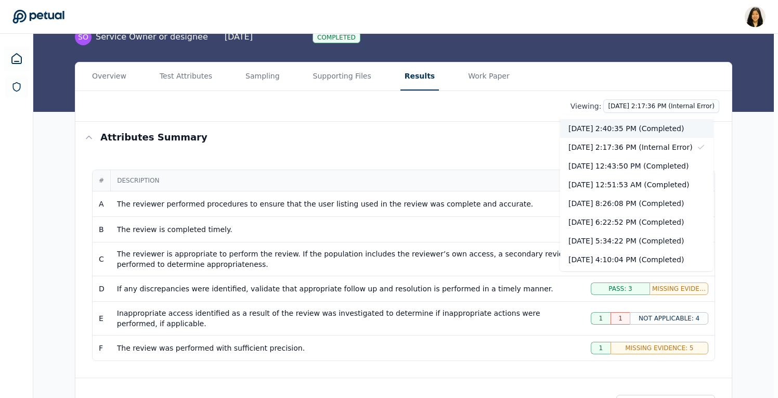
click at [664, 127] on div "[DATE] 2:40:35 PM (Completed)" at bounding box center [636, 128] width 153 height 19
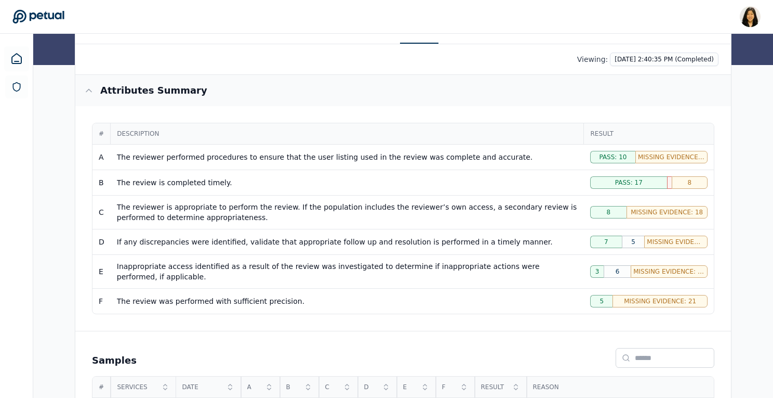
scroll to position [136, 0]
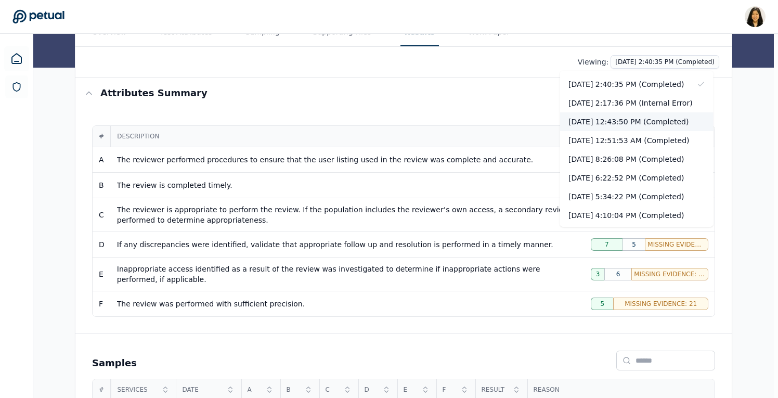
click at [658, 124] on div "[DATE] 12:43:50 PM (Completed)" at bounding box center [636, 121] width 153 height 19
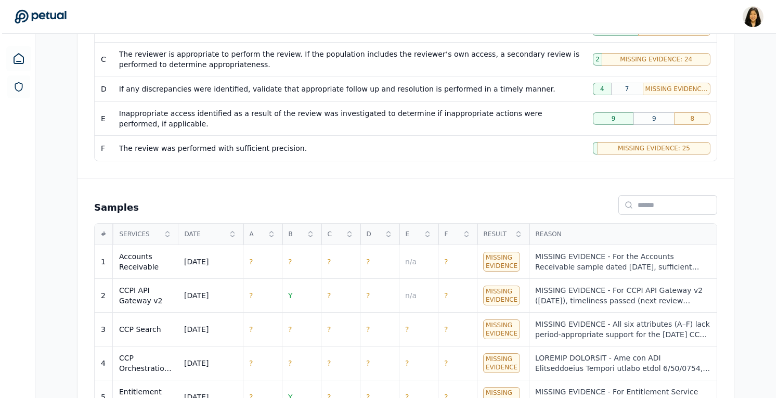
scroll to position [296, 0]
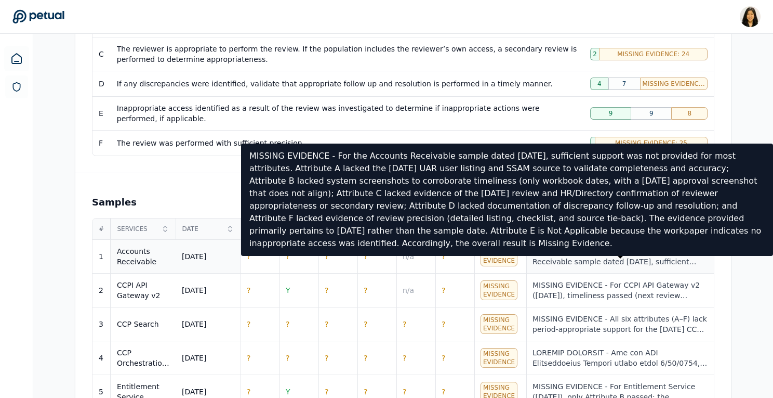
click at [580, 257] on div "MISSING EVIDENCE - For the Accounts Receivable sample dated [DATE], sufficient …" at bounding box center [620, 256] width 175 height 21
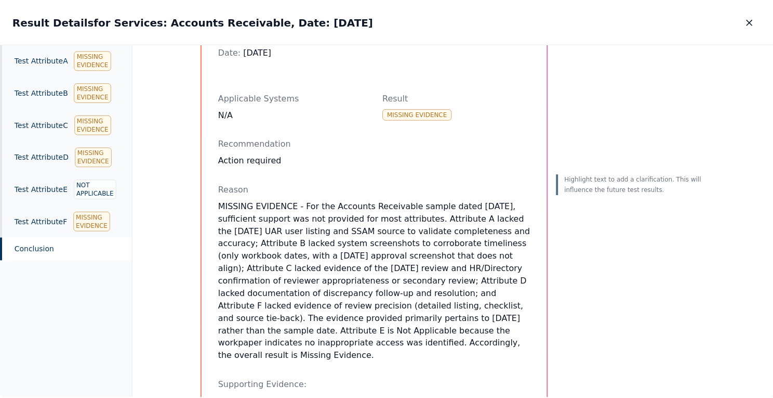
scroll to position [118, 0]
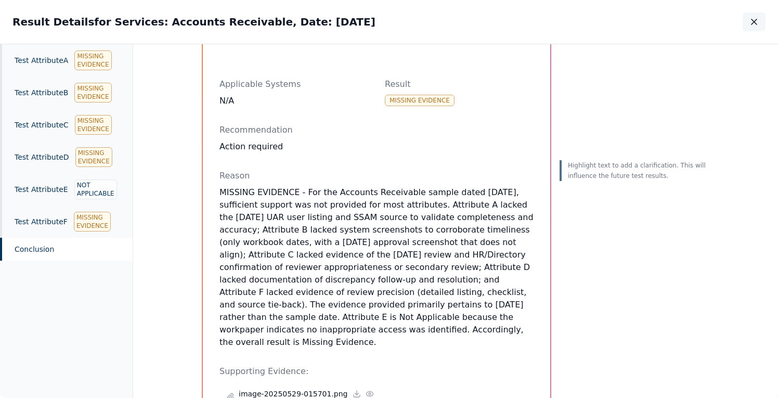
click at [750, 19] on icon "button" at bounding box center [754, 22] width 10 height 10
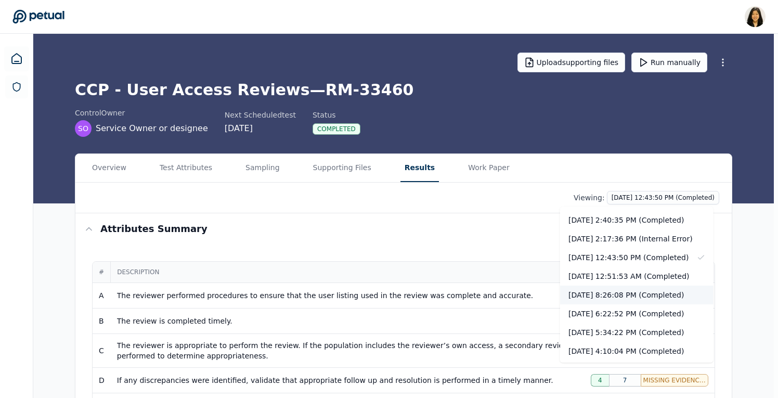
click at [650, 295] on div "[DATE] 8:26:08 PM (Completed)" at bounding box center [636, 294] width 153 height 19
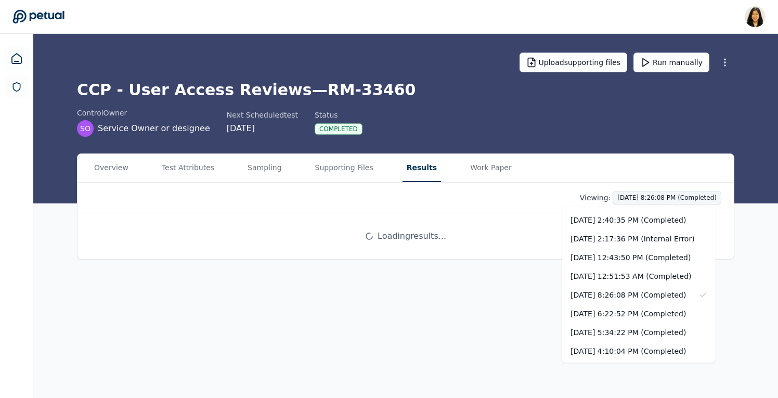
click at [675, 196] on html "[PERSON_NAME] [PERSON_NAME][EMAIL_ADDRESS] Sign out Upload supporting files Run…" at bounding box center [389, 199] width 778 height 398
click at [650, 222] on div "[DATE] 2:40:35 PM (Completed)" at bounding box center [638, 220] width 153 height 19
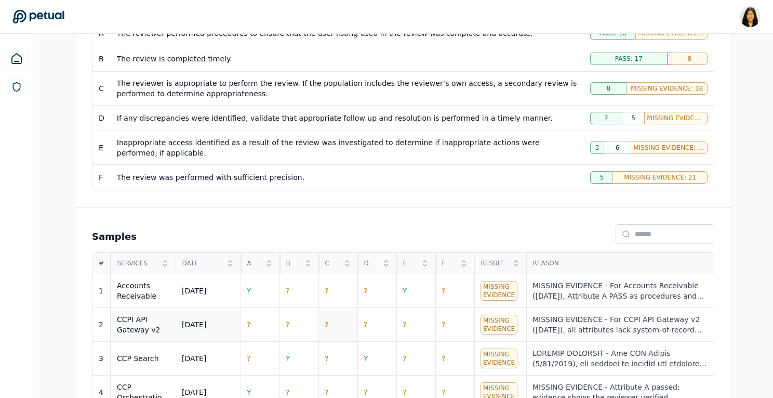
scroll to position [152, 0]
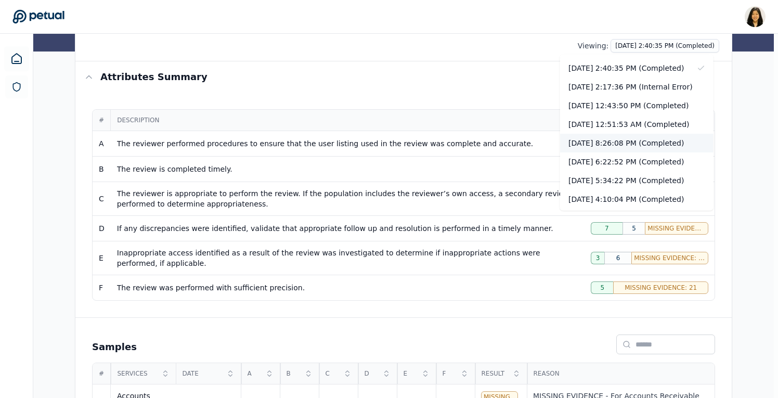
click at [623, 144] on div "[DATE] 8:26:08 PM (Completed)" at bounding box center [636, 143] width 153 height 19
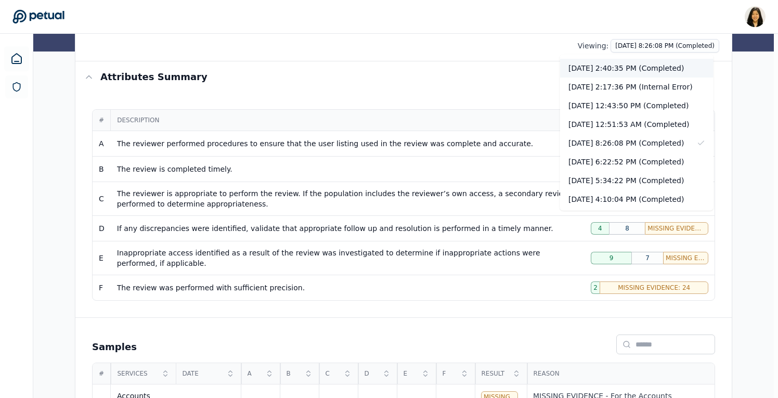
click at [658, 67] on div "[DATE] 2:40:35 PM (Completed)" at bounding box center [636, 68] width 153 height 19
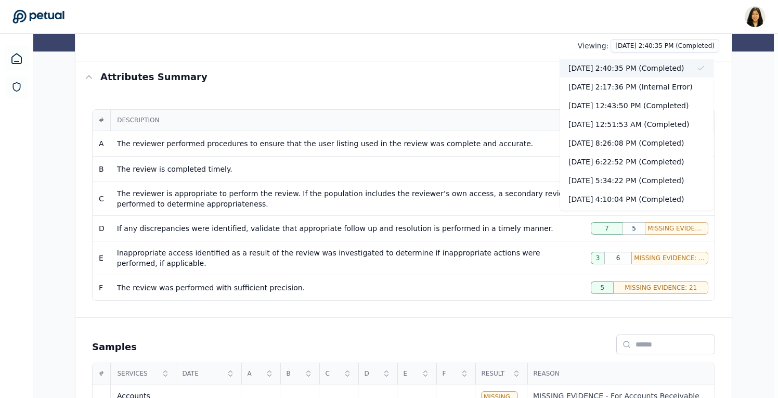
click at [643, 68] on div "[DATE] 2:40:35 PM (Completed)" at bounding box center [636, 68] width 153 height 19
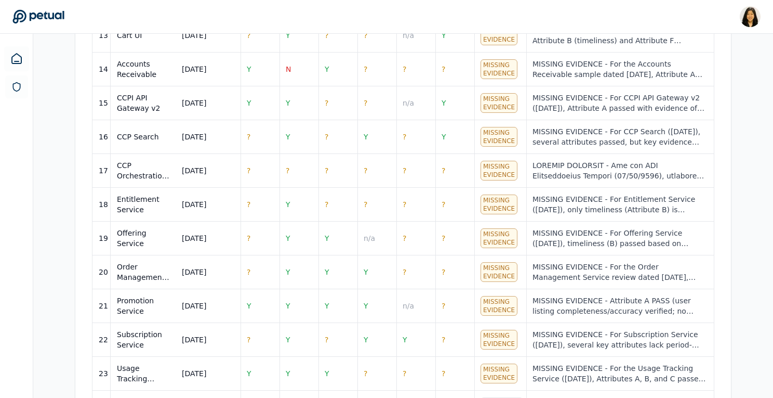
scroll to position [923, 0]
click at [284, 63] on td "N" at bounding box center [299, 69] width 39 height 34
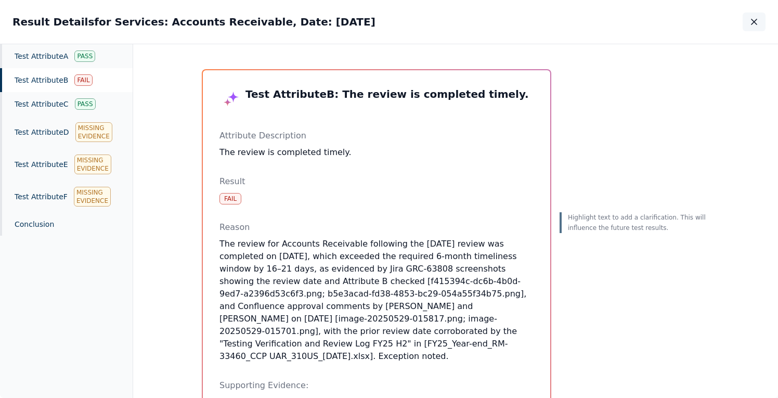
click at [755, 24] on icon "button" at bounding box center [754, 22] width 10 height 10
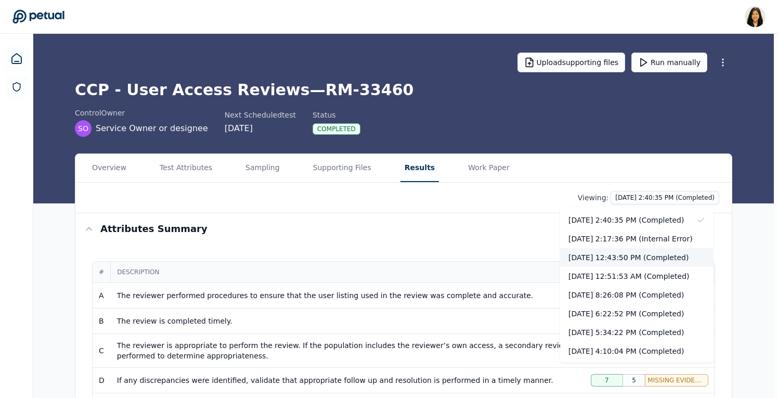
click at [632, 261] on div "[DATE] 12:43:50 PM (Completed)" at bounding box center [636, 257] width 153 height 19
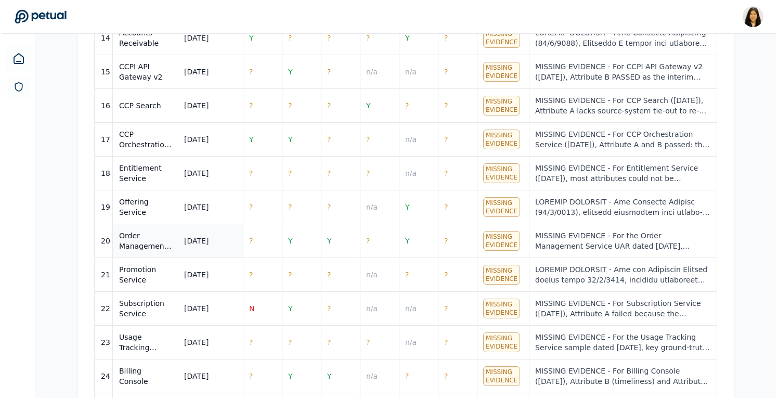
scroll to position [919, 0]
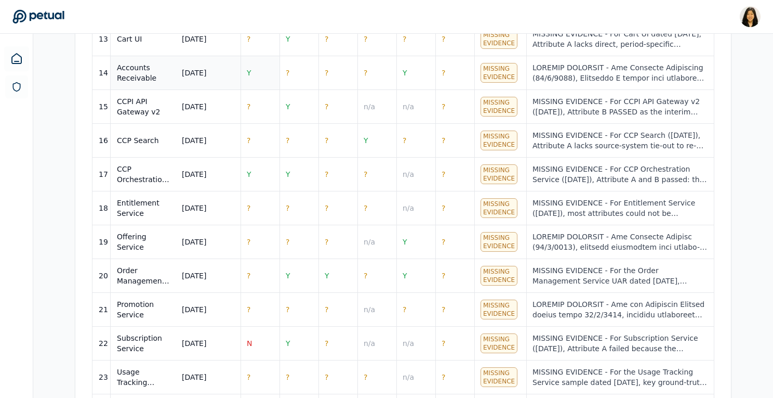
click at [263, 72] on td "Y" at bounding box center [260, 73] width 39 height 34
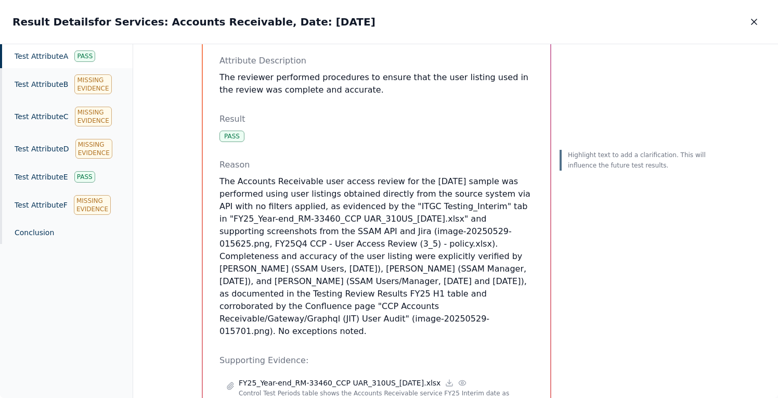
scroll to position [90, 0]
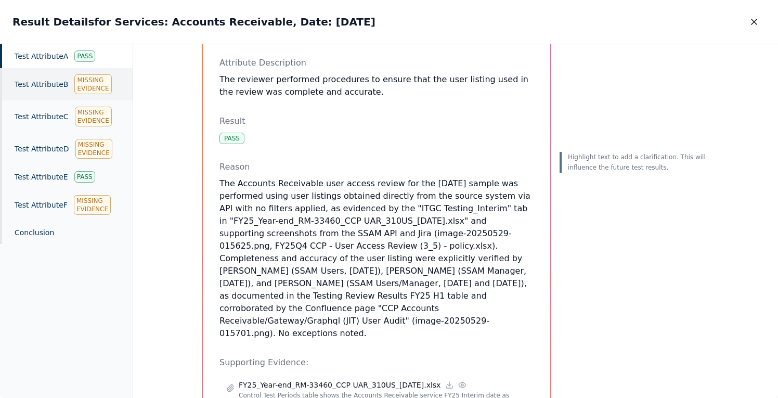
click at [90, 86] on div "Missing Evidence" at bounding box center [92, 84] width 37 height 20
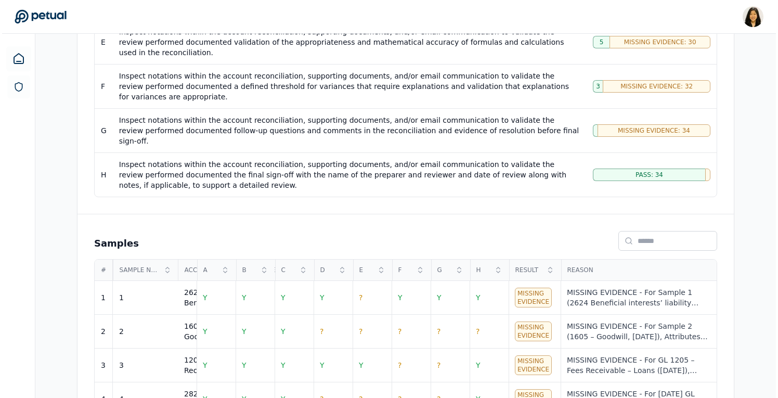
scroll to position [621, 0]
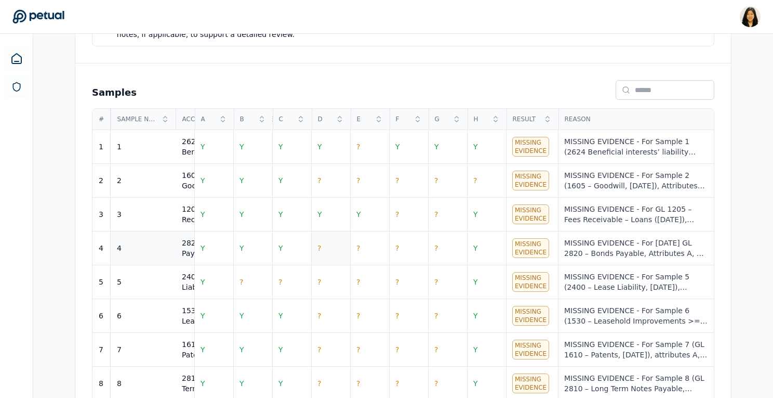
click at [330, 231] on td "?" at bounding box center [330, 248] width 39 height 34
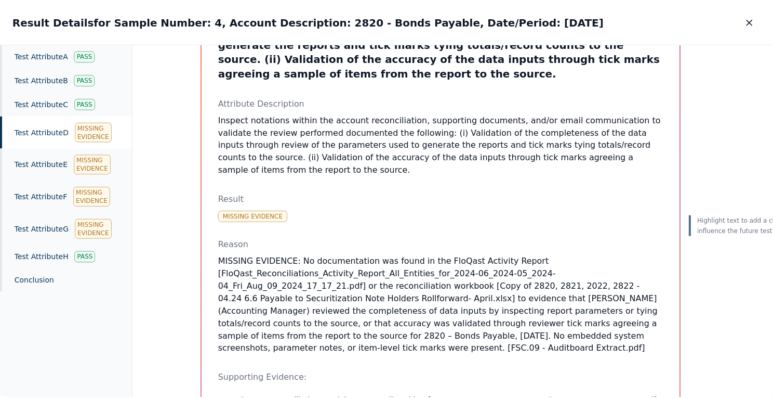
scroll to position [188, 0]
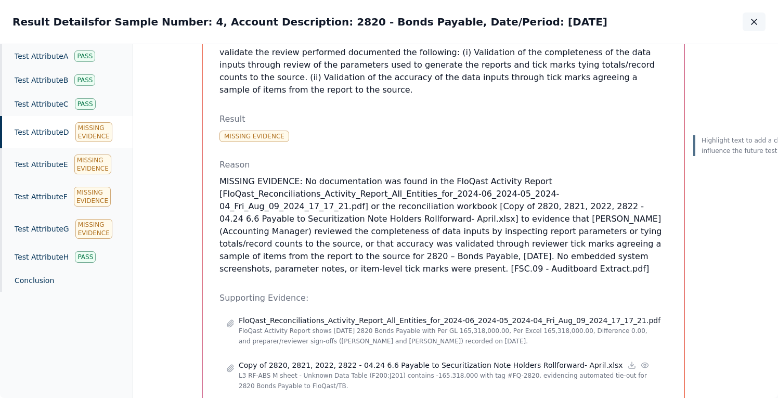
click at [756, 24] on icon "button" at bounding box center [753, 21] width 5 height 5
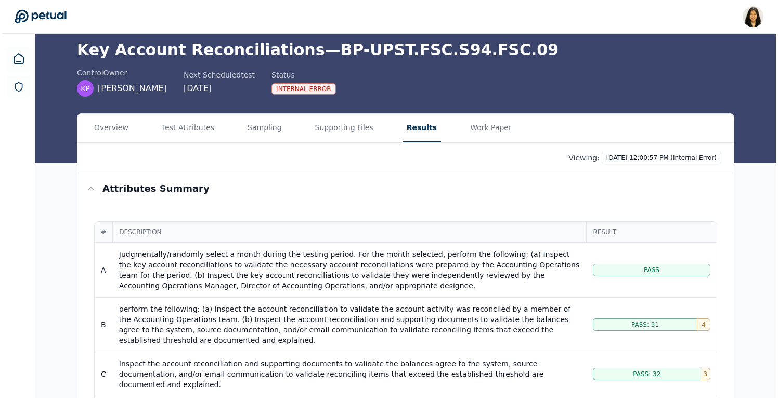
scroll to position [16, 0]
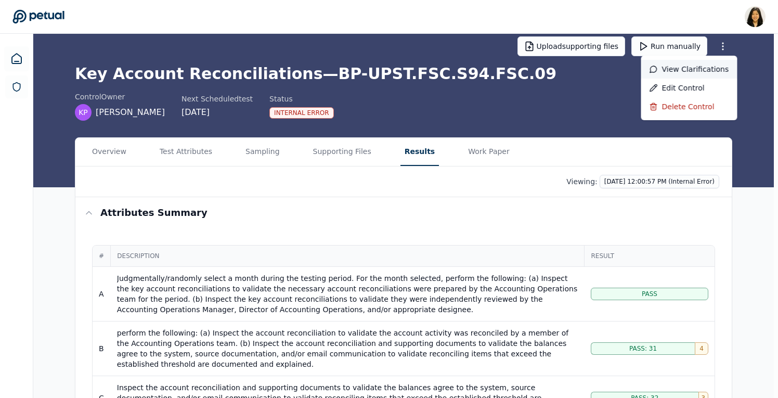
click at [709, 71] on div "View clarifications" at bounding box center [689, 69] width 96 height 19
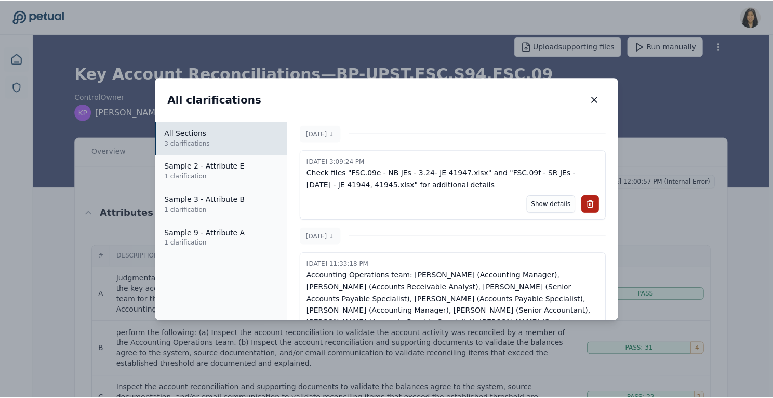
scroll to position [114, 0]
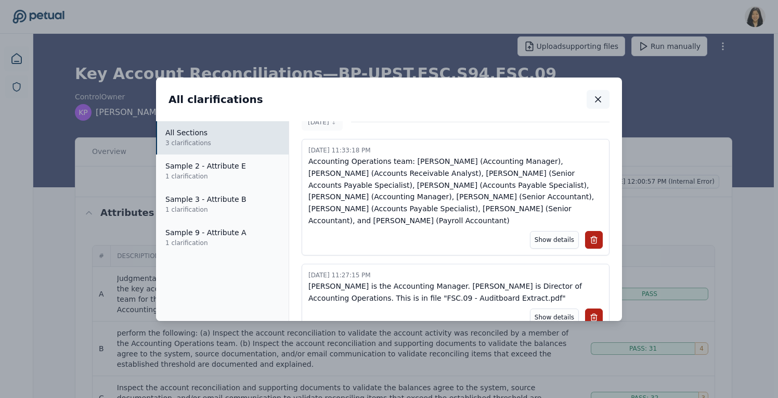
click at [598, 101] on icon "button" at bounding box center [598, 99] width 10 height 10
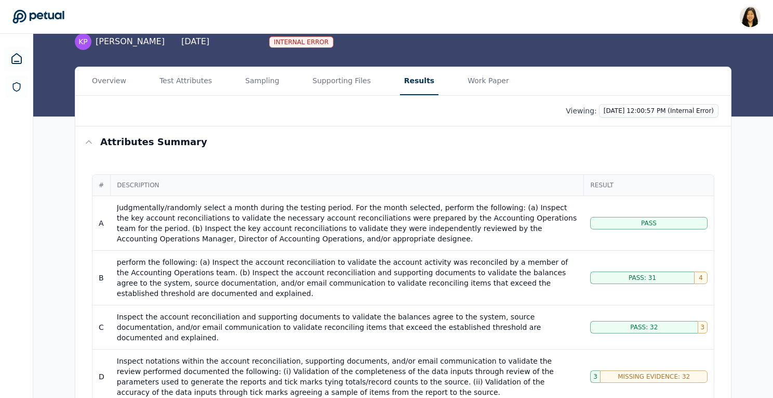
scroll to position [76, 0]
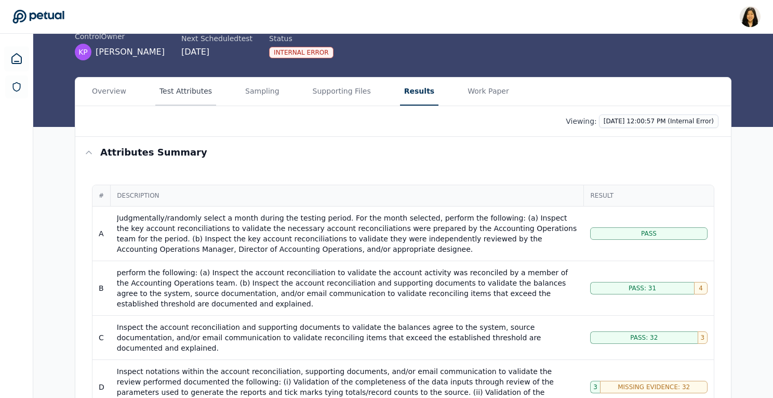
click at [187, 91] on button "Test Attributes" at bounding box center [185, 91] width 61 height 28
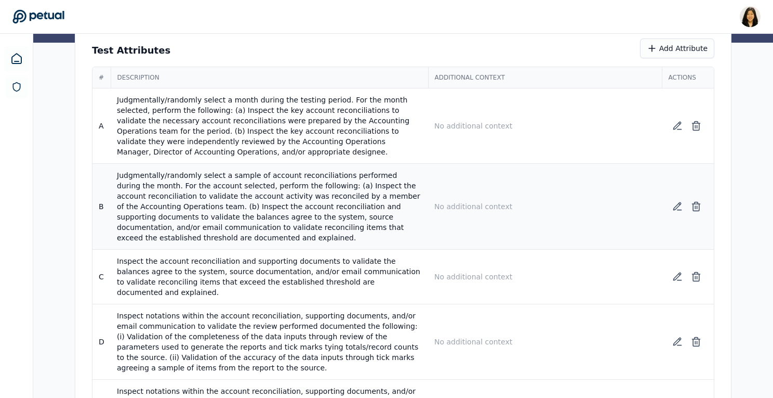
scroll to position [162, 0]
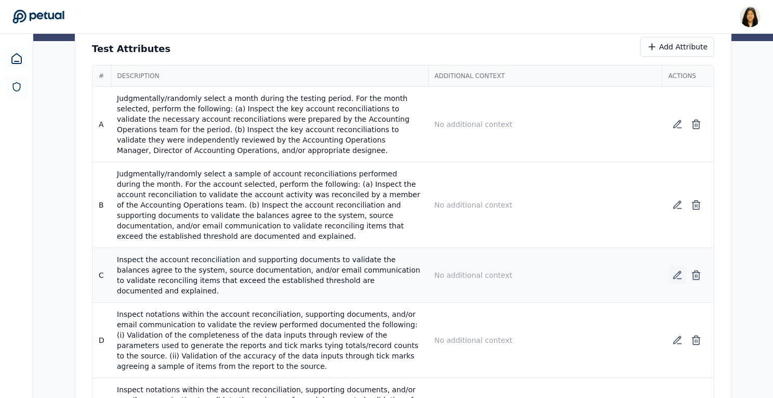
click at [675, 273] on icon at bounding box center [678, 275] width 10 height 10
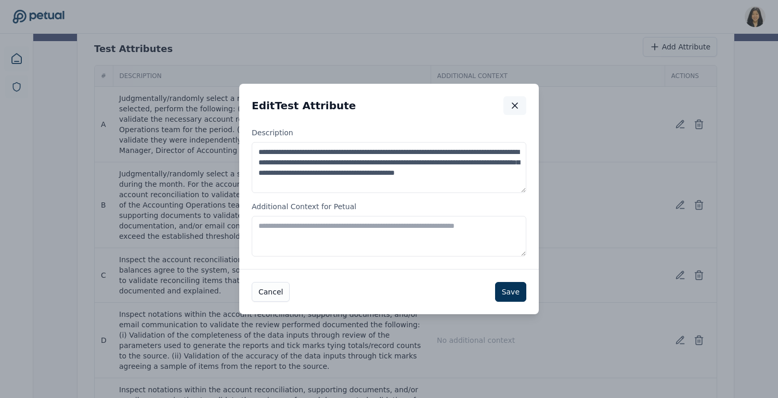
click at [508, 104] on button "button" at bounding box center [514, 105] width 23 height 19
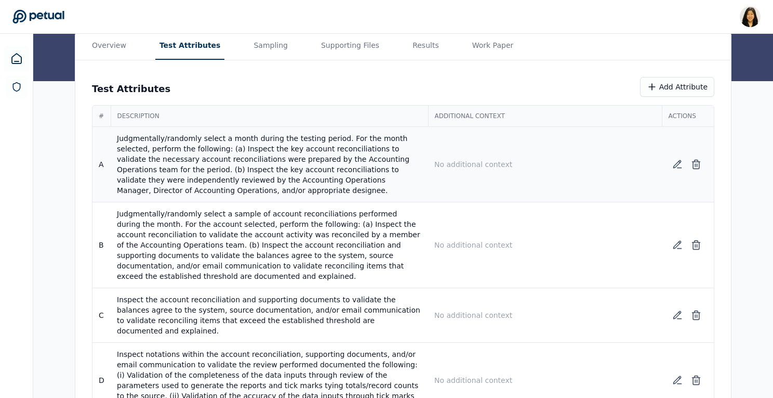
scroll to position [0, 0]
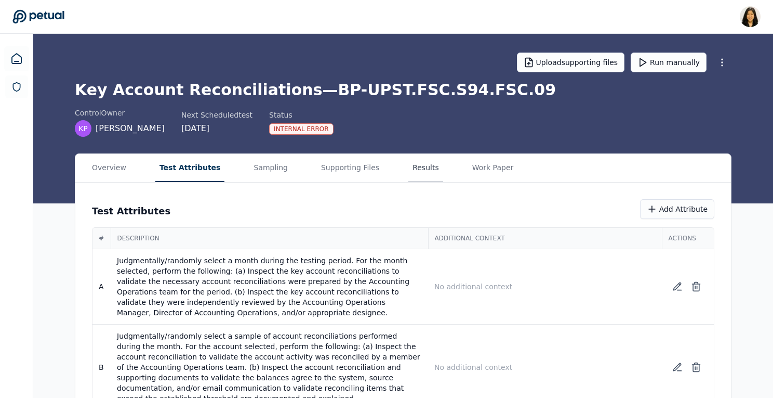
click at [413, 168] on button "Results" at bounding box center [426, 168] width 35 height 28
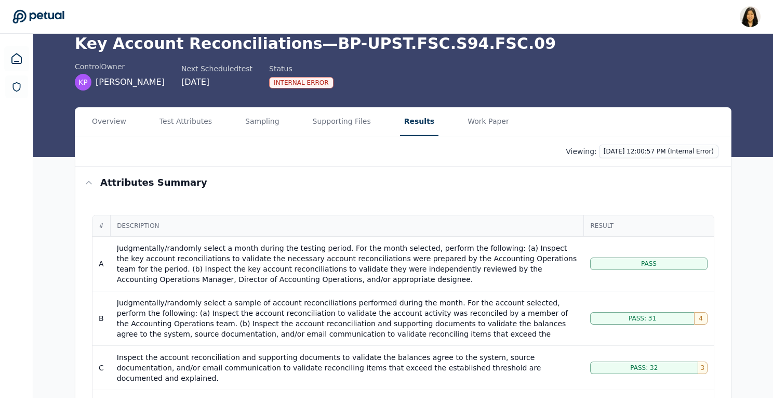
scroll to position [43, 0]
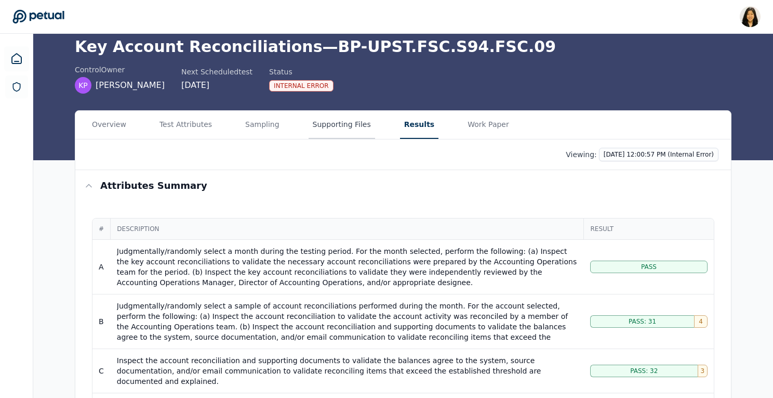
click at [323, 126] on button "Supporting Files" at bounding box center [342, 125] width 67 height 28
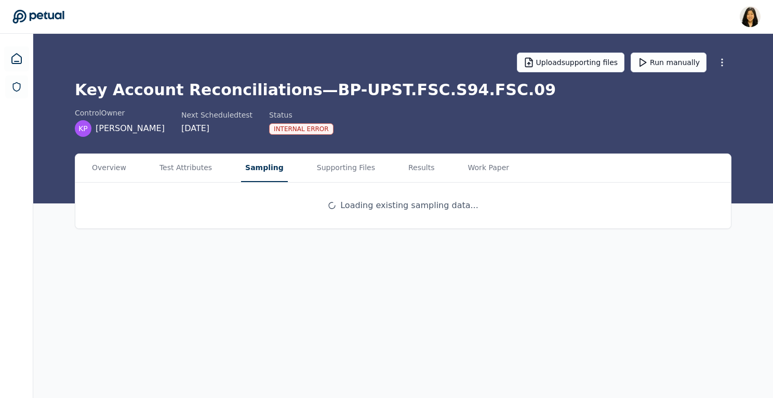
scroll to position [0, 0]
click at [247, 123] on main "Upload supporting files Run manually Key Account Reconciliations — BP-UPST.FSC.…" at bounding box center [405, 216] width 744 height 364
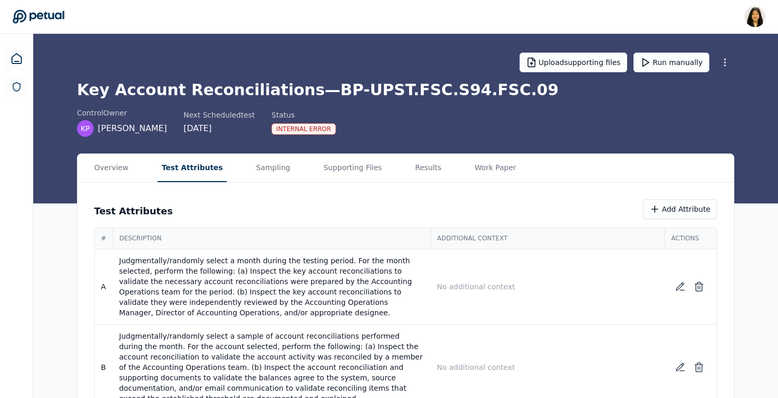
click at [204, 167] on button "Test Attributes" at bounding box center [193, 168] width 70 height 28
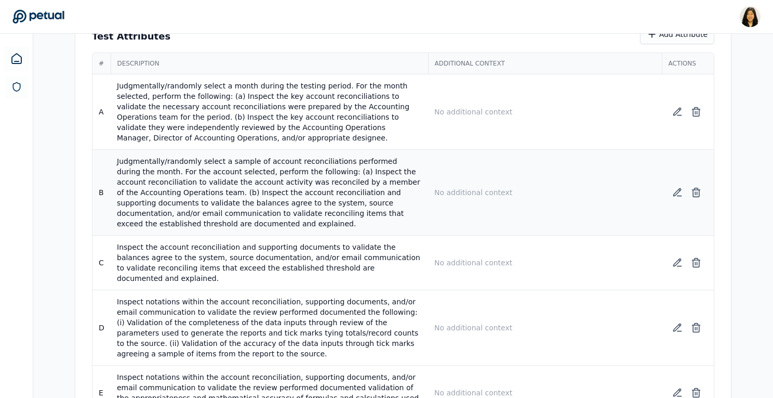
scroll to position [259, 0]
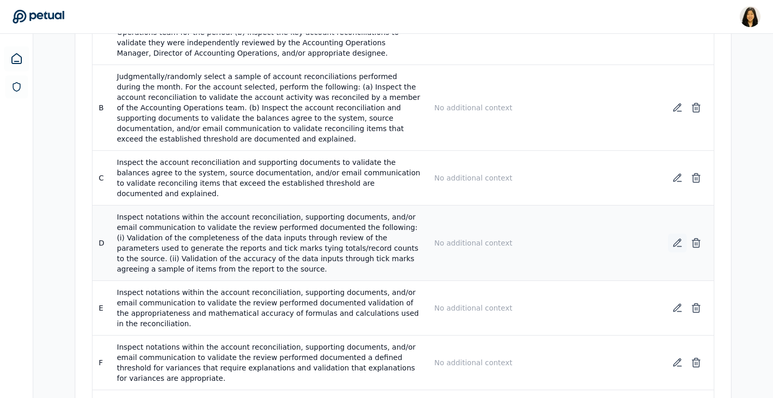
click at [675, 238] on icon at bounding box center [678, 243] width 10 height 10
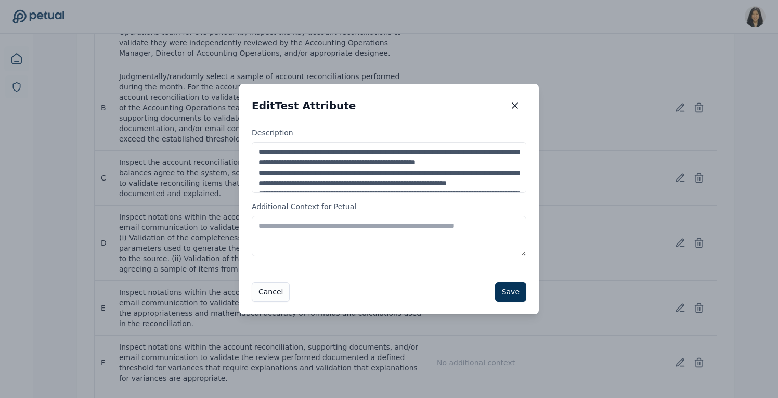
click at [386, 243] on textarea "Additional Context for Petual" at bounding box center [389, 236] width 274 height 41
type textarea "**********"
click at [513, 291] on button "Save" at bounding box center [510, 292] width 31 height 20
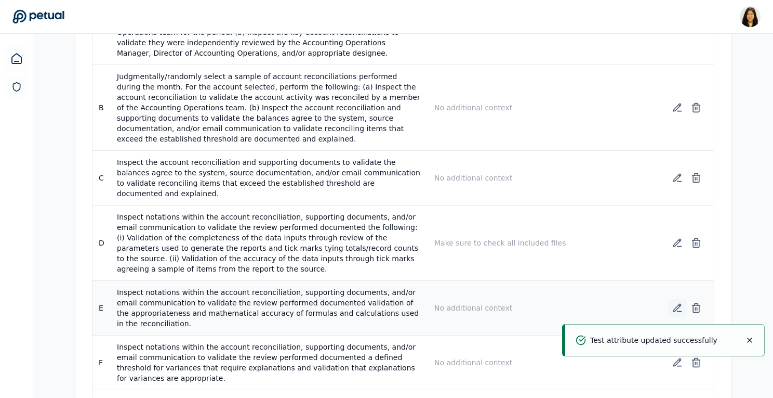
click at [676, 304] on icon at bounding box center [677, 307] width 7 height 7
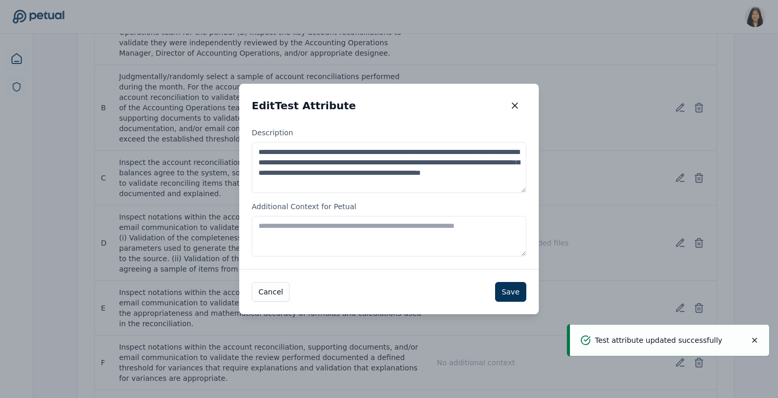
click at [478, 230] on textarea "Additional Context for Petual" at bounding box center [389, 236] width 274 height 41
paste textarea "**********"
type textarea "**********"
click at [513, 288] on button "Save" at bounding box center [510, 292] width 31 height 20
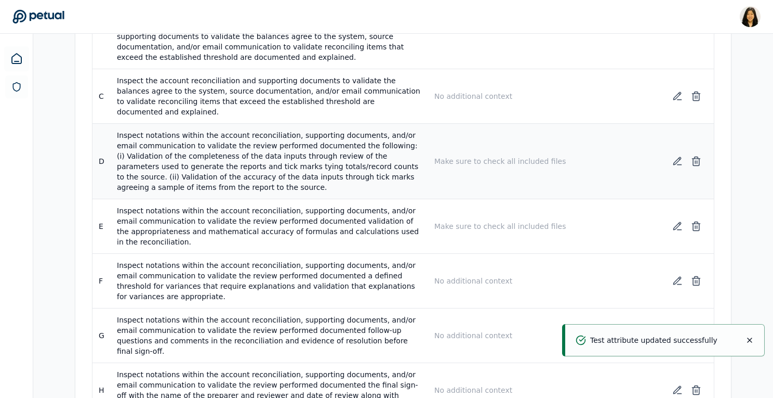
scroll to position [357, 0]
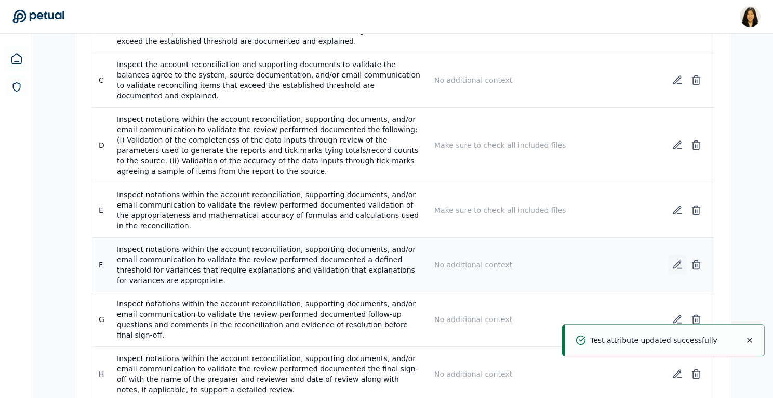
click at [675, 259] on icon at bounding box center [678, 264] width 10 height 10
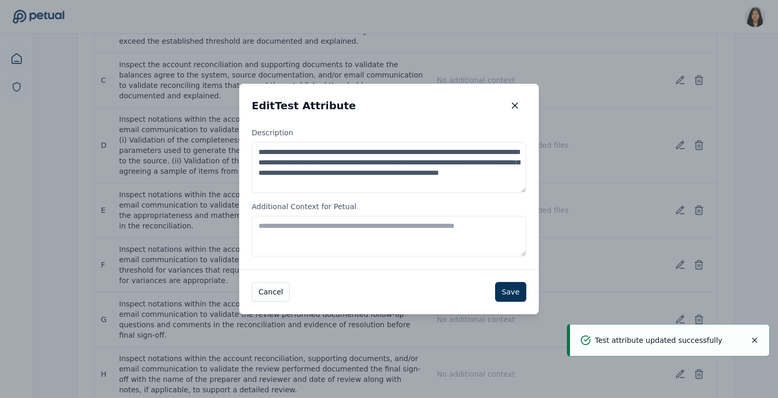
click at [424, 230] on textarea "Additional Context for Petual" at bounding box center [389, 236] width 274 height 41
paste textarea "**********"
type textarea "**********"
click at [509, 295] on button "Save" at bounding box center [510, 292] width 31 height 20
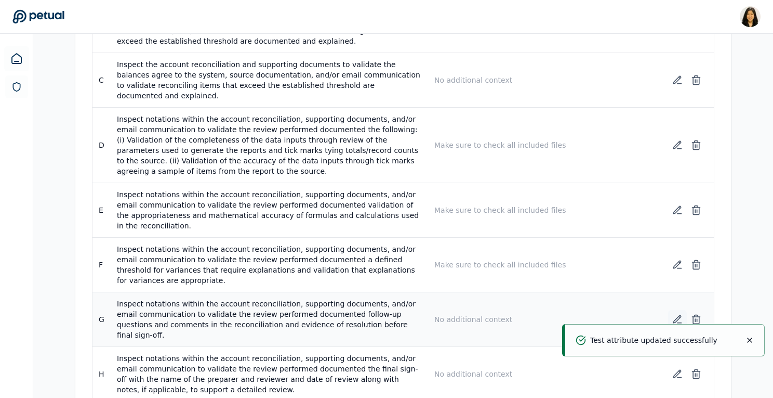
click at [676, 316] on icon at bounding box center [677, 319] width 7 height 7
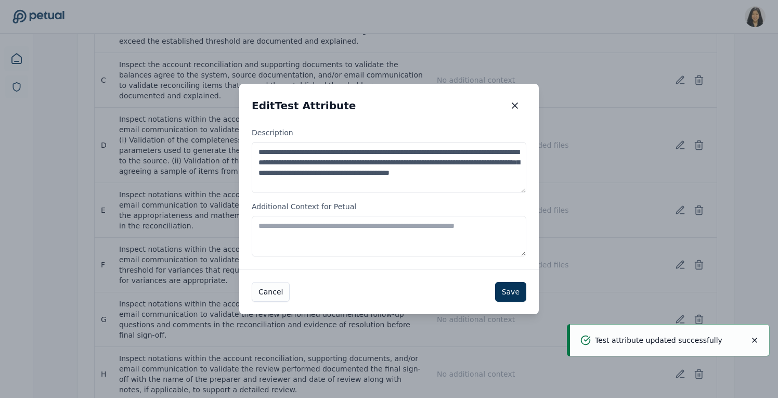
click at [415, 237] on textarea "Additional Context for Petual" at bounding box center [389, 236] width 274 height 41
paste textarea "**********"
type textarea "**********"
click at [503, 294] on button "Save" at bounding box center [510, 292] width 31 height 20
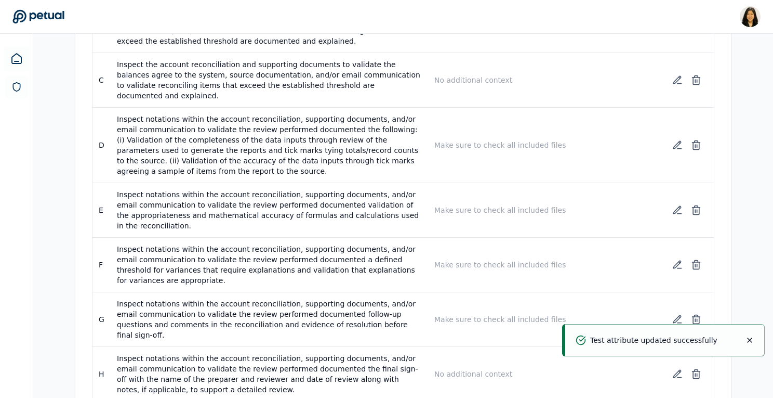
click at [751, 342] on icon "Notifications (F8)" at bounding box center [750, 340] width 8 height 8
click at [676, 369] on icon at bounding box center [678, 374] width 10 height 10
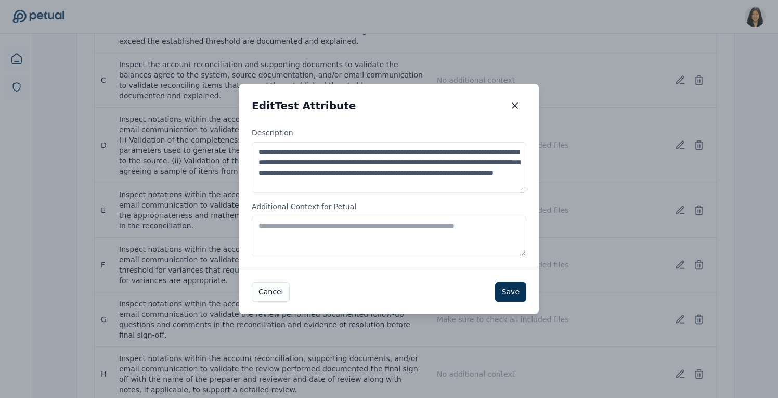
click at [458, 240] on textarea "Additional Context for Petual" at bounding box center [389, 236] width 274 height 41
paste textarea "**********"
type textarea "**********"
click at [517, 292] on button "Save" at bounding box center [510, 292] width 31 height 20
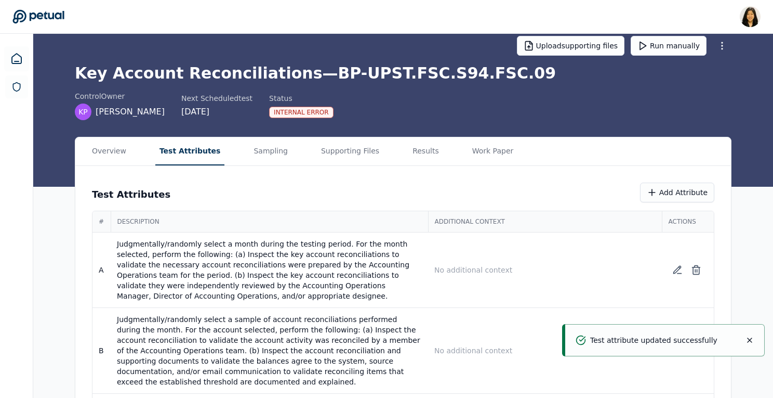
scroll to position [0, 0]
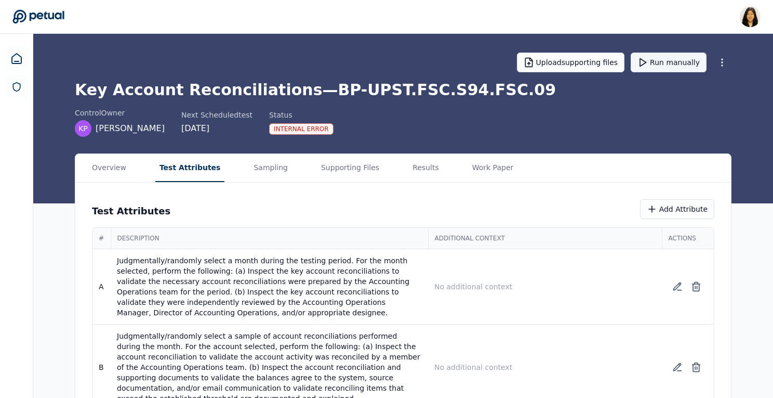
click at [676, 66] on button "Run manually" at bounding box center [669, 63] width 76 height 20
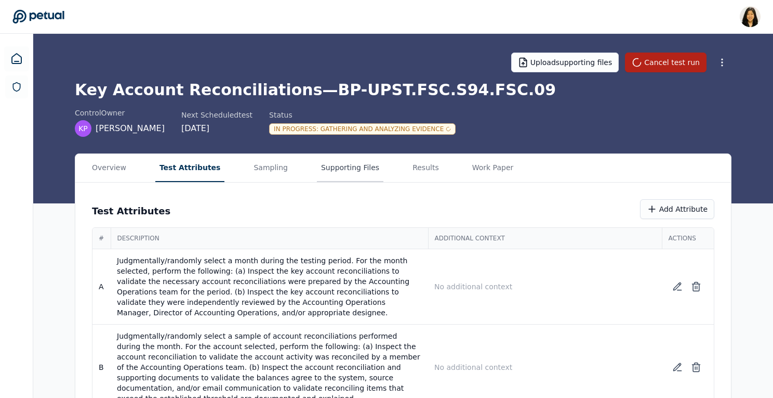
click at [337, 173] on button "Supporting Files" at bounding box center [350, 168] width 67 height 28
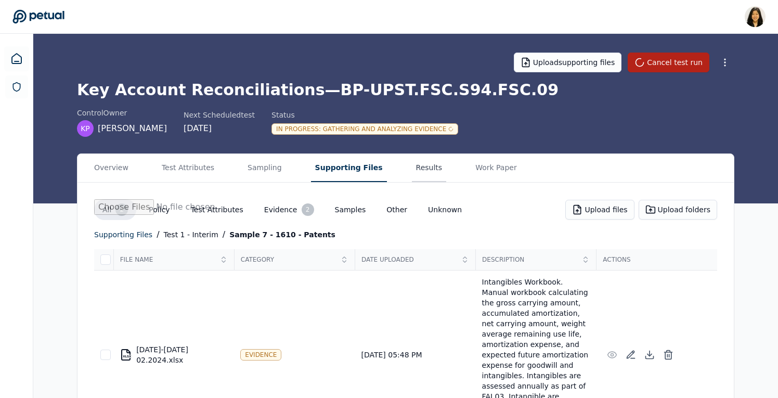
click at [412, 172] on button "Results" at bounding box center [429, 168] width 35 height 28
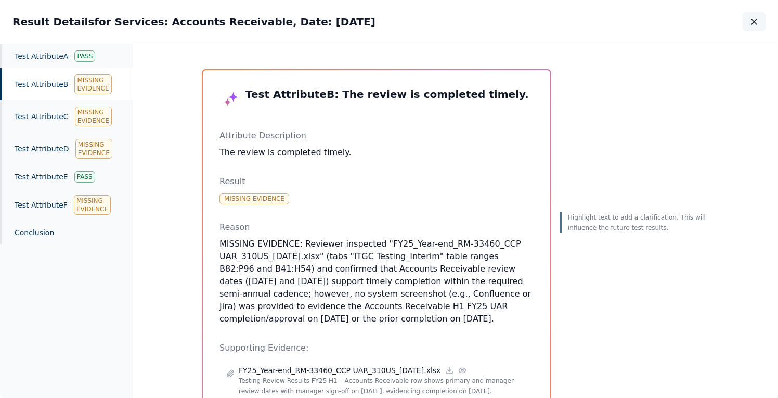
click at [747, 24] on button "button" at bounding box center [753, 21] width 23 height 19
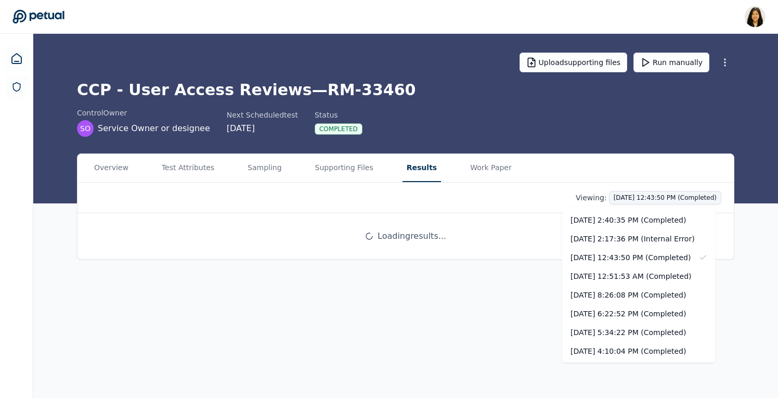
click at [652, 198] on html "[PERSON_NAME] [PERSON_NAME][EMAIL_ADDRESS] Sign out Upload supporting files Run…" at bounding box center [389, 199] width 778 height 398
click at [645, 215] on div "[DATE] 2:40:35 PM (Completed)" at bounding box center [638, 220] width 153 height 19
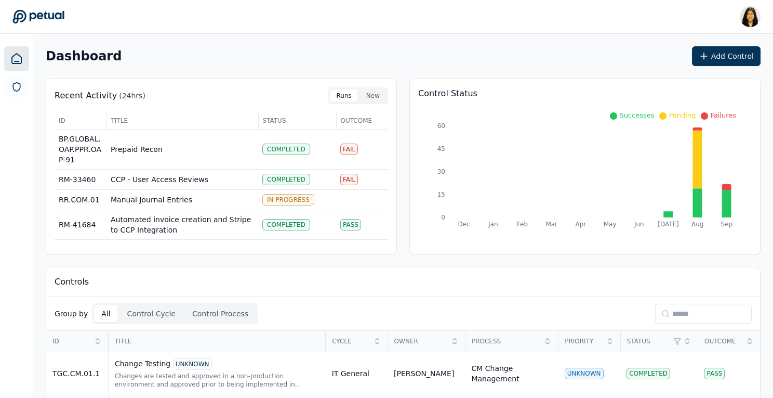
click at [686, 312] on input at bounding box center [703, 314] width 97 height 20
paste input "*****"
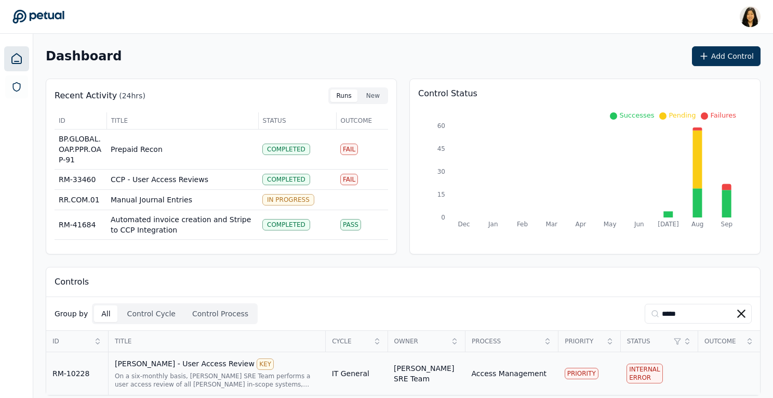
type input "*****"
click at [282, 370] on div "[PERSON_NAME] - User Access Review KEY On a six-monthly basis, [PERSON_NAME] SR…" at bounding box center [217, 373] width 205 height 30
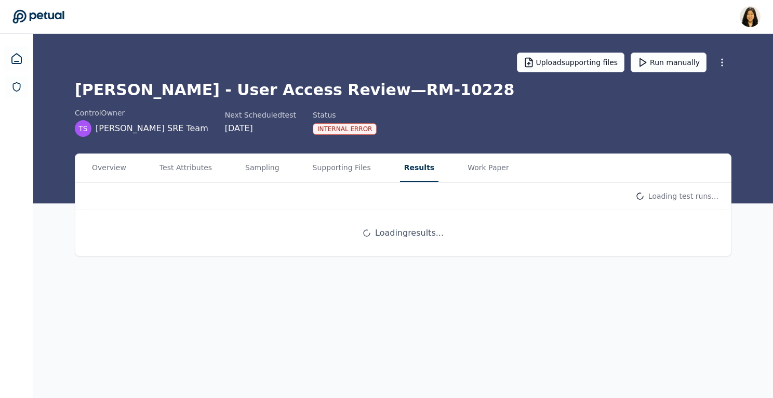
click at [414, 171] on button "Results" at bounding box center [419, 168] width 38 height 28
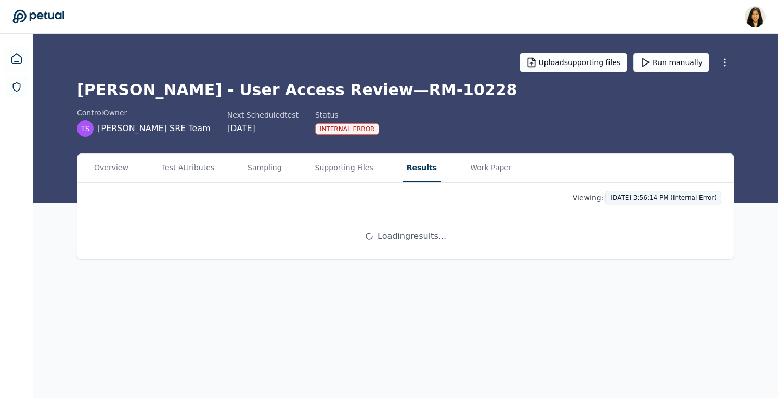
click at [634, 198] on html "[PERSON_NAME] [PERSON_NAME][EMAIL_ADDRESS] Sign out Upload supporting files Run…" at bounding box center [389, 199] width 778 height 398
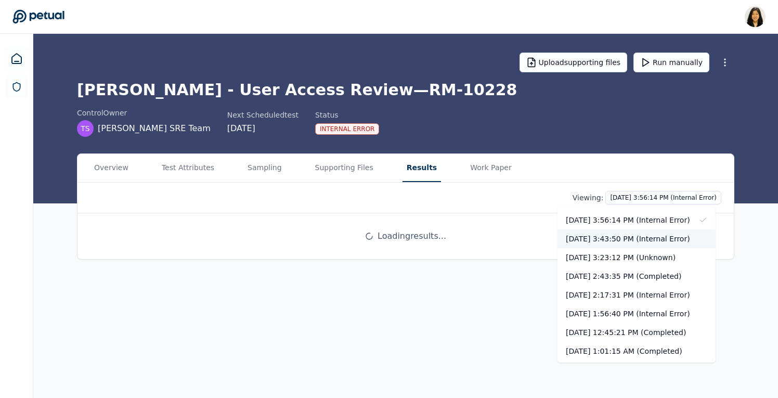
click at [631, 242] on div "[DATE] 3:43:50 PM (Internal Error)" at bounding box center [636, 238] width 158 height 19
click at [633, 196] on html "[PERSON_NAME] [PERSON_NAME][EMAIL_ADDRESS] Sign out Upload supporting files Run…" at bounding box center [389, 199] width 778 height 398
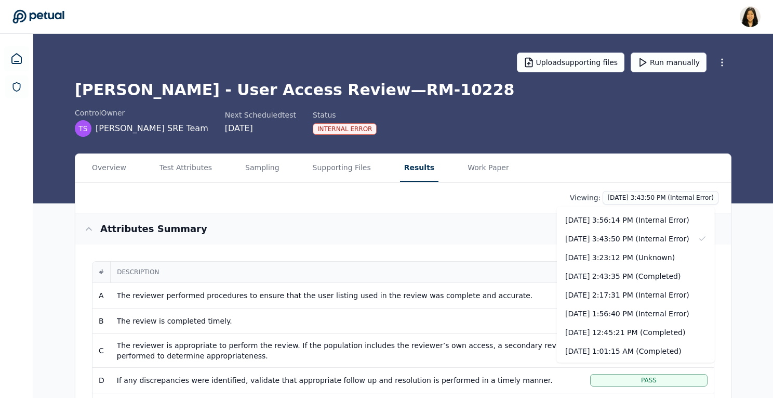
click at [437, 230] on html "[PERSON_NAME] [PERSON_NAME][EMAIL_ADDRESS] Sign out Upload supporting files Run…" at bounding box center [386, 378] width 773 height 756
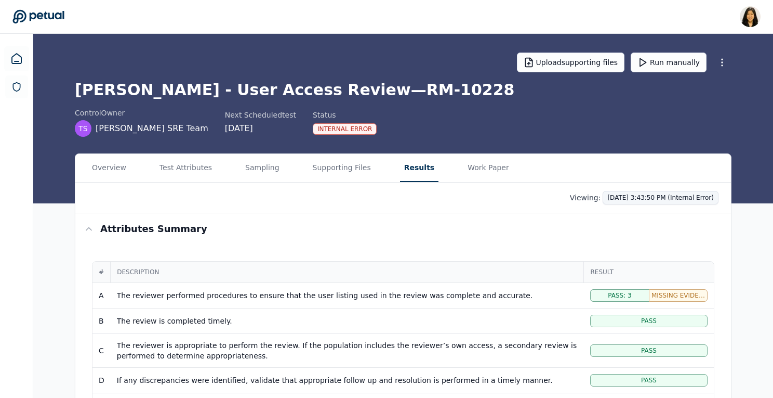
click at [632, 202] on html "[PERSON_NAME] [PERSON_NAME][EMAIL_ADDRESS] Sign out Upload supporting files Run…" at bounding box center [386, 378] width 773 height 756
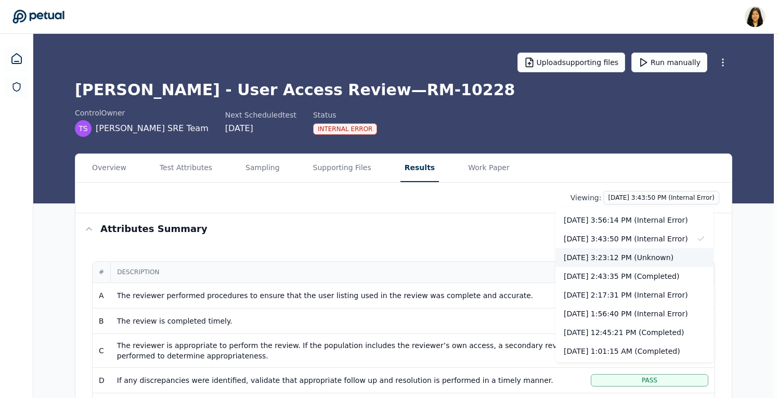
click at [640, 254] on div "[DATE] 3:23:12 PM (Unknown)" at bounding box center [634, 257] width 158 height 19
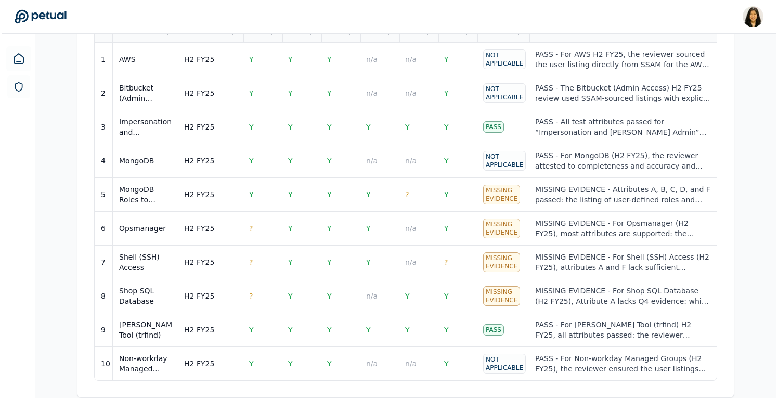
scroll to position [482, 0]
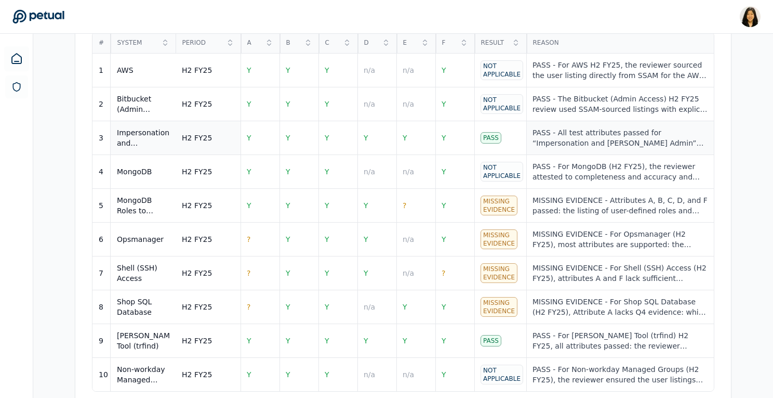
click at [652, 140] on div "PASS - All test attributes passed for “Impersonation and [PERSON_NAME] Admin” (…" at bounding box center [620, 137] width 175 height 21
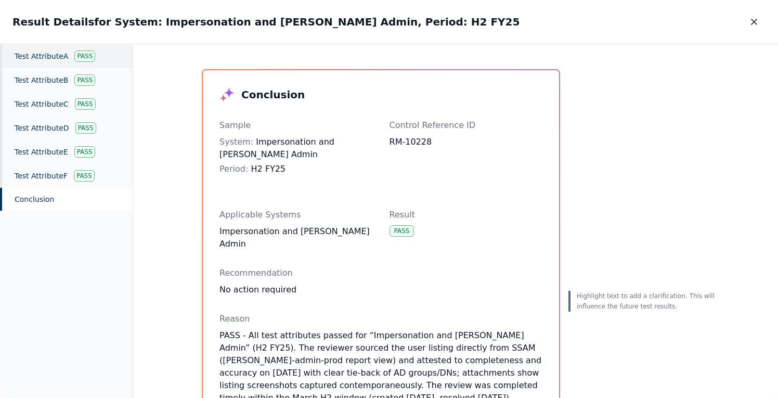
click at [77, 50] on div "Test Attribute A Pass" at bounding box center [66, 56] width 133 height 24
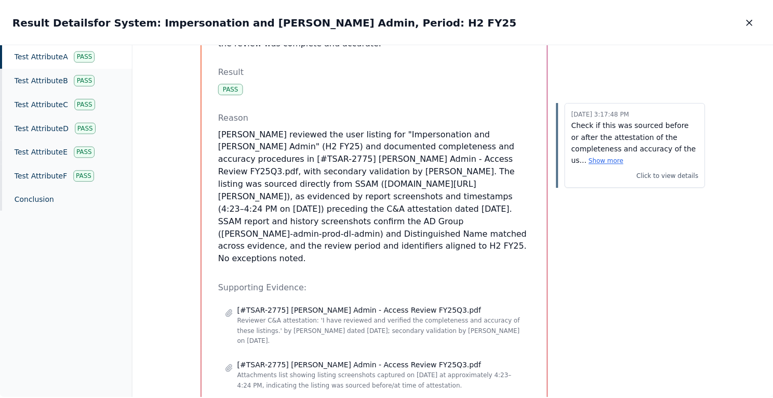
scroll to position [140, 0]
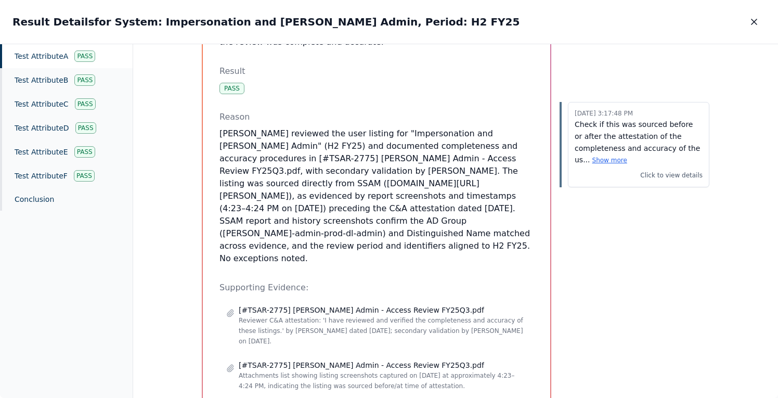
click at [750, 24] on icon "button" at bounding box center [754, 22] width 10 height 10
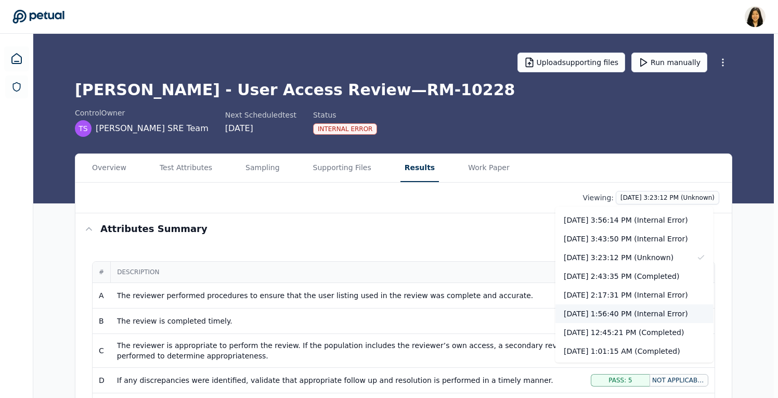
click at [634, 314] on div "[DATE] 1:56:40 PM (Internal Error)" at bounding box center [634, 313] width 158 height 19
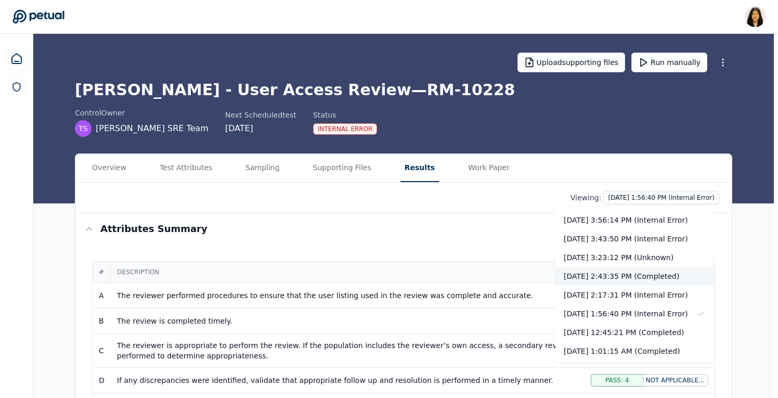
click at [627, 277] on div "[DATE] 2:43:35 PM (Completed)" at bounding box center [634, 276] width 158 height 19
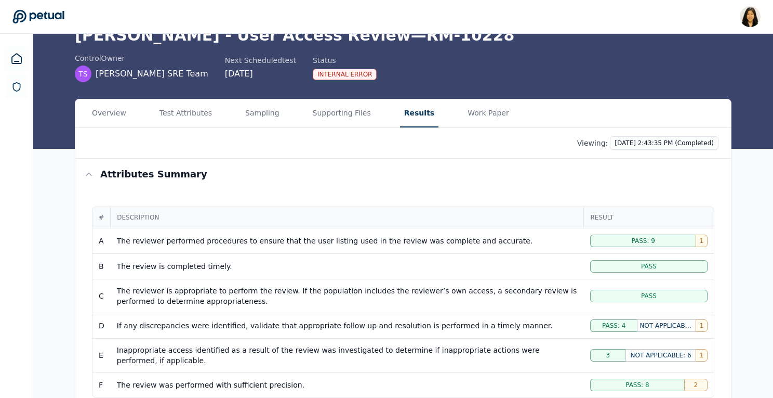
scroll to position [1, 0]
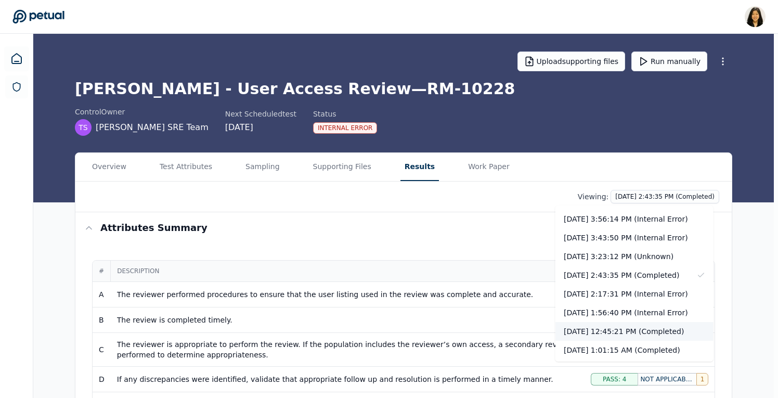
click at [661, 326] on div "10/7/2025, 12:45:21 PM (Completed)" at bounding box center [634, 331] width 158 height 19
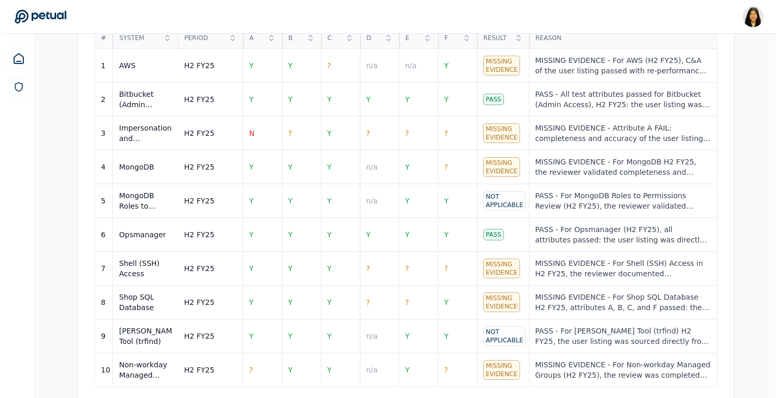
scroll to position [493, 0]
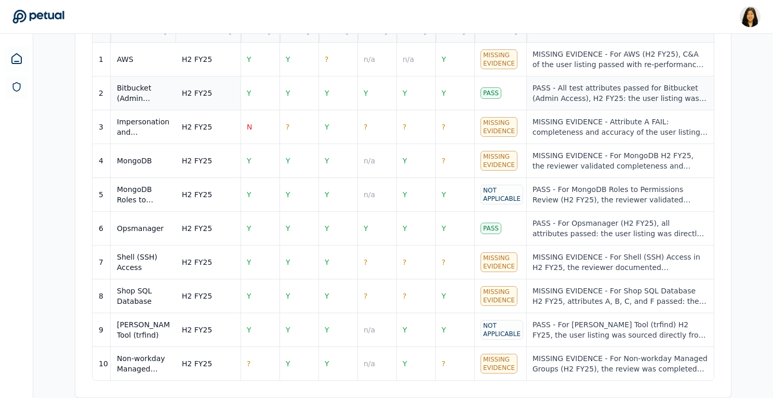
click at [598, 99] on div "PASS - All test attributes passed for Bitbucket (Admin Access), H2 FY25: the us…" at bounding box center [620, 93] width 175 height 21
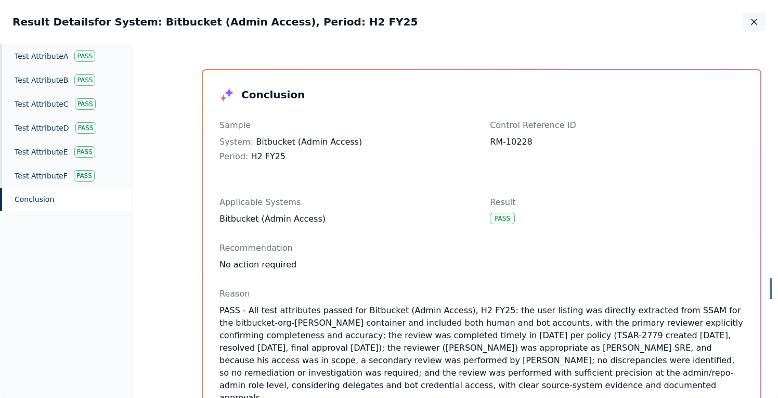
click at [751, 18] on icon "button" at bounding box center [754, 22] width 10 height 10
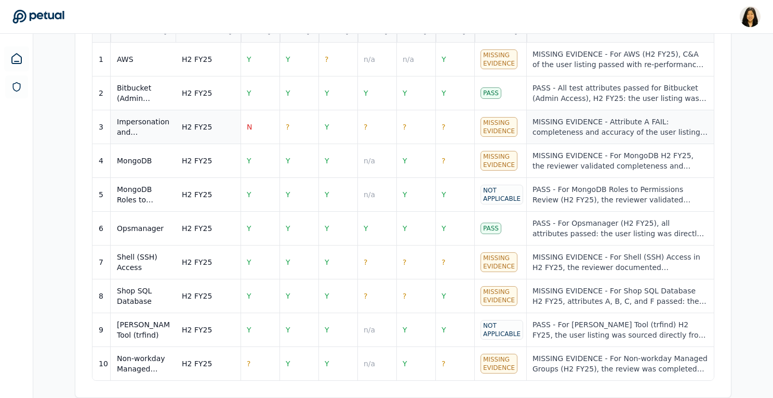
click at [606, 120] on div "MISSING EVIDENCE - Attribute A FAIL: completeness and accuracy of the user list…" at bounding box center [620, 126] width 175 height 21
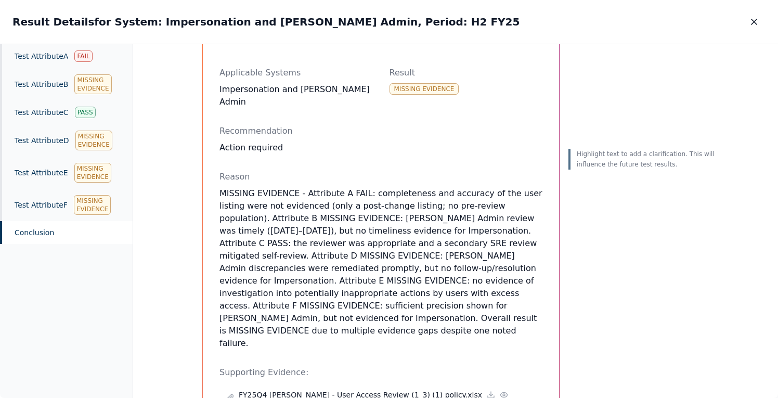
scroll to position [150, 0]
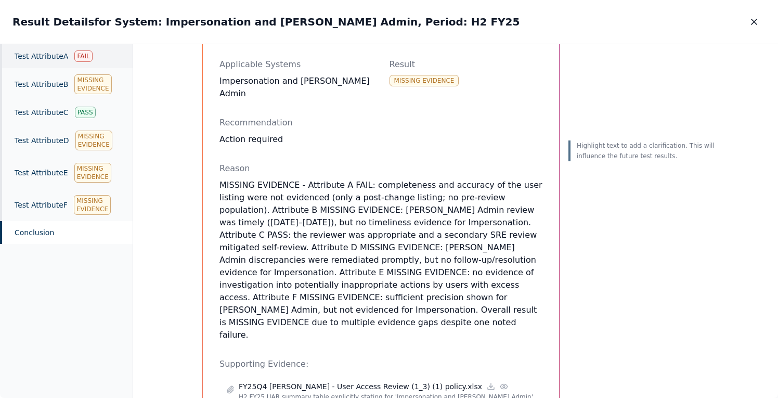
click at [87, 58] on div "Fail" at bounding box center [83, 55] width 18 height 11
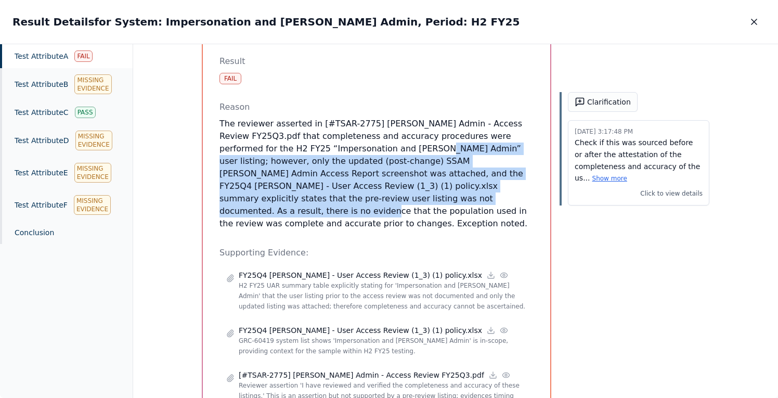
drag, startPoint x: 346, startPoint y: 148, endPoint x: 347, endPoint y: 192, distance: 44.7
click at [347, 192] on p "The reviewer asserted in [#TSAR-2775] Trello Admin - Access Review FY25Q3.pdf t…" at bounding box center [376, 173] width 314 height 112
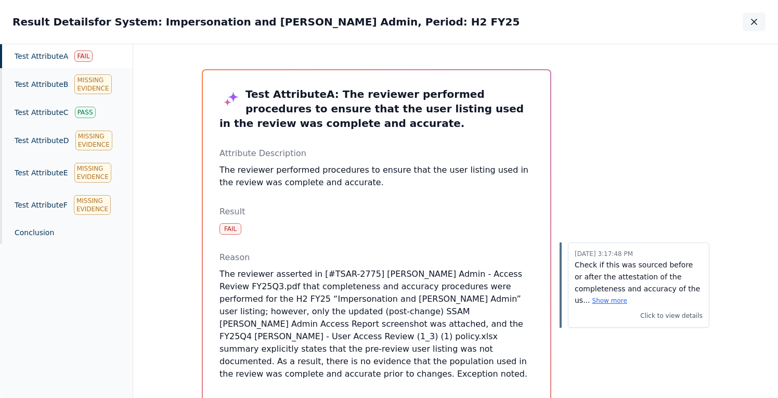
click at [757, 24] on icon "button" at bounding box center [754, 22] width 10 height 10
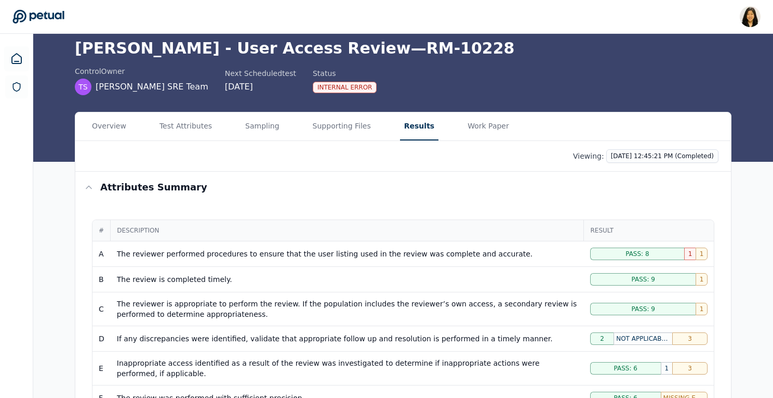
scroll to position [37, 0]
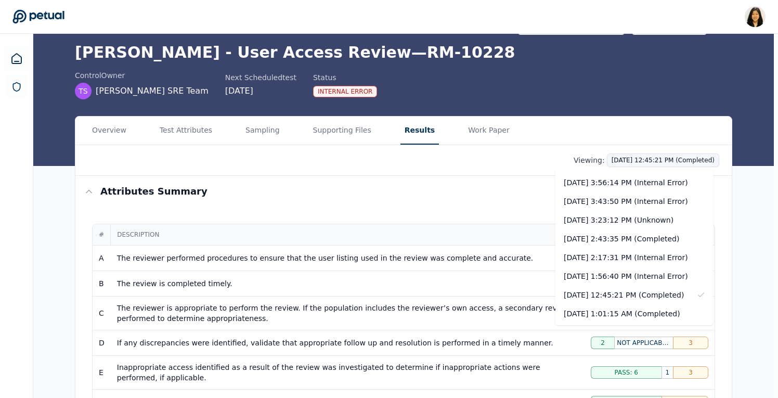
click at [648, 238] on div "10/7/2025, 2:43:35 PM (Completed)" at bounding box center [634, 238] width 158 height 19
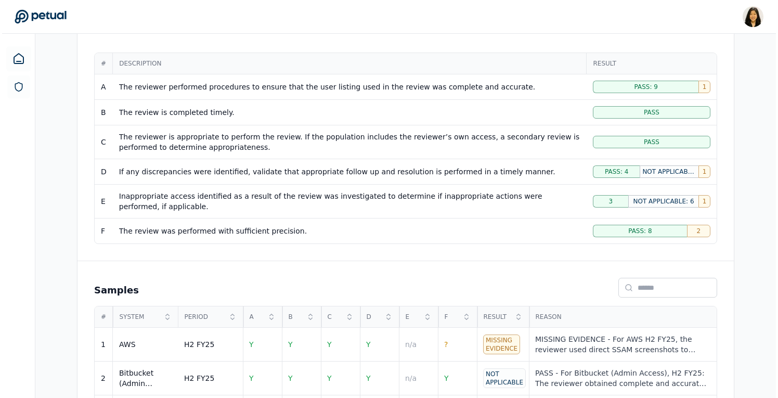
scroll to position [248, 0]
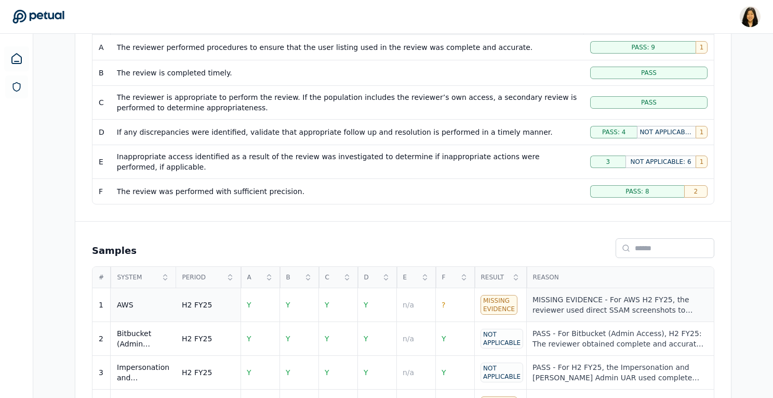
click at [545, 301] on div "MISSING EVIDENCE - For AWS H2 FY25, the reviewer used direct SSAM screenshots t…" at bounding box center [620, 304] width 175 height 21
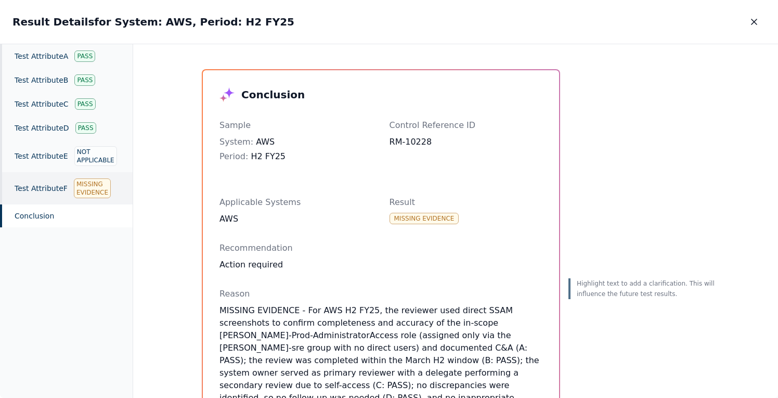
click at [100, 189] on div "Missing Evidence" at bounding box center [92, 188] width 37 height 20
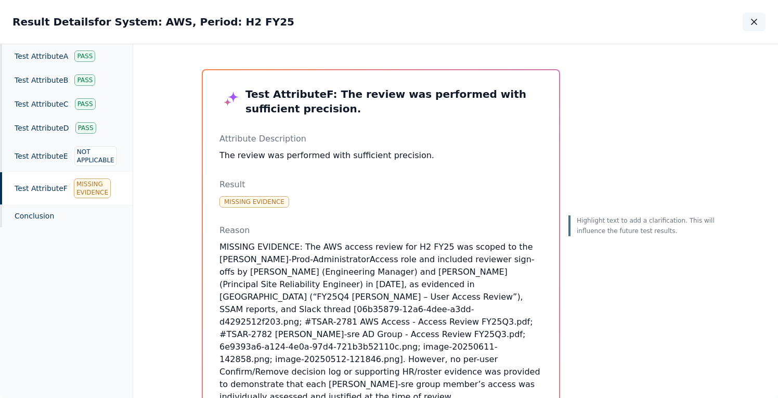
click at [755, 24] on icon "button" at bounding box center [753, 21] width 5 height 5
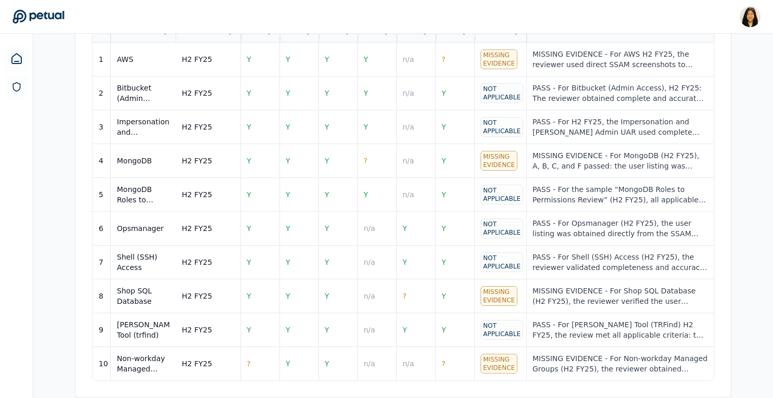
scroll to position [489, 0]
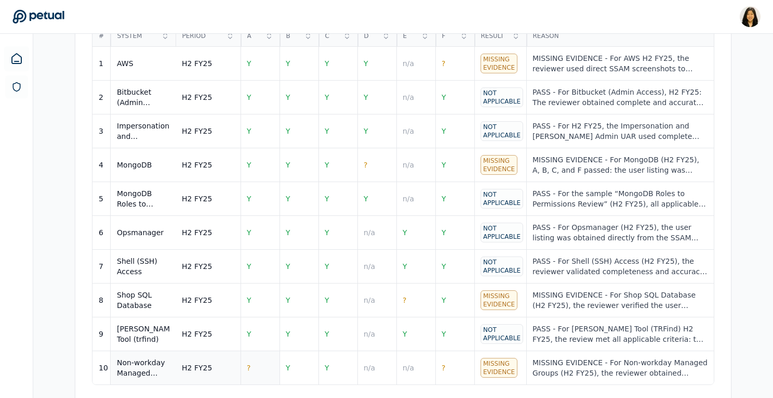
click at [255, 372] on td "?" at bounding box center [260, 368] width 39 height 34
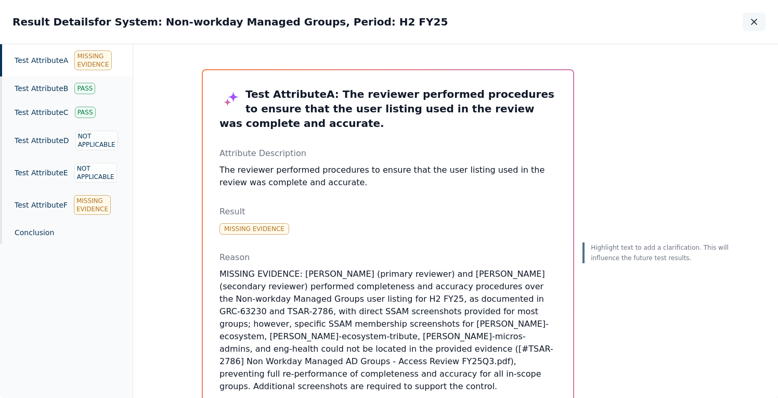
click at [749, 28] on button "button" at bounding box center [753, 21] width 23 height 19
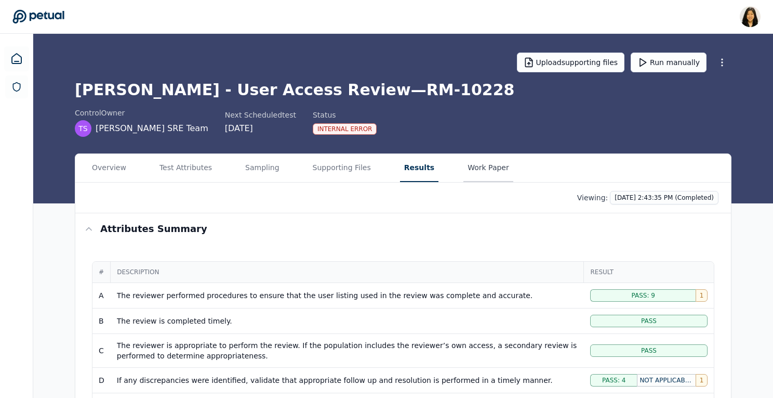
click at [480, 173] on button "Work Paper" at bounding box center [489, 168] width 50 height 28
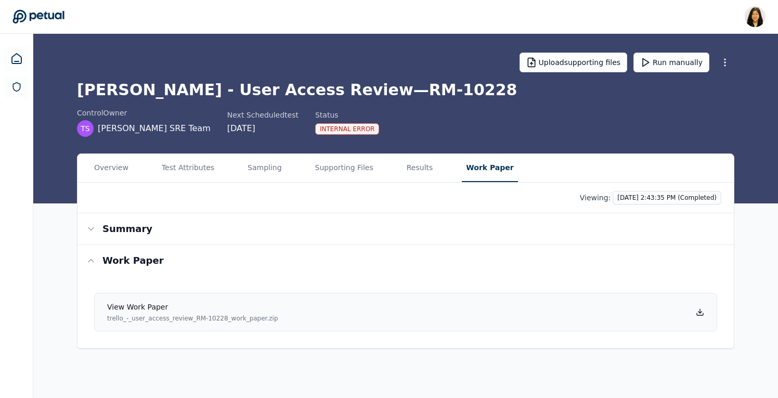
click at [697, 311] on icon at bounding box center [699, 312] width 8 height 8
click at [267, 195] on div "Viewing: 10/7/2025, 2:43:35 PM (Completed)" at bounding box center [405, 198] width 631 height 14
click at [177, 167] on button "Test Attributes" at bounding box center [188, 168] width 61 height 28
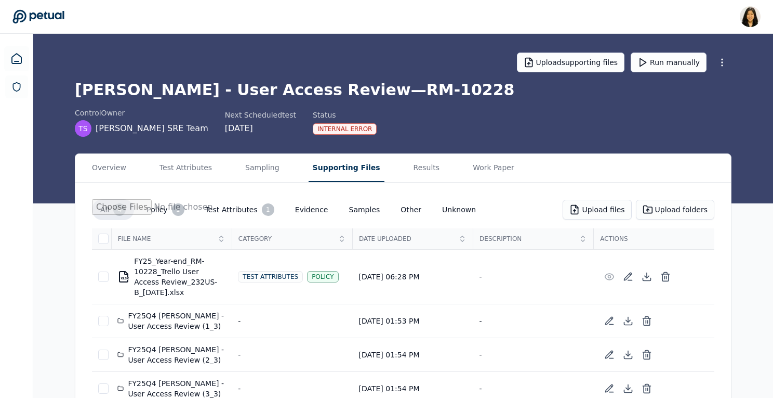
click at [346, 168] on button "Supporting Files" at bounding box center [347, 168] width 76 height 28
click at [178, 163] on button "Test Attributes" at bounding box center [185, 168] width 61 height 28
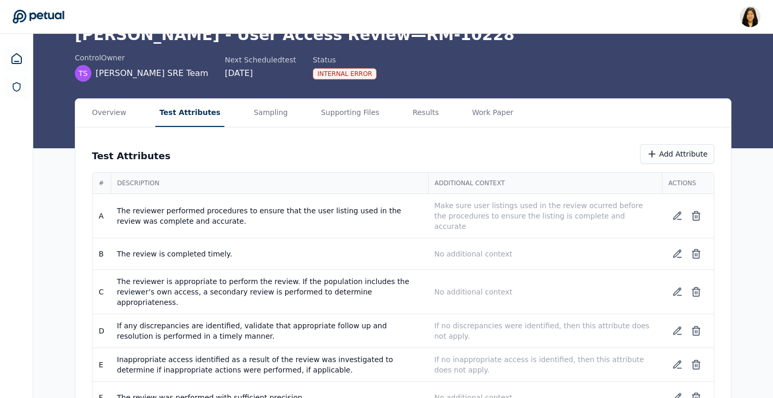
scroll to position [67, 0]
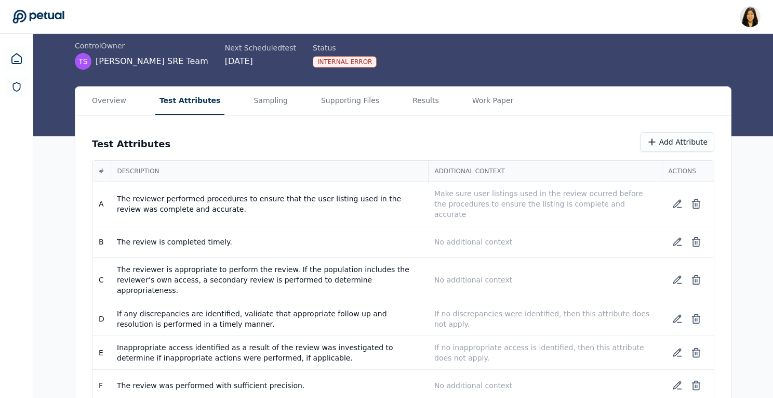
click at [328, 95] on main "Upload supporting files Run manually Trello - User Access Review — RM-10228 con…" at bounding box center [403, 193] width 740 height 452
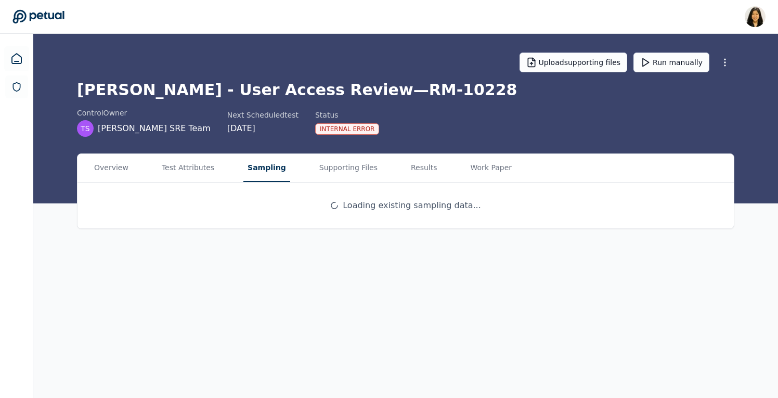
click at [258, 143] on main "Upload supporting files Run manually Trello - User Access Review — RM-10228 con…" at bounding box center [405, 216] width 744 height 364
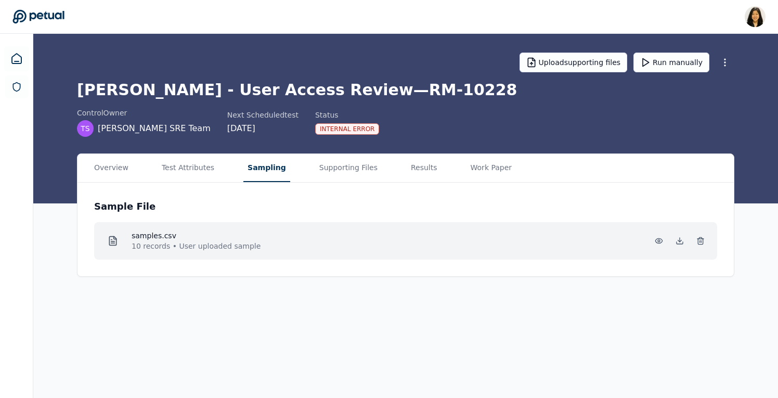
click at [471, 241] on div "samples.csv 10 records • User uploaded sample" at bounding box center [405, 240] width 606 height 21
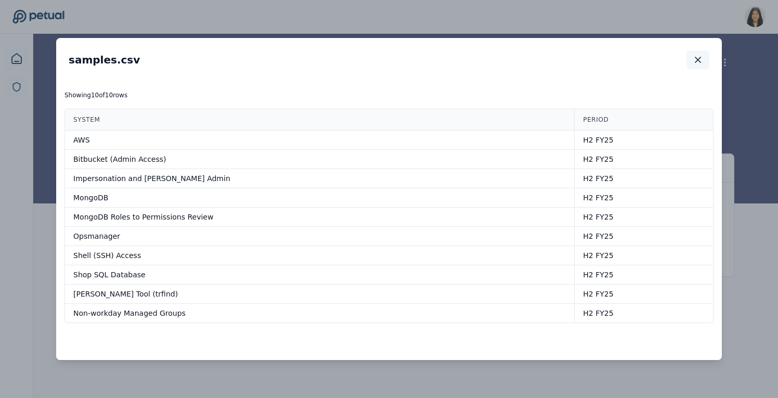
click at [700, 60] on icon "button" at bounding box center [697, 60] width 10 height 10
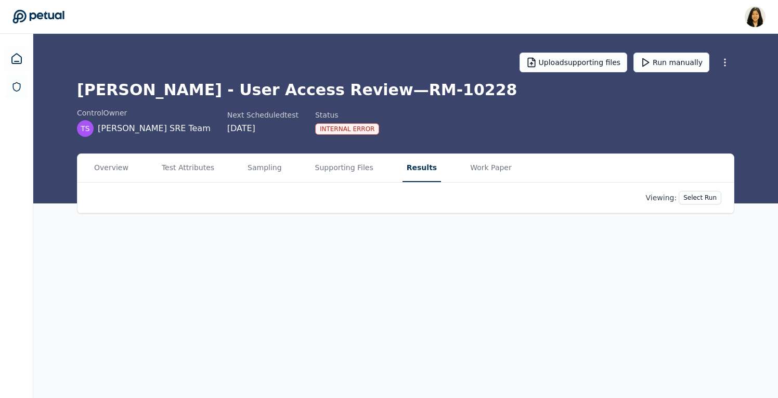
click at [414, 173] on button "Results" at bounding box center [421, 168] width 38 height 28
click at [657, 199] on html "Renee Park renee.park@petual.ai Sign out Upload supporting files Run manually T…" at bounding box center [389, 199] width 778 height 398
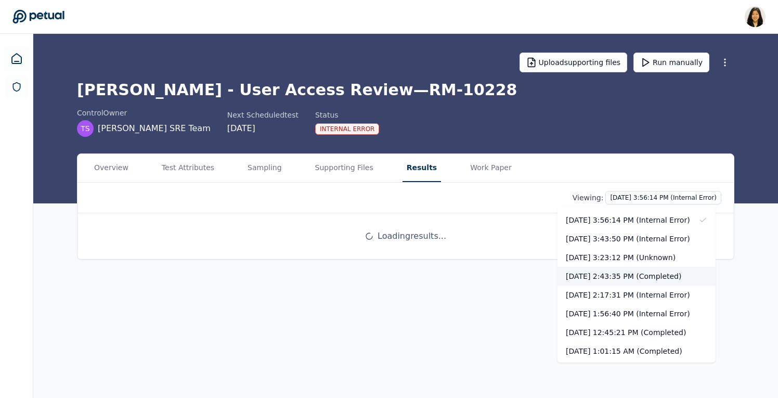
click at [635, 271] on div "10/7/2025, 2:43:35 PM (Completed)" at bounding box center [636, 276] width 158 height 19
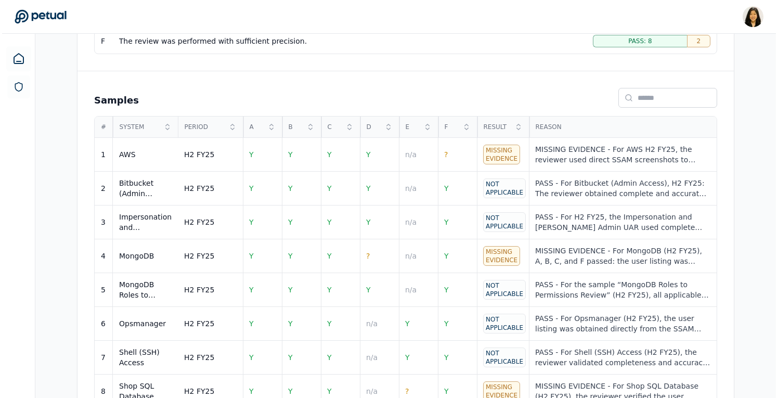
scroll to position [406, 0]
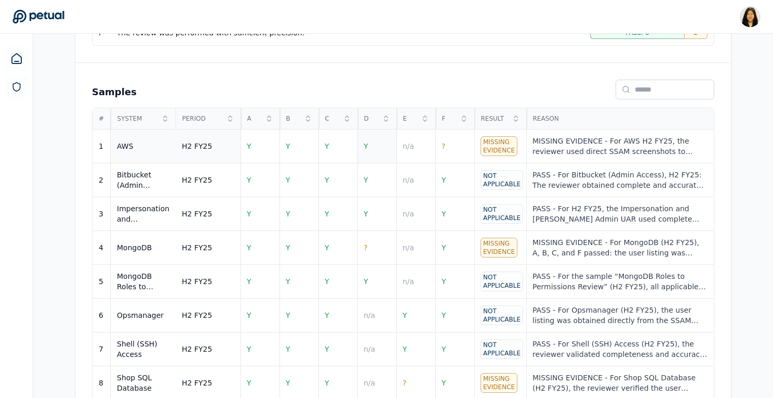
click at [378, 150] on td "Y" at bounding box center [377, 146] width 39 height 34
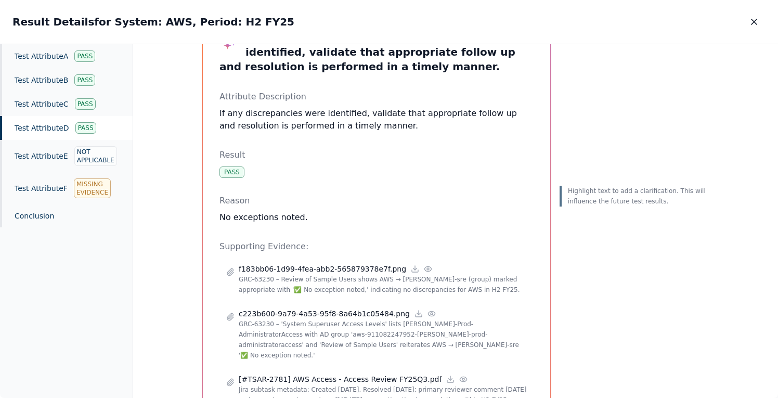
scroll to position [60, 0]
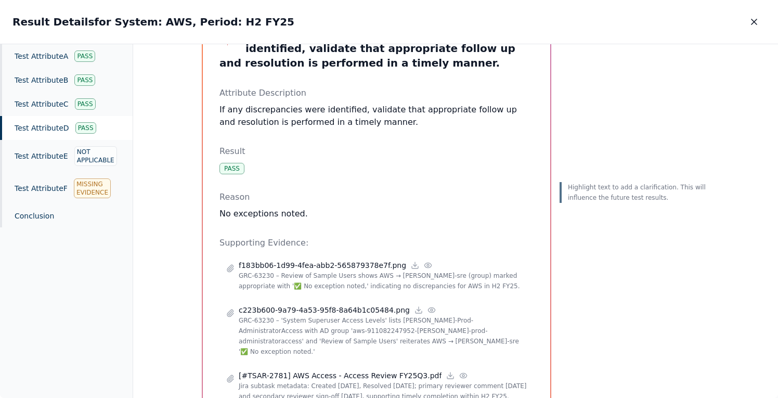
click at [752, 22] on icon "button" at bounding box center [754, 22] width 10 height 10
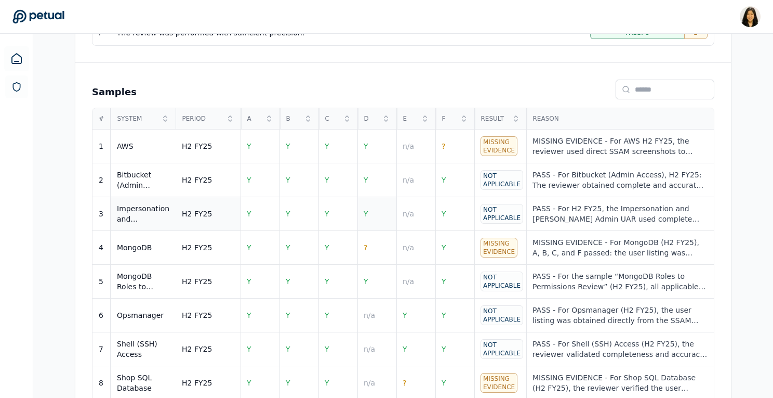
click at [381, 210] on td "Y" at bounding box center [377, 214] width 39 height 34
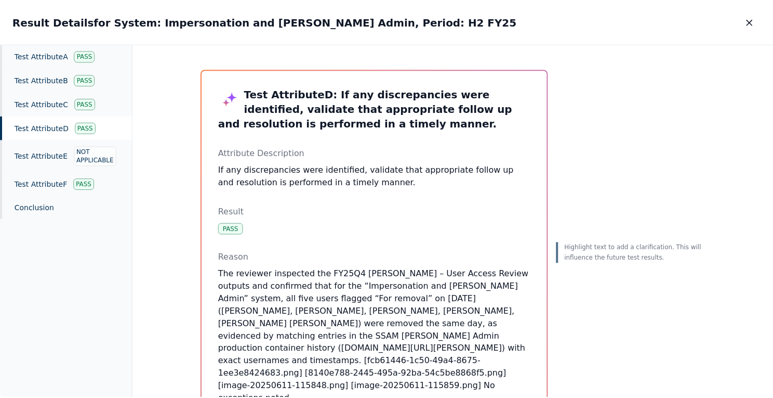
scroll to position [28, 0]
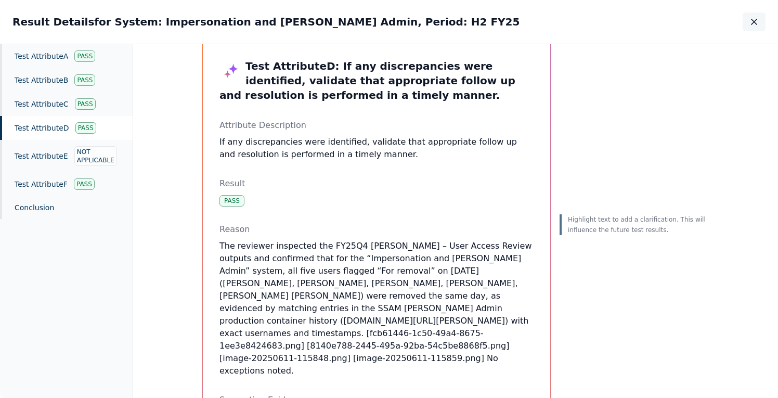
click at [753, 24] on icon "button" at bounding box center [754, 22] width 10 height 10
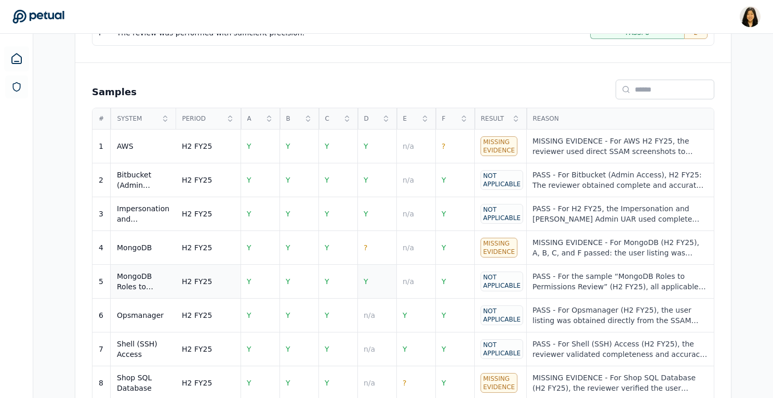
click at [379, 283] on td "Y" at bounding box center [377, 282] width 39 height 34
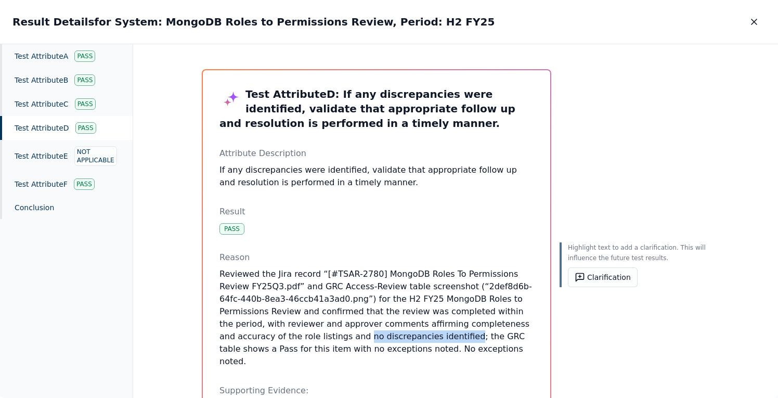
drag, startPoint x: 218, startPoint y: 336, endPoint x: 318, endPoint y: 335, distance: 99.3
click at [318, 335] on p "Reviewed the Jira record “[#TSAR-2780] MongoDB Roles To Permissions Review FY25…" at bounding box center [376, 318] width 314 height 100
click at [752, 22] on icon "button" at bounding box center [754, 22] width 10 height 10
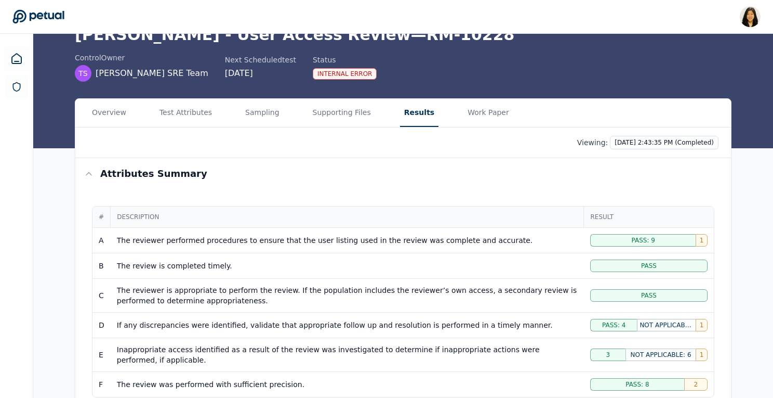
scroll to position [37, 0]
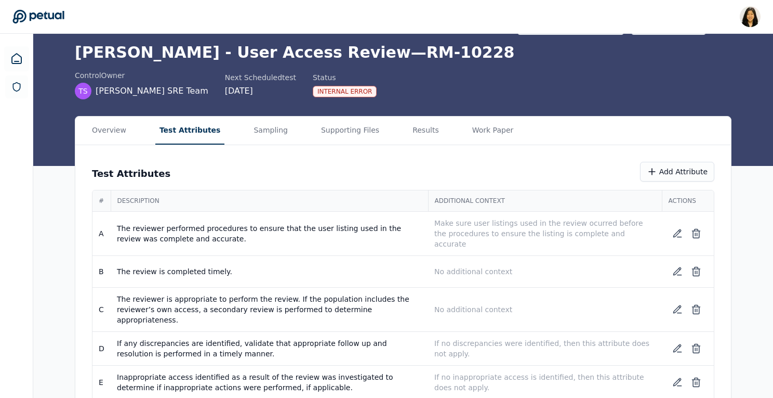
click at [191, 127] on button "Test Attributes" at bounding box center [190, 130] width 70 height 28
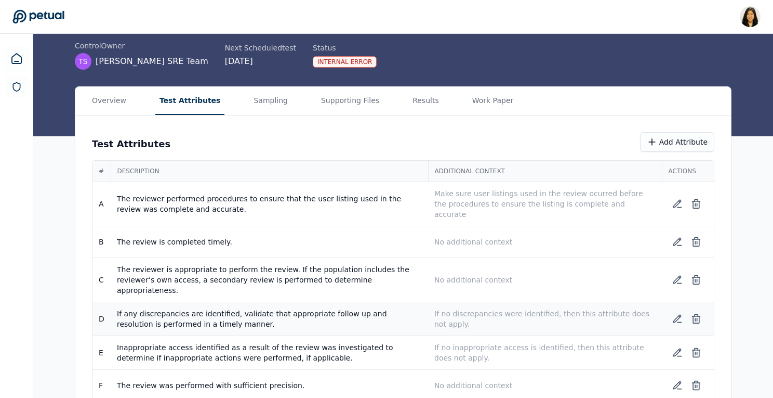
click at [468, 308] on p "If no discrepancies were identified, then this attribute does not apply." at bounding box center [545, 318] width 221 height 21
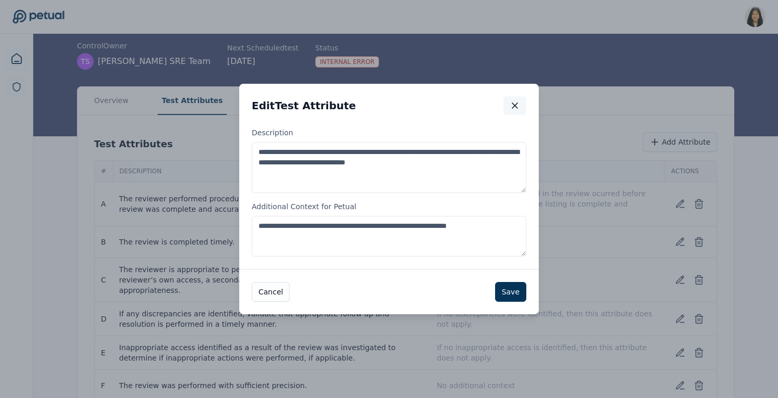
click at [514, 106] on icon "button" at bounding box center [514, 105] width 5 height 5
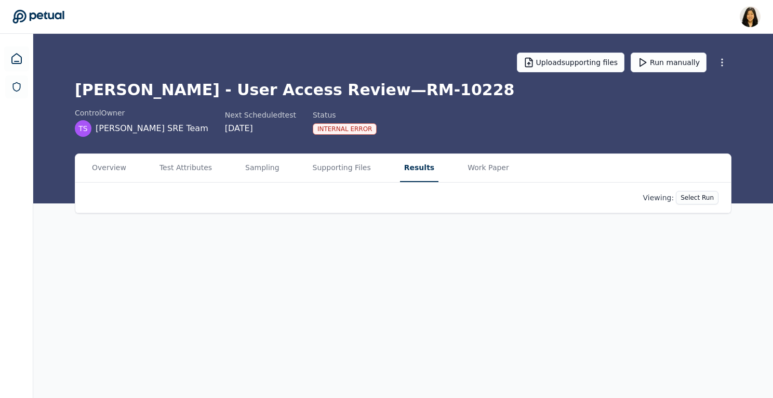
scroll to position [0, 0]
click at [402, 98] on main "Upload supporting files Run manually Trello - User Access Review — RM-10228 con…" at bounding box center [405, 216] width 744 height 364
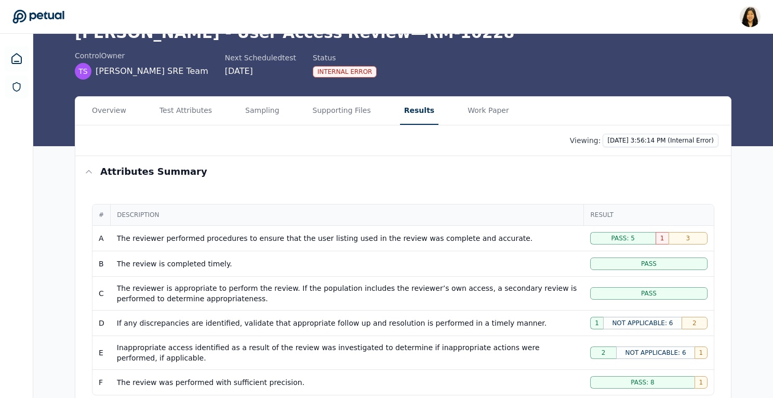
scroll to position [48, 0]
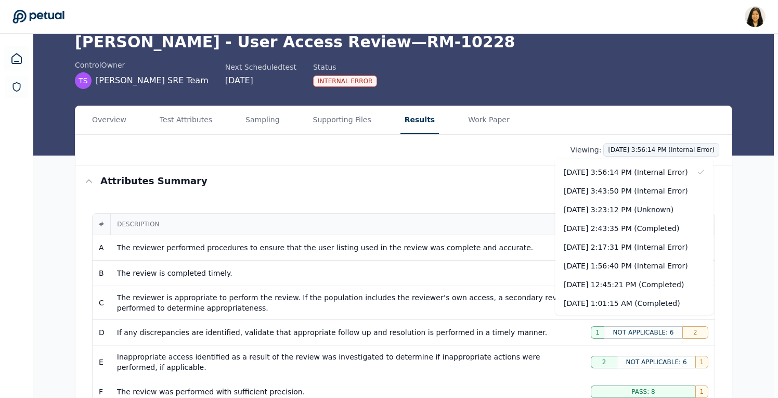
click at [637, 151] on html "Renee Park renee.park@petual.ai Sign out Upload supporting files Run manually T…" at bounding box center [389, 380] width 778 height 857
click at [612, 232] on div "[DATE] 2:43:35 PM (Completed)" at bounding box center [634, 228] width 158 height 19
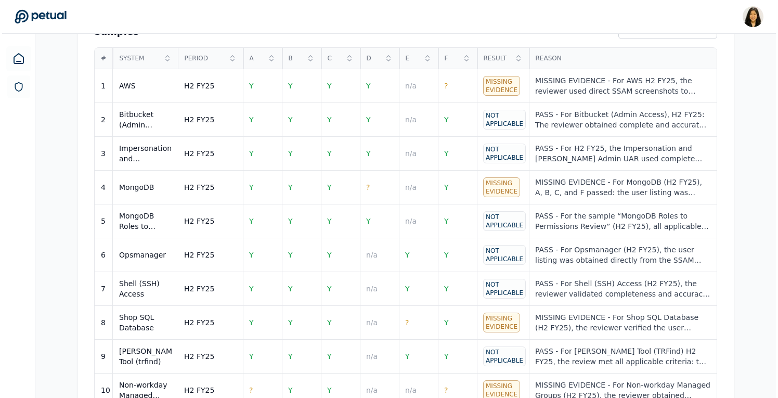
scroll to position [468, 0]
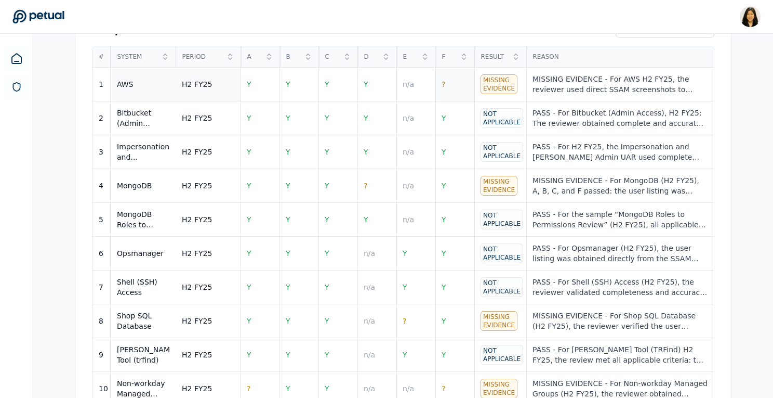
click at [451, 84] on td "?" at bounding box center [455, 85] width 39 height 34
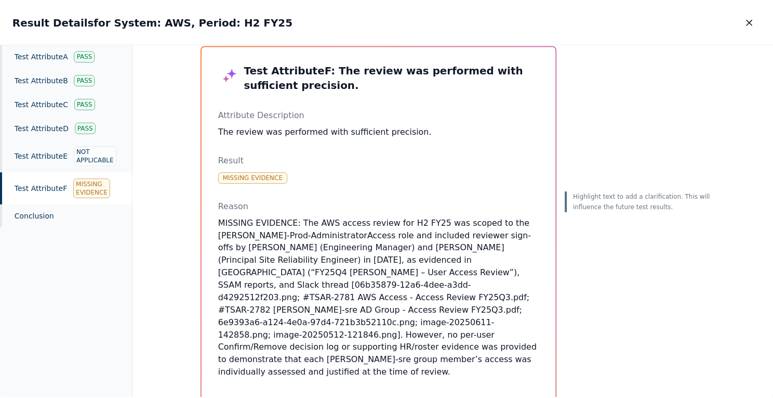
scroll to position [25, 0]
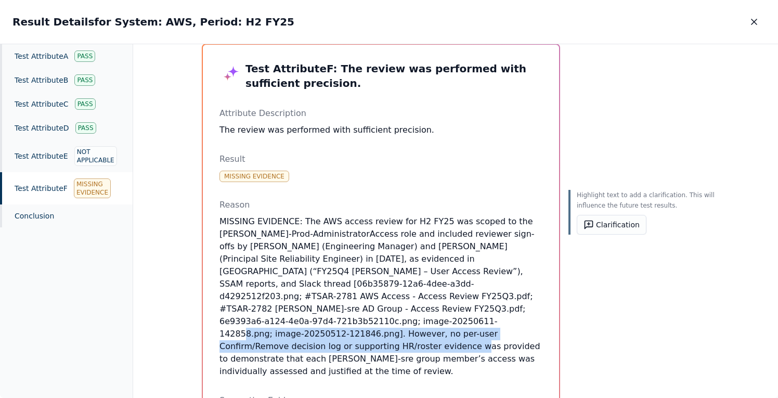
drag, startPoint x: 270, startPoint y: 323, endPoint x: 434, endPoint y: 335, distance: 164.2
click at [434, 335] on p "MISSING EVIDENCE: The AWS access review for H2 FY25 was scoped to the [PERSON_N…" at bounding box center [380, 296] width 323 height 162
click at [756, 24] on icon "button" at bounding box center [753, 21] width 5 height 5
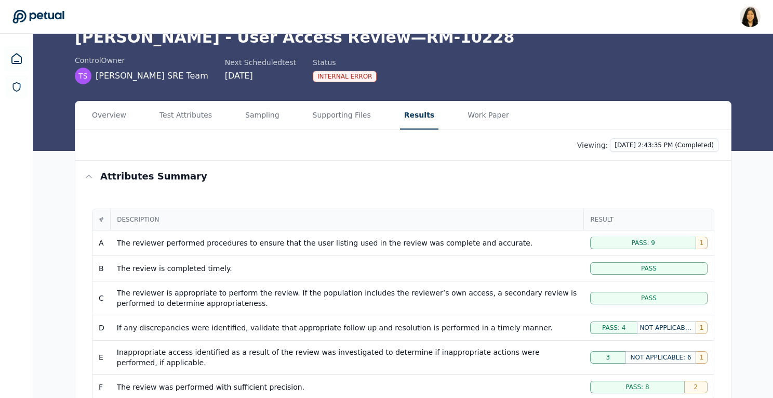
scroll to position [24, 0]
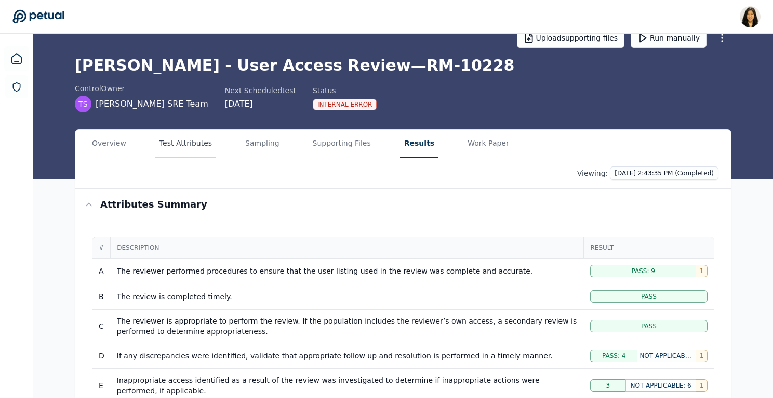
click at [202, 136] on button "Test Attributes" at bounding box center [185, 143] width 61 height 28
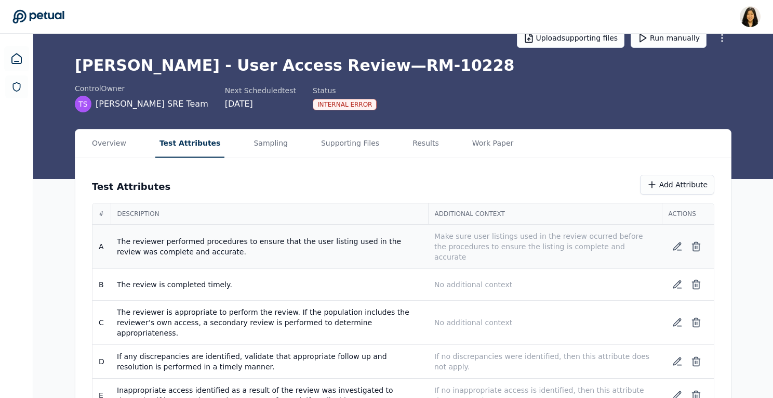
scroll to position [67, 0]
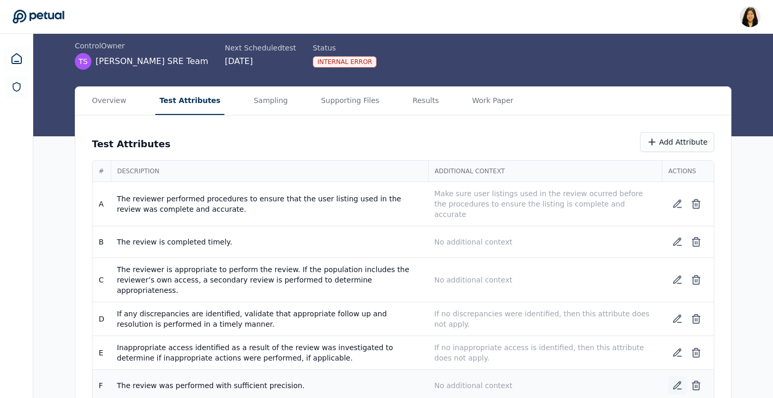
click at [679, 382] on icon at bounding box center [677, 385] width 7 height 7
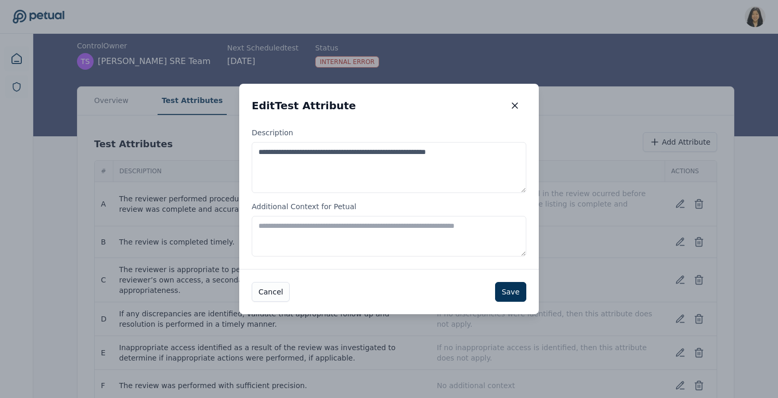
drag, startPoint x: 408, startPoint y: 227, endPoint x: 486, endPoint y: 230, distance: 78.6
click at [486, 230] on textarea "Additional Context for Petual" at bounding box center [389, 236] width 274 height 41
click at [517, 103] on icon "button" at bounding box center [514, 105] width 5 height 5
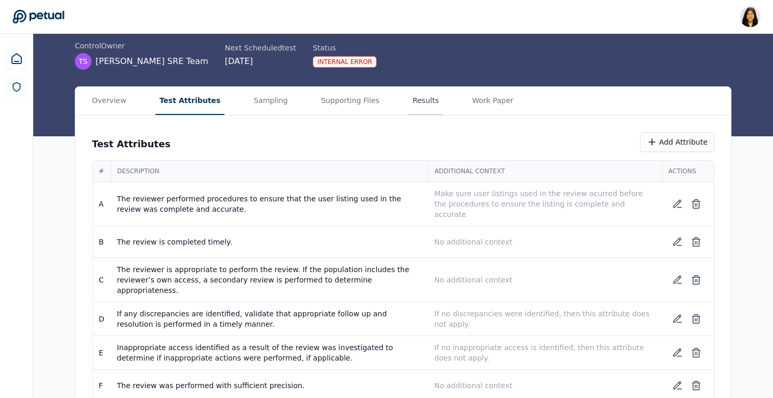
scroll to position [0, 0]
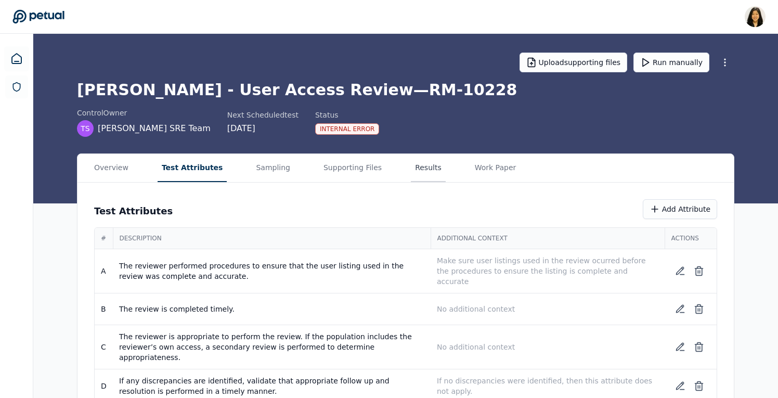
click at [417, 98] on main "Upload supporting files Run manually Trello - User Access Review — RM-10228 con…" at bounding box center [405, 260] width 744 height 452
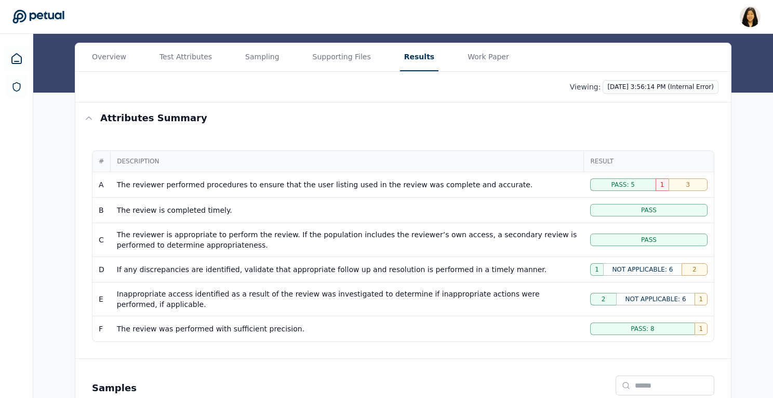
scroll to position [109, 0]
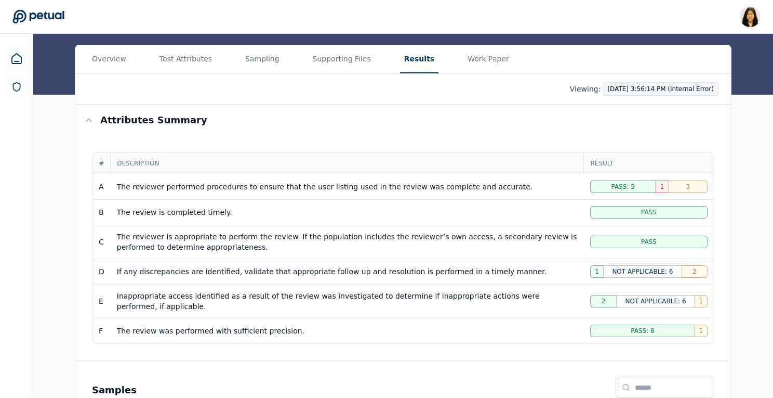
click at [644, 92] on html "Renee Park renee.park@petual.ai Sign out Upload supporting files Run manually T…" at bounding box center [386, 319] width 773 height 857
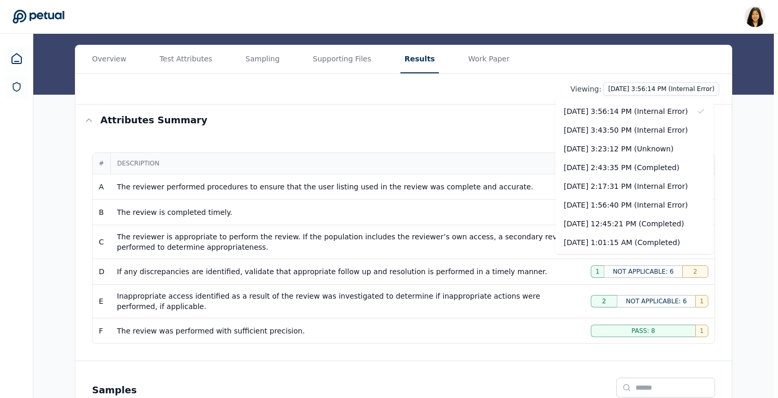
click at [609, 166] on div "[DATE] 2:43:35 PM (Completed)" at bounding box center [634, 167] width 158 height 19
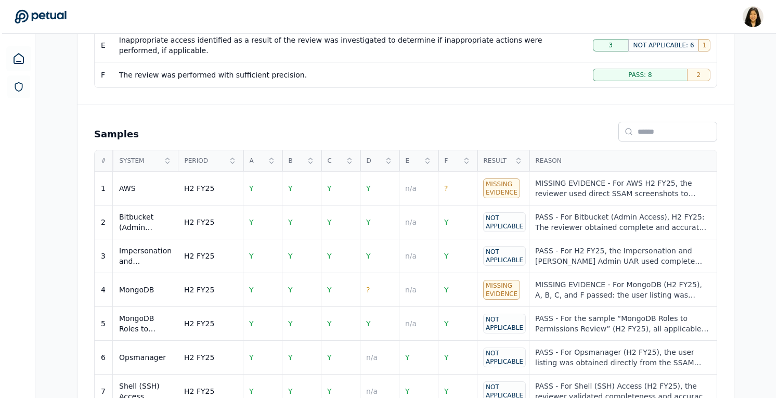
scroll to position [371, 0]
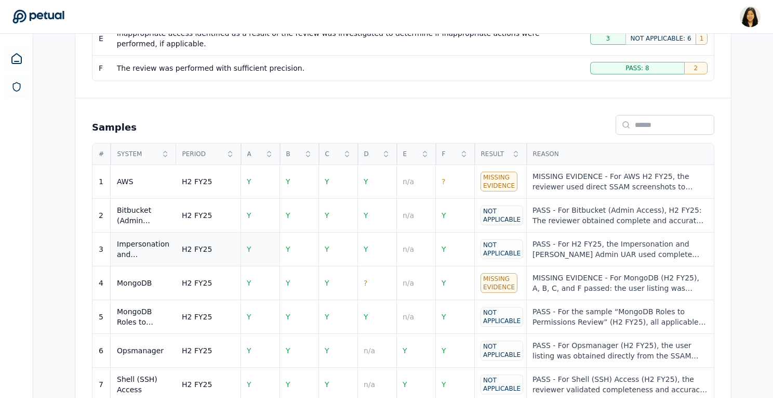
click at [256, 244] on td "Y" at bounding box center [260, 249] width 39 height 34
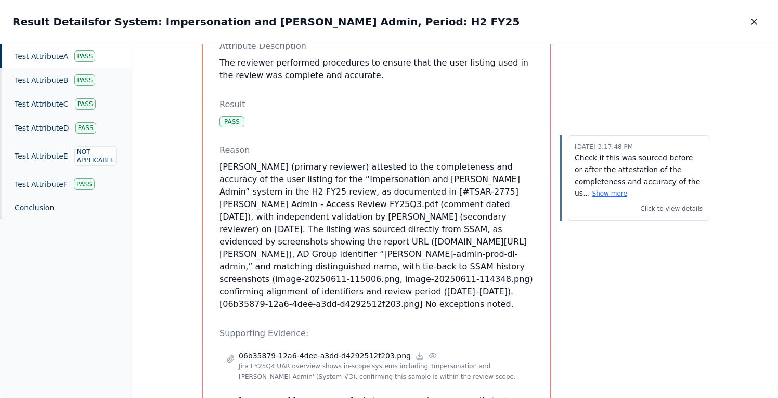
scroll to position [109, 0]
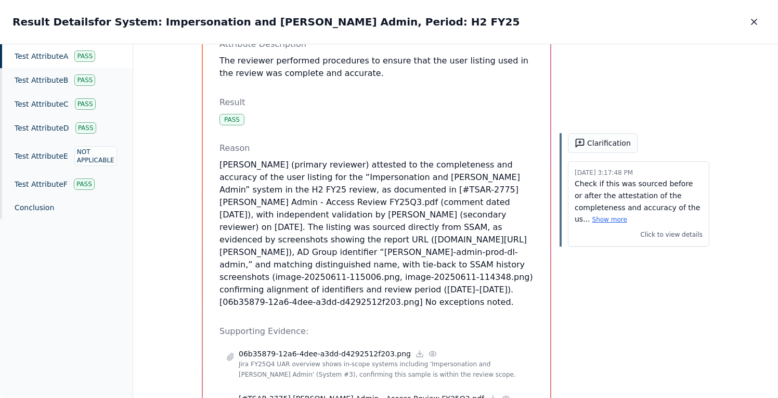
drag, startPoint x: 453, startPoint y: 288, endPoint x: 360, endPoint y: 282, distance: 93.2
click at [360, 282] on p "Will Warren (primary reviewer) attested to the completeness and accuracy of the…" at bounding box center [376, 234] width 314 height 150
click at [368, 285] on p "Will Warren (primary reviewer) attested to the completeness and accuracy of the…" at bounding box center [376, 234] width 314 height 150
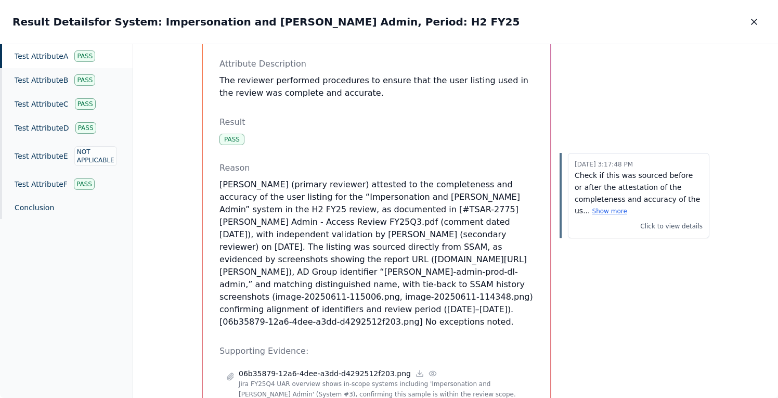
scroll to position [103, 0]
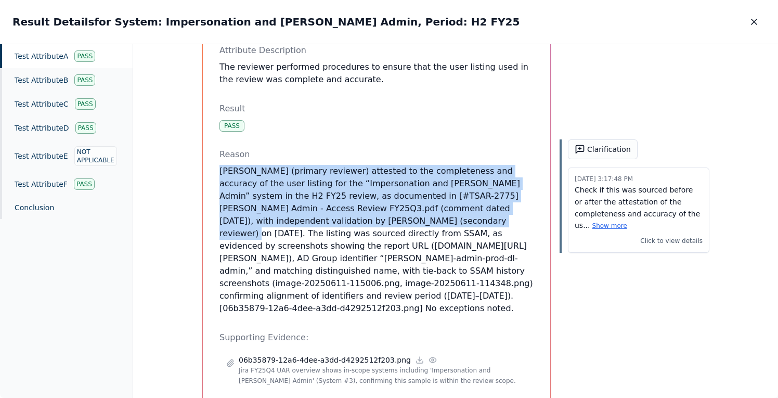
drag, startPoint x: 218, startPoint y: 168, endPoint x: 353, endPoint y: 216, distance: 144.0
click at [353, 216] on p "Will Warren (primary reviewer) attested to the completeness and accuracy of the…" at bounding box center [376, 240] width 314 height 150
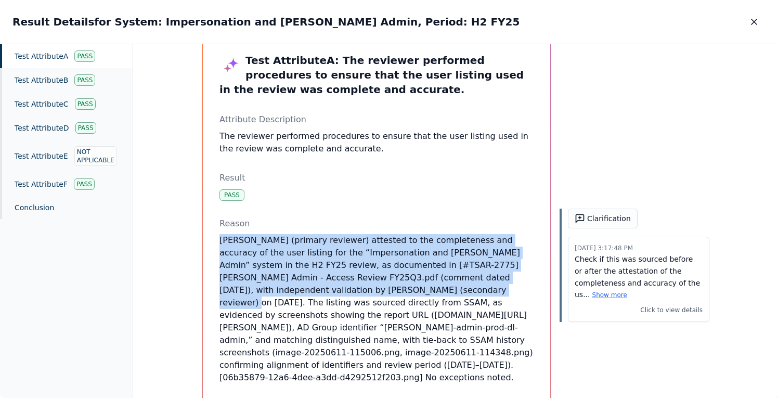
scroll to position [33, 0]
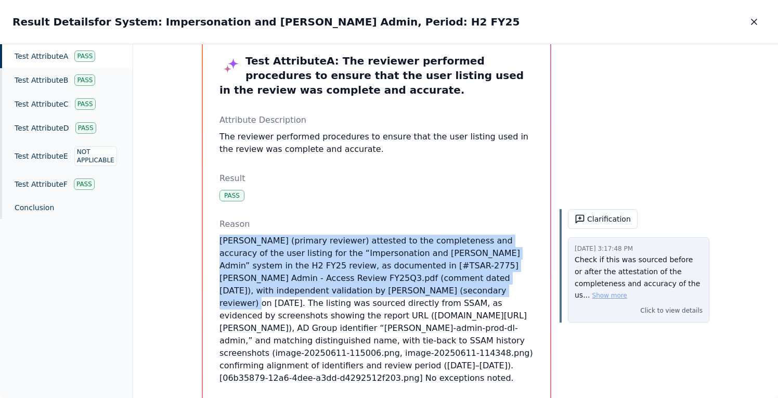
click at [607, 298] on button "Show more" at bounding box center [609, 295] width 35 height 8
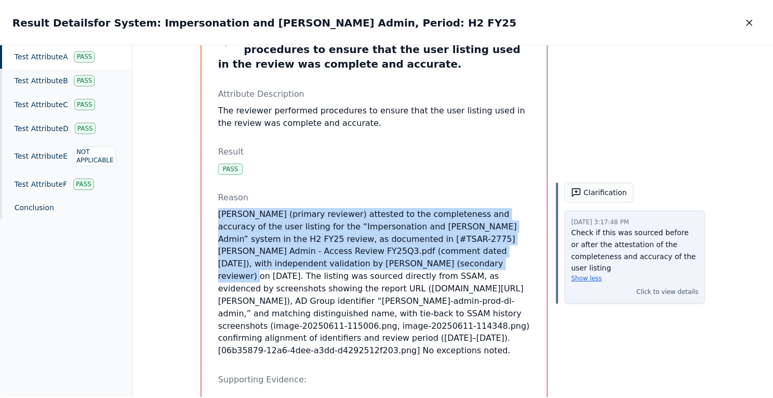
scroll to position [62, 0]
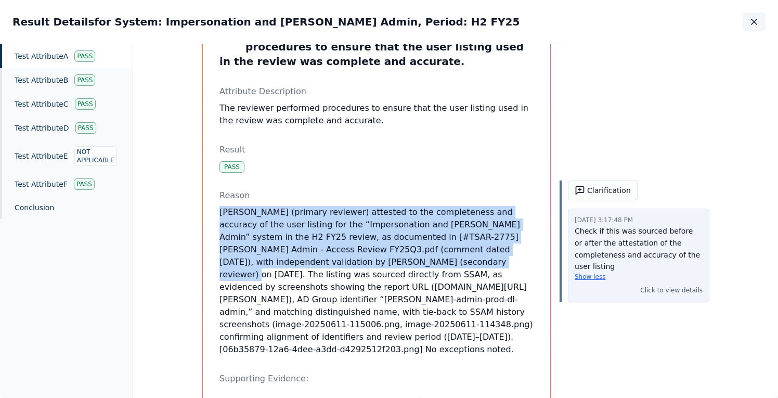
click at [750, 23] on icon "button" at bounding box center [754, 22] width 10 height 10
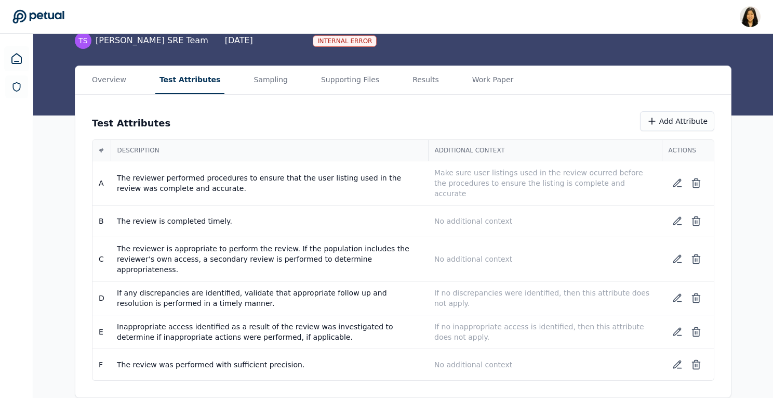
click at [200, 73] on main "Upload supporting files Run manually Trello - User Access Review — RM-10228 con…" at bounding box center [403, 172] width 740 height 452
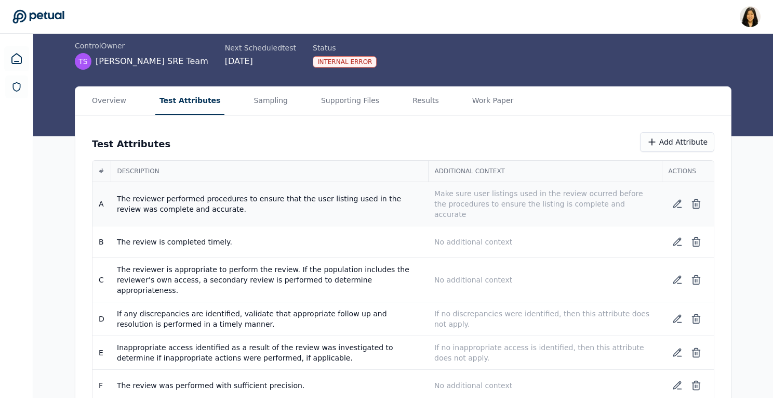
click at [560, 197] on p "Make sure user listings used in the review ocurred before the procedures to ens…" at bounding box center [545, 203] width 221 height 31
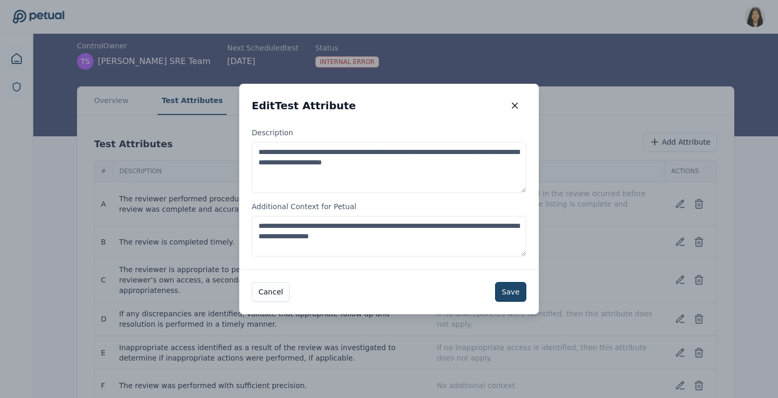
click at [505, 293] on button "Save" at bounding box center [510, 292] width 31 height 20
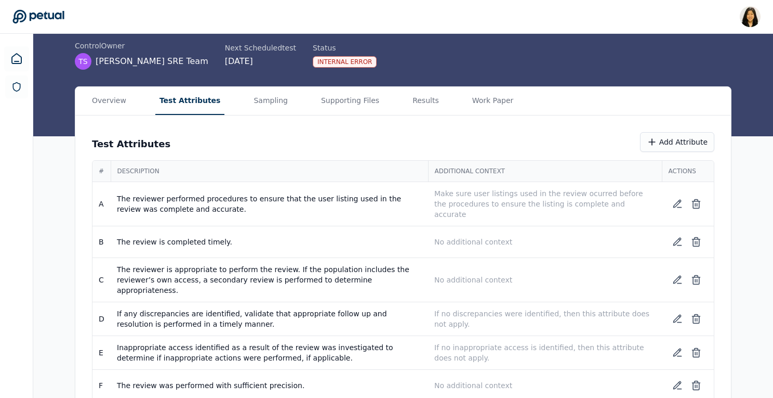
click at [415, 104] on main "Upload supporting files Run manually Trello - User Access Review — RM-10228 con…" at bounding box center [403, 193] width 740 height 452
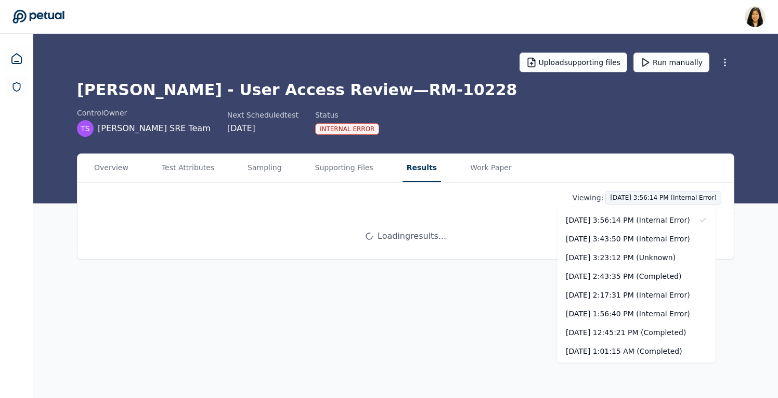
click at [627, 198] on html "Renee Park renee.park@petual.ai Sign out Upload supporting files Run manually T…" at bounding box center [389, 199] width 778 height 398
click at [619, 279] on div "[DATE] 2:43:35 PM (Completed)" at bounding box center [636, 276] width 158 height 19
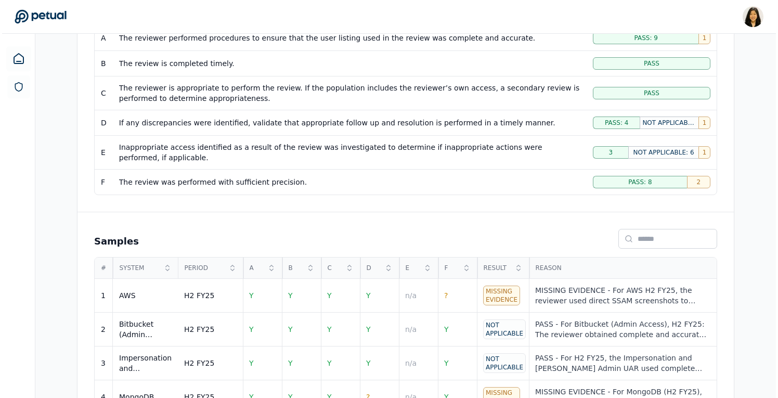
scroll to position [261, 0]
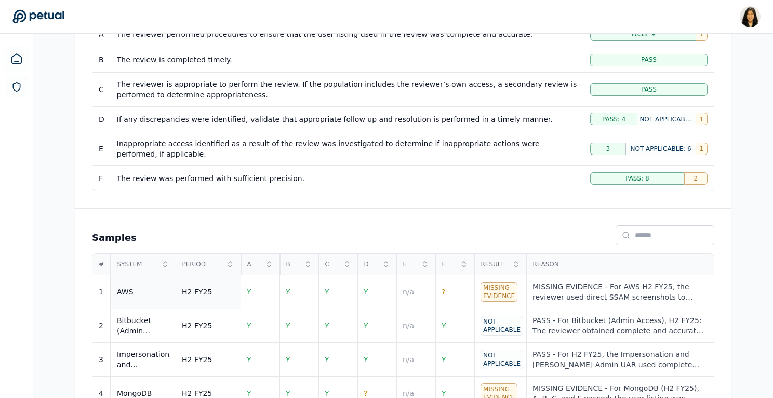
click at [142, 286] on td "AWS" at bounding box center [143, 292] width 65 height 34
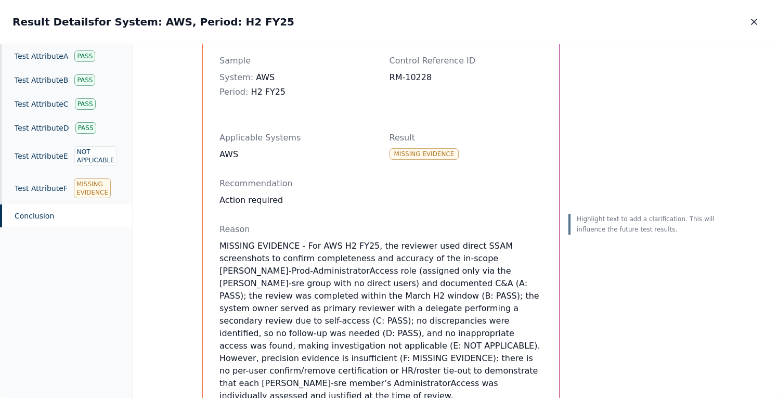
scroll to position [69, 0]
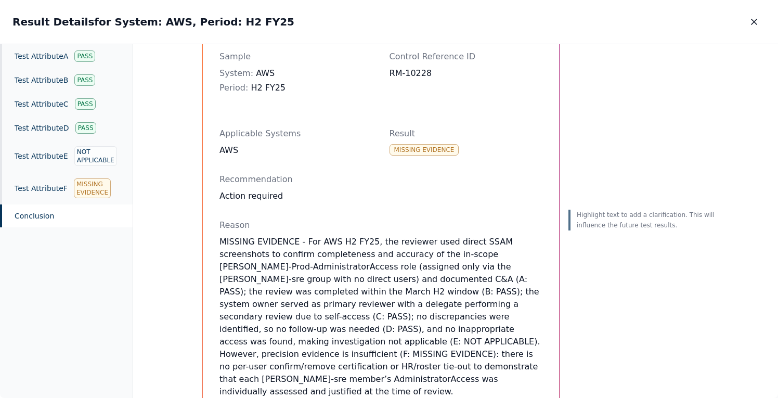
click at [473, 243] on p "MISSING EVIDENCE - For AWS H2 FY25, the reviewer used direct SSAM screenshots t…" at bounding box center [380, 316] width 323 height 162
click at [505, 275] on p "MISSING EVIDENCE - For AWS H2 FY25, the reviewer used direct SSAM screenshots t…" at bounding box center [380, 316] width 323 height 162
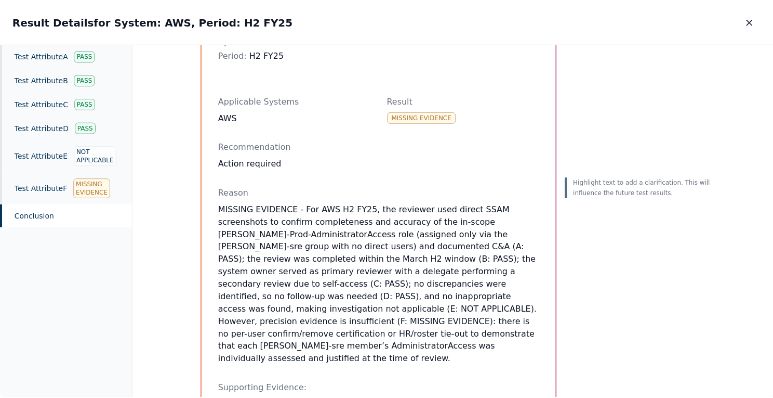
scroll to position [105, 0]
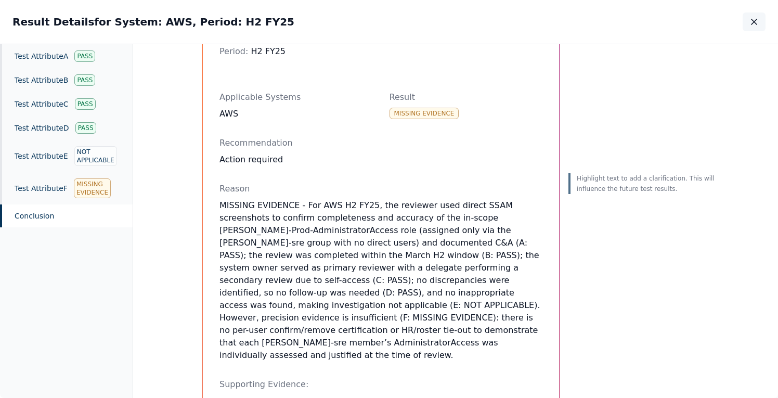
click at [754, 25] on icon "button" at bounding box center [754, 22] width 10 height 10
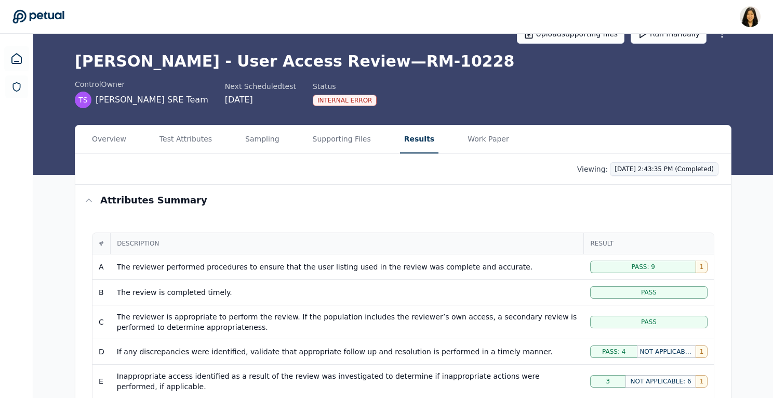
scroll to position [28, 0]
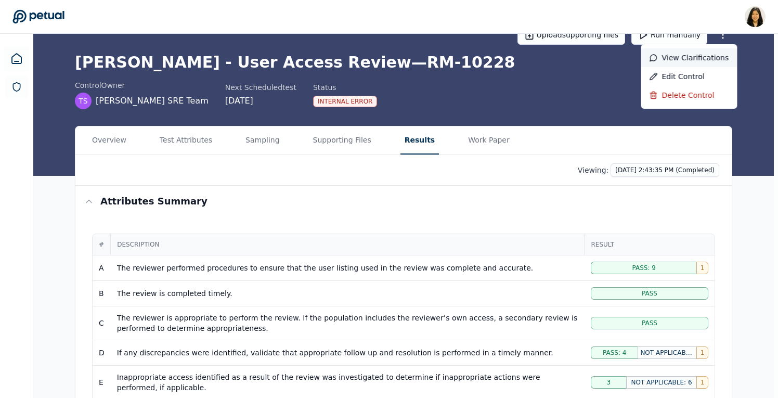
click at [714, 52] on div "View clarifications" at bounding box center [689, 57] width 96 height 19
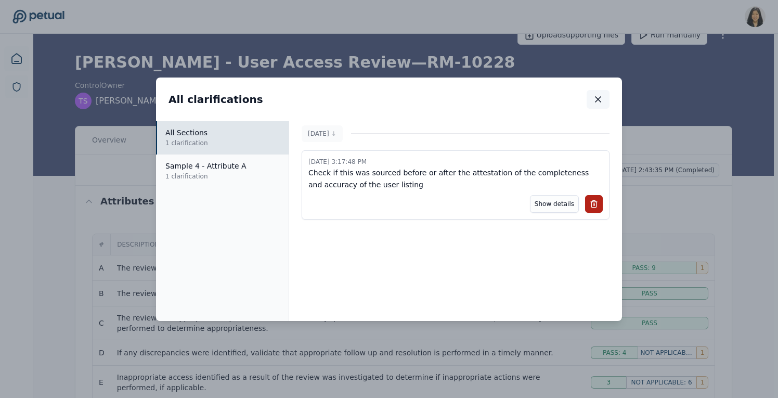
click at [596, 97] on icon "button" at bounding box center [597, 99] width 5 height 5
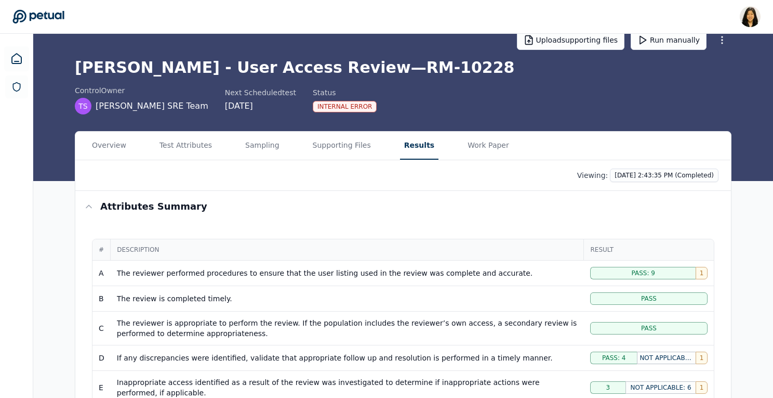
scroll to position [0, 0]
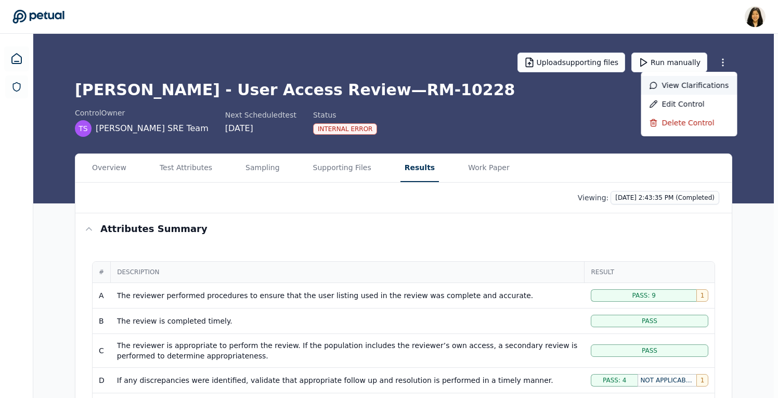
click at [694, 85] on div "View clarifications" at bounding box center [689, 85] width 96 height 19
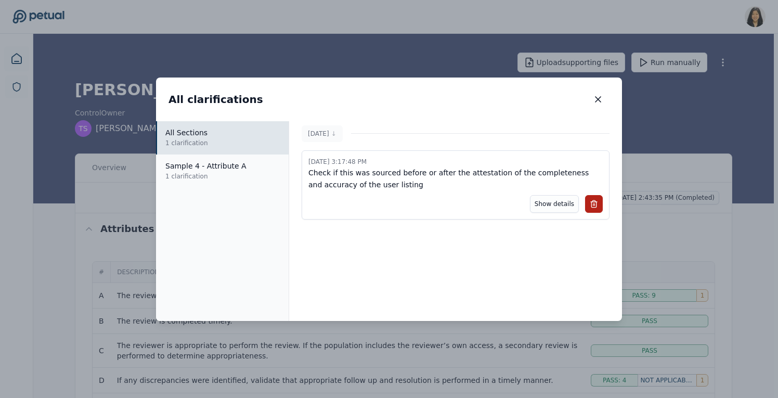
drag, startPoint x: 342, startPoint y: 163, endPoint x: 361, endPoint y: 165, distance: 19.3
click at [361, 165] on p "10/7/2025, 3:17:48 PM" at bounding box center [455, 162] width 294 height 10
click at [383, 165] on p "10/7/2025, 3:17:48 PM" at bounding box center [455, 162] width 294 height 10
click at [595, 97] on icon "button" at bounding box center [597, 99] width 5 height 5
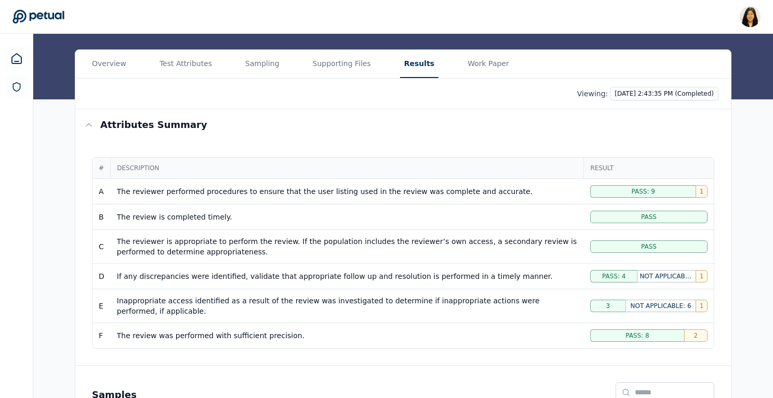
scroll to position [106, 0]
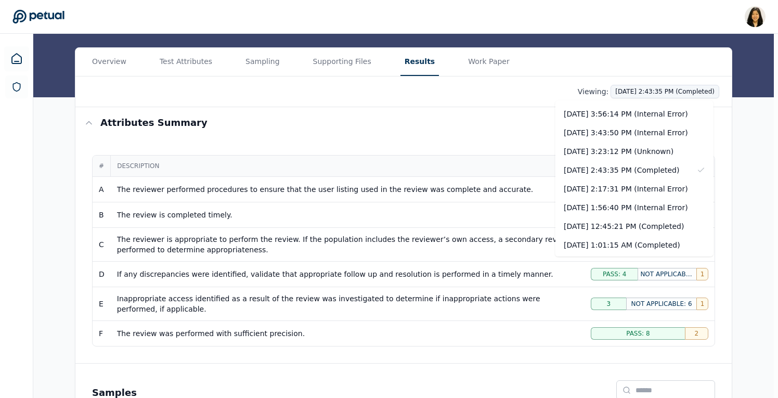
click at [640, 96] on html "Renee Park renee.park@petual.ai Sign out Upload supporting files Run manually T…" at bounding box center [389, 339] width 778 height 891
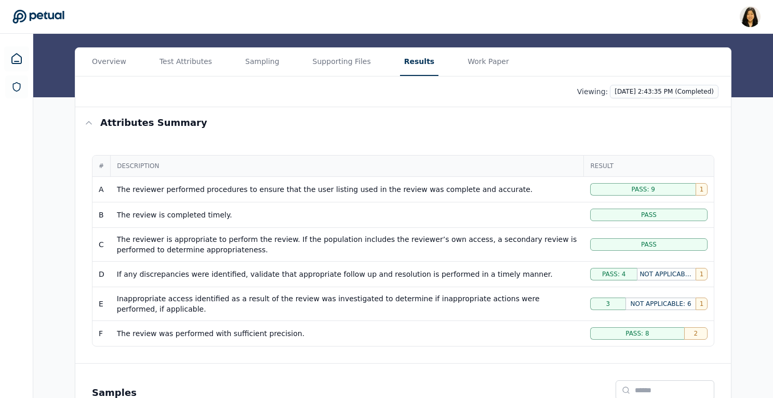
click at [509, 141] on html "Renee Park renee.park@petual.ai Sign out Upload supporting files Run manually T…" at bounding box center [386, 339] width 773 height 891
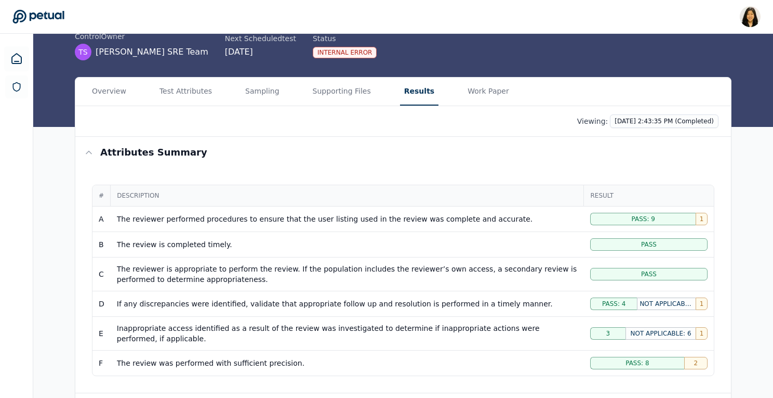
scroll to position [0, 0]
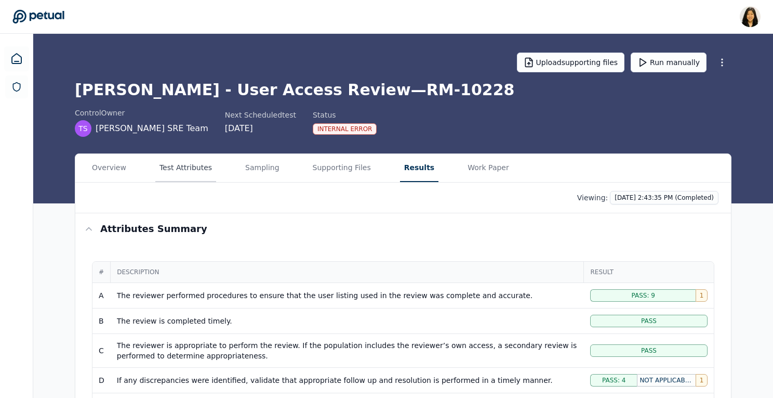
click at [185, 166] on button "Test Attributes" at bounding box center [185, 168] width 61 height 28
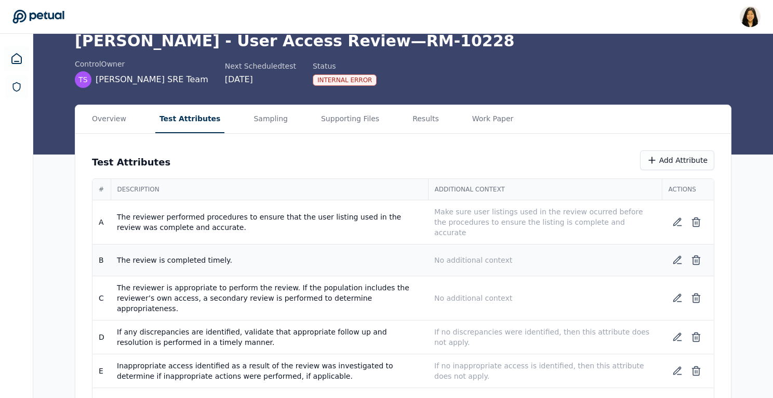
scroll to position [67, 0]
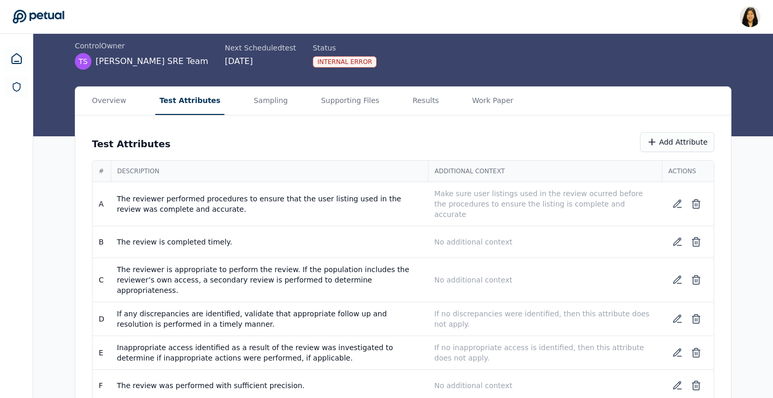
click at [333, 96] on main "Upload supporting files Run manually Trello - User Access Review — RM-10228 con…" at bounding box center [403, 193] width 740 height 452
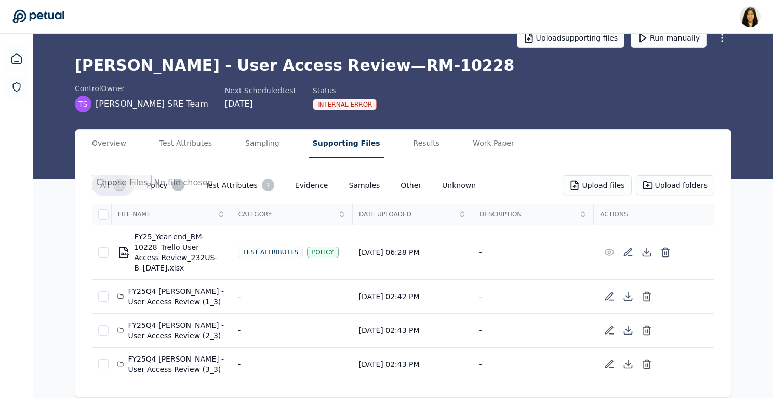
click at [399, 145] on main "Upload supporting files Run manually Trello - User Access Review — RM-10228 con…" at bounding box center [403, 203] width 740 height 388
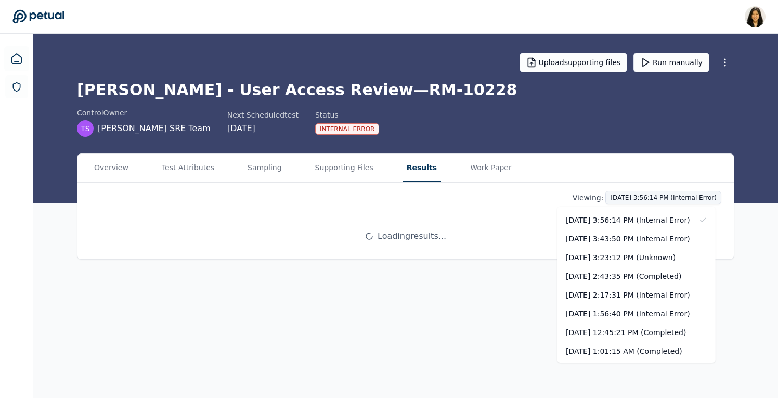
click at [630, 201] on html "Renee Park renee.park@petual.ai Sign out Upload supporting files Run manually T…" at bounding box center [389, 199] width 778 height 398
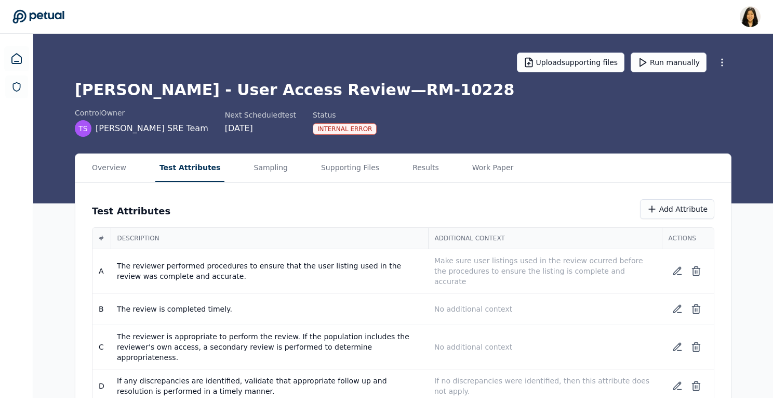
click at [155, 169] on button "Test Attributes" at bounding box center [190, 168] width 70 height 28
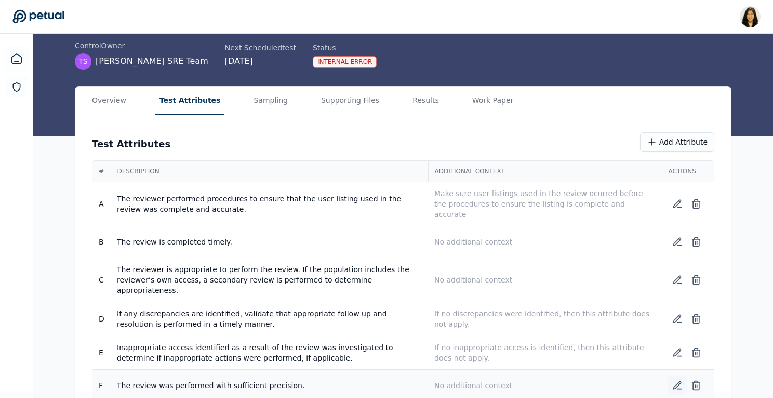
click at [676, 382] on icon at bounding box center [677, 385] width 7 height 7
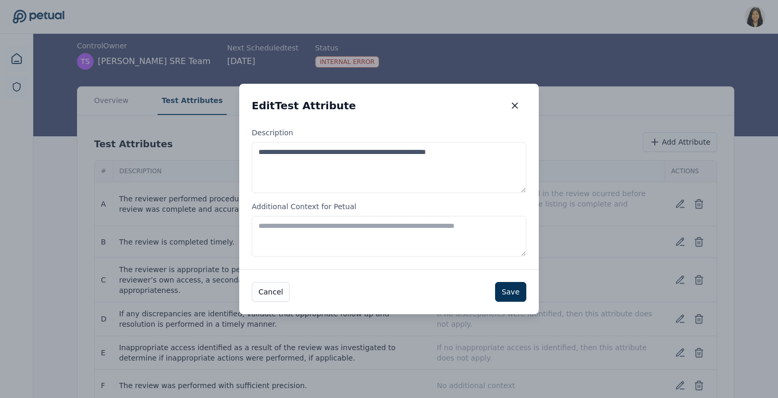
click at [337, 236] on textarea "Additional Context for Petual" at bounding box center [389, 236] width 274 height 41
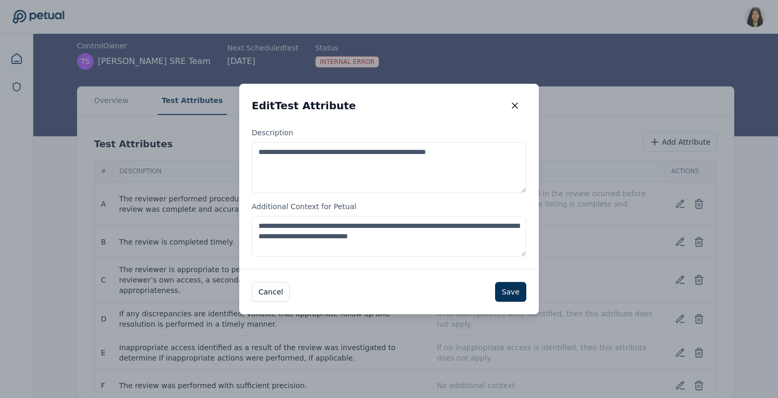
click at [350, 236] on textarea "**********" at bounding box center [389, 236] width 274 height 41
type textarea "**********"
click at [518, 285] on button "Save" at bounding box center [510, 292] width 31 height 20
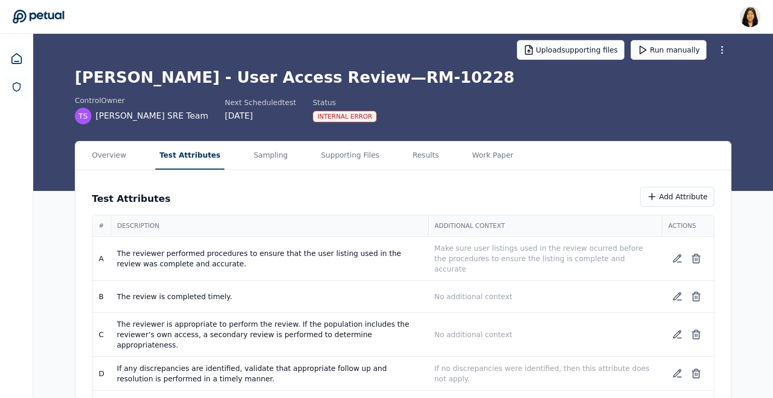
scroll to position [0, 0]
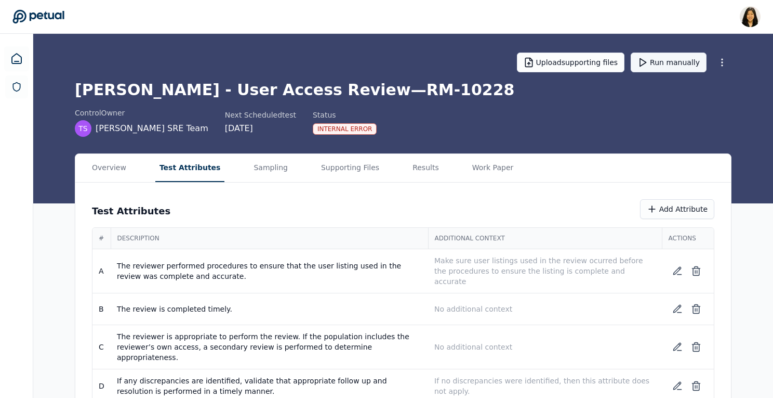
click at [670, 57] on button "Run manually" at bounding box center [669, 63] width 76 height 20
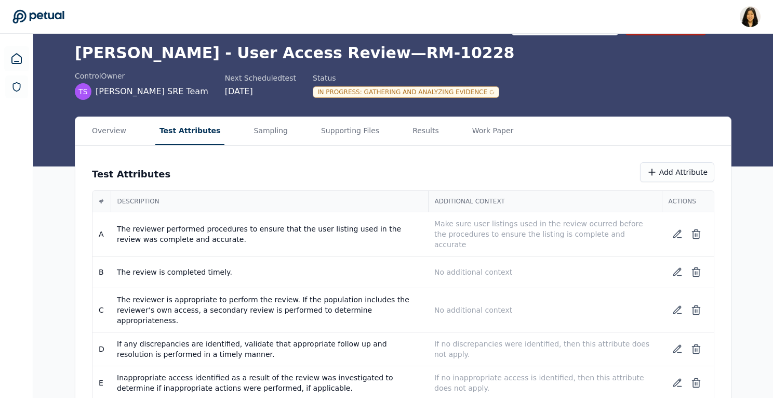
scroll to position [69, 0]
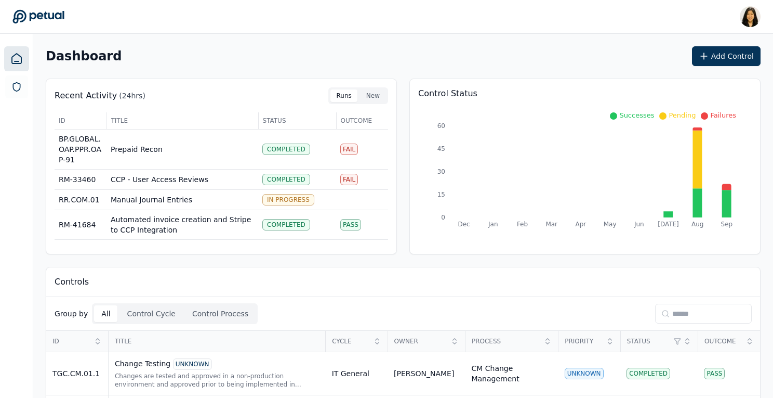
click at [712, 318] on input at bounding box center [703, 314] width 97 height 20
paste input "*****"
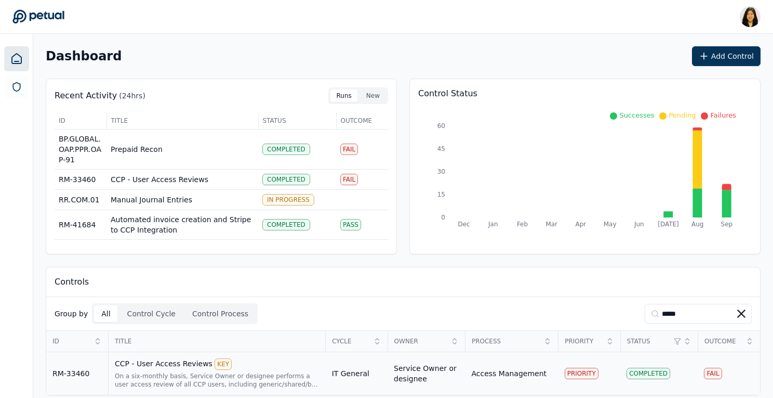
type input "*****"
click at [259, 368] on div "CCP - User Access Reviews KEY" at bounding box center [217, 363] width 205 height 11
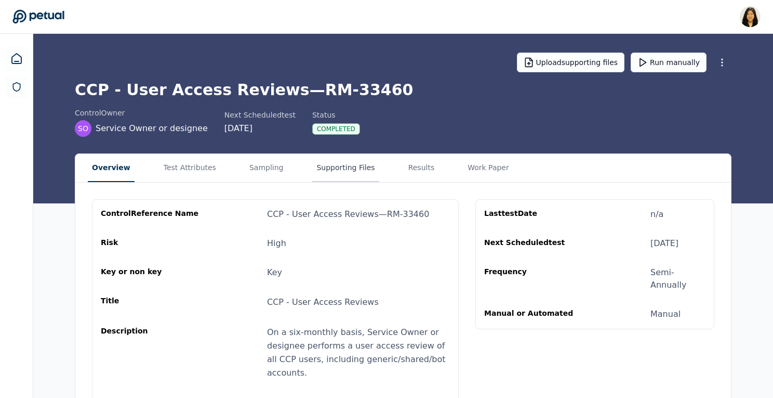
click at [326, 173] on button "Supporting Files" at bounding box center [345, 168] width 67 height 28
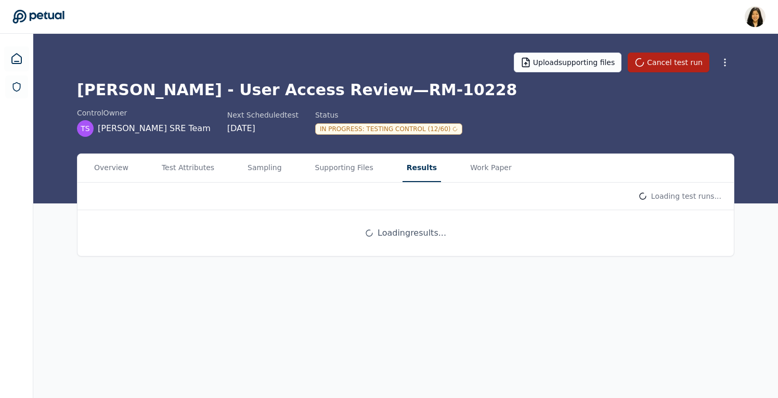
click at [418, 163] on button "Results" at bounding box center [421, 168] width 38 height 28
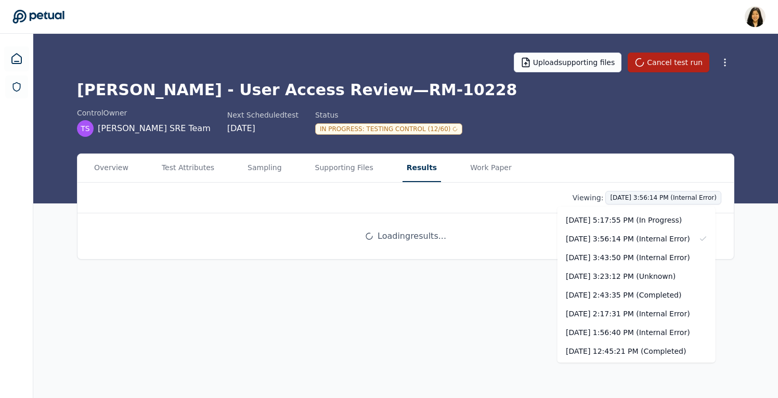
click at [674, 199] on html "[PERSON_NAME] [PERSON_NAME][EMAIL_ADDRESS] Sign out Upload supporting files Can…" at bounding box center [389, 199] width 778 height 398
click at [656, 277] on div "[DATE] 3:23:12 PM (Unknown)" at bounding box center [636, 276] width 158 height 19
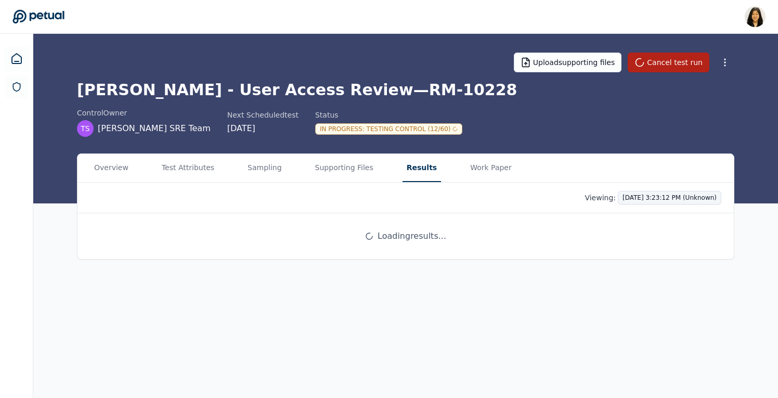
click at [663, 199] on html "[PERSON_NAME] [PERSON_NAME][EMAIL_ADDRESS] Sign out Upload supporting files Can…" at bounding box center [389, 199] width 778 height 398
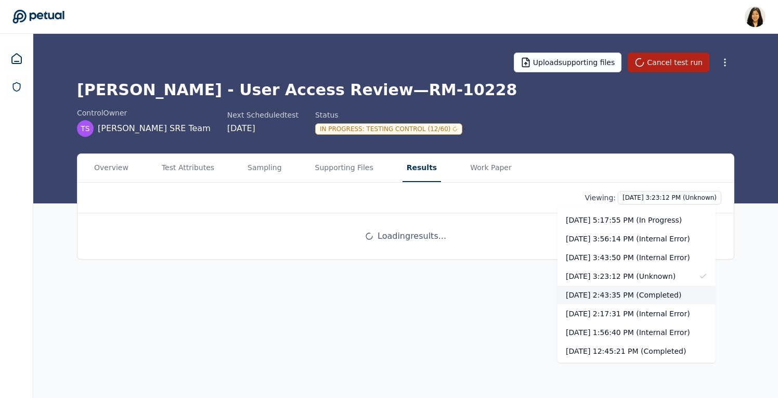
click at [654, 296] on div "[DATE] 2:43:35 PM (Completed)" at bounding box center [636, 294] width 158 height 19
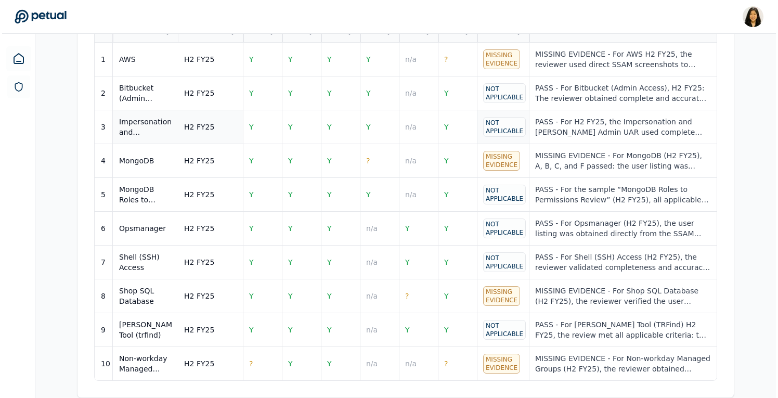
scroll to position [484, 0]
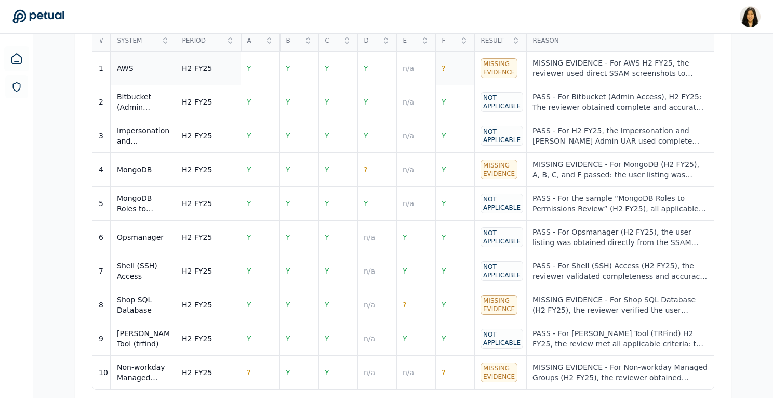
click at [453, 74] on td "?" at bounding box center [455, 68] width 39 height 34
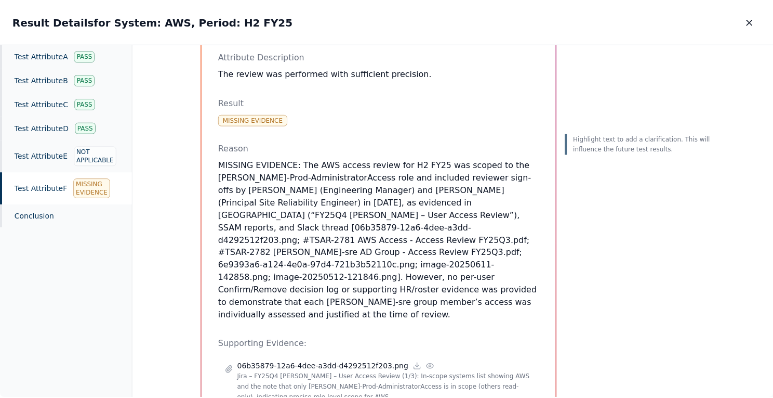
scroll to position [82, 0]
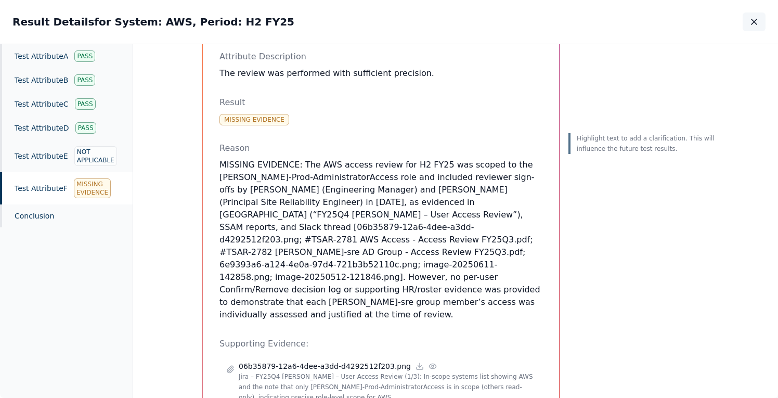
click at [754, 19] on icon "button" at bounding box center [754, 22] width 10 height 10
